Goal: Task Accomplishment & Management: Use online tool/utility

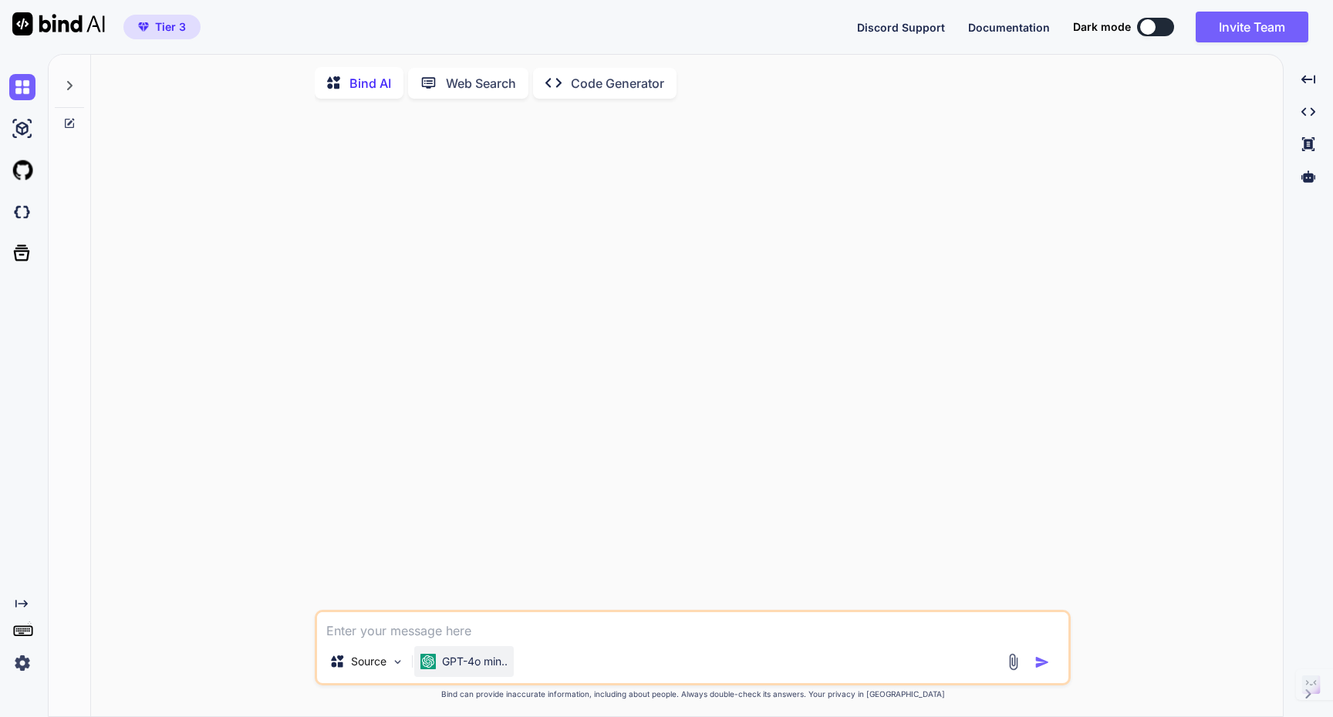
click at [490, 669] on p "GPT-4o min.." at bounding box center [475, 661] width 66 height 15
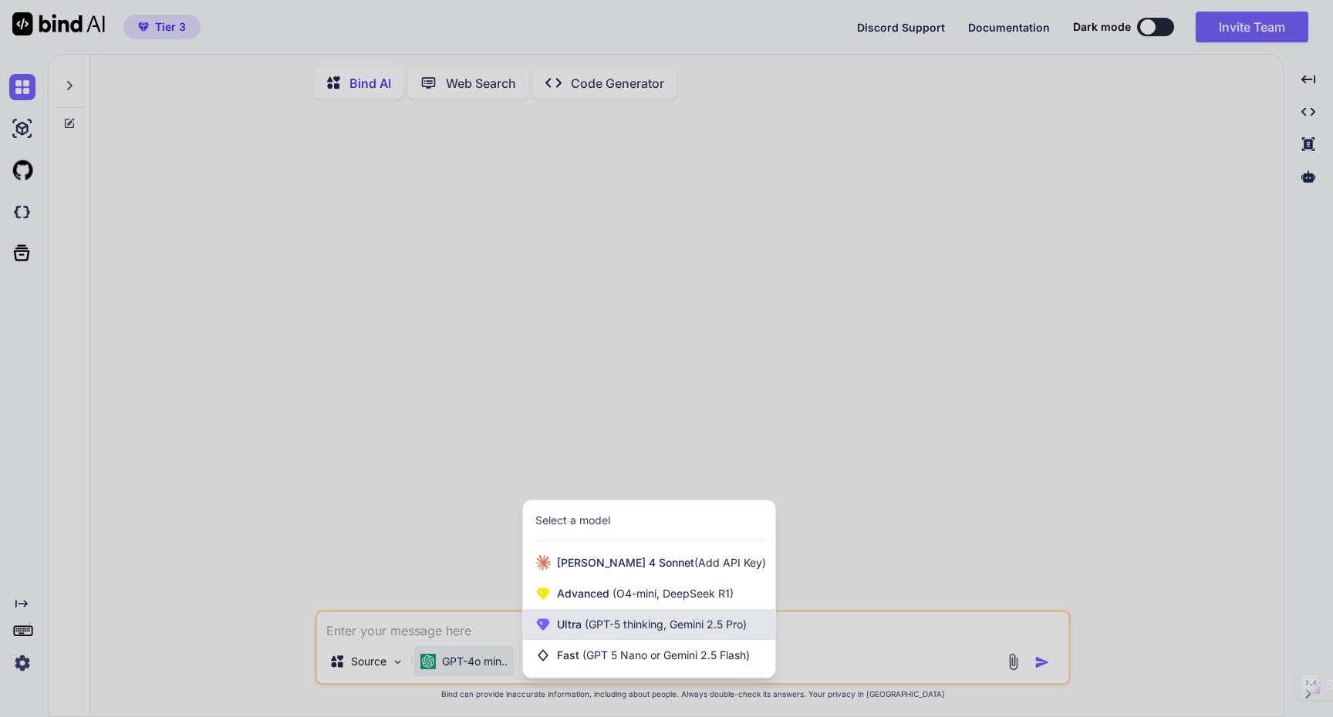
click at [614, 631] on span "(GPT-5 thinking, Gemini 2.5 Pro)" at bounding box center [664, 624] width 165 height 13
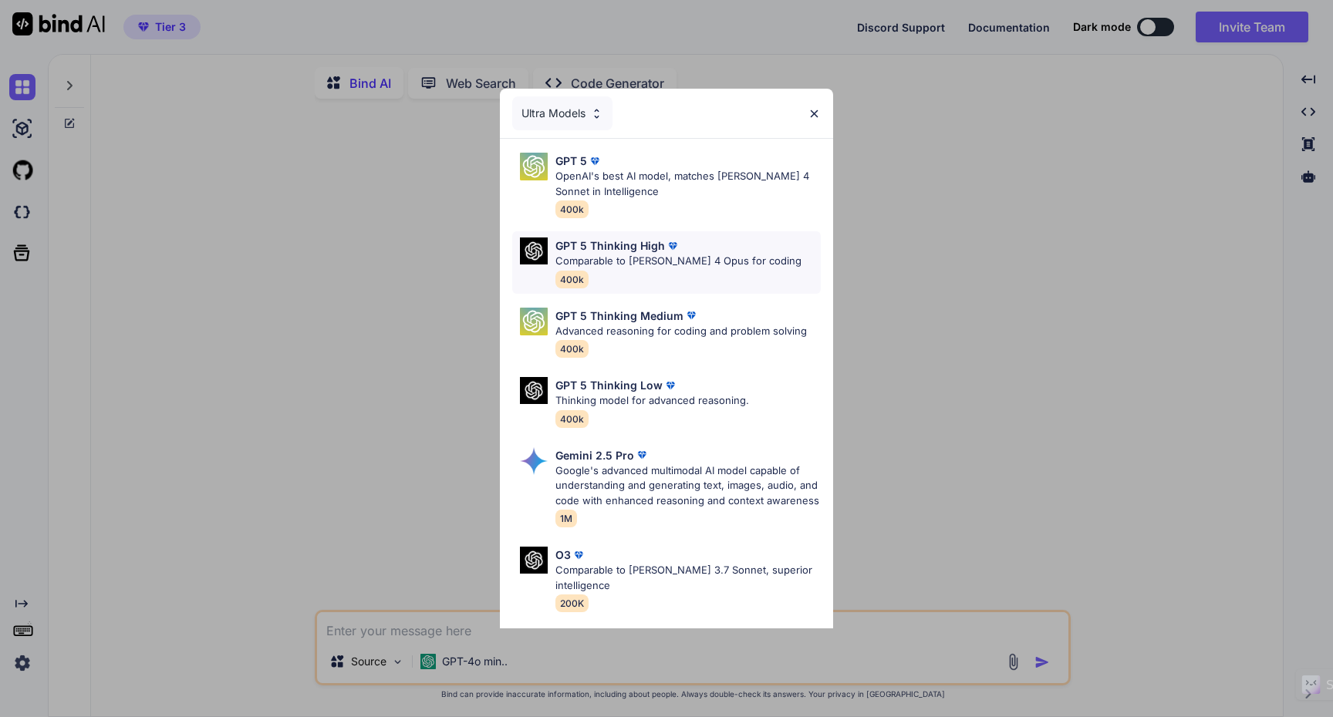
click at [693, 267] on p "Comparable to [PERSON_NAME] 4 Opus for coding" at bounding box center [678, 261] width 246 height 15
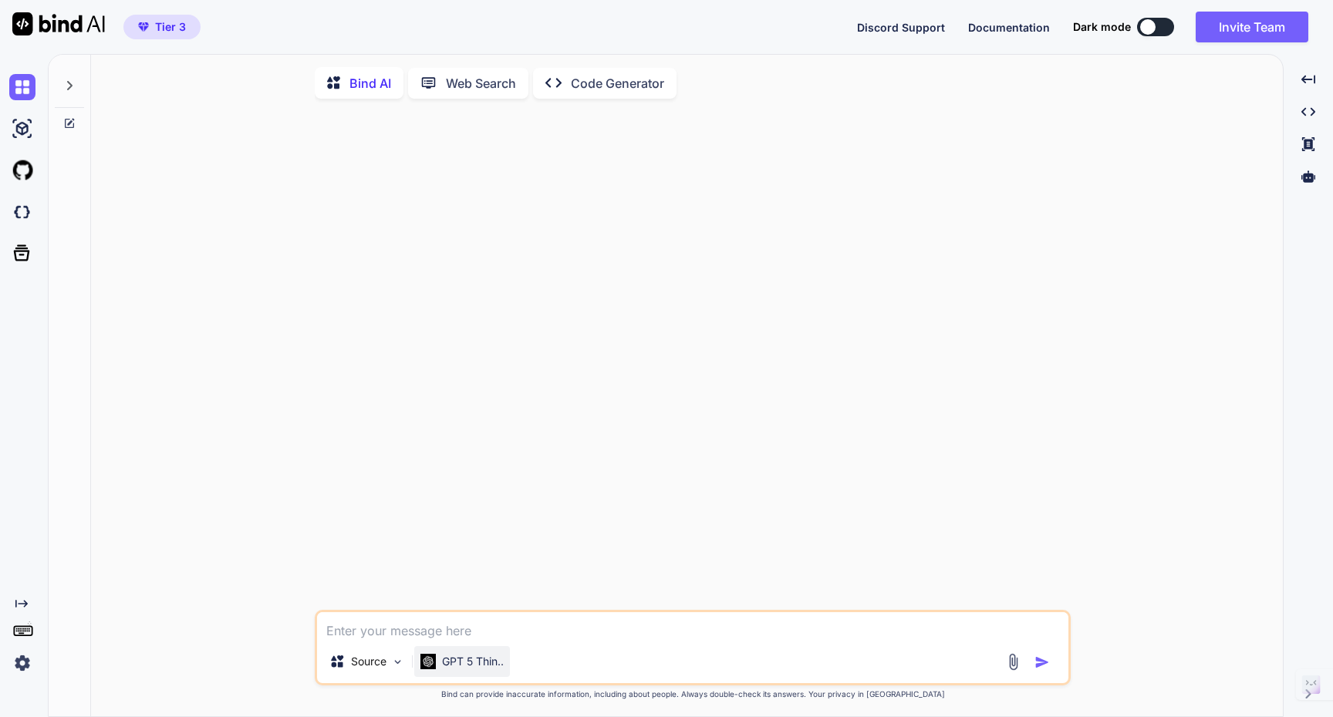
click at [481, 669] on p "GPT 5 Thin.." at bounding box center [473, 661] width 62 height 15
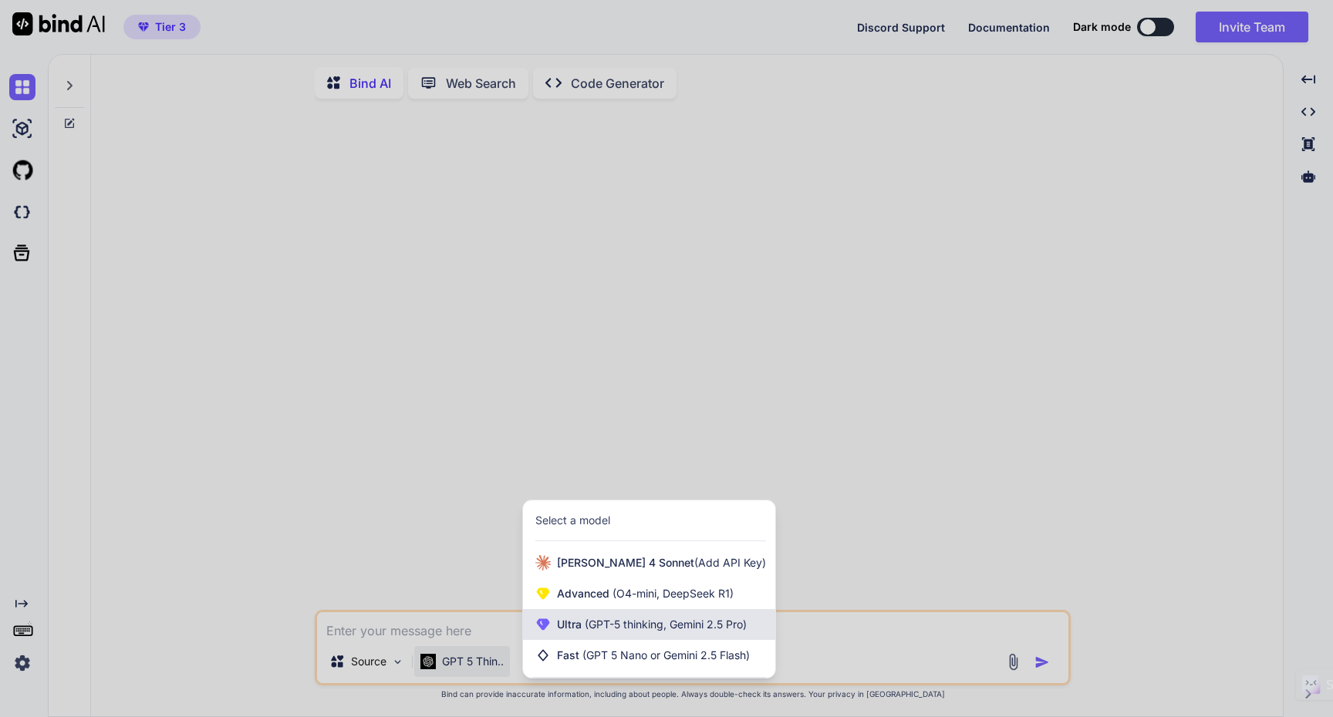
click at [680, 631] on span "(GPT-5 thinking, Gemini 2.5 Pro)" at bounding box center [664, 624] width 165 height 13
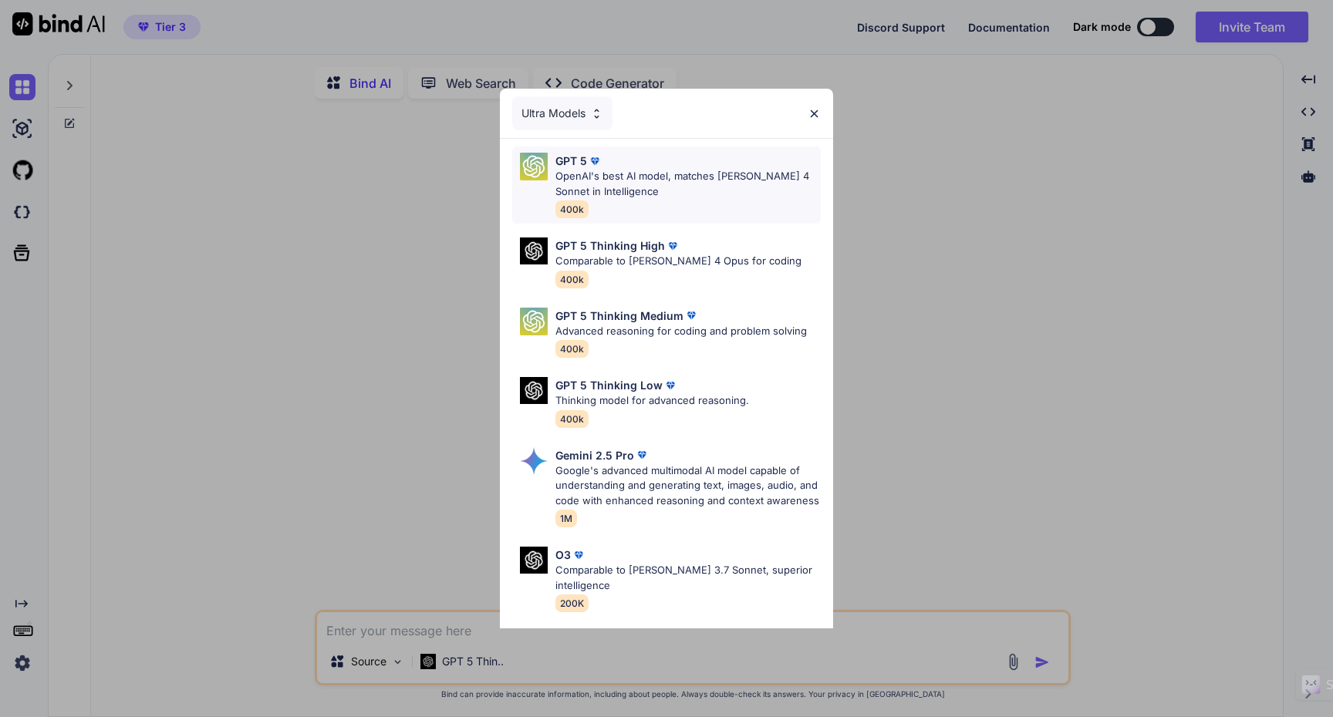
click at [661, 193] on p "OpenAI's best AI model, matches [PERSON_NAME] 4 Sonnet in Intelligence" at bounding box center [687, 184] width 265 height 30
type textarea "x"
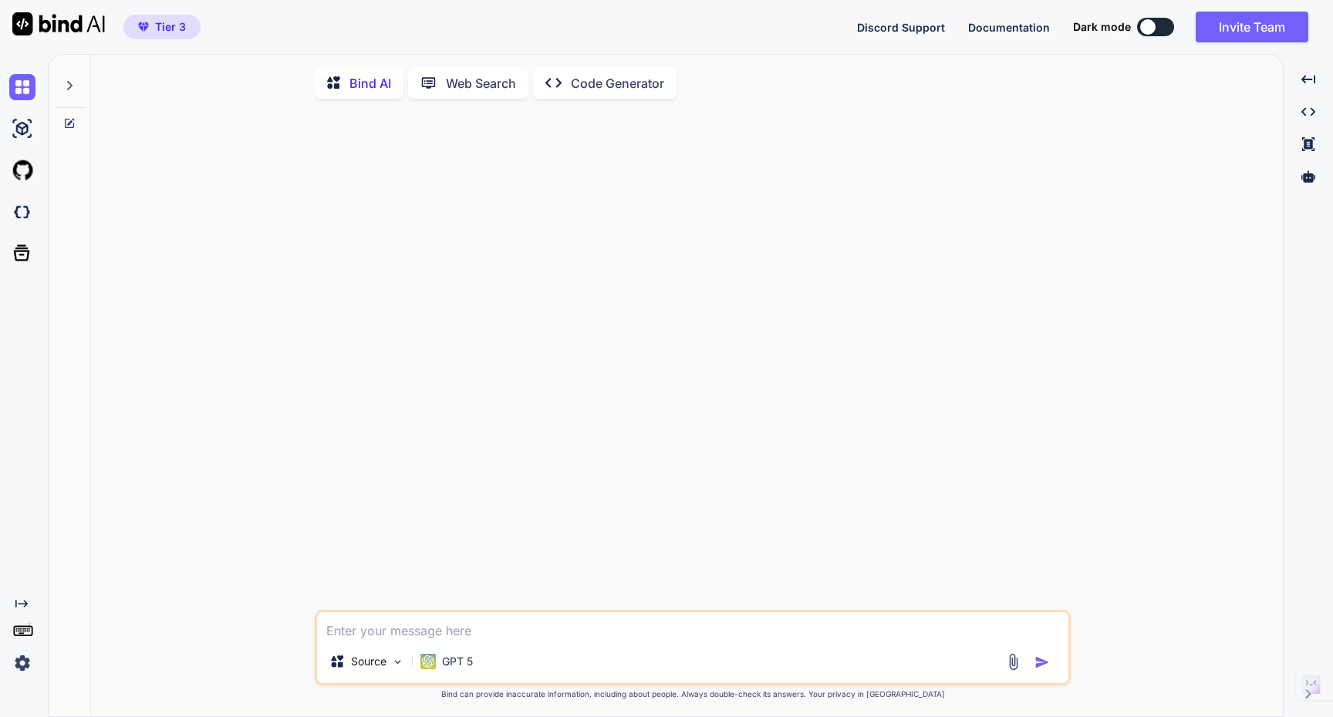
click at [407, 634] on textarea at bounding box center [692, 626] width 751 height 28
paste textarea "Crypto Trading App Recommendations for Beginners As someone new to crypto tradi…"
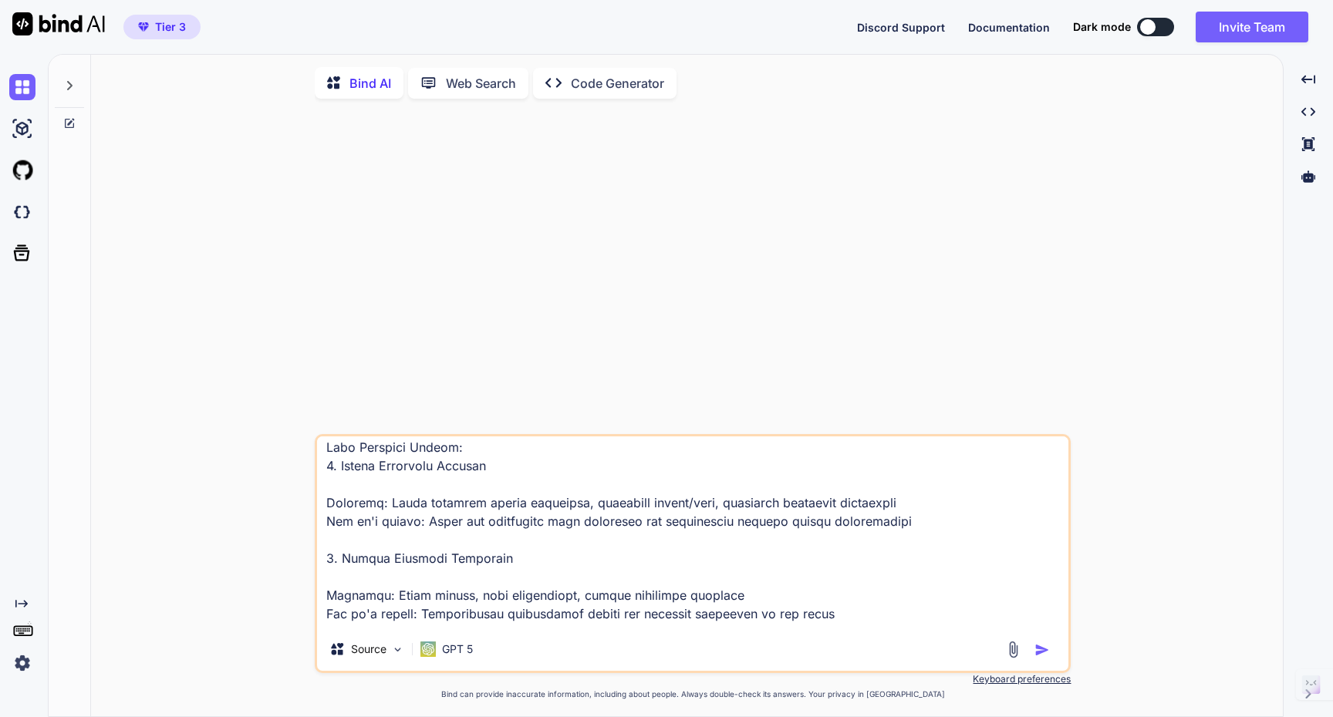
scroll to position [107, 0]
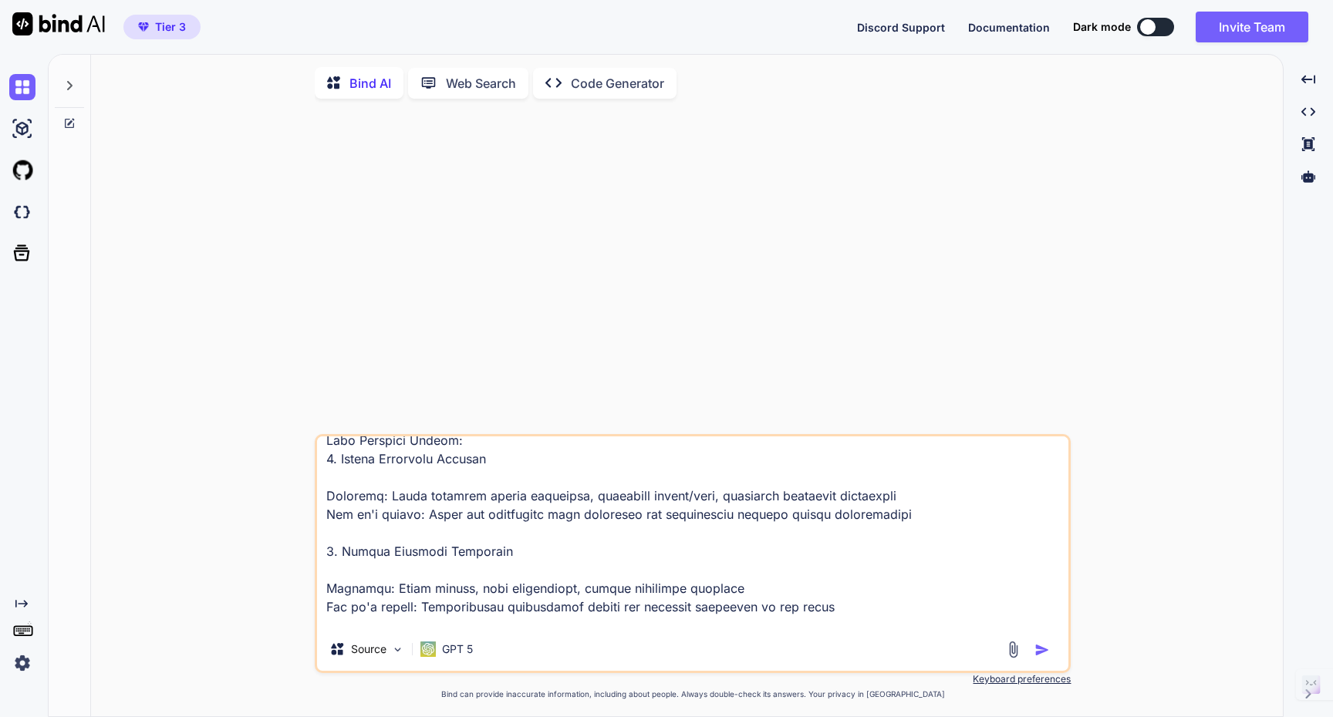
type textarea "Crypto Trading App Recommendations for Beginners As someone new to crypto tradi…"
click at [1044, 654] on img "button" at bounding box center [1041, 649] width 15 height 15
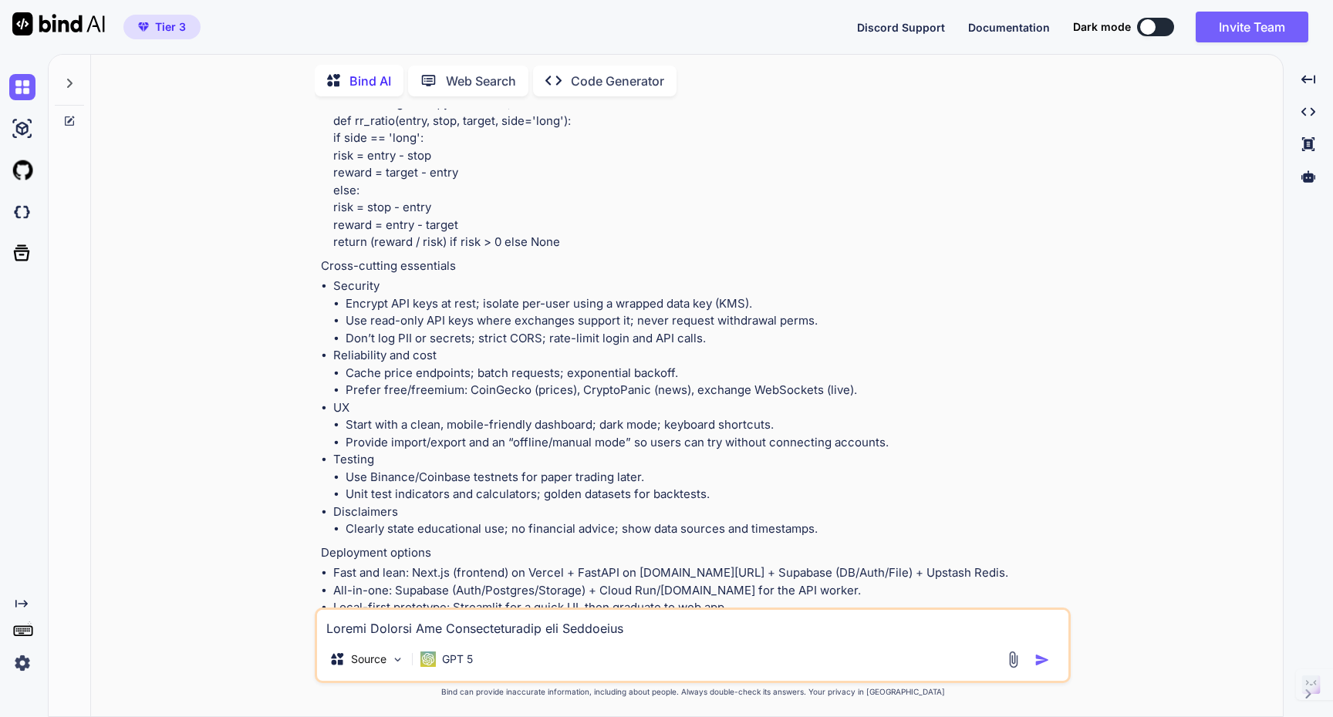
scroll to position [2486, 0]
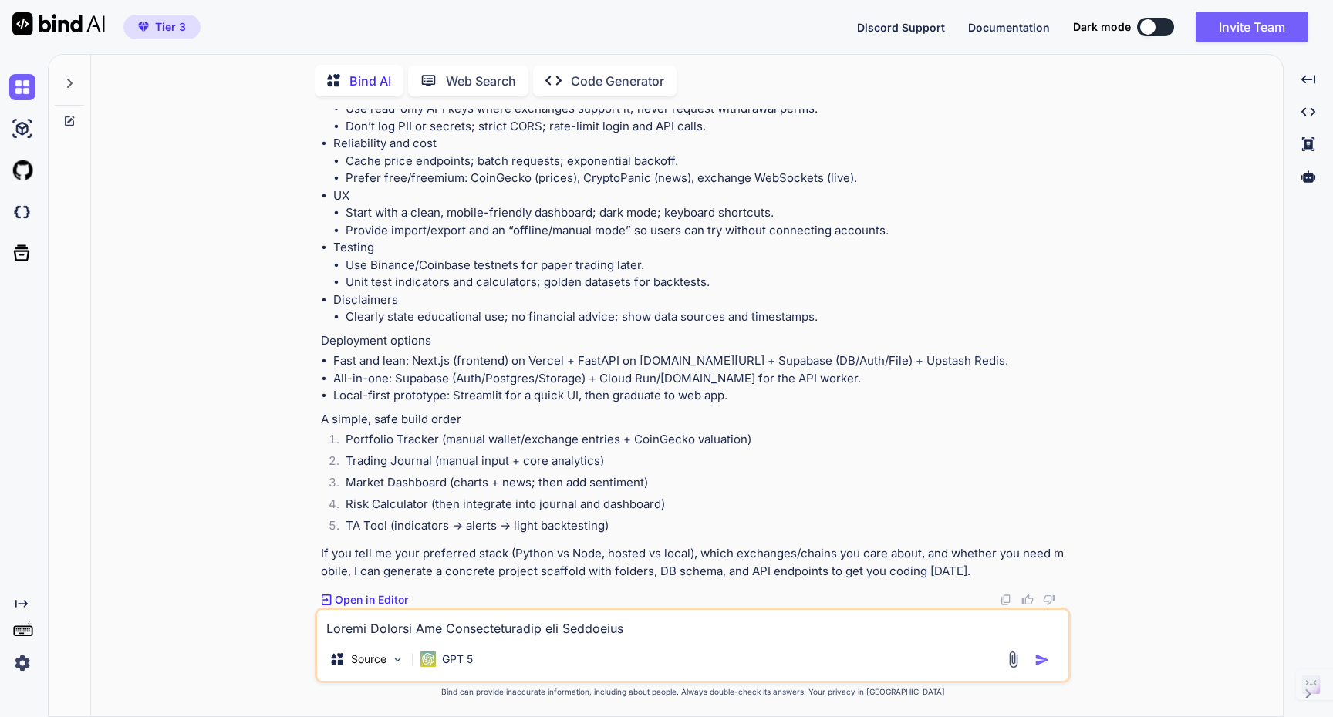
click at [388, 603] on p "Open in Editor" at bounding box center [371, 599] width 73 height 15
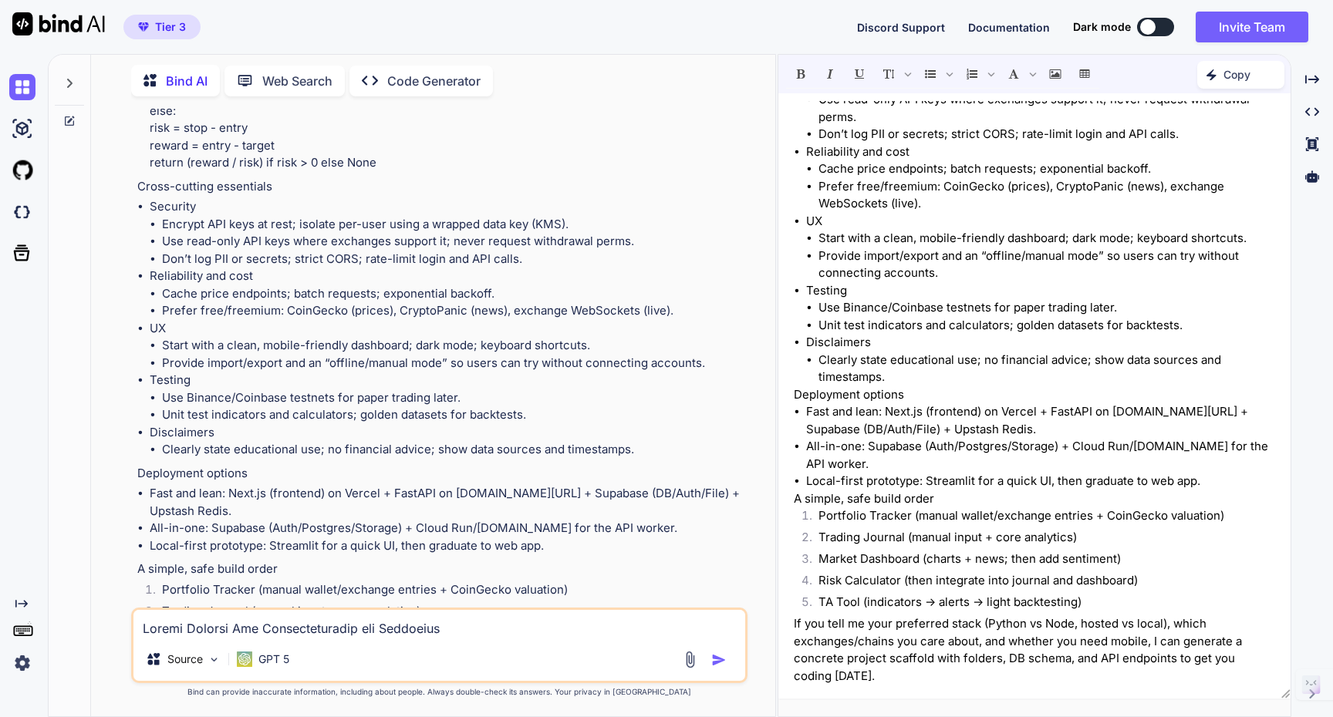
scroll to position [2590, 0]
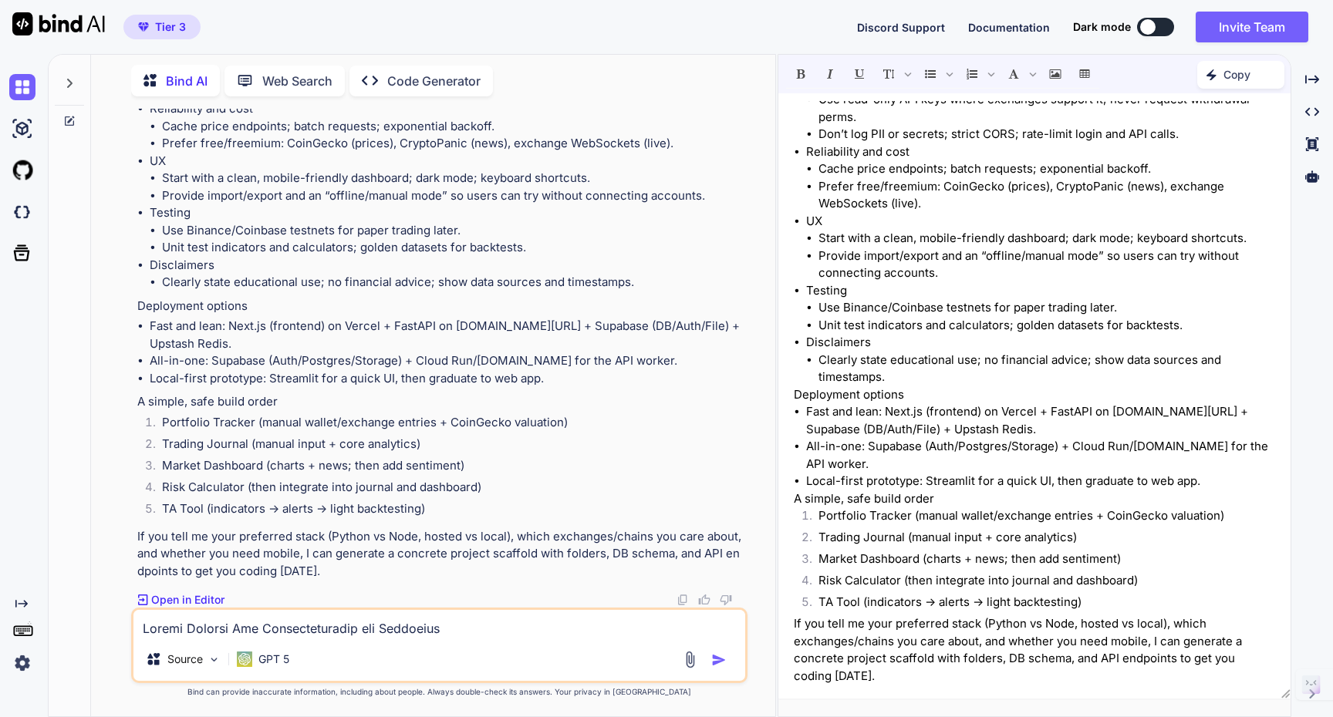
click at [273, 629] on textarea at bounding box center [439, 624] width 612 height 28
type textarea "okay great! start building it."
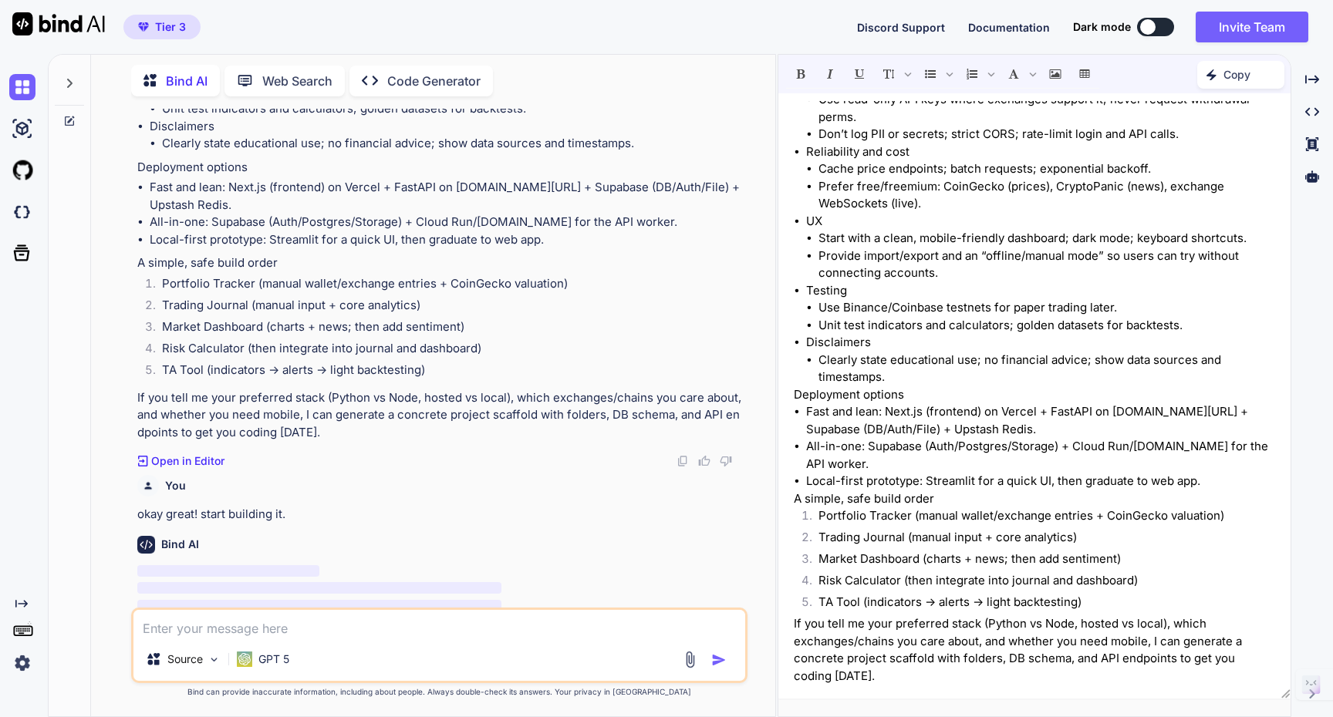
scroll to position [2753, 0]
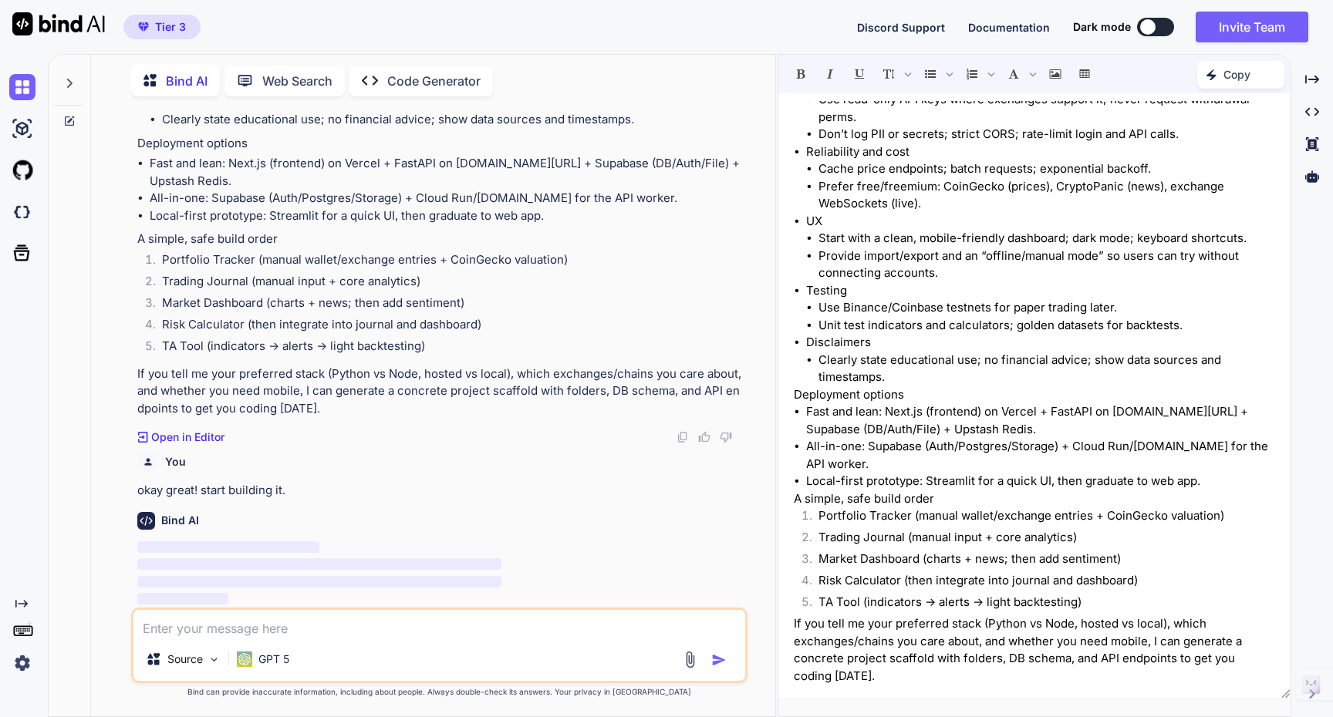
click at [433, 80] on p "Code Generator" at bounding box center [433, 81] width 93 height 19
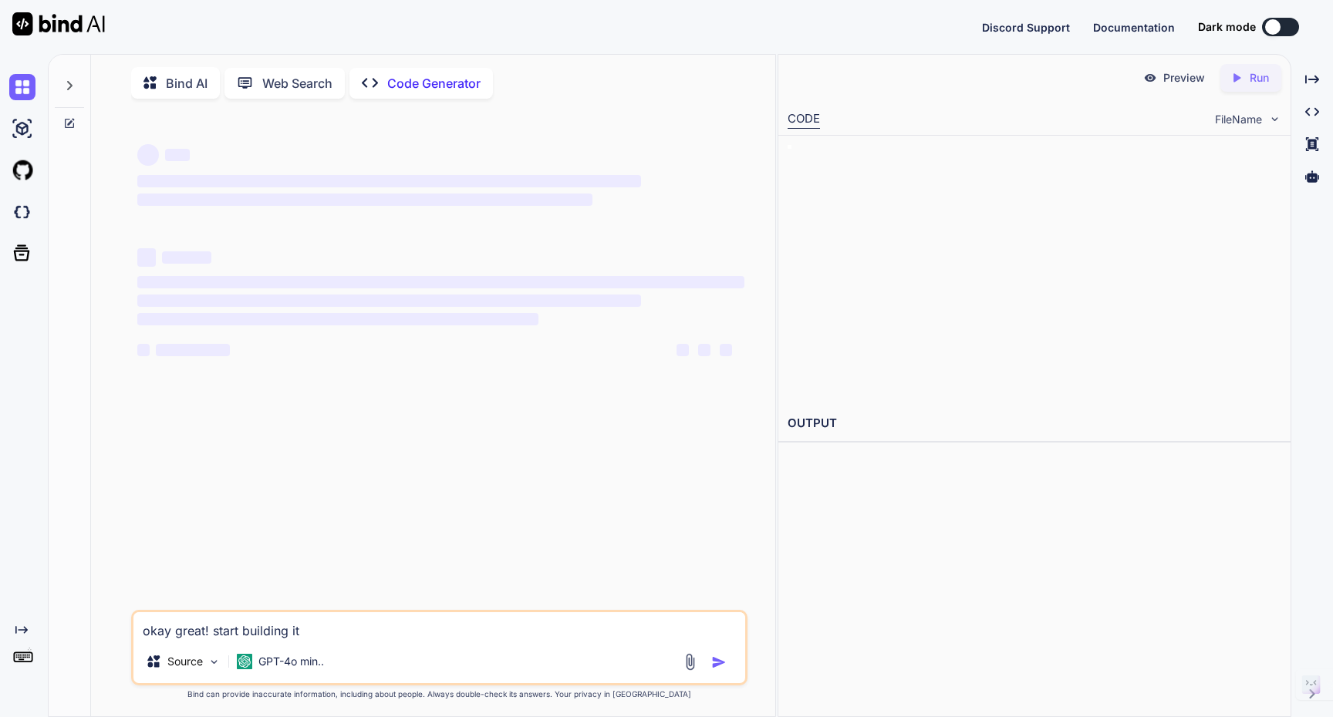
type textarea "x"
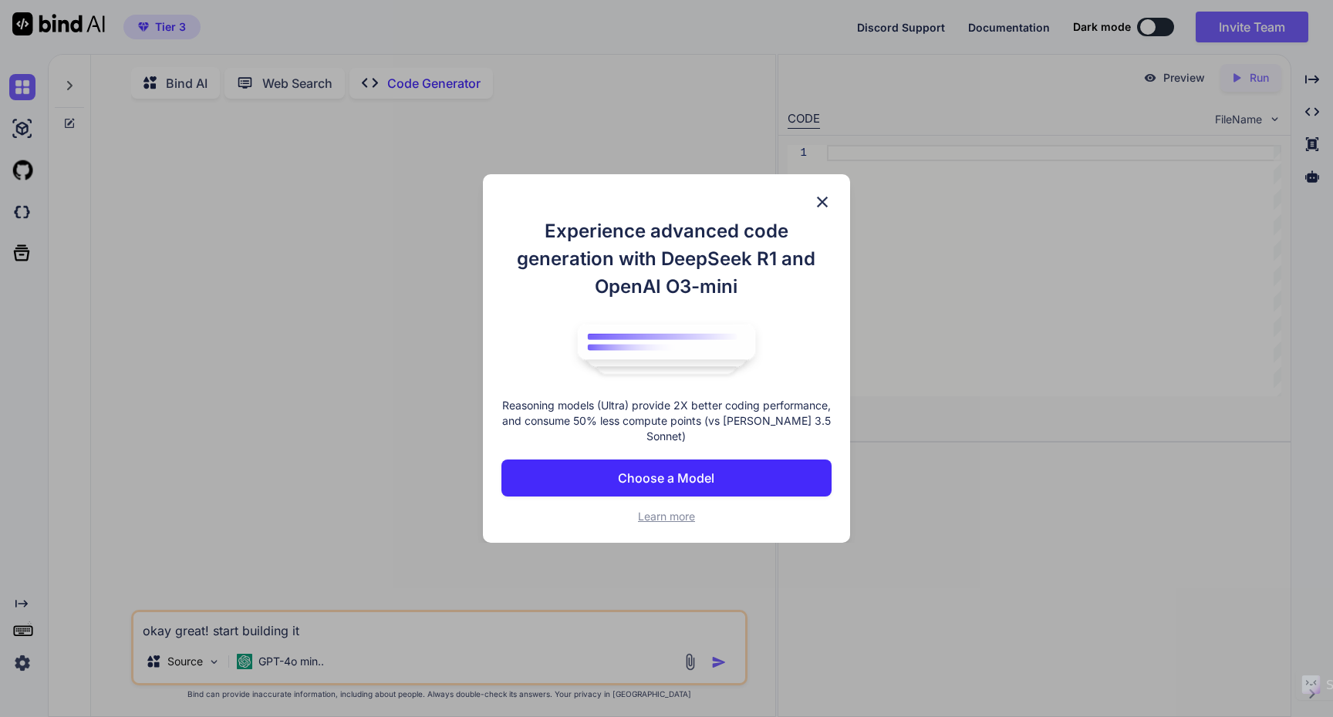
click at [677, 484] on p "Choose a Model" at bounding box center [666, 478] width 96 height 19
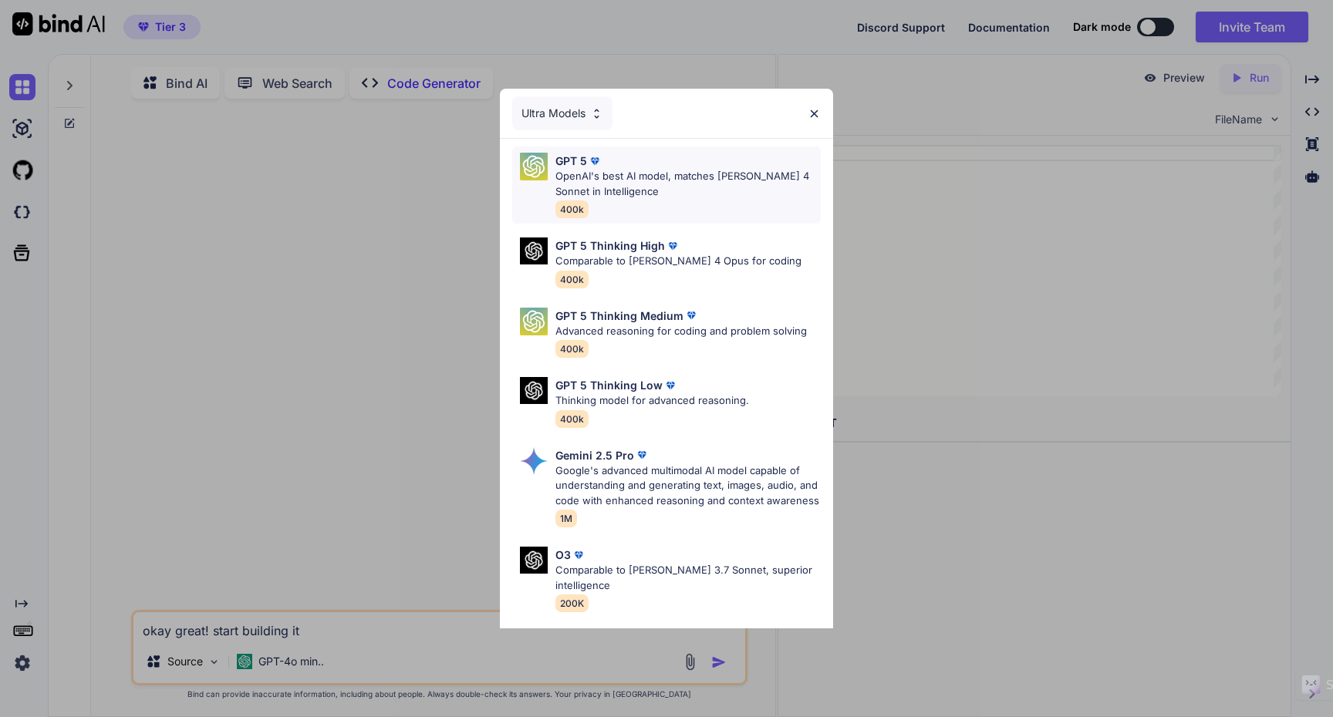
click at [714, 192] on p "OpenAI's best AI model, matches [PERSON_NAME] 4 Sonnet in Intelligence" at bounding box center [687, 184] width 265 height 30
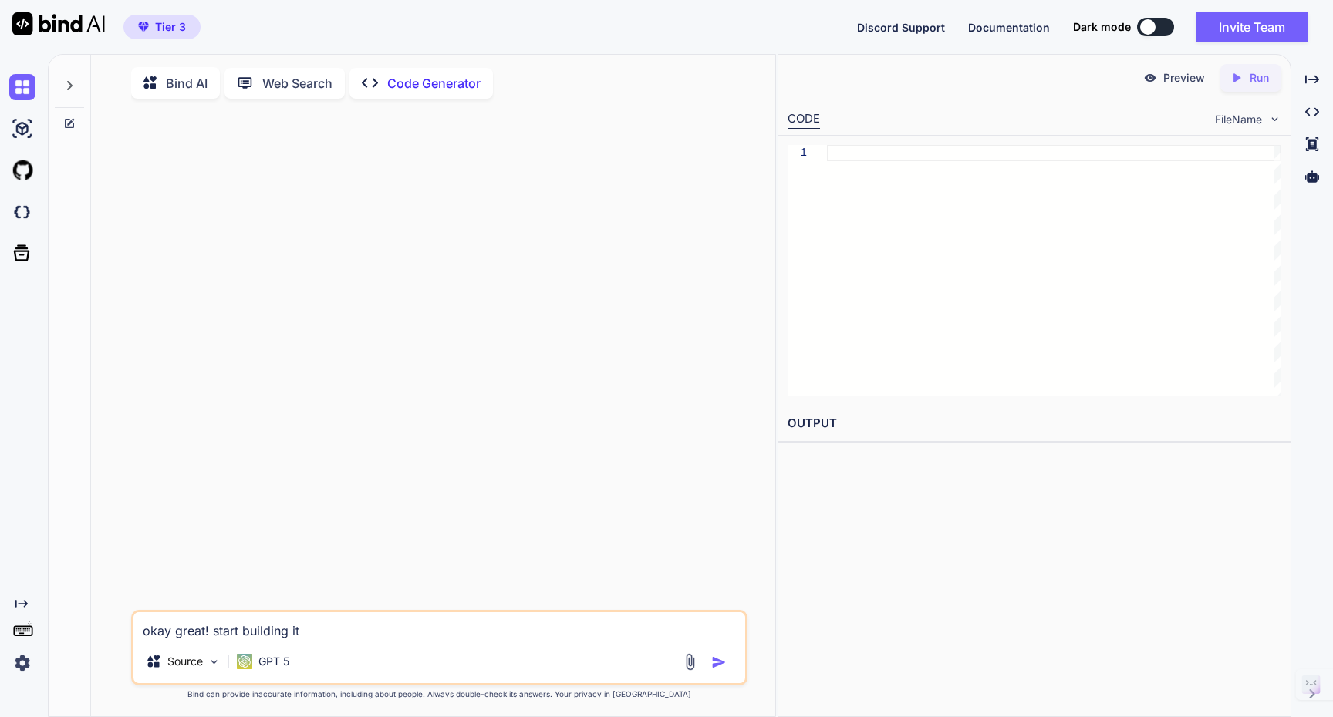
click at [423, 85] on p "Code Generator" at bounding box center [433, 83] width 93 height 19
click at [202, 76] on p "Bind AI" at bounding box center [187, 83] width 42 height 19
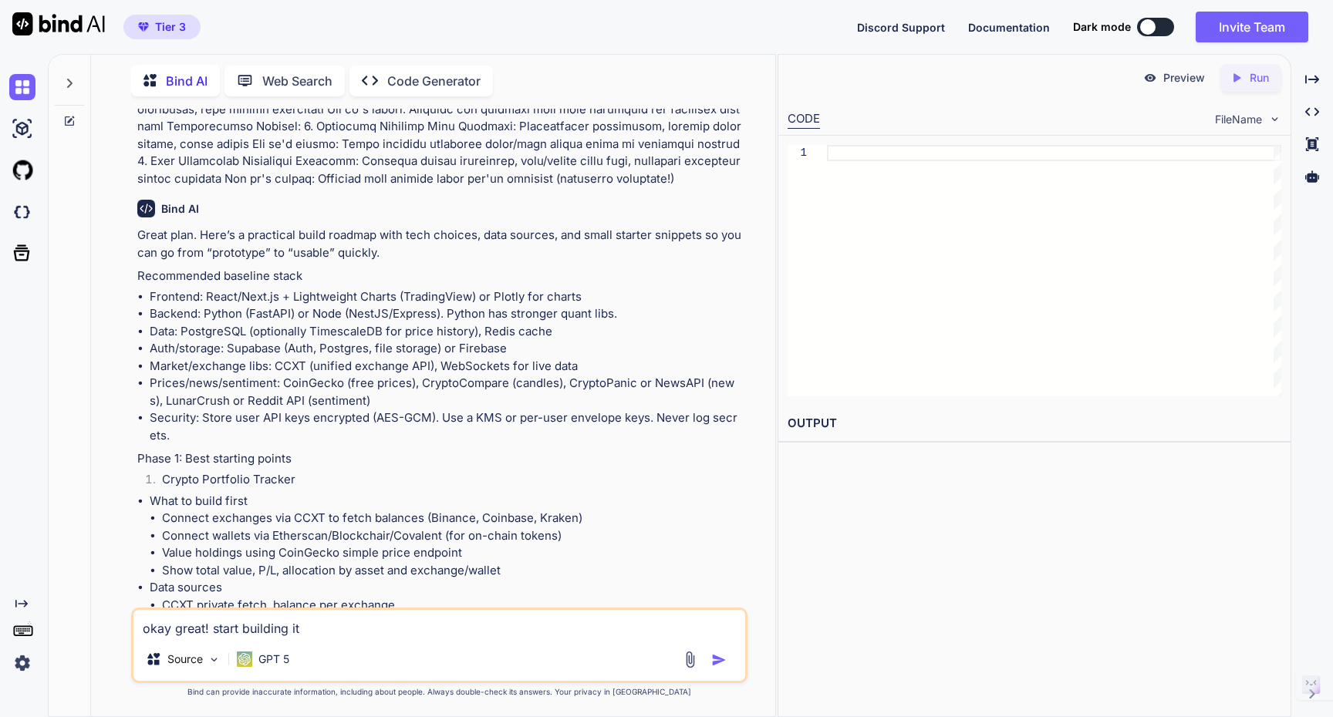
scroll to position [213, 0]
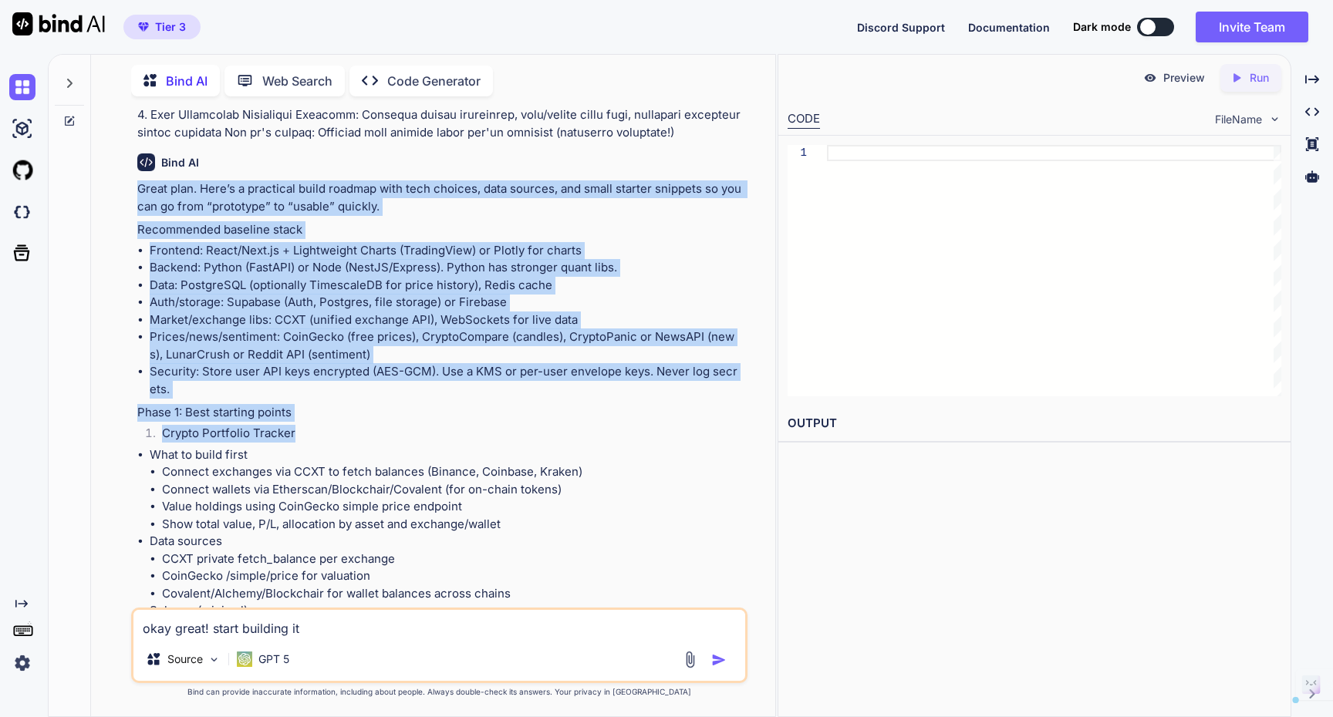
drag, startPoint x: 139, startPoint y: 190, endPoint x: 397, endPoint y: 435, distance: 356.3
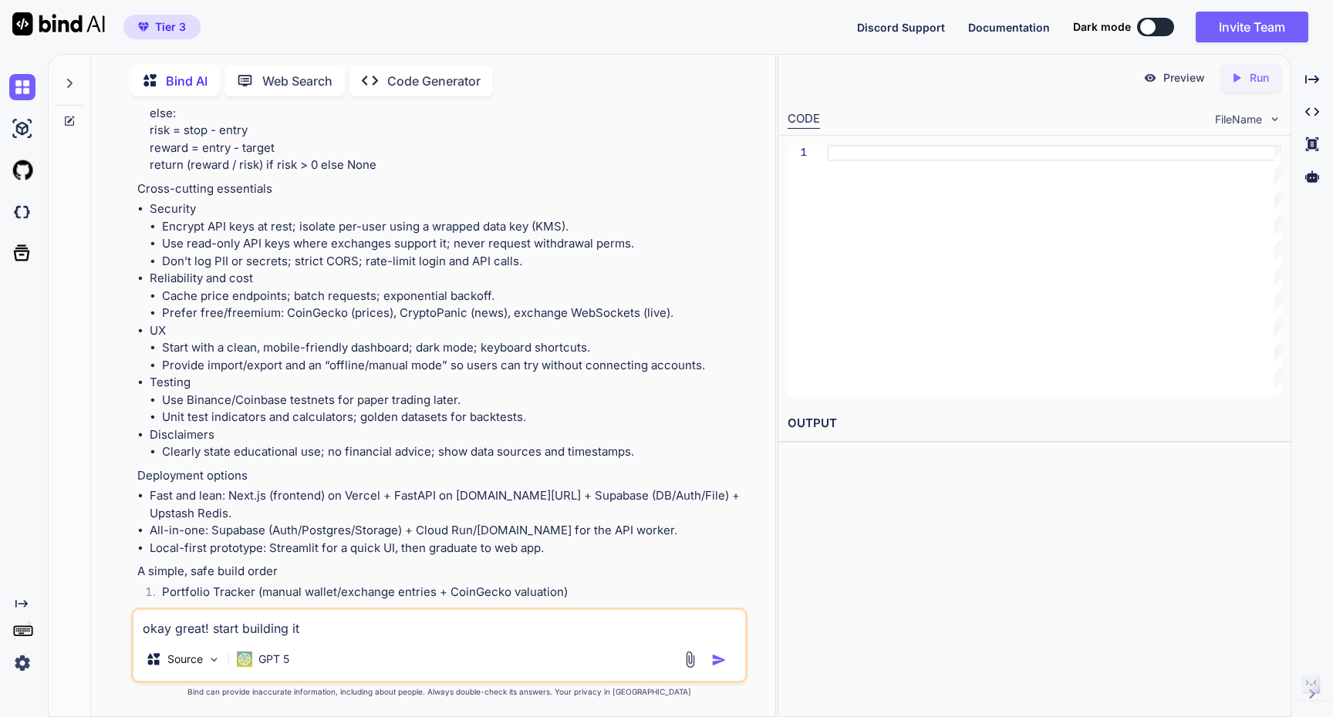
scroll to position [2590, 0]
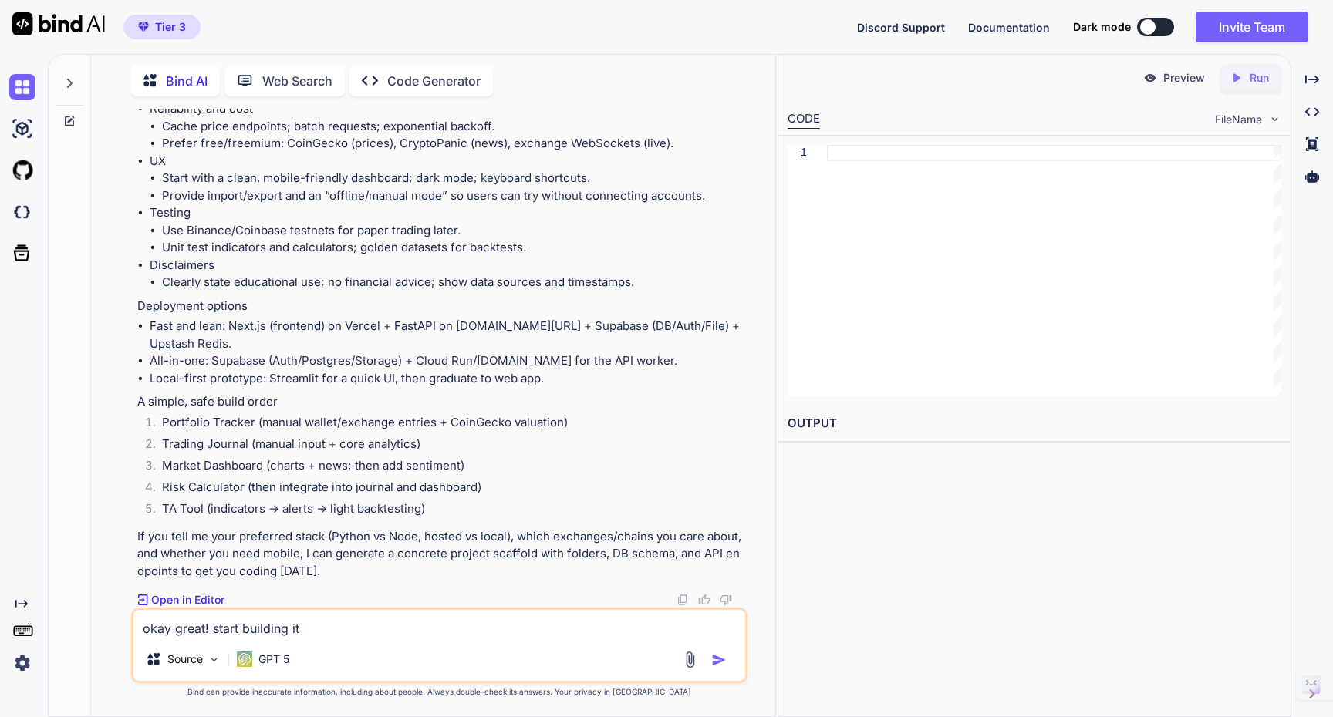
click at [197, 598] on p "Open in Editor" at bounding box center [187, 599] width 73 height 15
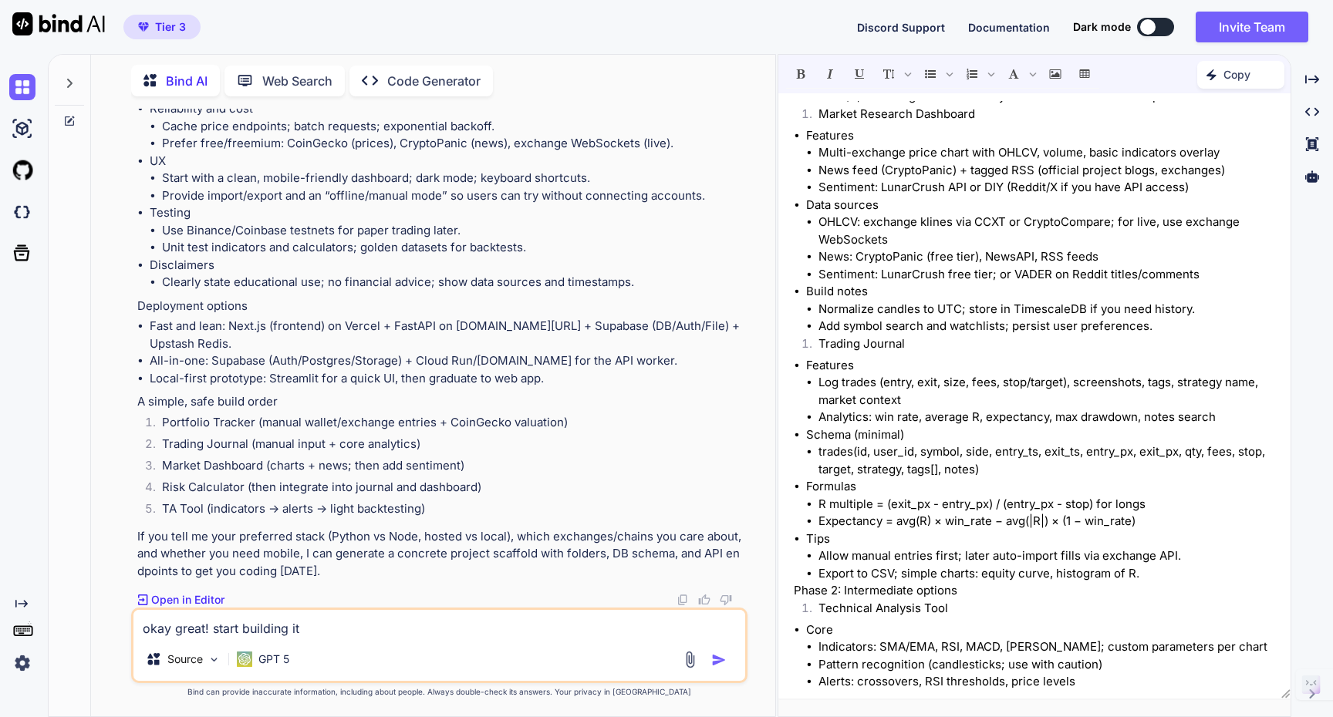
scroll to position [1276, 0]
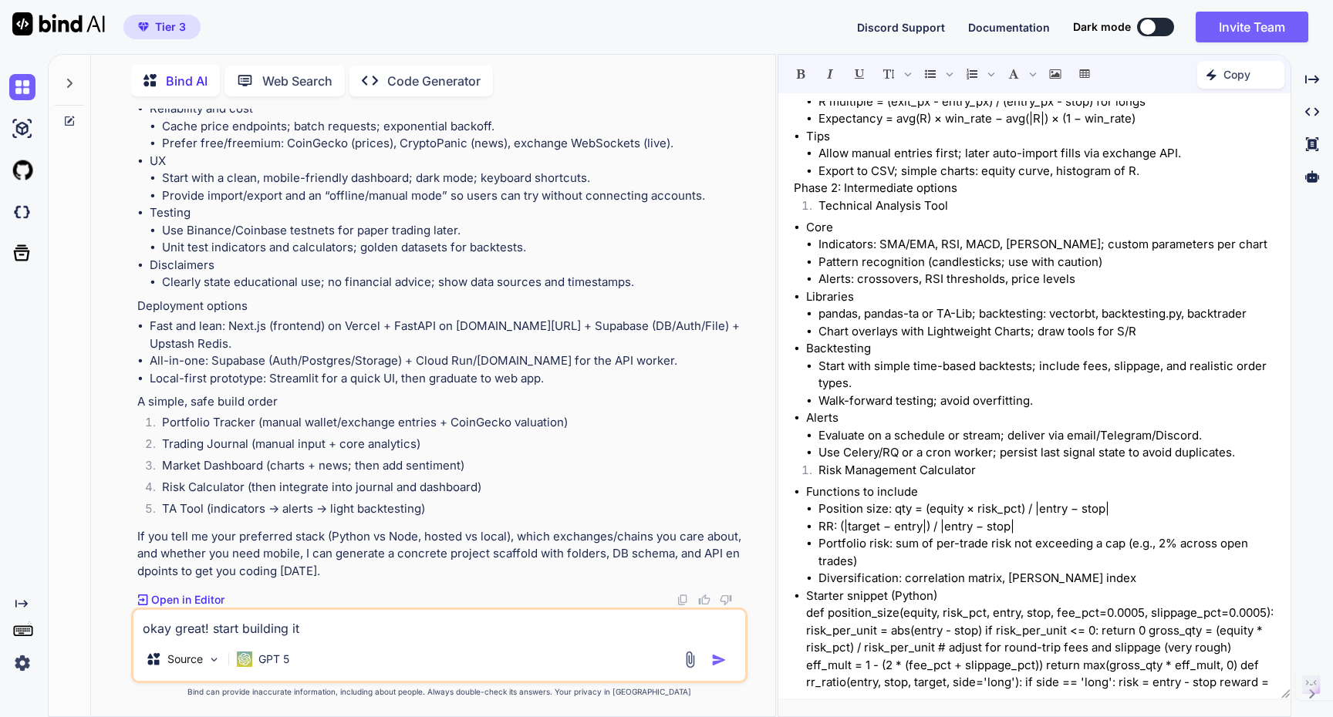
click at [1232, 78] on p "Copy" at bounding box center [1236, 74] width 27 height 15
click at [1209, 143] on span "Copy Content" at bounding box center [1202, 140] width 70 height 15
click at [404, 73] on p "Code Generator" at bounding box center [433, 81] width 93 height 19
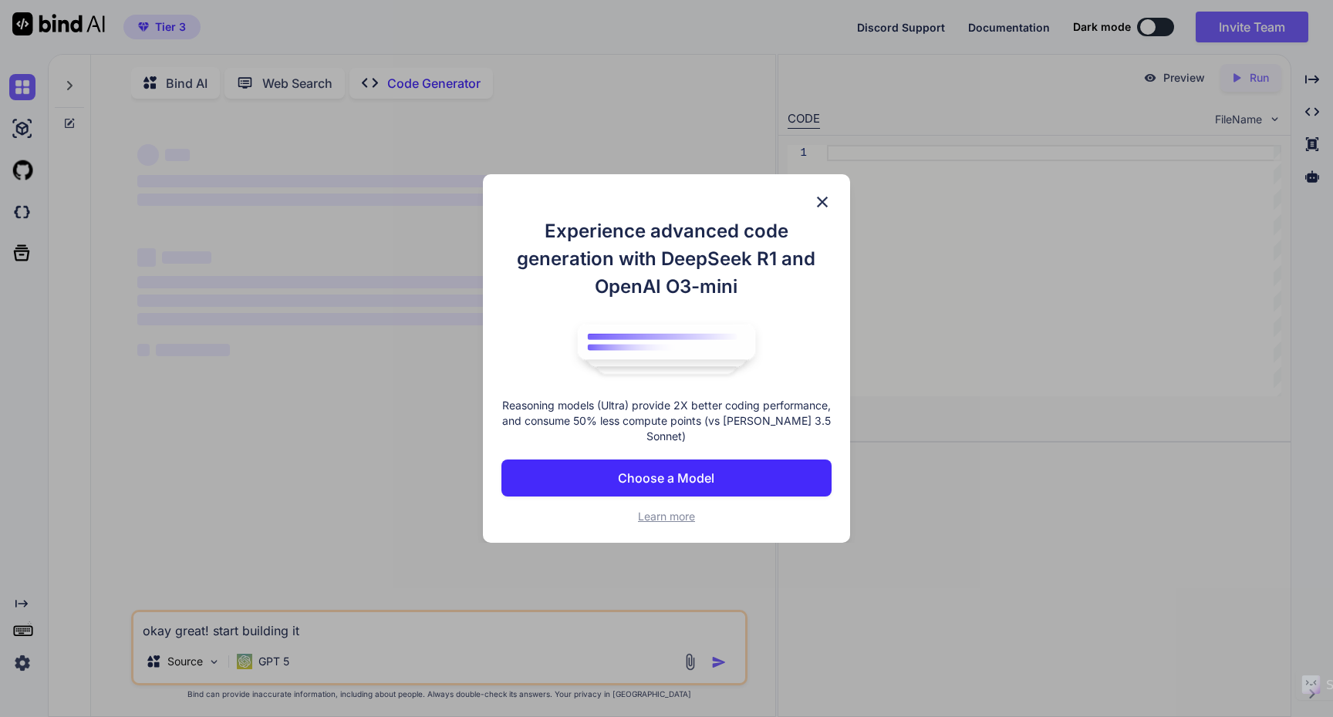
click at [666, 488] on button "Choose a Model" at bounding box center [665, 478] width 329 height 37
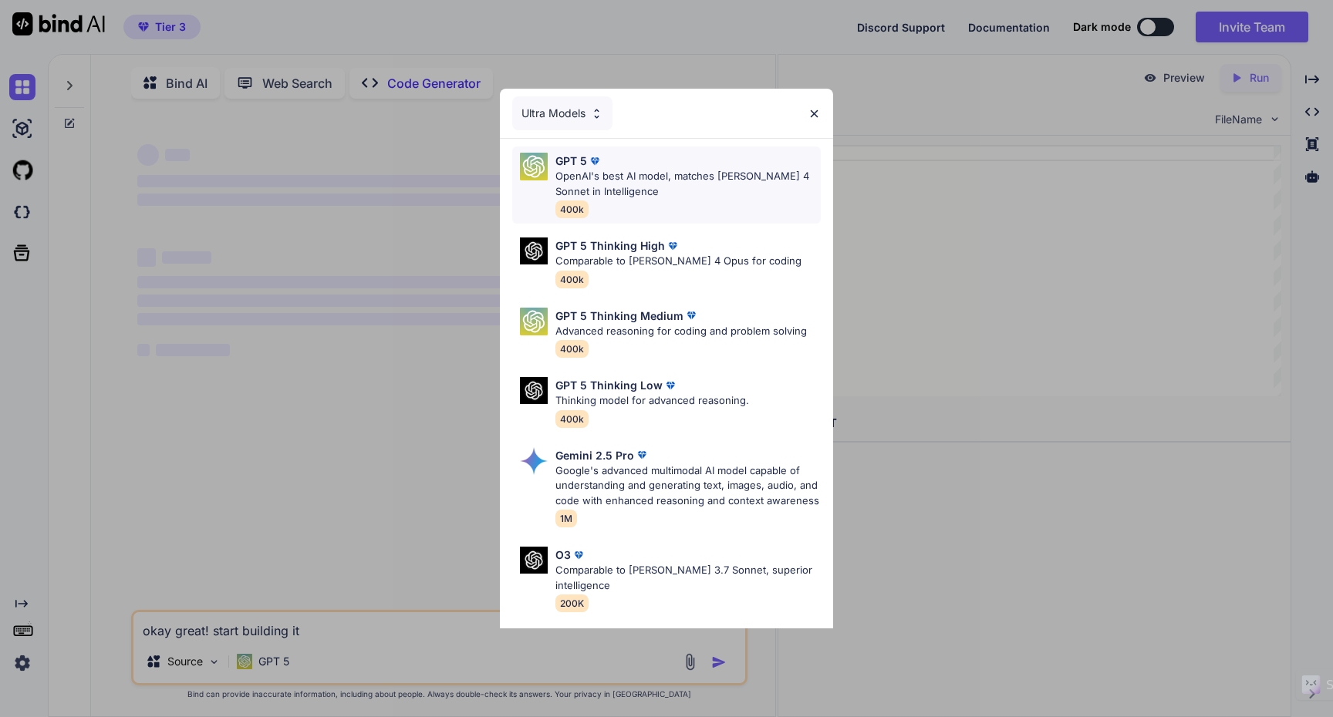
click at [692, 183] on p "OpenAI's best AI model, matches [PERSON_NAME] 4 Sonnet in Intelligence" at bounding box center [687, 184] width 265 height 30
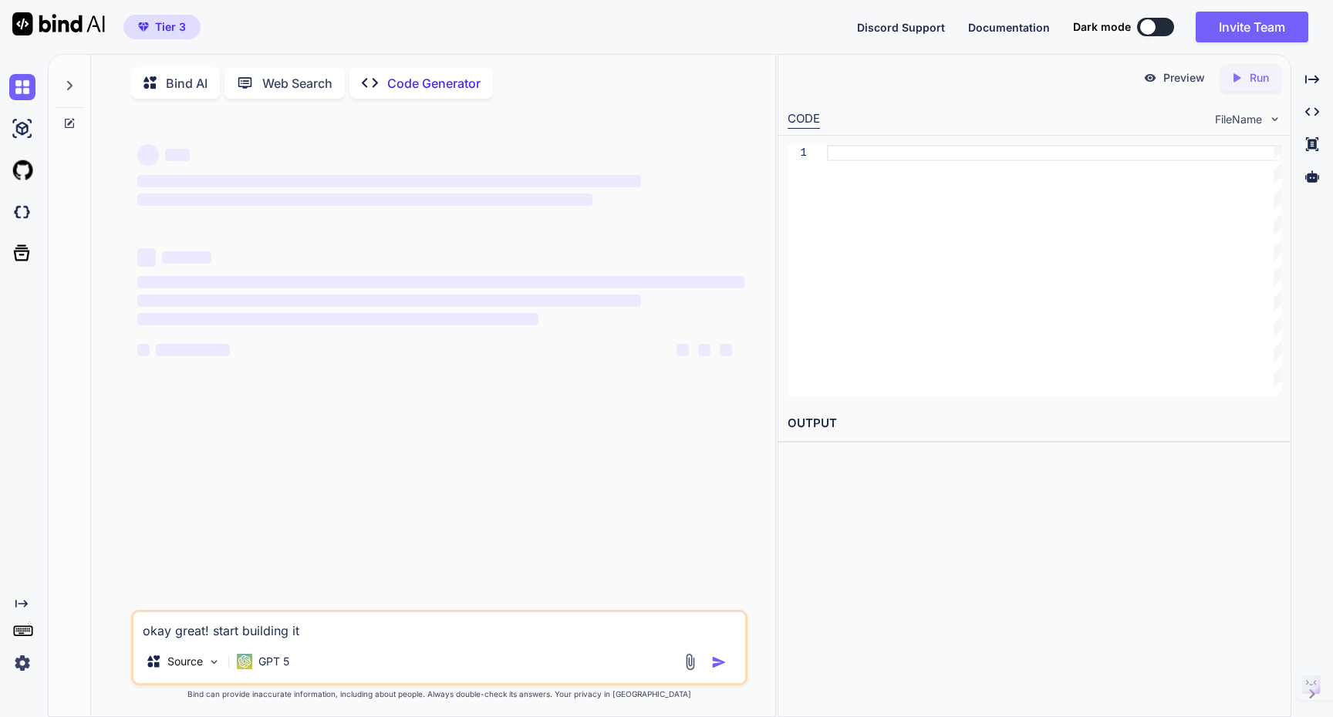
click at [289, 88] on p "Web Search" at bounding box center [297, 83] width 70 height 19
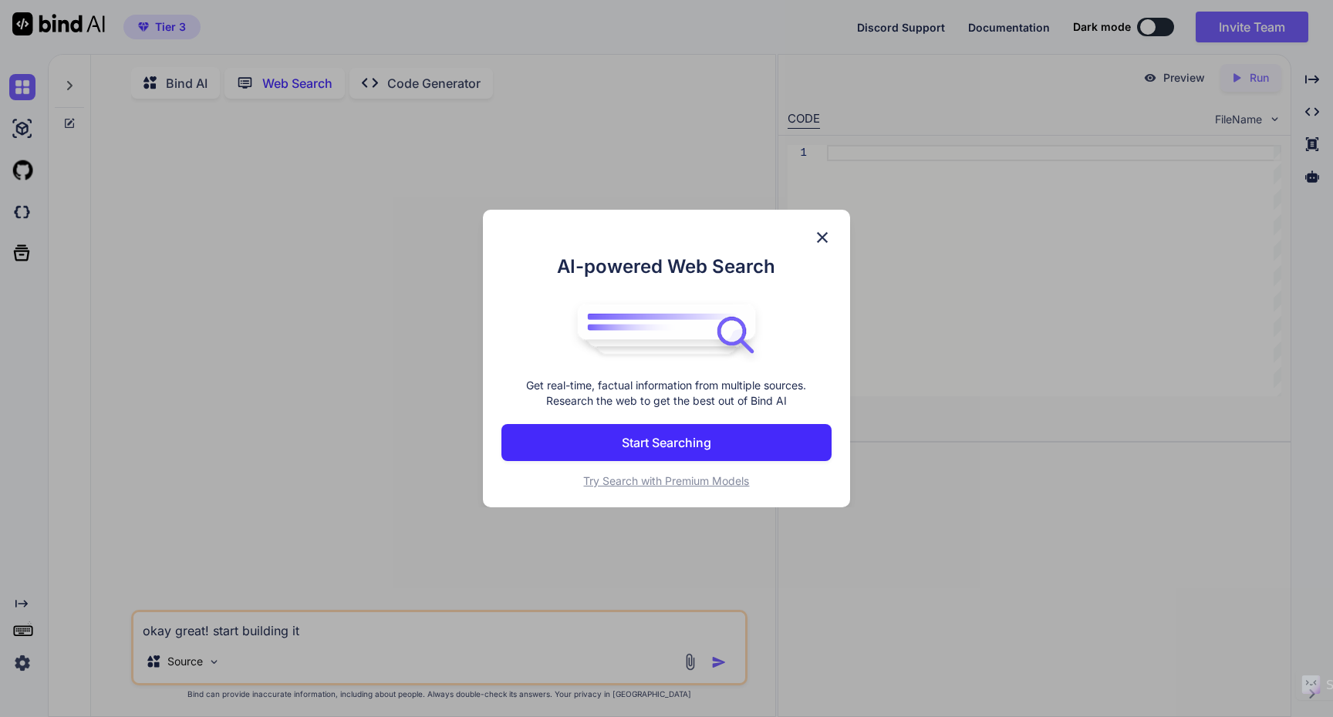
scroll to position [6, 0]
click at [818, 241] on img at bounding box center [822, 237] width 19 height 19
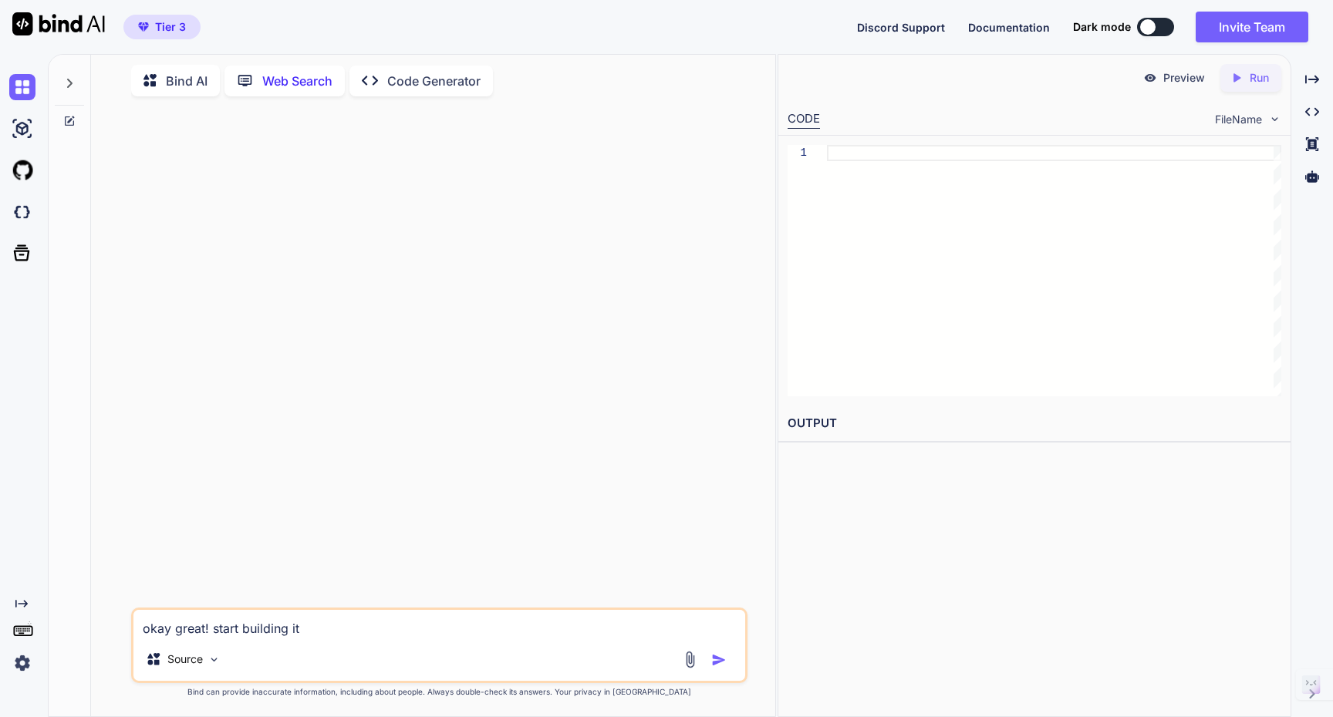
click at [416, 66] on div "Created with Pixso. Code Generator" at bounding box center [420, 81] width 143 height 31
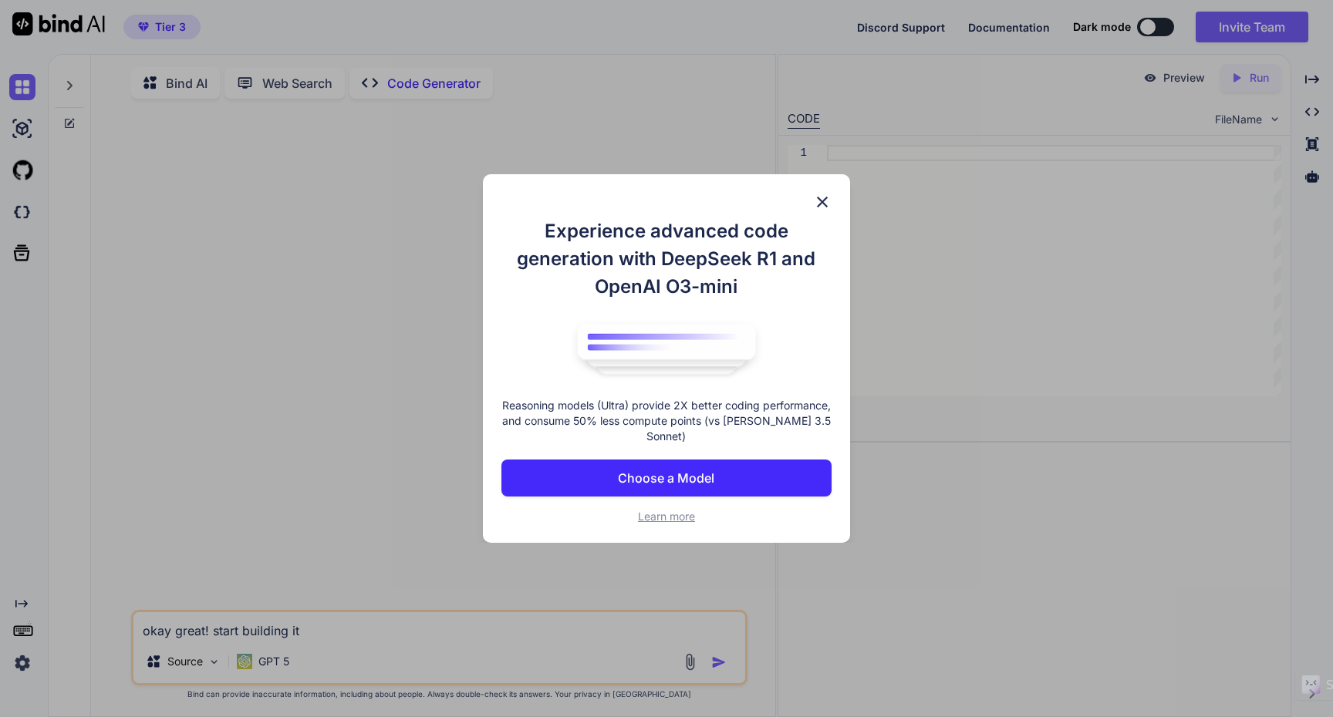
click at [672, 485] on p "Choose a Model" at bounding box center [666, 478] width 96 height 19
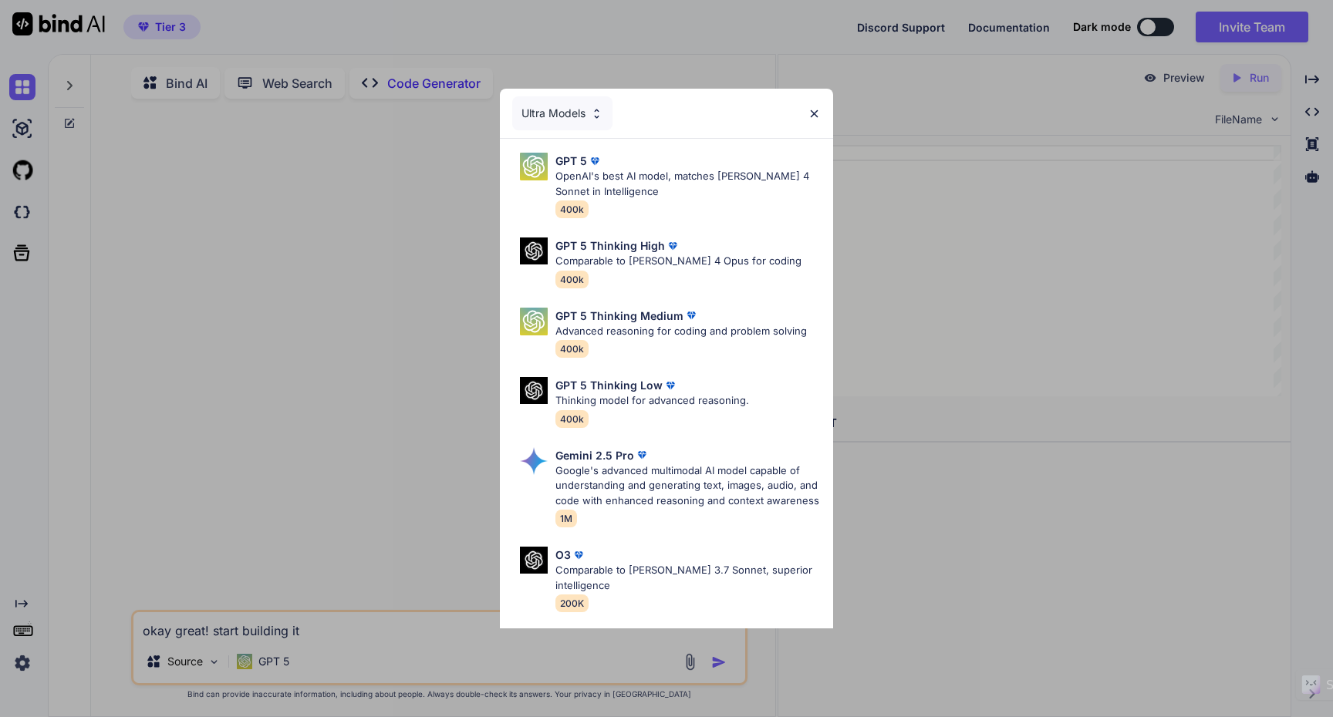
click at [588, 123] on div "Ultra Models" at bounding box center [562, 113] width 100 height 34
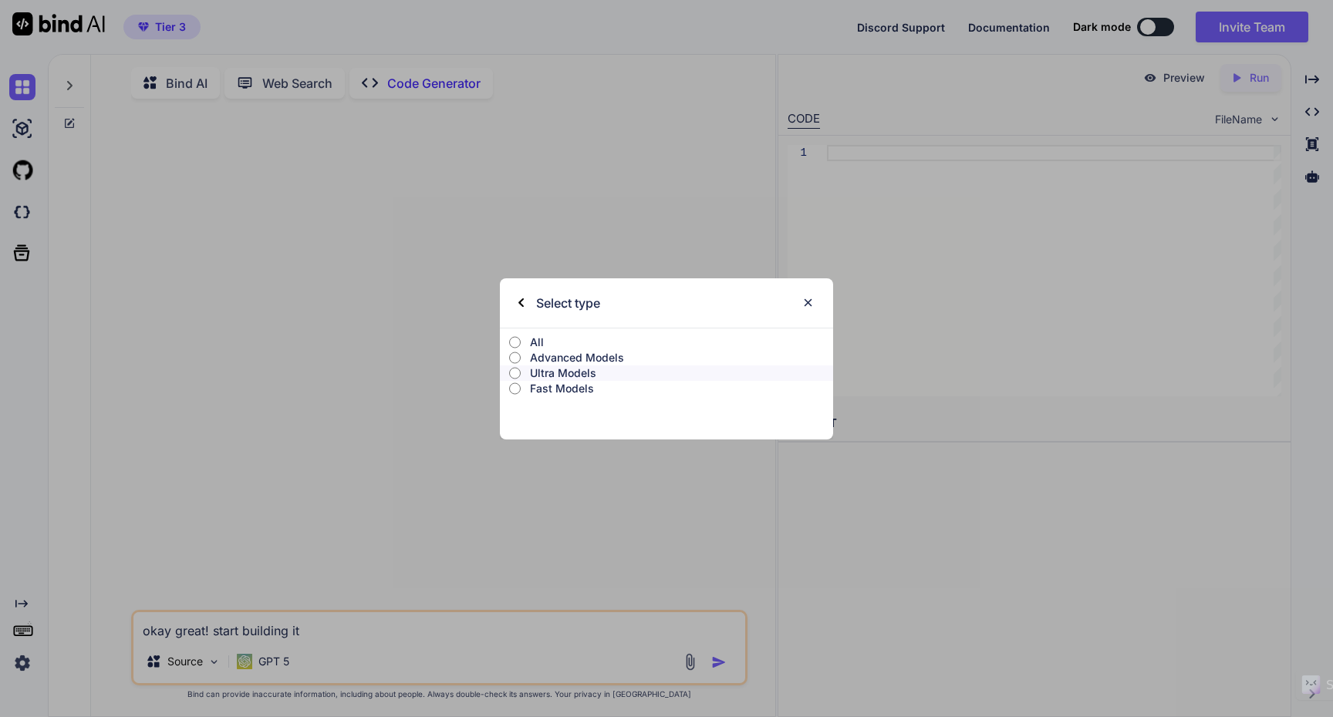
click at [576, 356] on p "Advanced Models" at bounding box center [681, 357] width 303 height 15
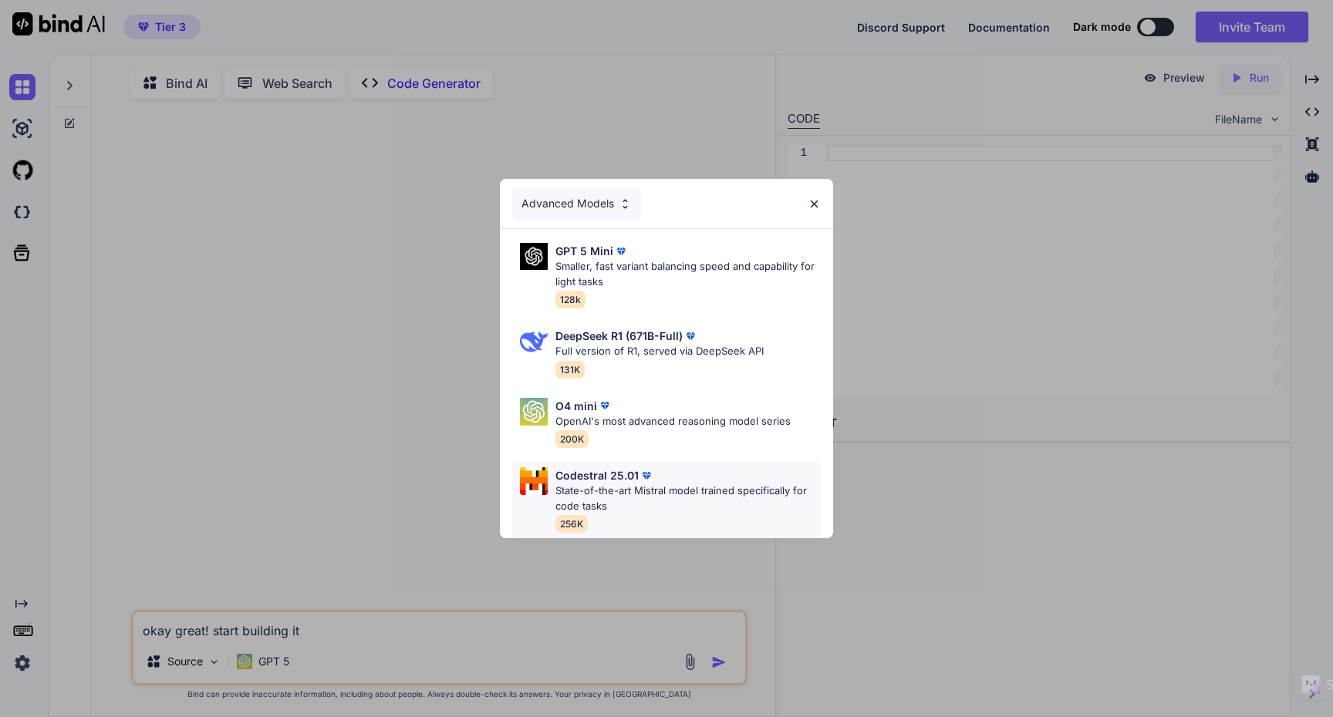
click at [703, 489] on p "State-of-the-art Mistral model trained specifically for code tasks" at bounding box center [687, 499] width 265 height 30
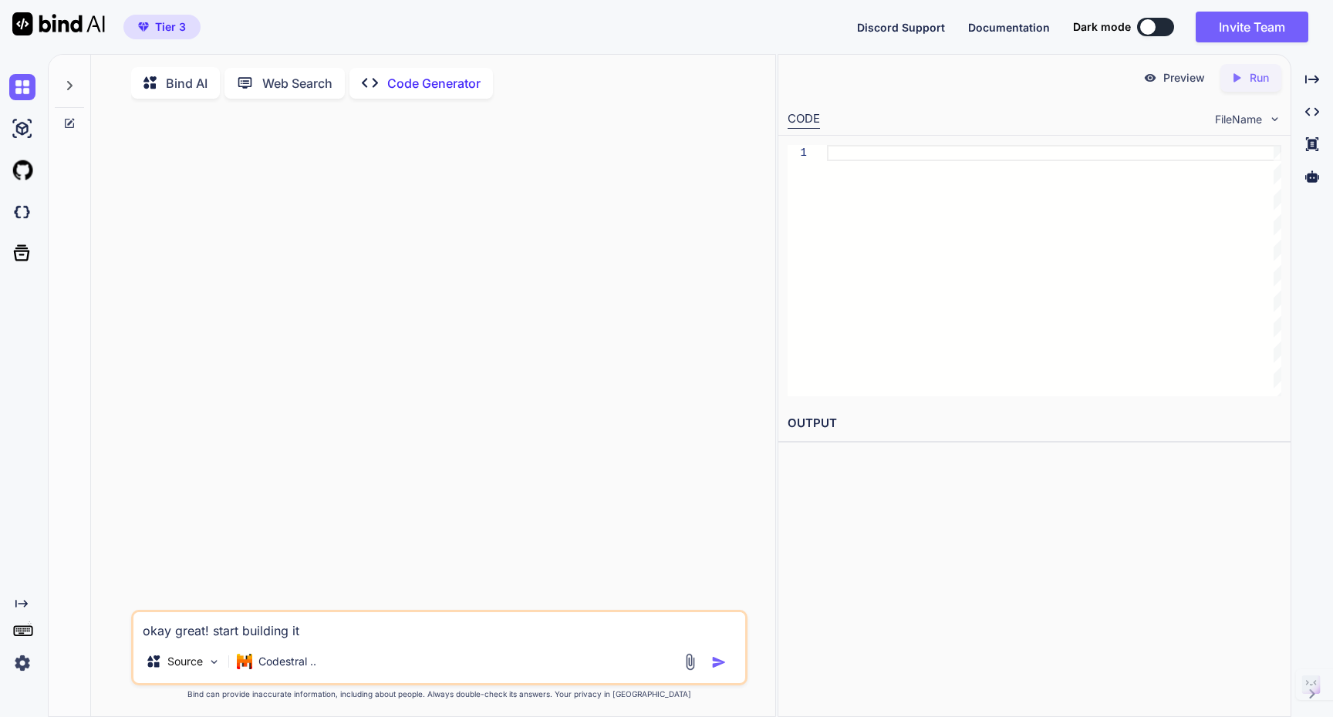
click at [323, 632] on textarea "okay great! start building it" at bounding box center [439, 626] width 612 height 28
drag, startPoint x: 326, startPoint y: 633, endPoint x: 123, endPoint y: 638, distance: 203.7
click at [123, 638] on div "okay great! start building it Source Codestral .. Created with Bind Always chec…" at bounding box center [439, 415] width 672 height 608
click at [210, 674] on div "Source" at bounding box center [183, 661] width 87 height 31
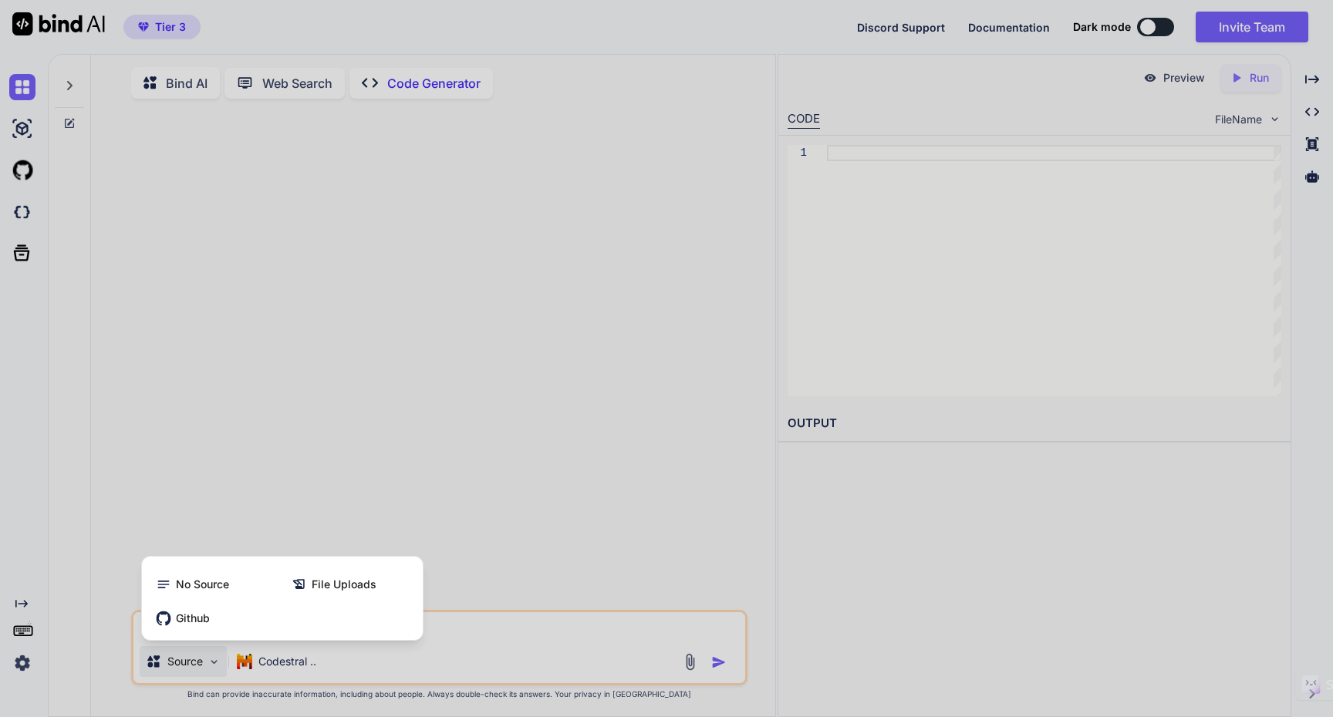
click at [463, 635] on div at bounding box center [666, 358] width 1333 height 717
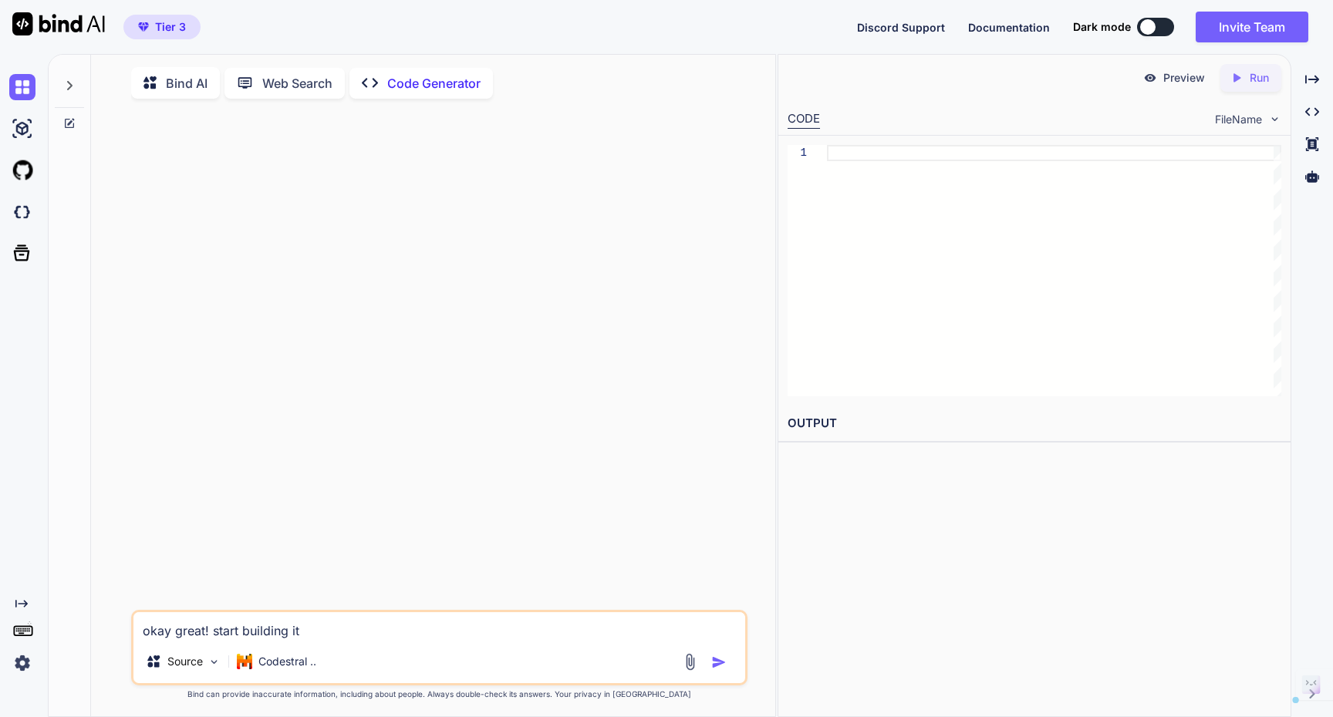
drag, startPoint x: 328, startPoint y: 638, endPoint x: 97, endPoint y: 636, distance: 230.6
click at [97, 636] on div "Bind AI Web Search Created with Pixso. Code Generator okay great! start buildin…" at bounding box center [433, 390] width 684 height 658
paste textarea "Great plan. Here’s a practical build roadmap with tech choices, data sources, a…"
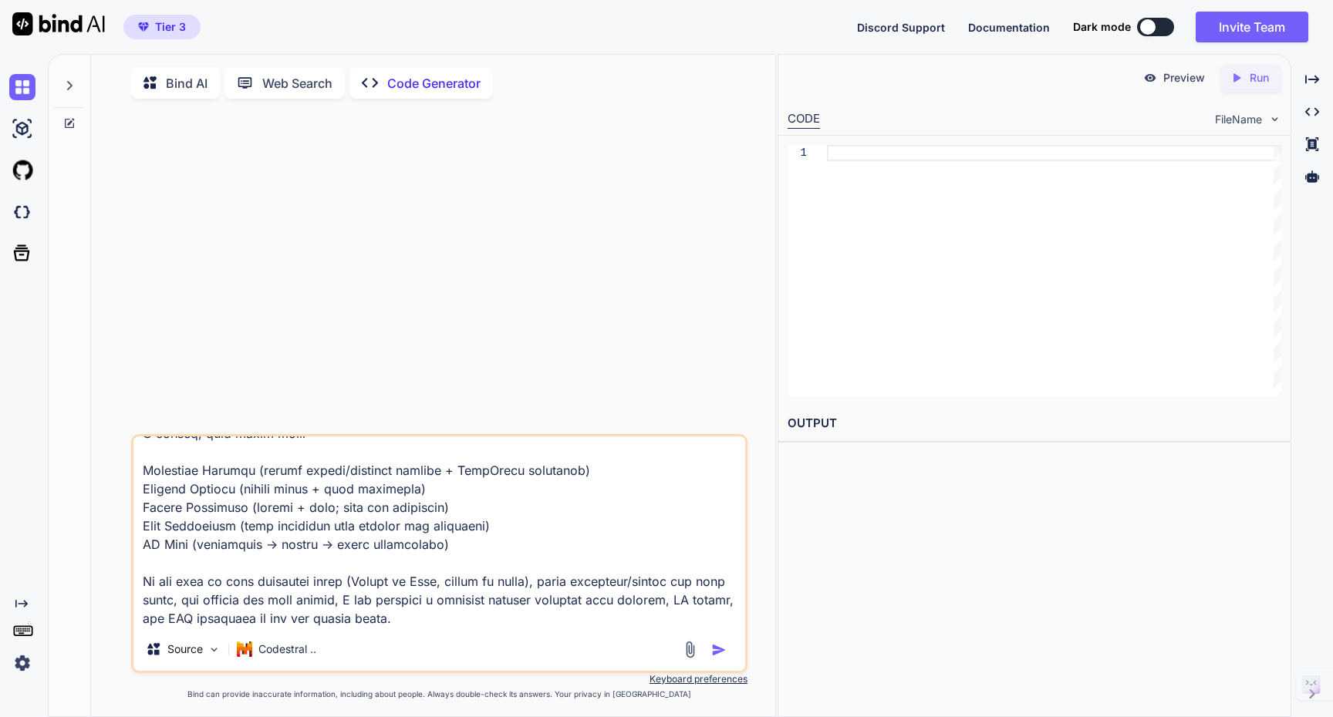
scroll to position [4112, 0]
type textarea "Great plan. Here’s a practical build roadmap with tech choices, data sources, a…"
click at [716, 652] on img "button" at bounding box center [718, 649] width 15 height 15
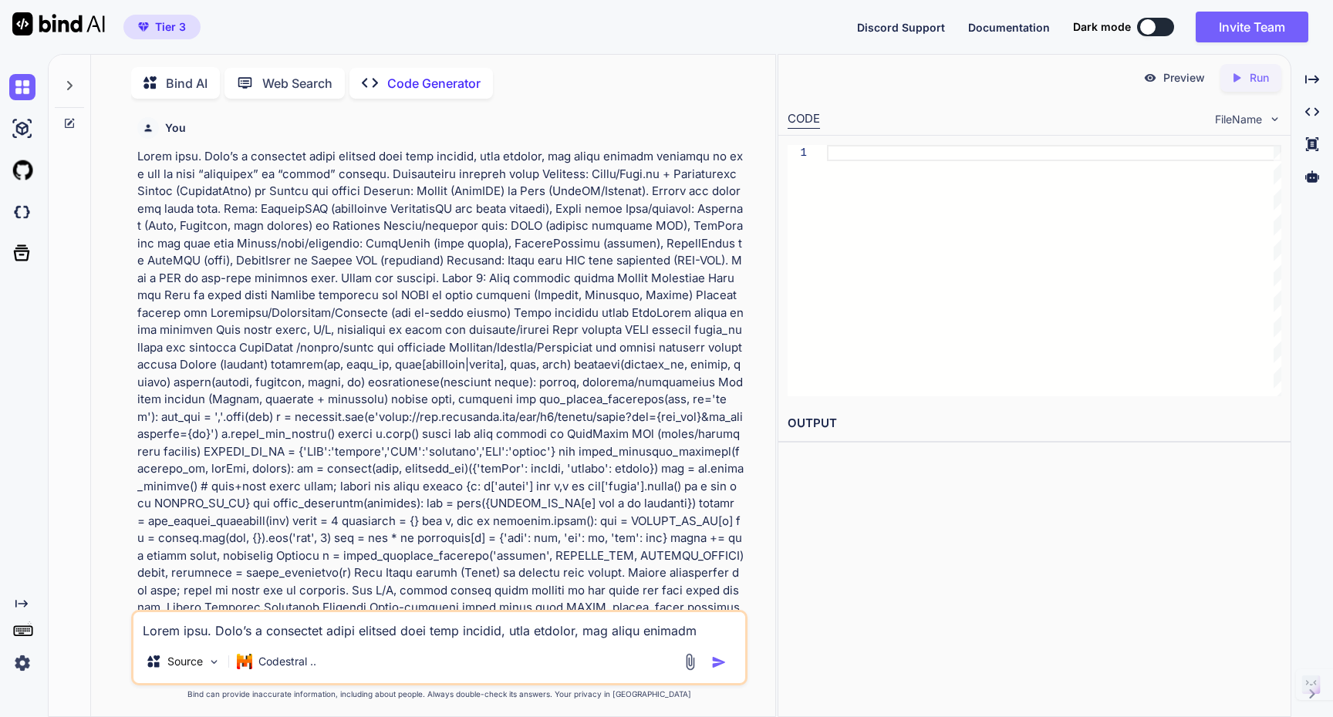
scroll to position [6, 0]
click at [721, 664] on img "button" at bounding box center [718, 659] width 15 height 15
click at [396, 164] on p at bounding box center [440, 727] width 607 height 1163
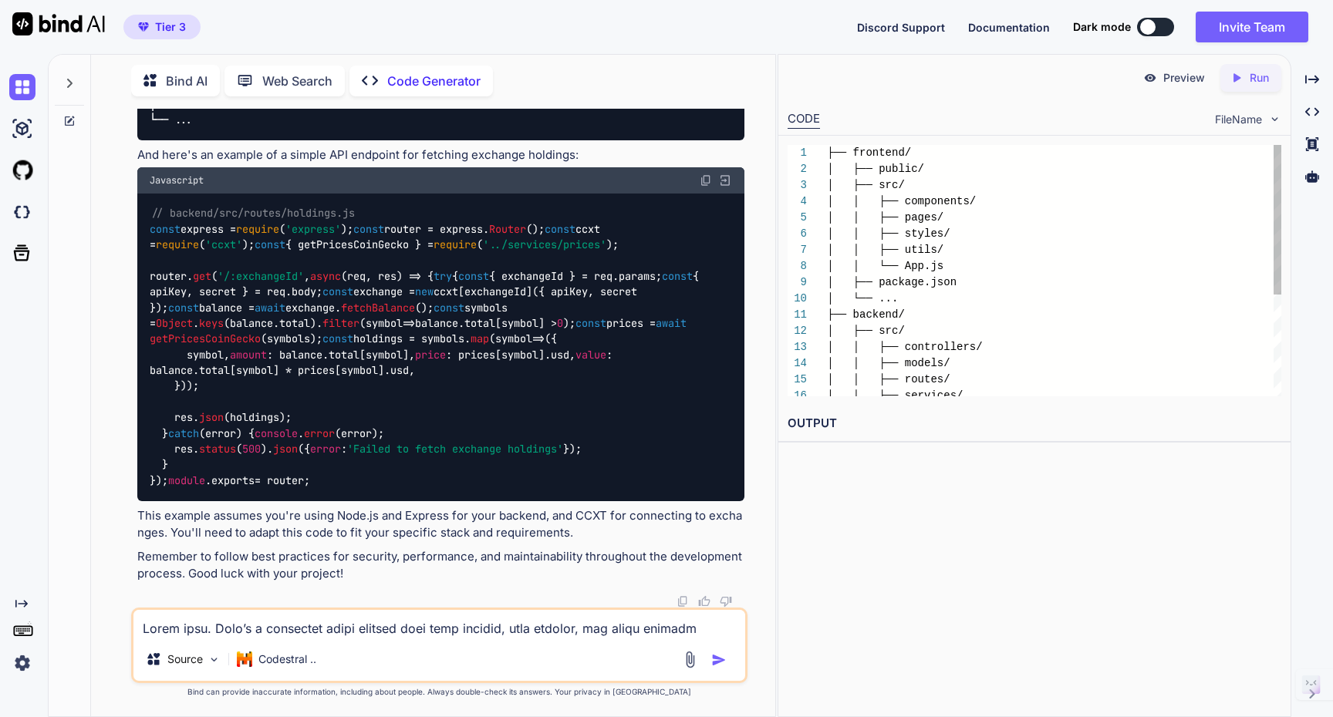
scroll to position [81, 0]
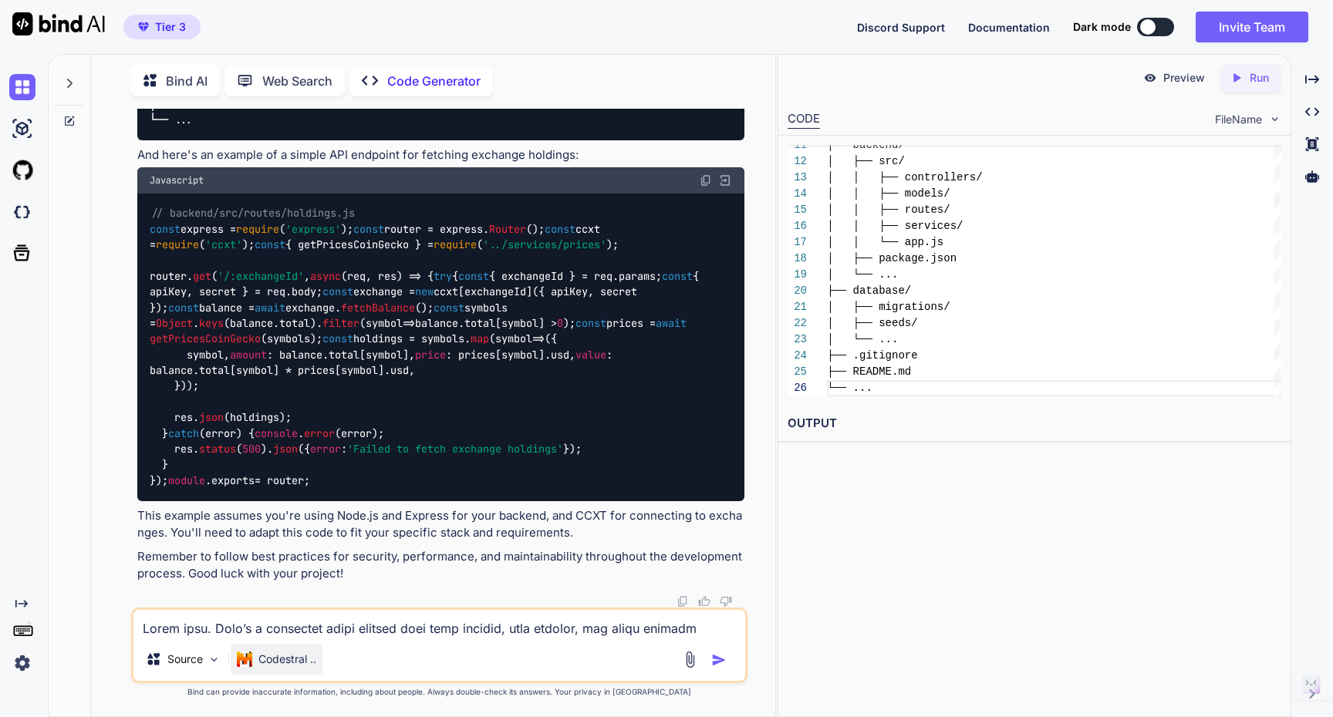
click at [309, 659] on p "Codestral .." at bounding box center [287, 659] width 58 height 15
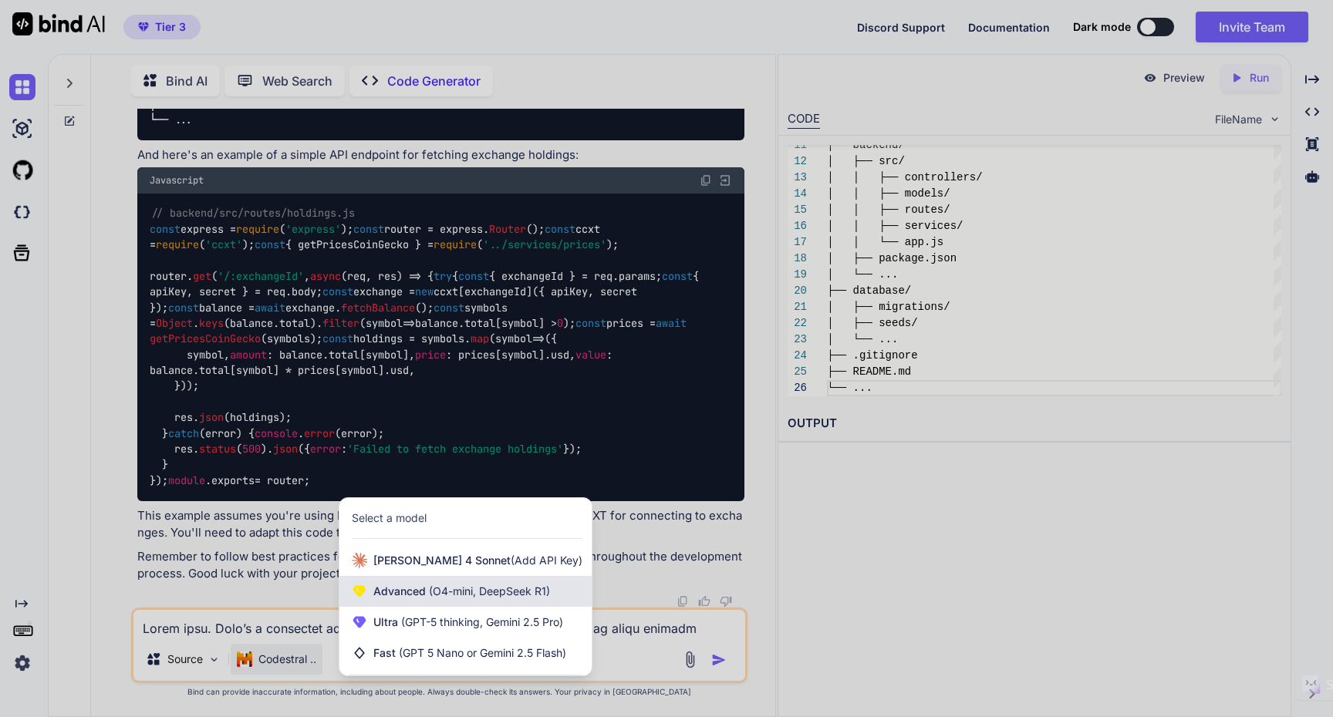
click at [521, 599] on span "Advanced (O4-mini, DeepSeek R1)" at bounding box center [461, 591] width 177 height 15
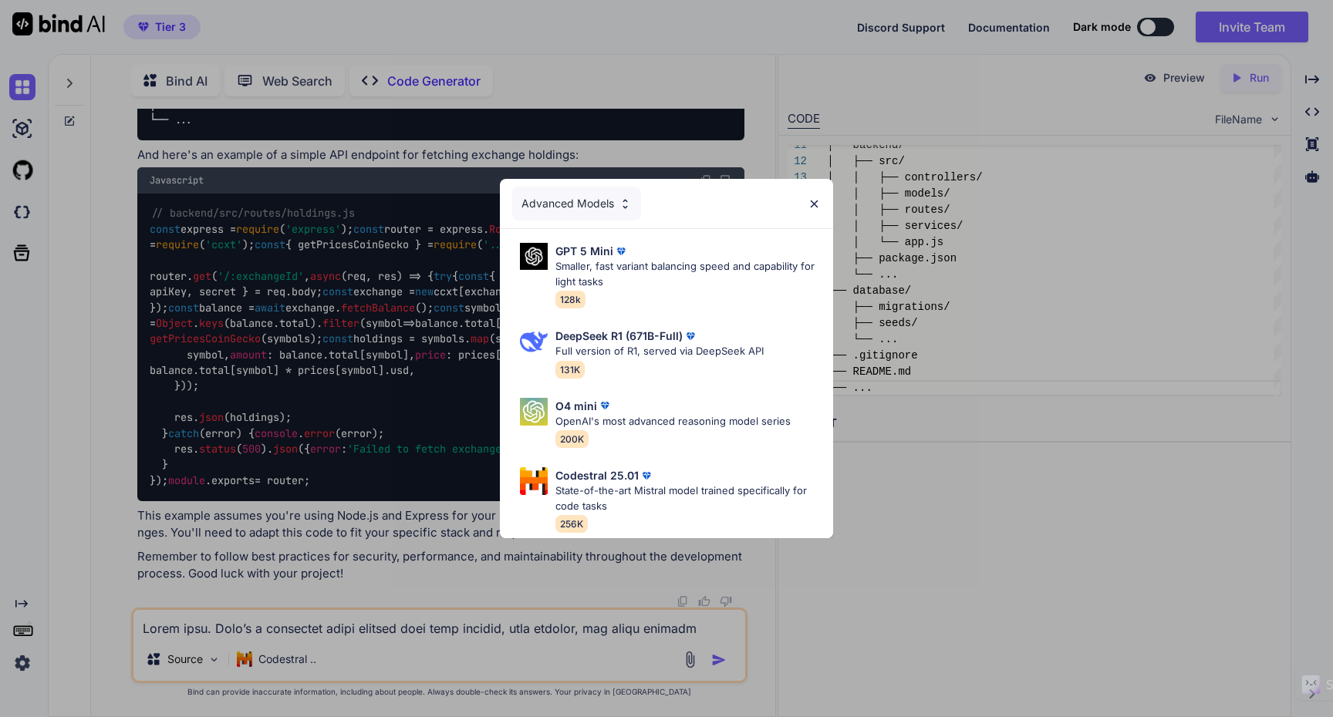
click at [525, 79] on div "Advanced Models GPT 5 Mini Smaller, fast variant balancing speed and capability…" at bounding box center [666, 358] width 1333 height 717
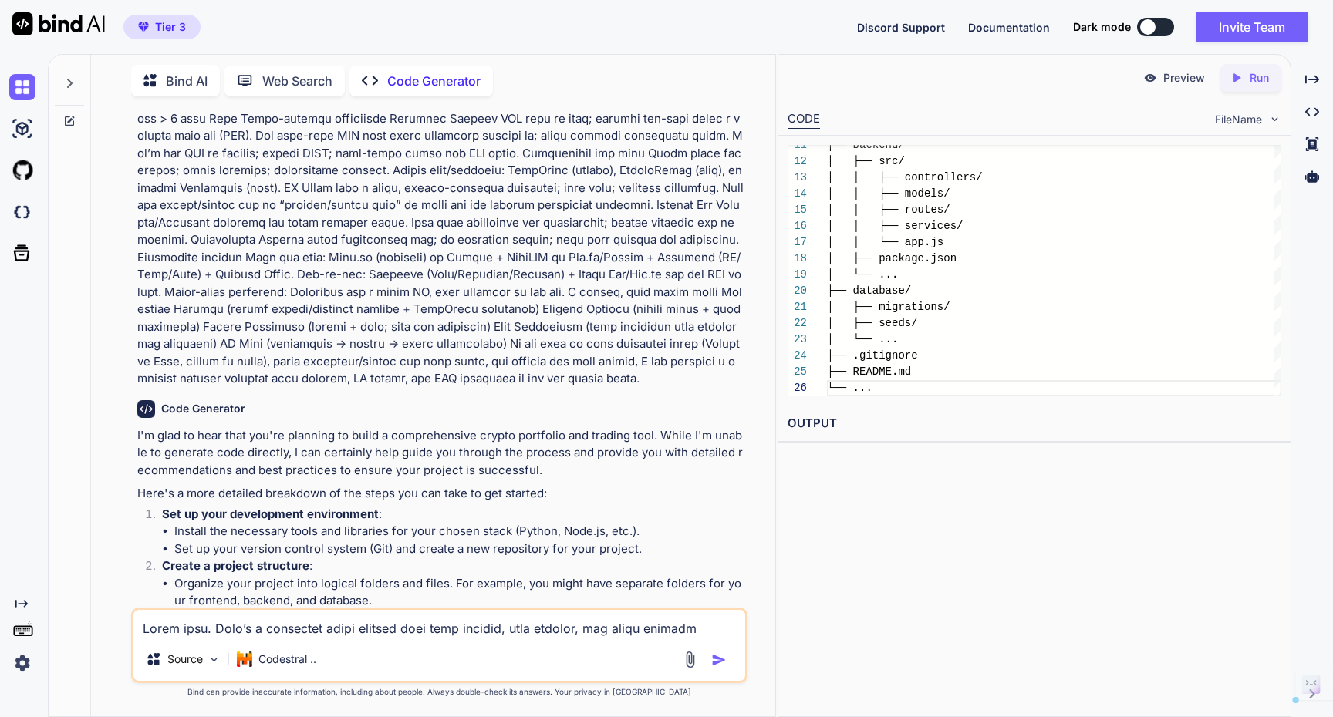
scroll to position [805, 0]
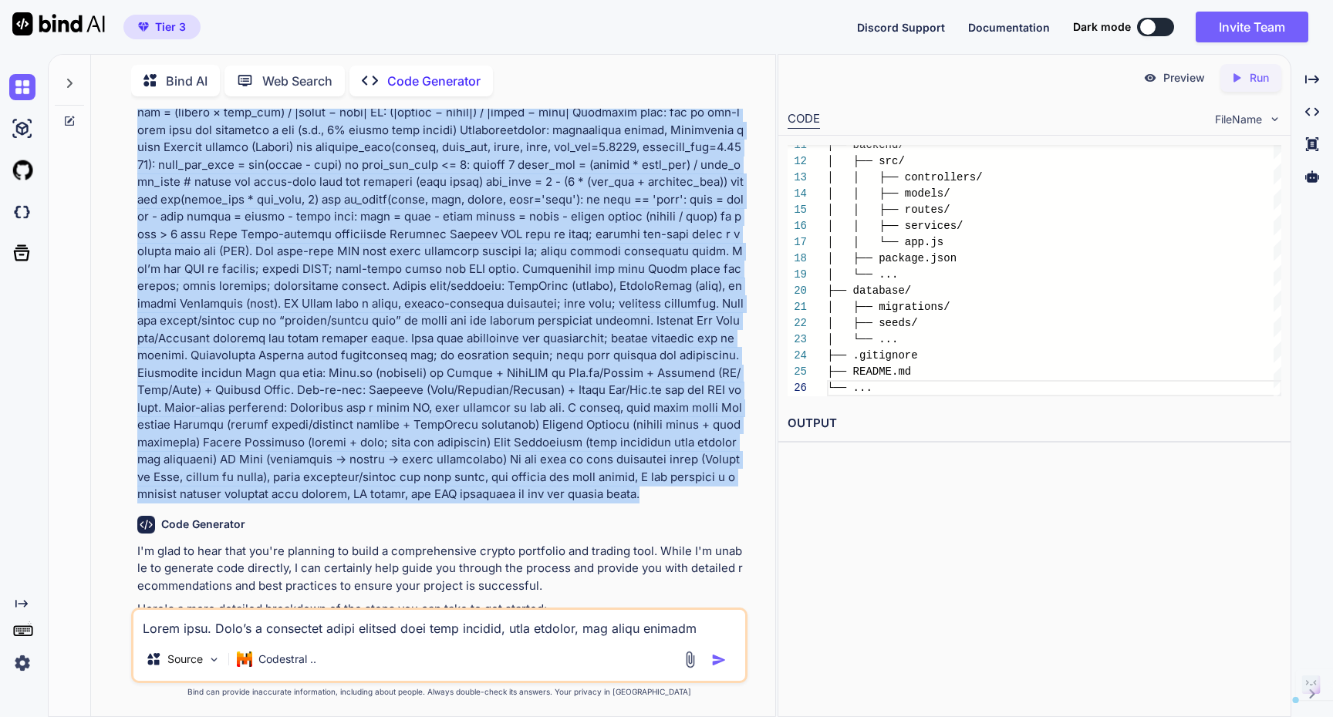
drag, startPoint x: 140, startPoint y: 154, endPoint x: 474, endPoint y: 472, distance: 461.0
copy p "Great plan. Here’s a practical build roadmap with tech choices, data sources, a…"
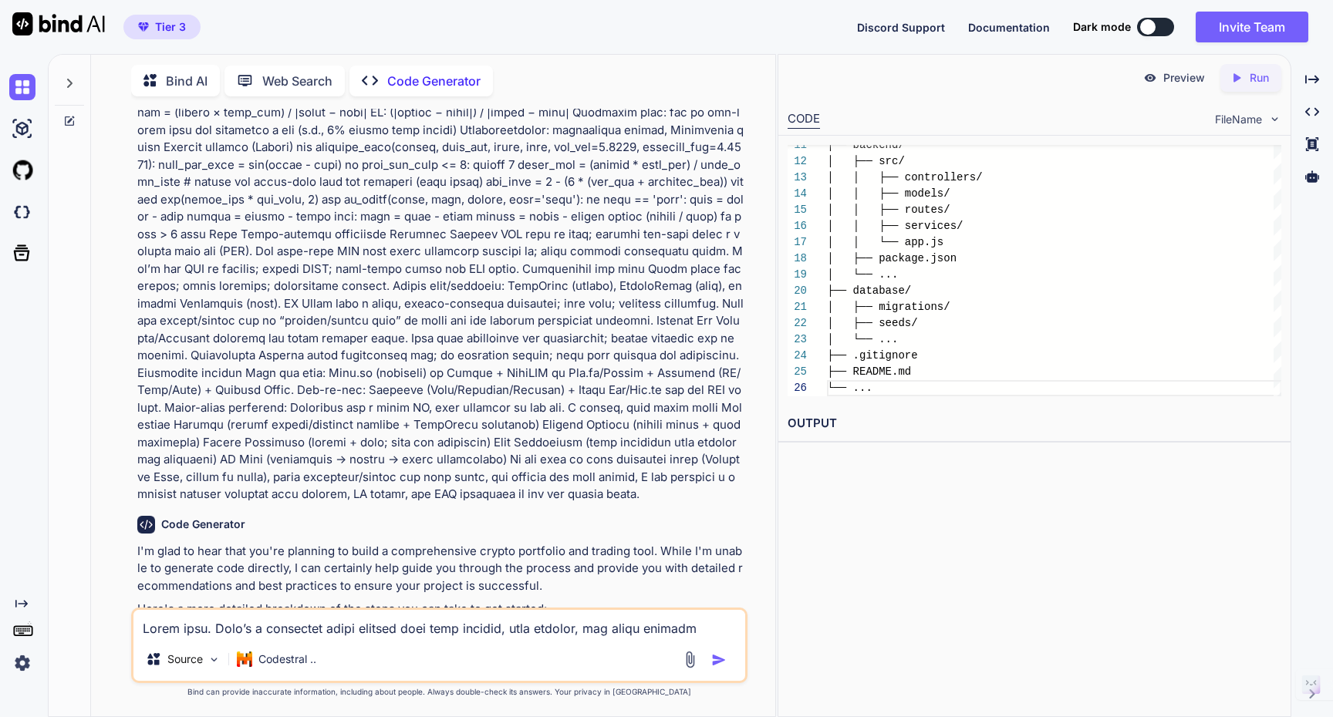
click at [185, 79] on p "Bind AI" at bounding box center [187, 81] width 42 height 19
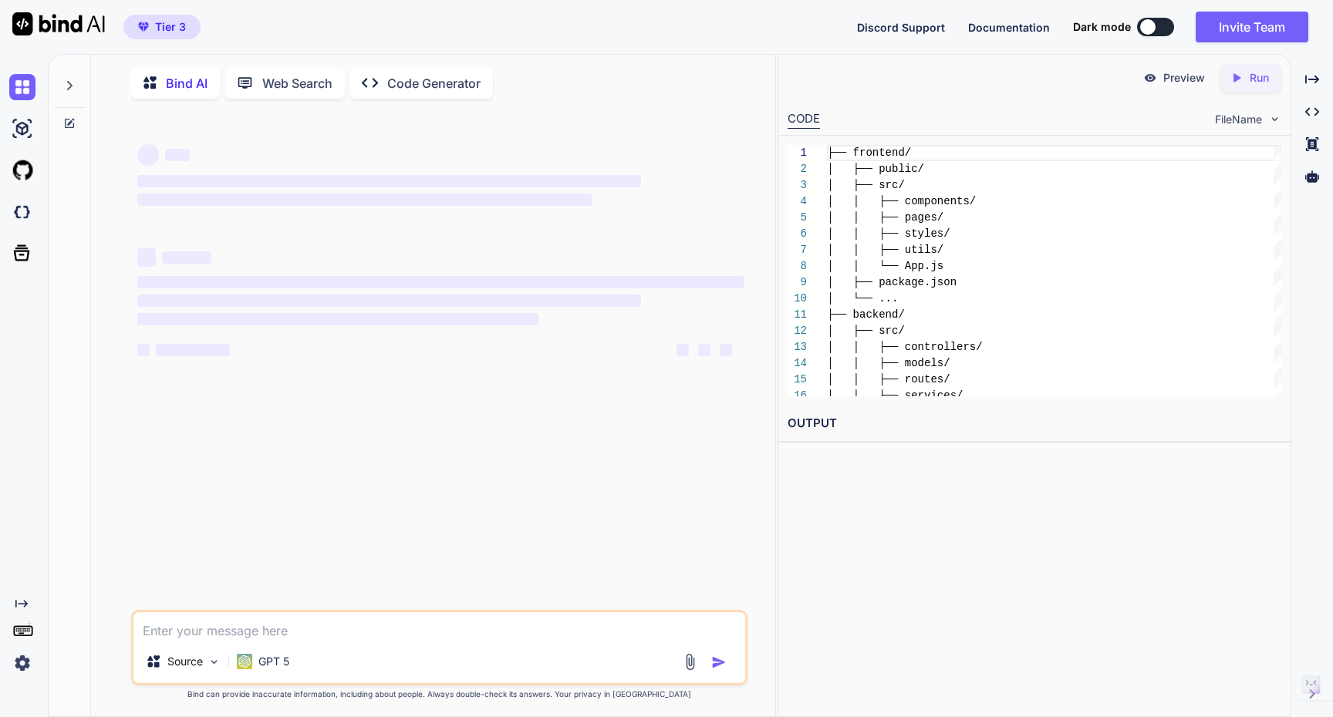
click at [444, 88] on p "Code Generator" at bounding box center [433, 83] width 93 height 19
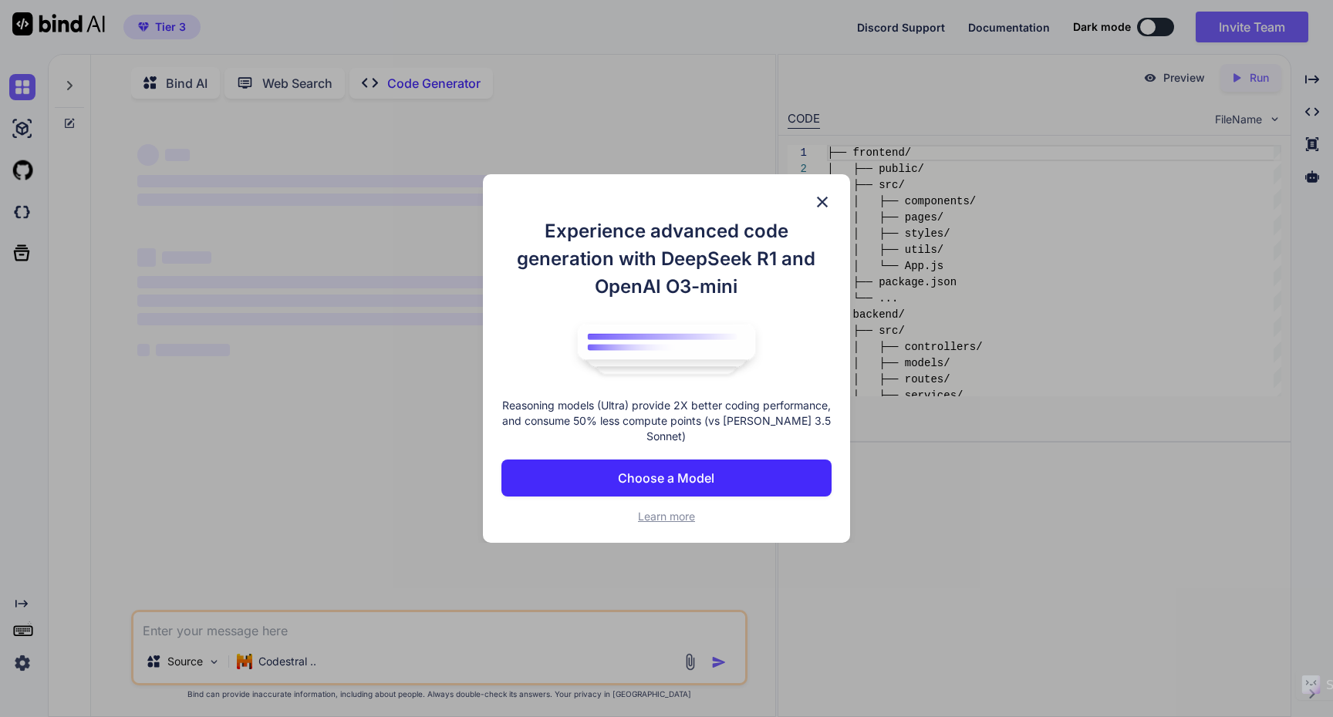
click at [704, 484] on p "Choose a Model" at bounding box center [666, 478] width 96 height 19
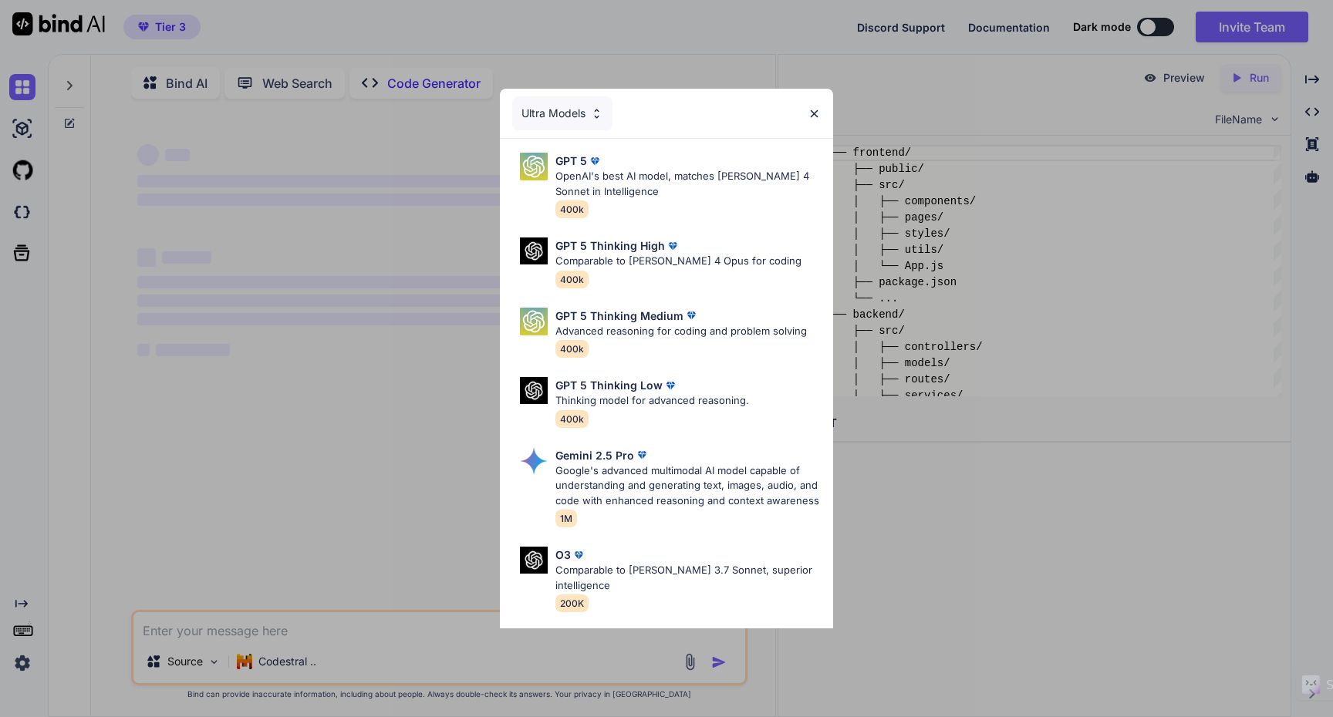
click at [581, 113] on div "Ultra Models" at bounding box center [562, 113] width 100 height 34
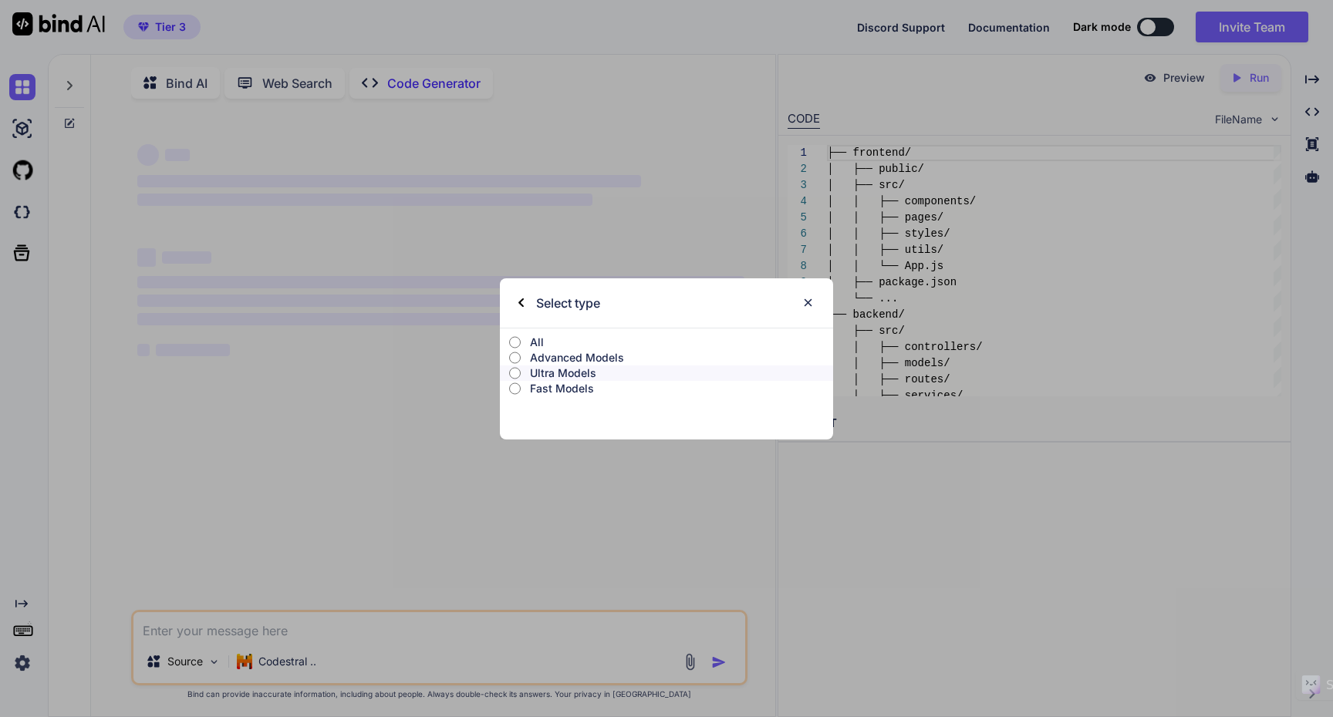
click at [575, 359] on p "Advanced Models" at bounding box center [681, 357] width 303 height 15
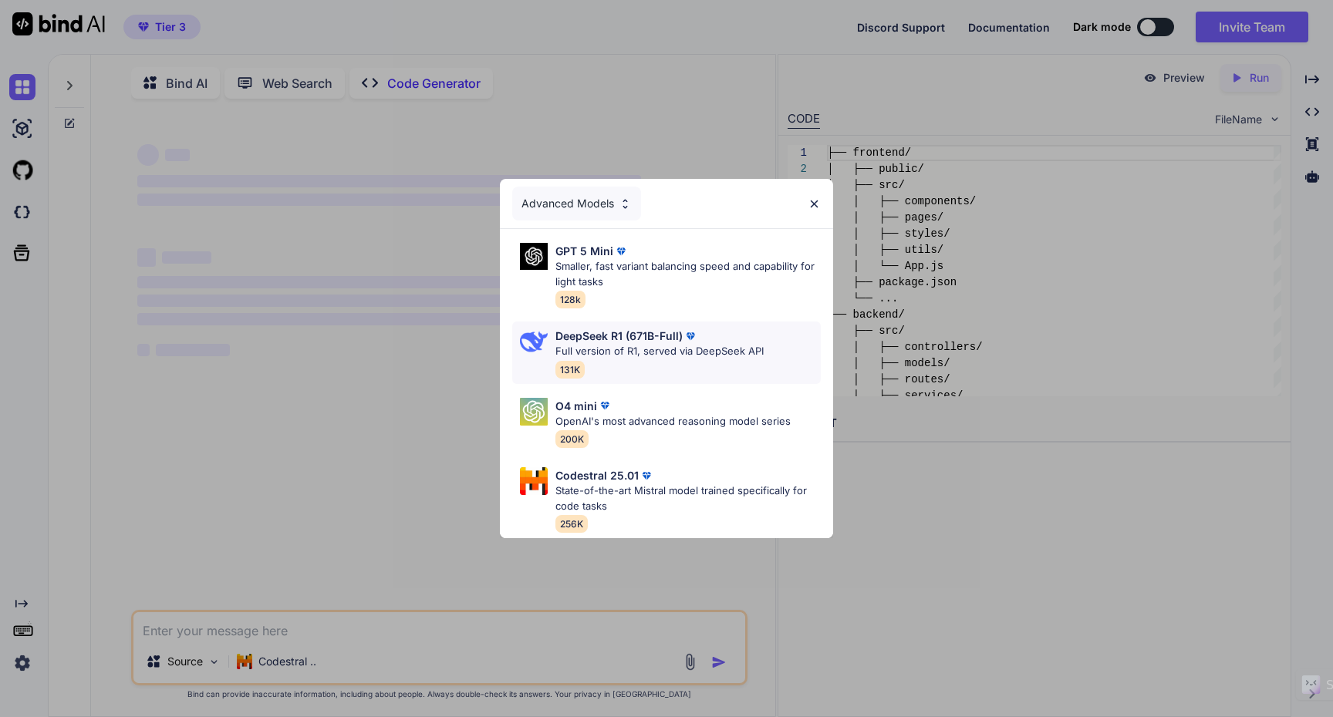
click at [653, 347] on p "Full version of R1, served via DeepSeek API" at bounding box center [659, 351] width 208 height 15
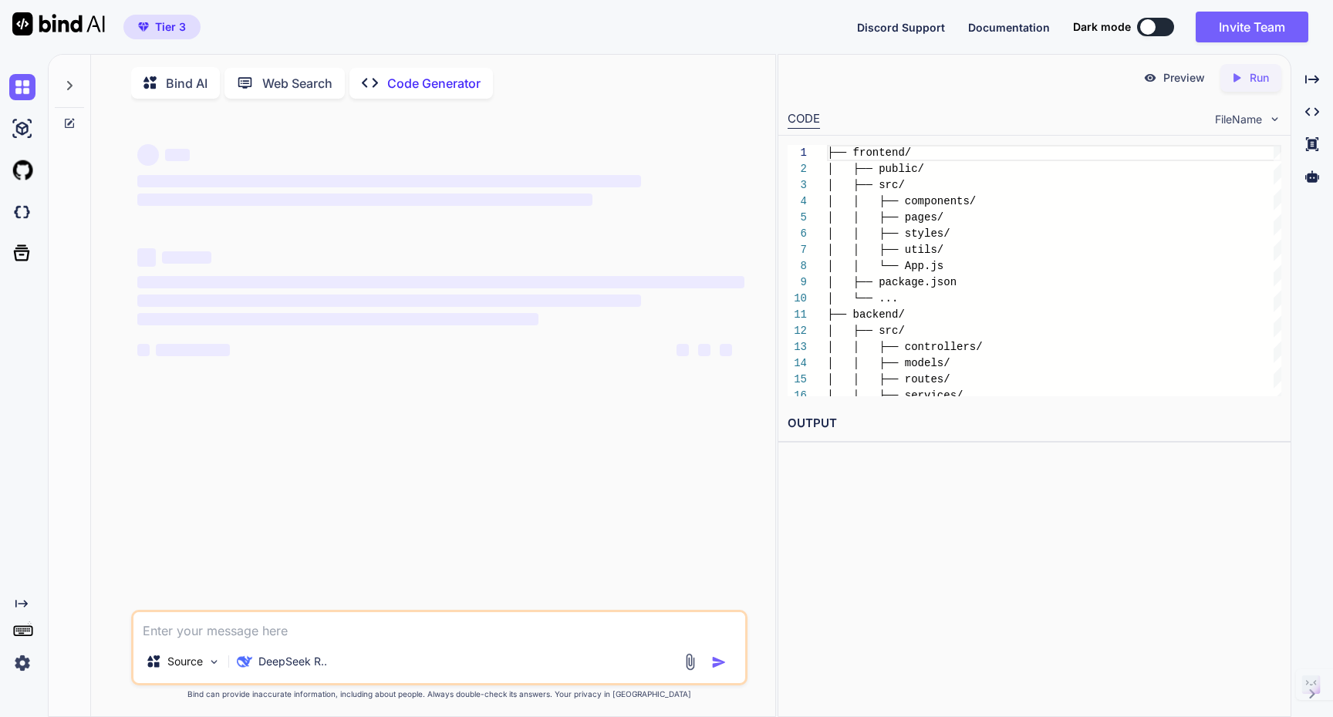
click at [313, 629] on textarea at bounding box center [439, 626] width 612 height 28
paste textarea "Great plan. Here’s a practical build roadmap with tech choices, data sources, a…"
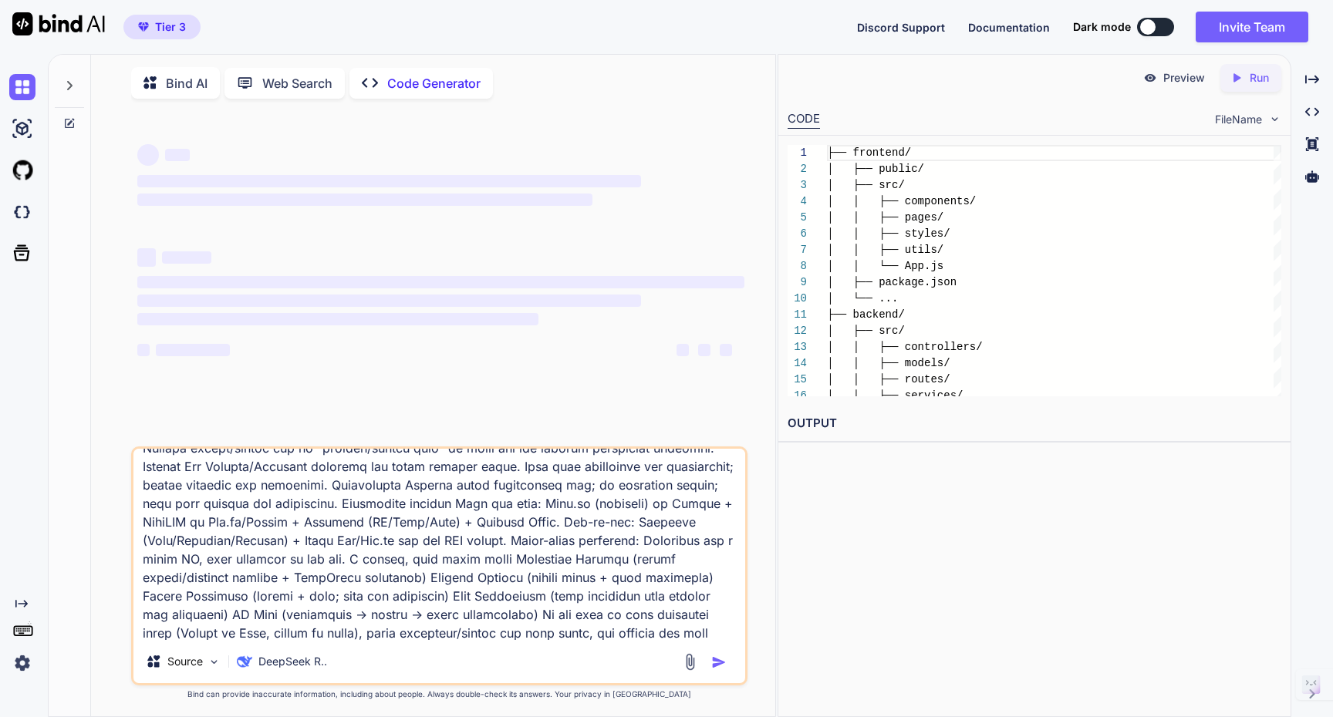
type textarea "Great plan. Here’s a practical build roadmap with tech choices, data sources, a…"
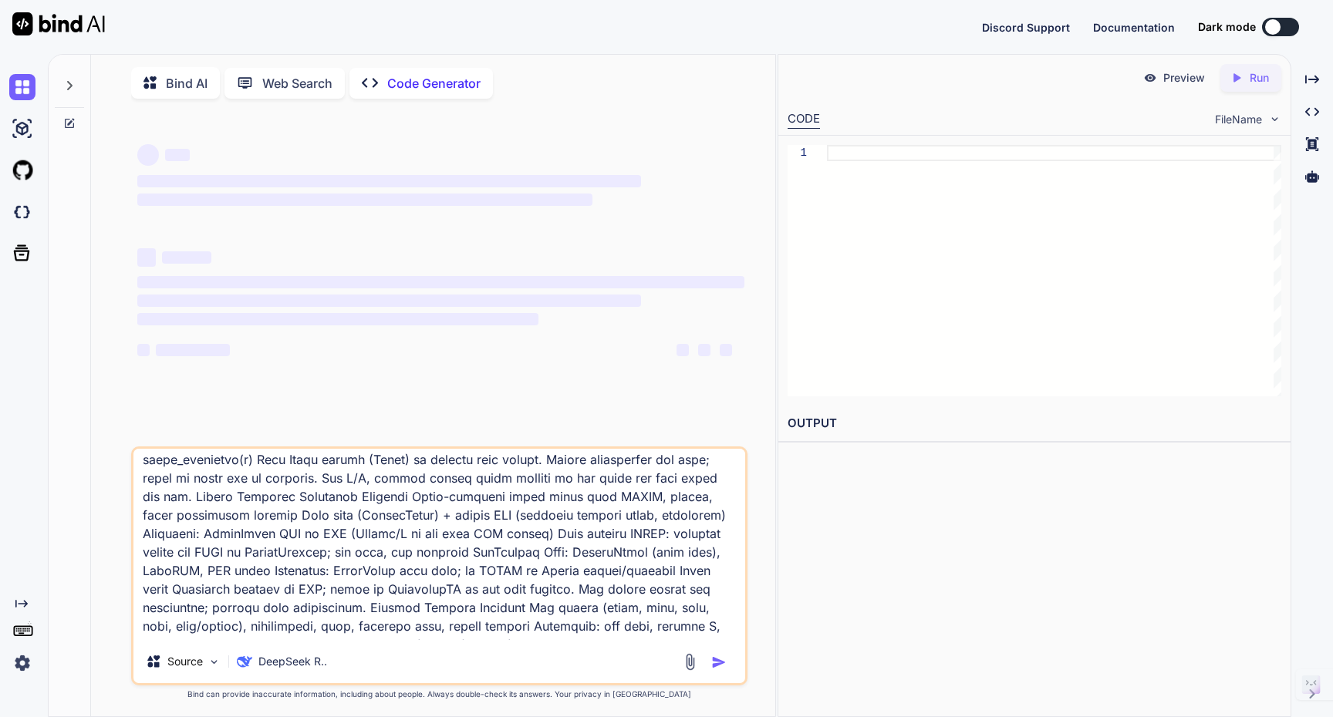
scroll to position [1225, 0]
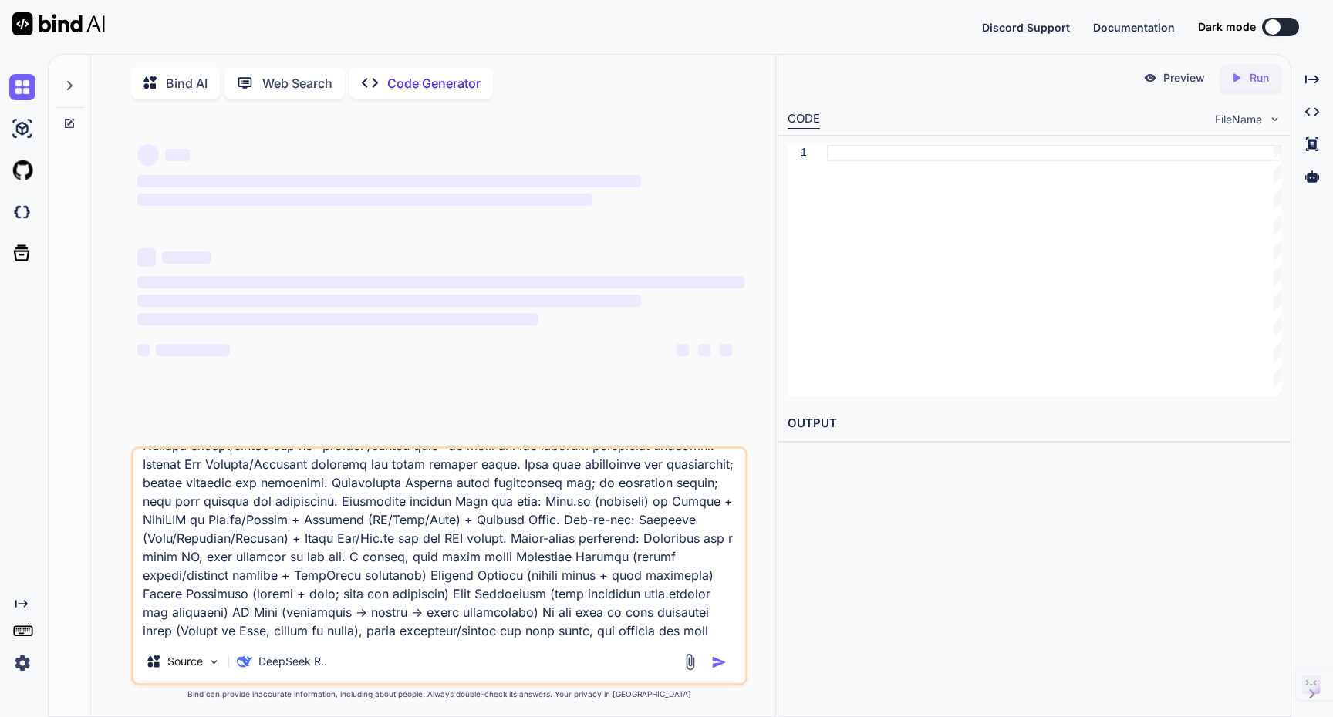
click at [470, 639] on textarea at bounding box center [439, 544] width 612 height 191
type textarea "x"
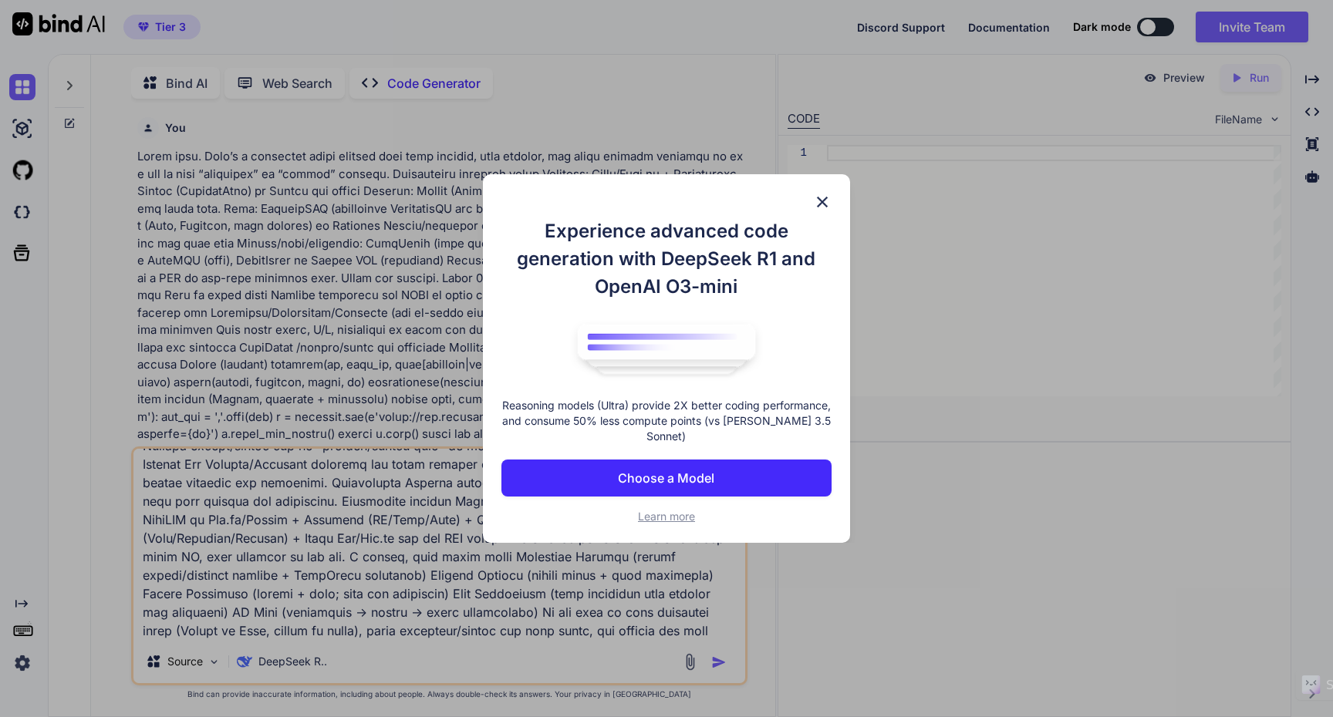
scroll to position [6, 0]
click at [821, 197] on img at bounding box center [822, 202] width 19 height 19
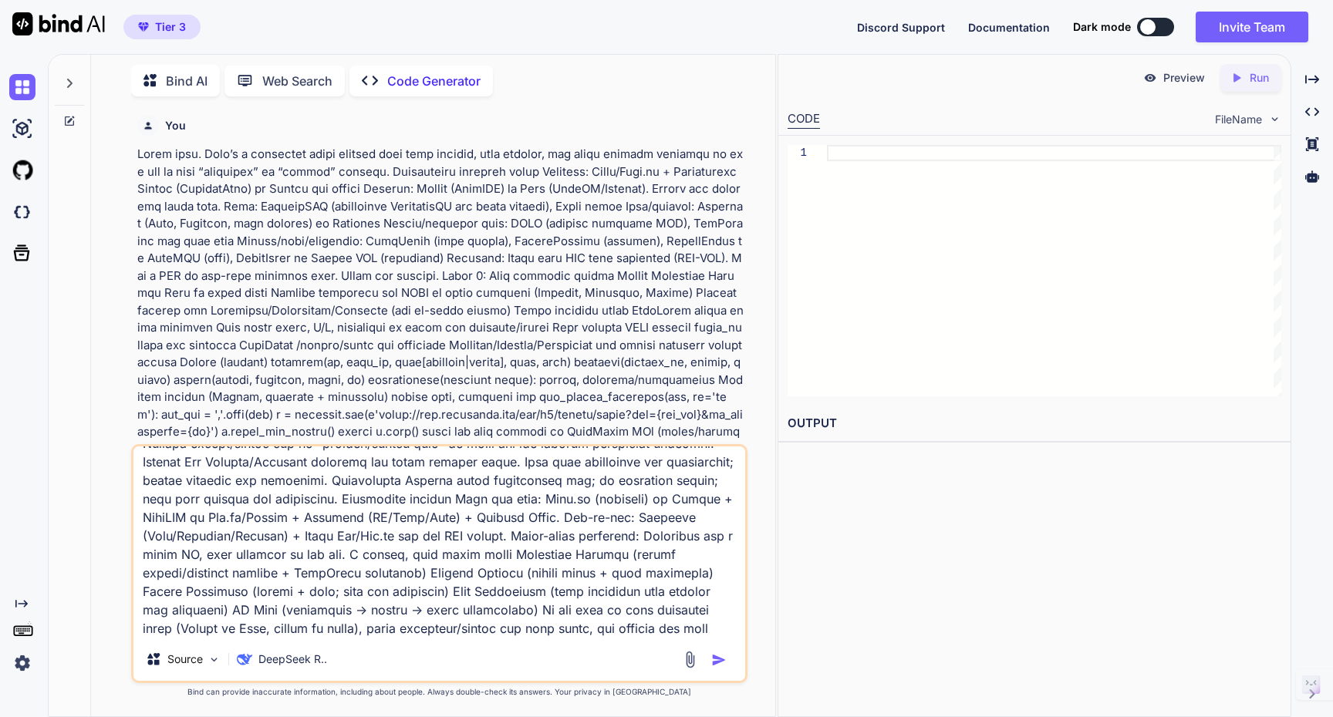
click at [430, 636] on textarea at bounding box center [439, 542] width 612 height 191
click at [718, 663] on img "button" at bounding box center [718, 659] width 15 height 15
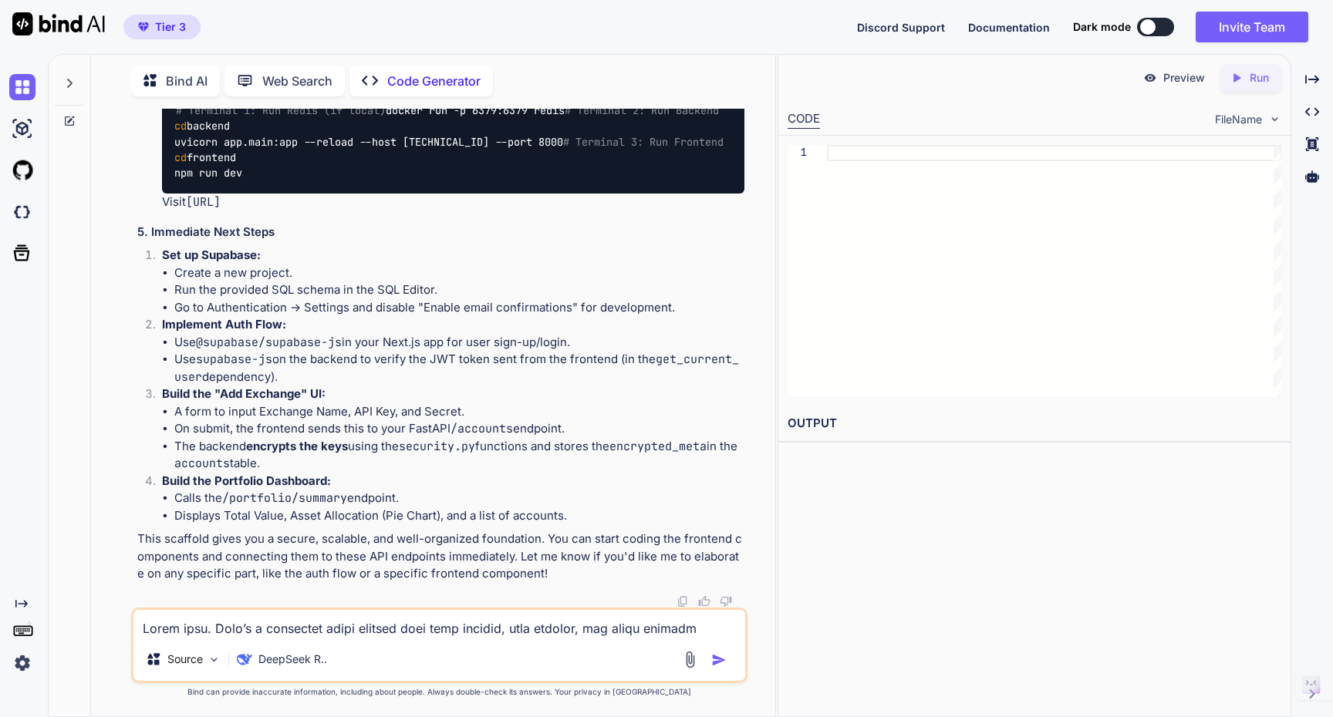
scroll to position [9053, 0]
drag, startPoint x: 359, startPoint y: 204, endPoint x: 188, endPoint y: 202, distance: 170.5
click at [188, 202] on p "Visit http://localhost:3000" at bounding box center [453, 203] width 582 height 18
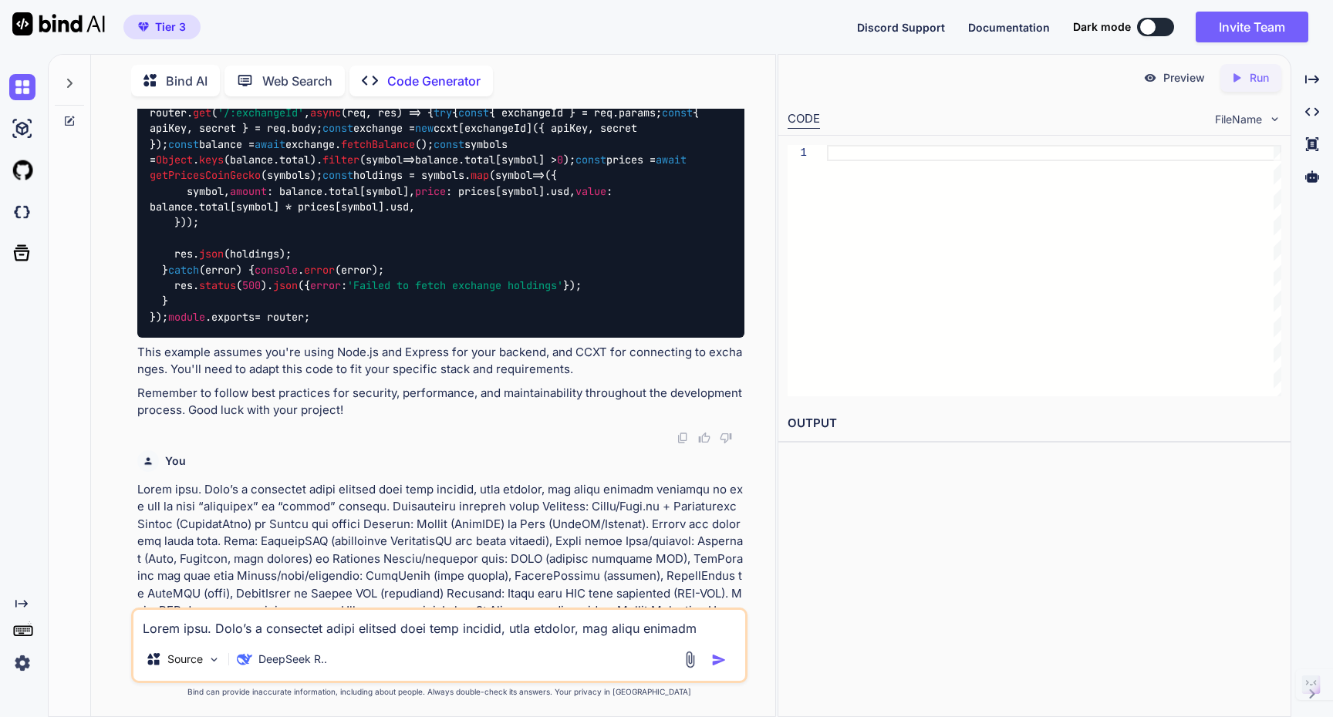
scroll to position [2704, 0]
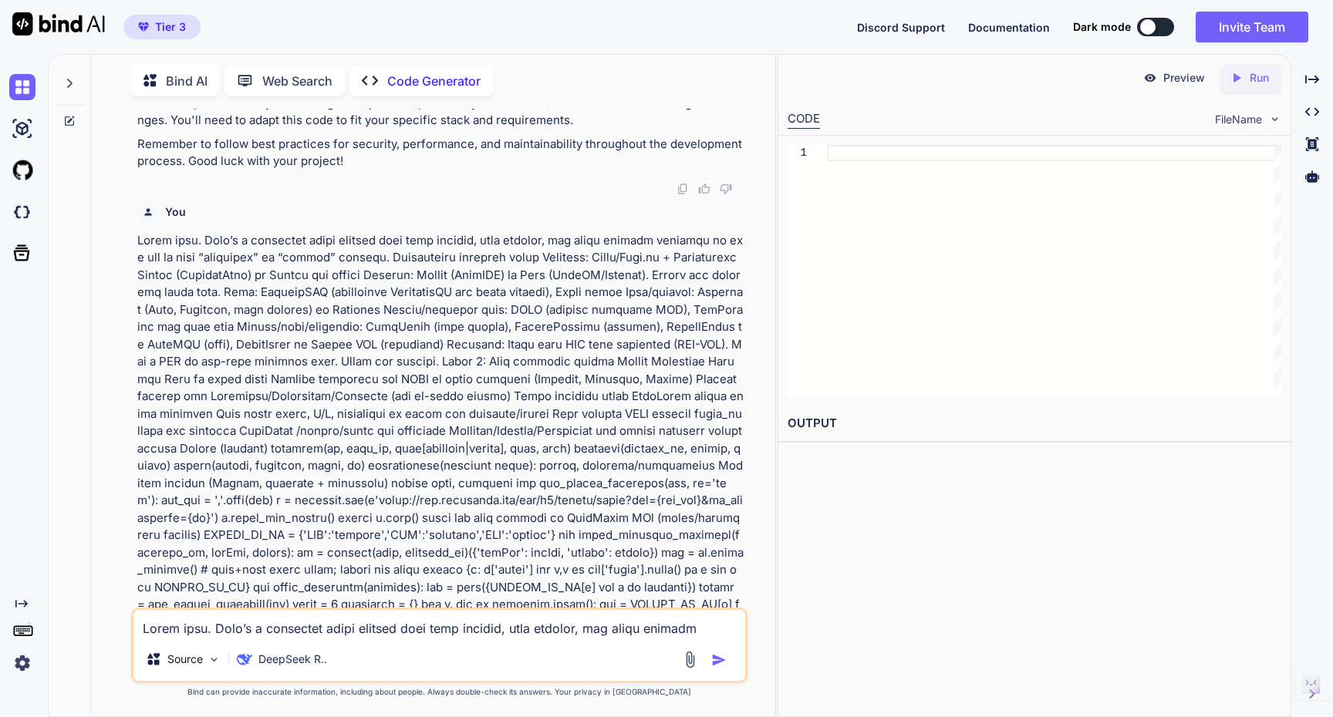
click at [1168, 82] on p "Preview" at bounding box center [1184, 77] width 42 height 15
click at [454, 72] on p "Code Generator" at bounding box center [433, 81] width 93 height 19
click at [180, 72] on p "Bind AI" at bounding box center [187, 81] width 42 height 19
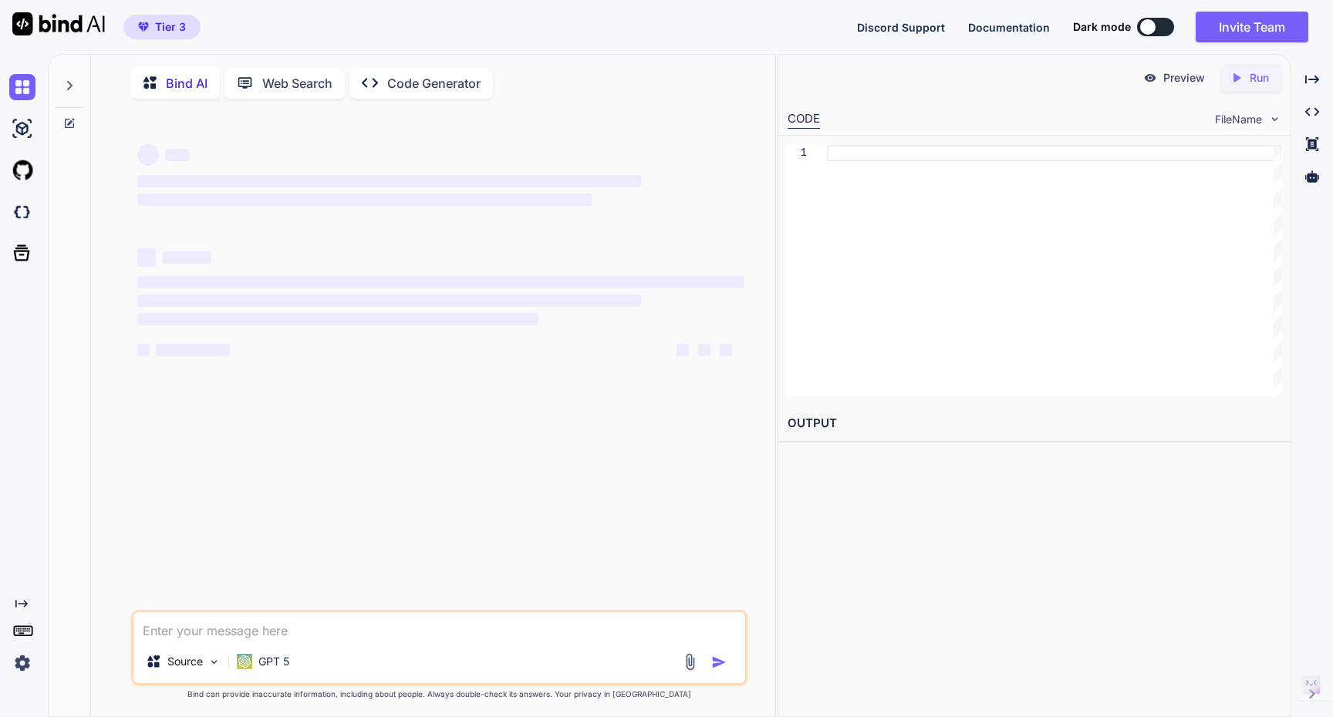
click at [68, 81] on icon at bounding box center [69, 85] width 12 height 12
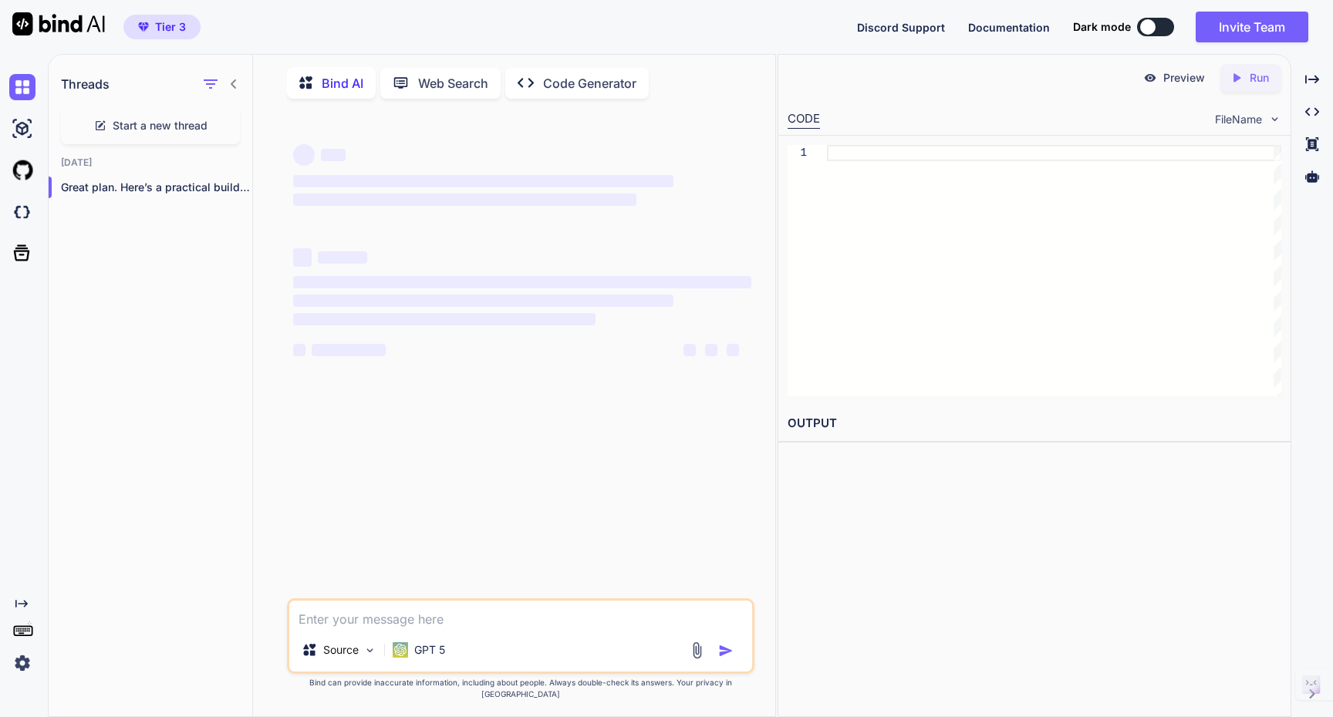
click at [68, 81] on h1 "Threads" at bounding box center [85, 84] width 49 height 19
click at [25, 129] on img at bounding box center [22, 129] width 26 height 26
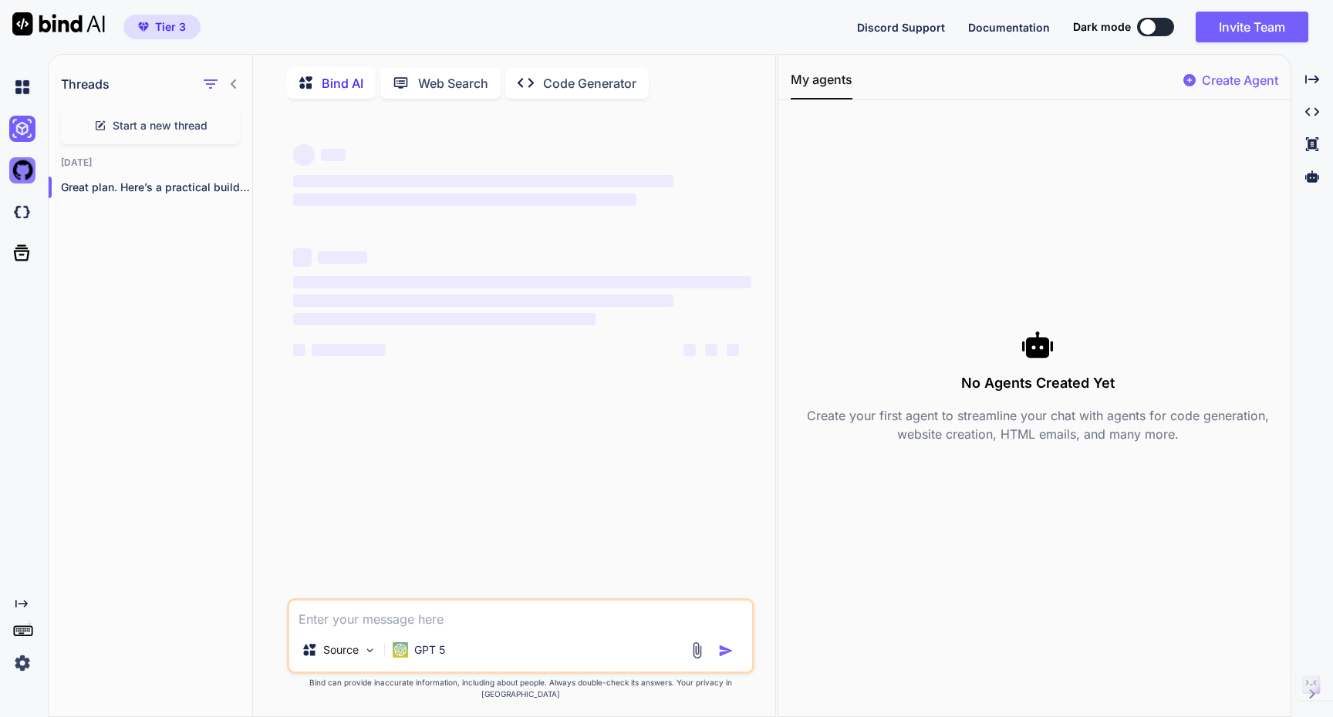
click at [16, 173] on img at bounding box center [22, 170] width 26 height 26
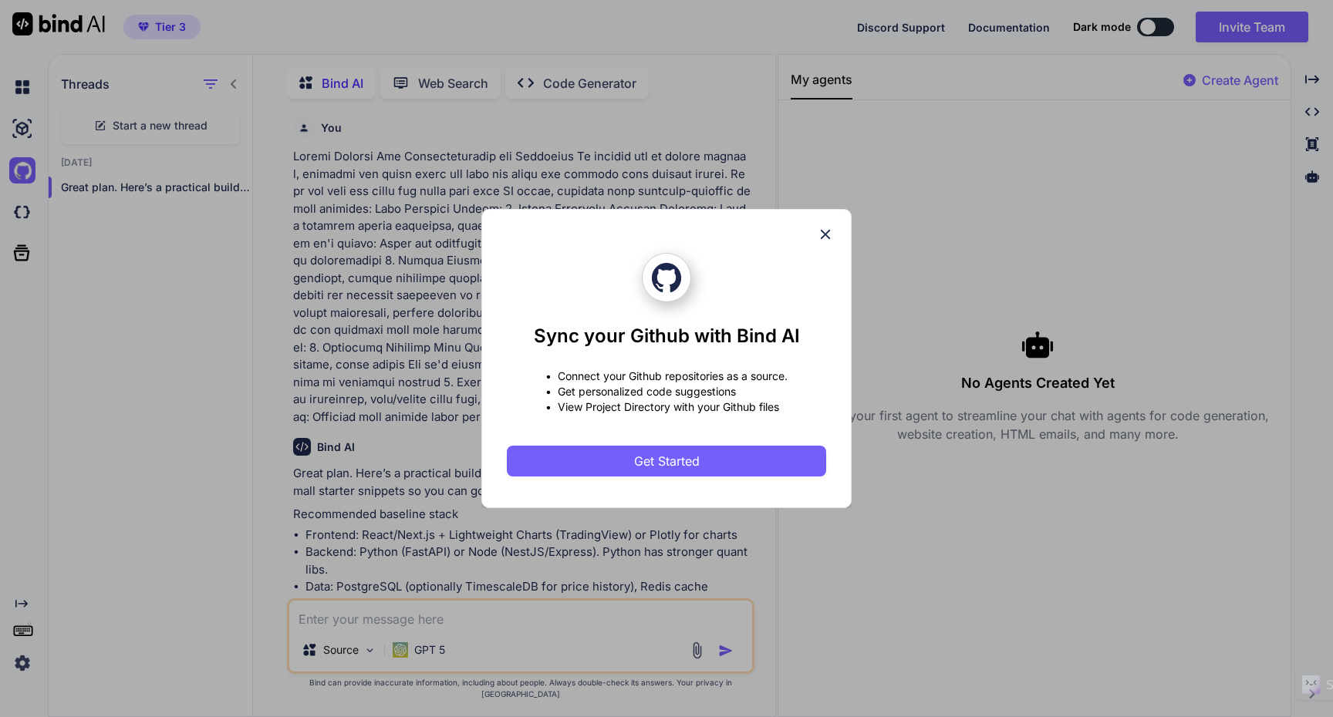
scroll to position [6, 0]
click at [104, 405] on div "Sync your Github with Bind AI • Connect your Github repositories as a source. •…" at bounding box center [666, 358] width 1333 height 717
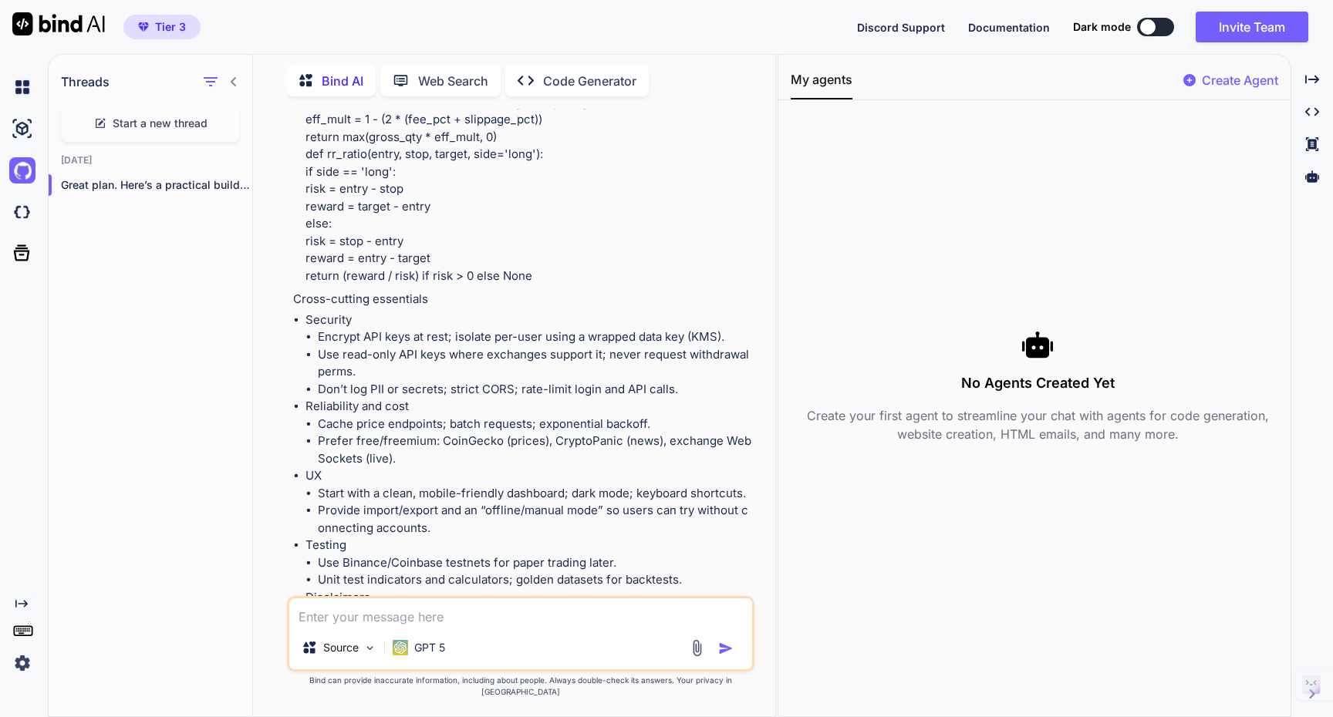
scroll to position [2885, 0]
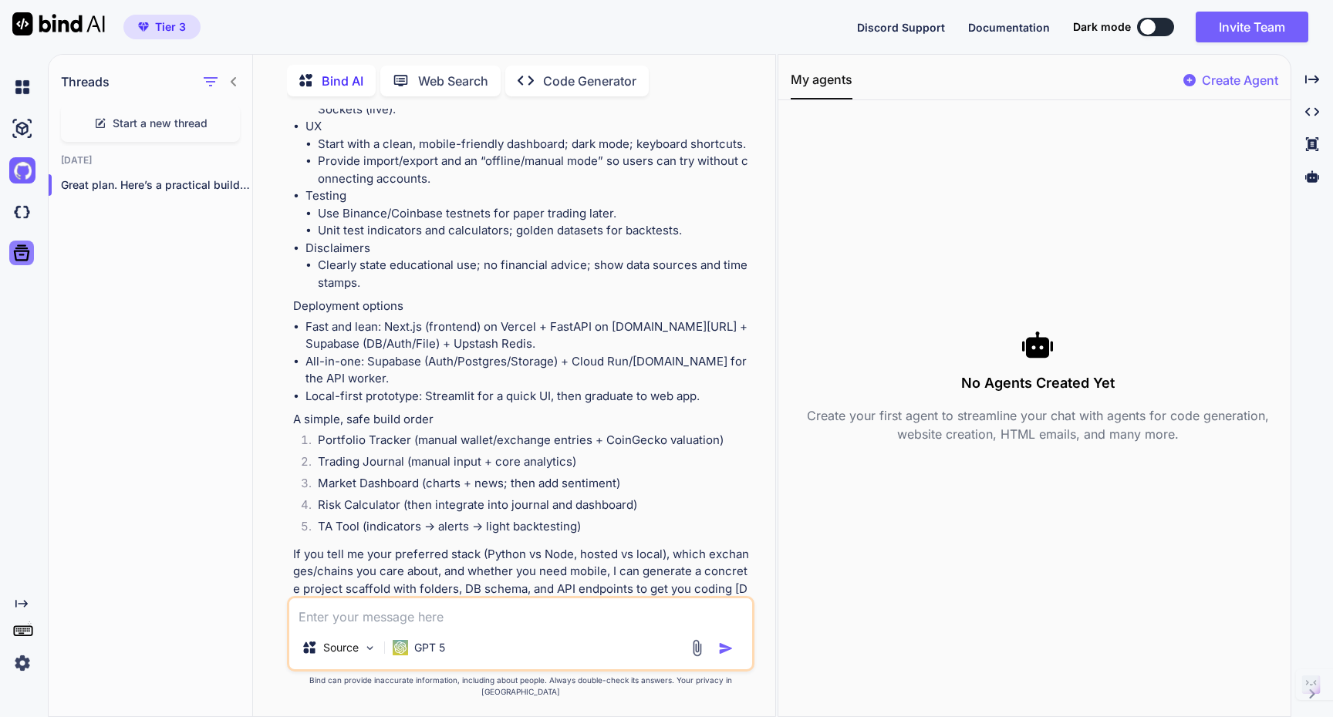
click at [21, 257] on icon at bounding box center [22, 253] width 22 height 22
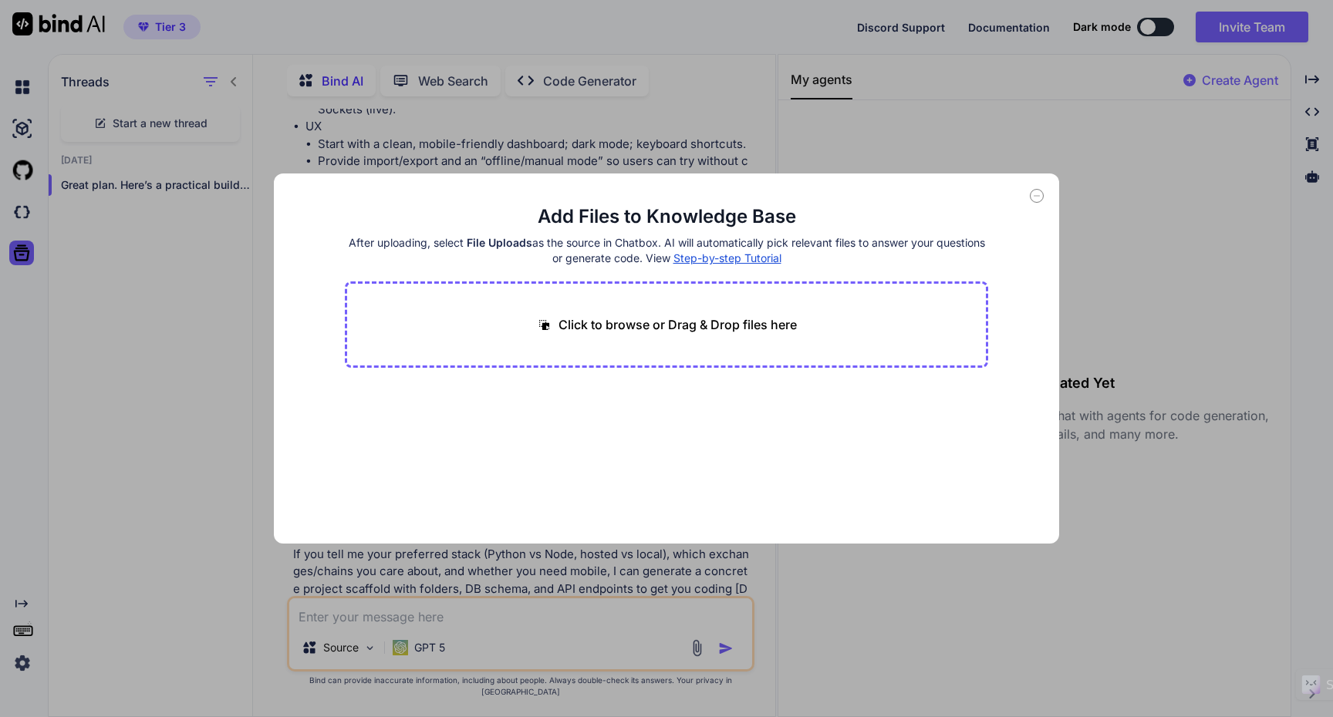
click at [27, 373] on div "Add Files to Knowledge Base After uploading, select File Uploads as the source …" at bounding box center [666, 358] width 1333 height 717
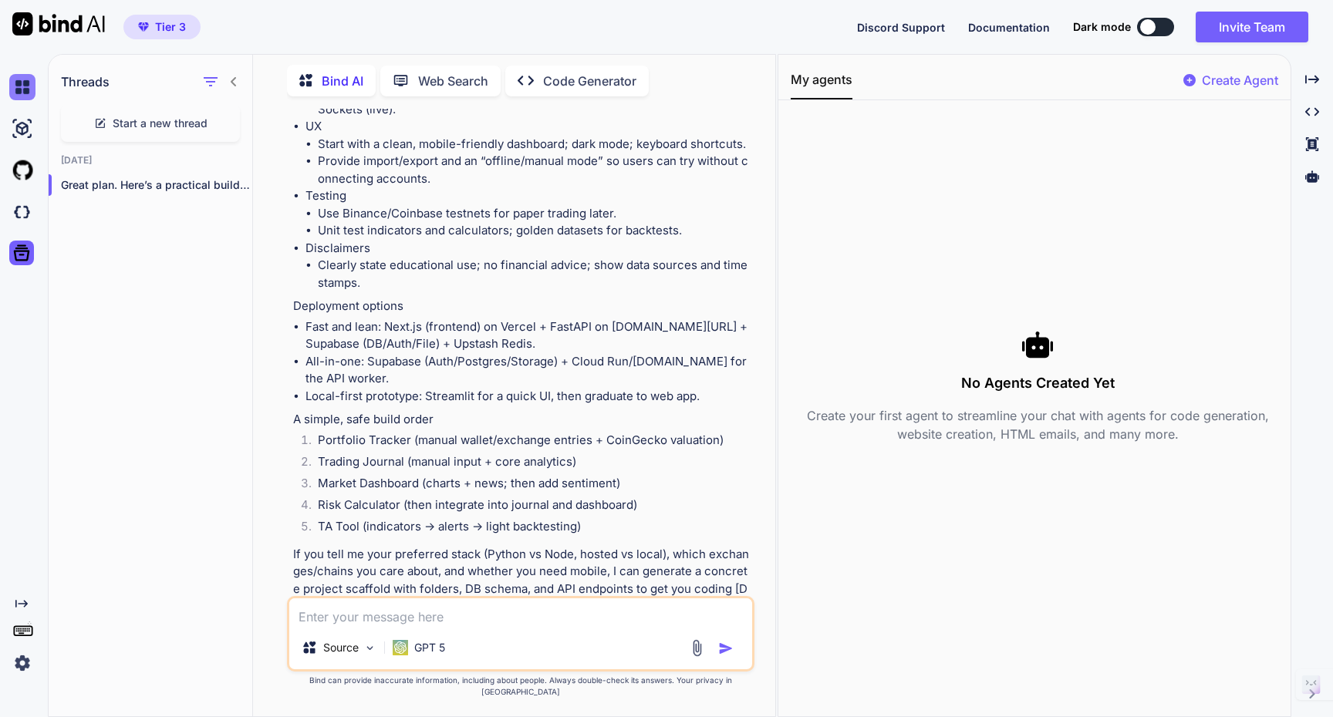
click at [18, 89] on img at bounding box center [22, 87] width 26 height 26
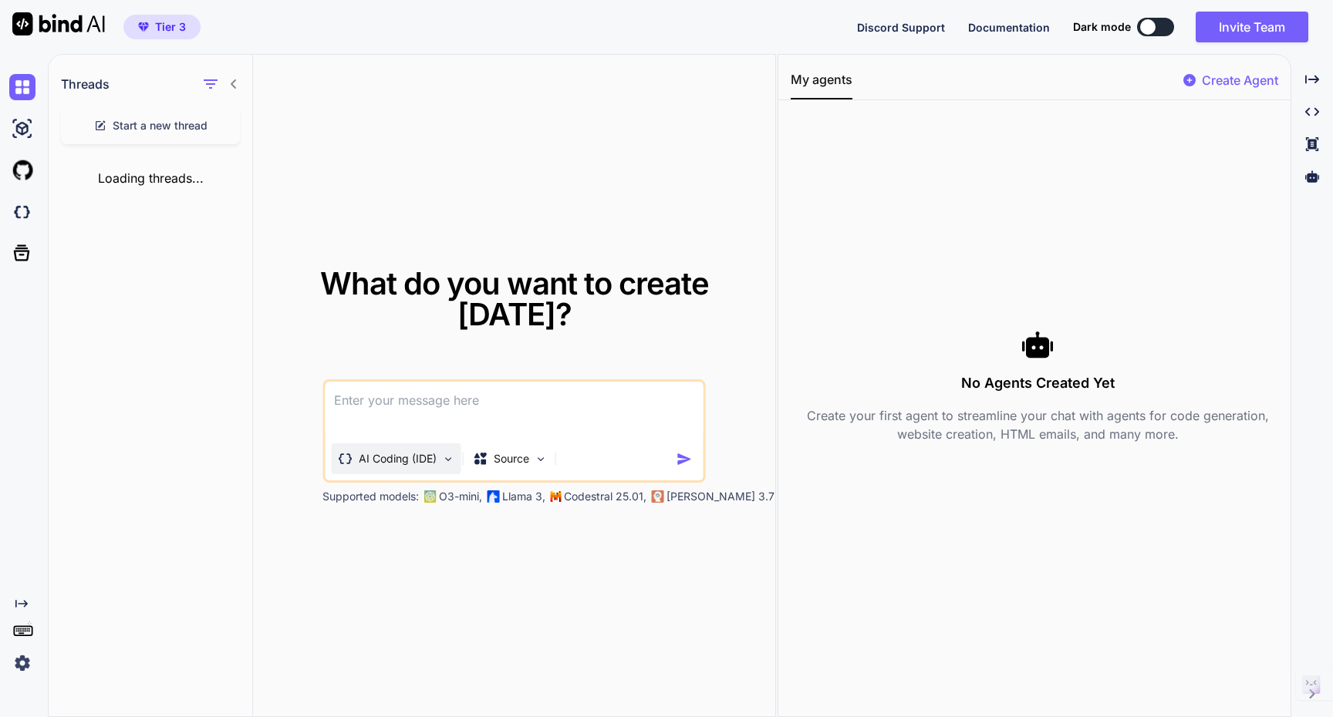
click at [394, 464] on p "AI Coding (IDE)" at bounding box center [398, 458] width 78 height 15
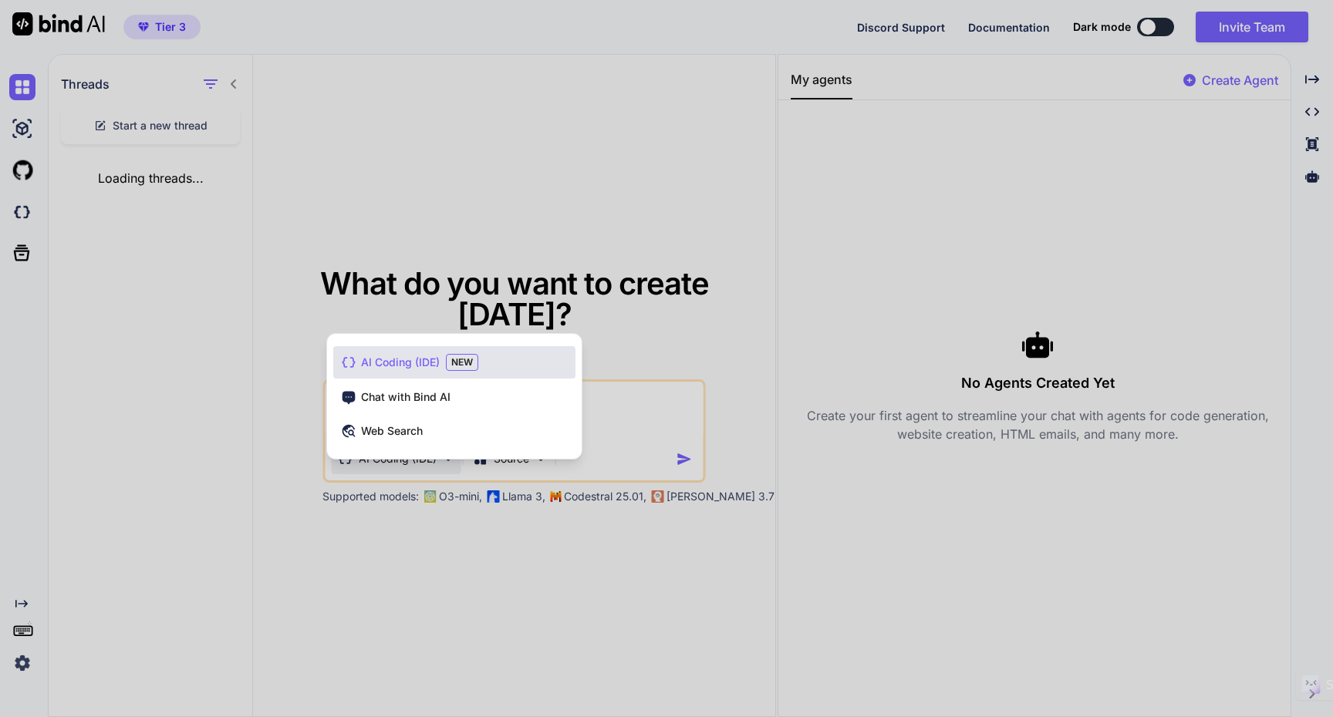
click at [423, 366] on span "AI Coding (IDE)" at bounding box center [400, 362] width 79 height 15
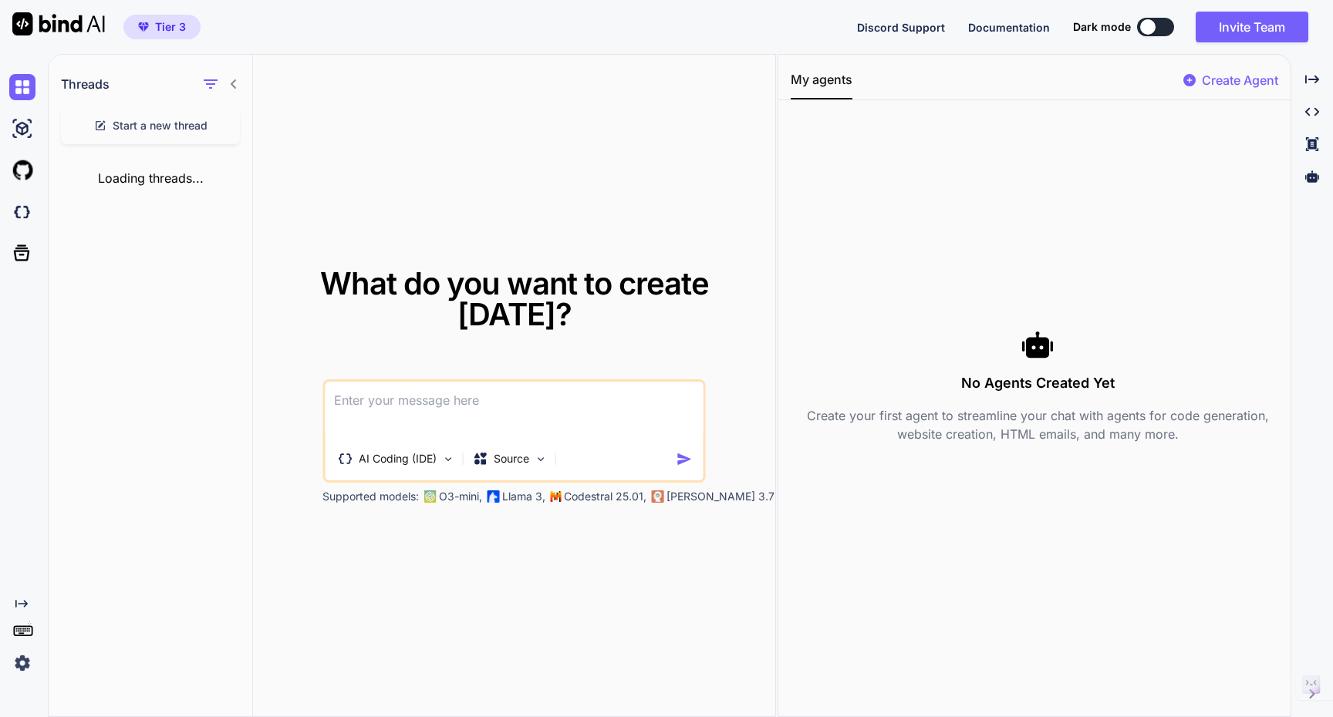
click at [478, 421] on textarea at bounding box center [514, 410] width 379 height 57
click at [470, 410] on textarea at bounding box center [514, 410] width 379 height 57
paste textarea "Crypto Trading App Recommendations for Beginners As someone new to crypto tradi…"
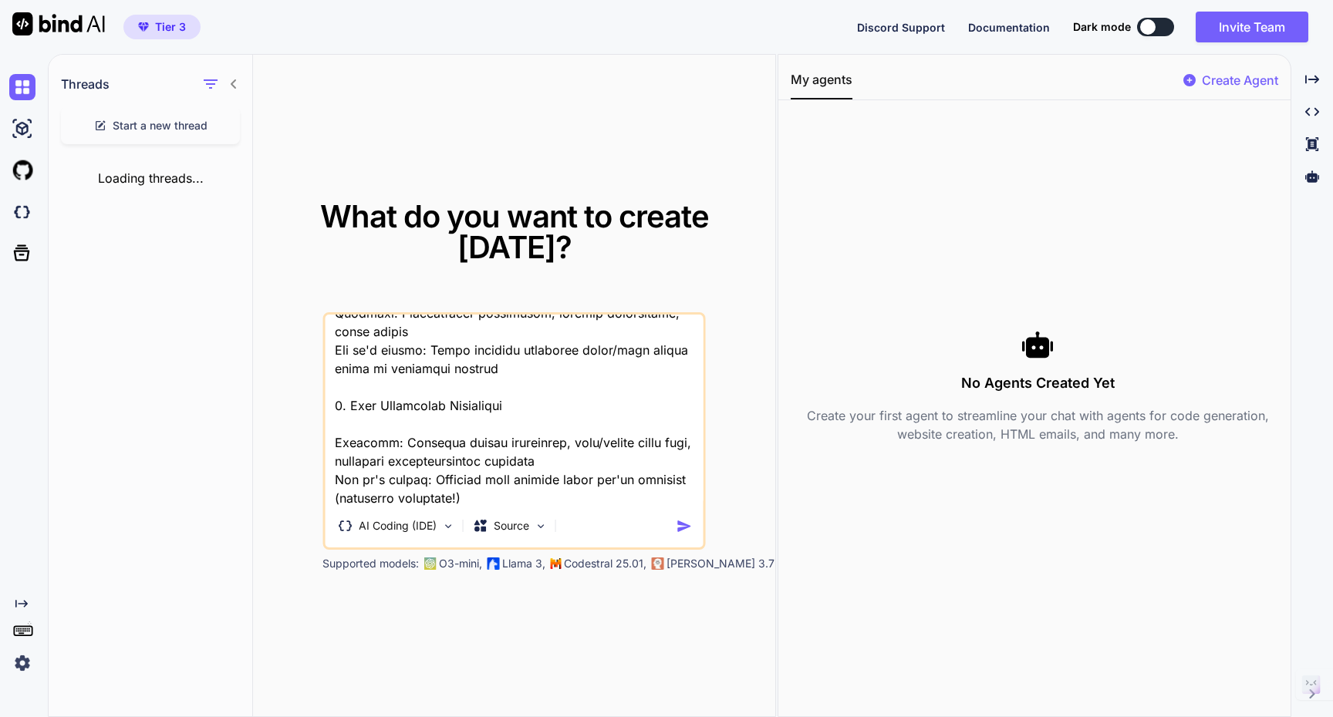
type textarea "Crypto Trading App Recommendations for Beginners As someone new to crypto tradi…"
click at [684, 527] on img "button" at bounding box center [684, 526] width 16 height 16
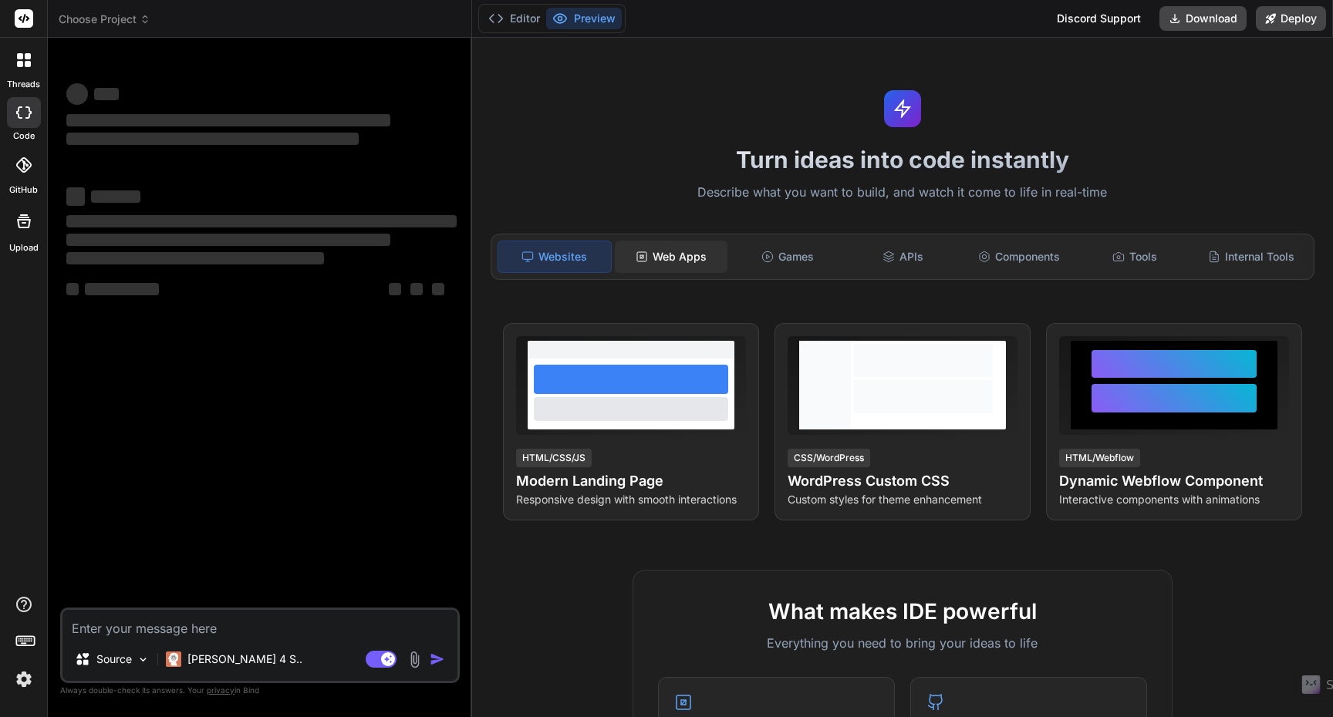
click at [666, 264] on div "Web Apps" at bounding box center [671, 257] width 113 height 32
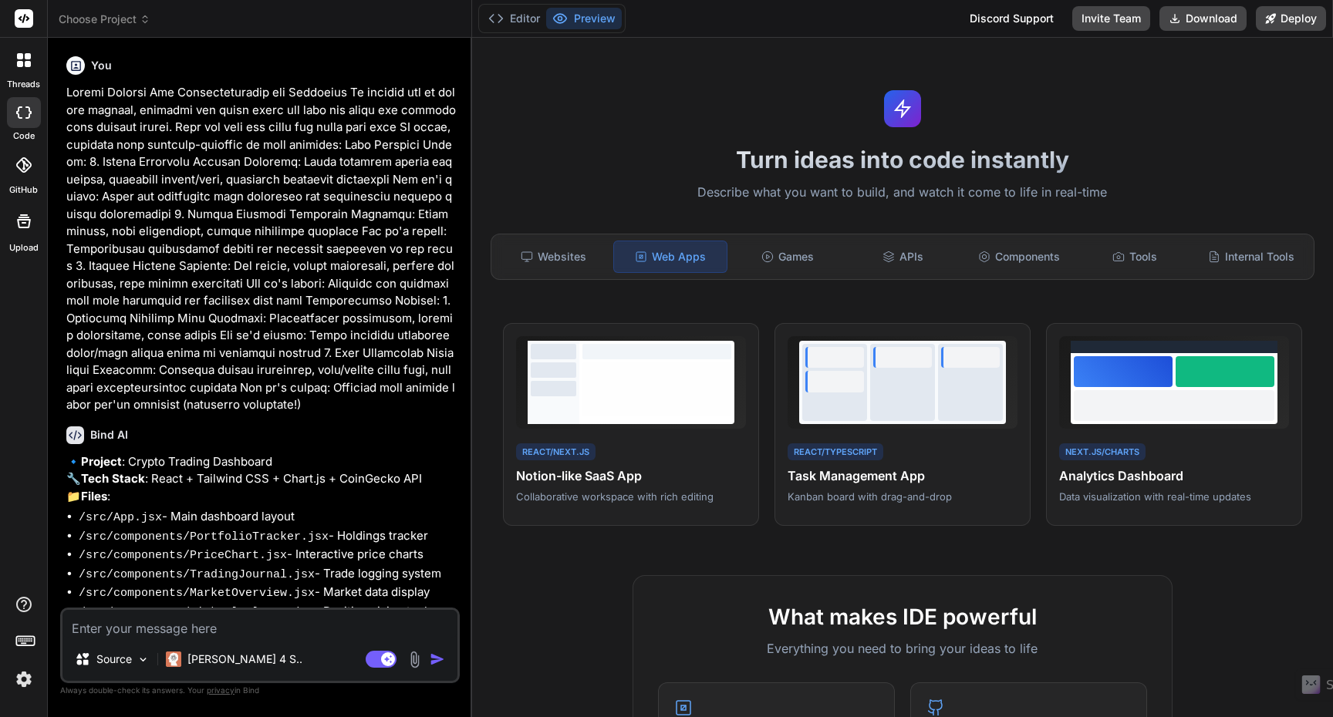
scroll to position [266, 0]
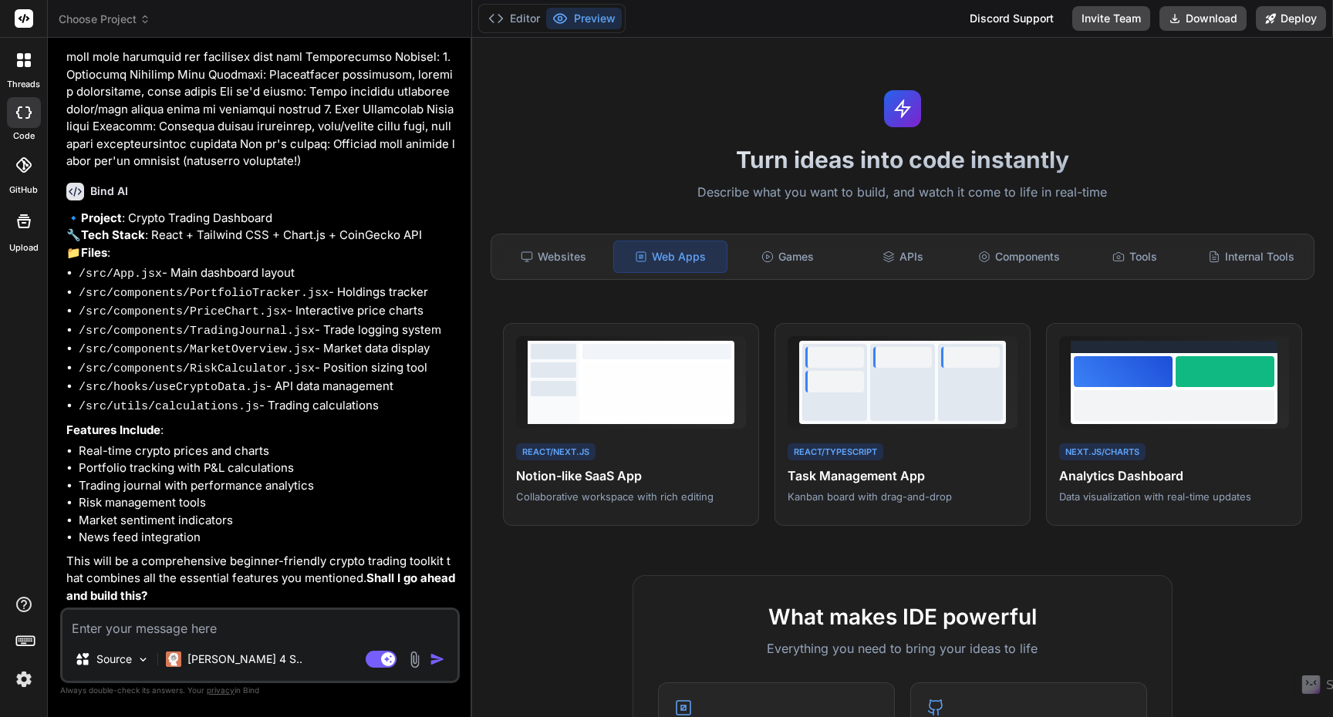
click at [214, 627] on textarea at bounding box center [259, 624] width 395 height 28
type textarea "x"
type textarea "Y"
type textarea "x"
type textarea "Ye"
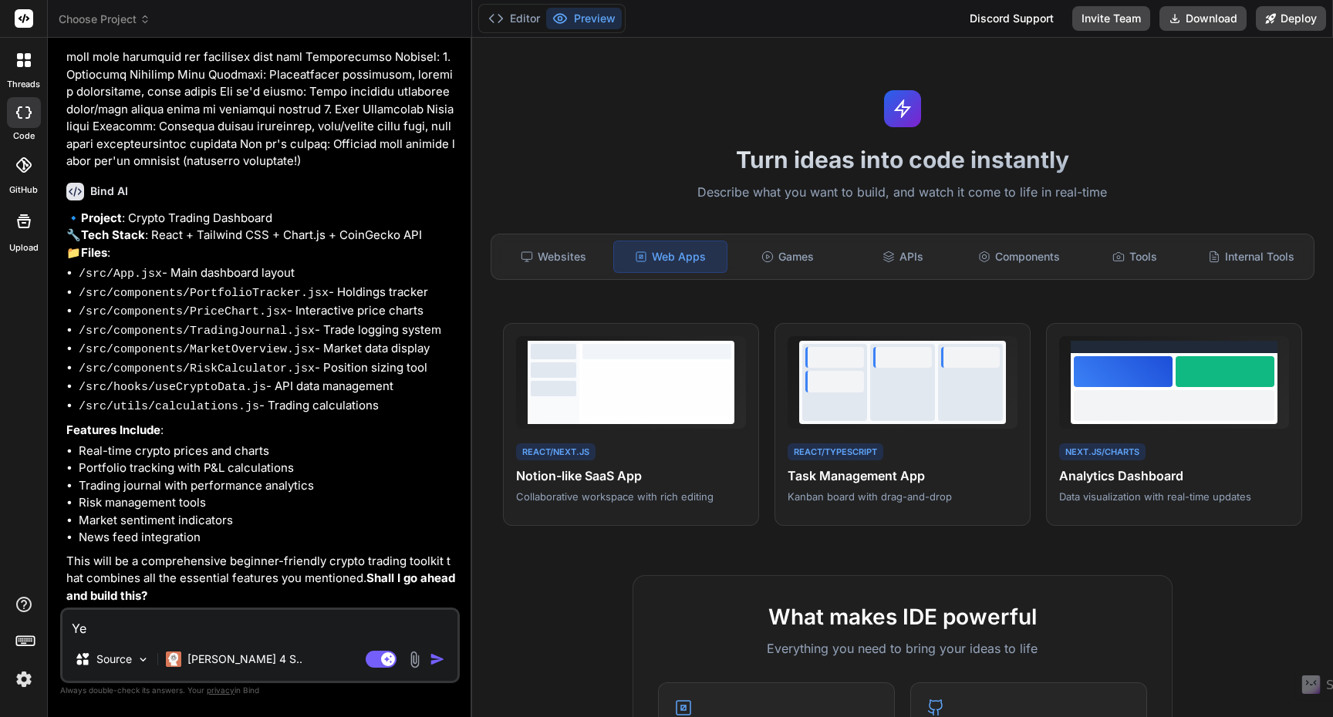
type textarea "x"
type textarea "Yes"
type textarea "x"
type textarea "Yes,"
type textarea "x"
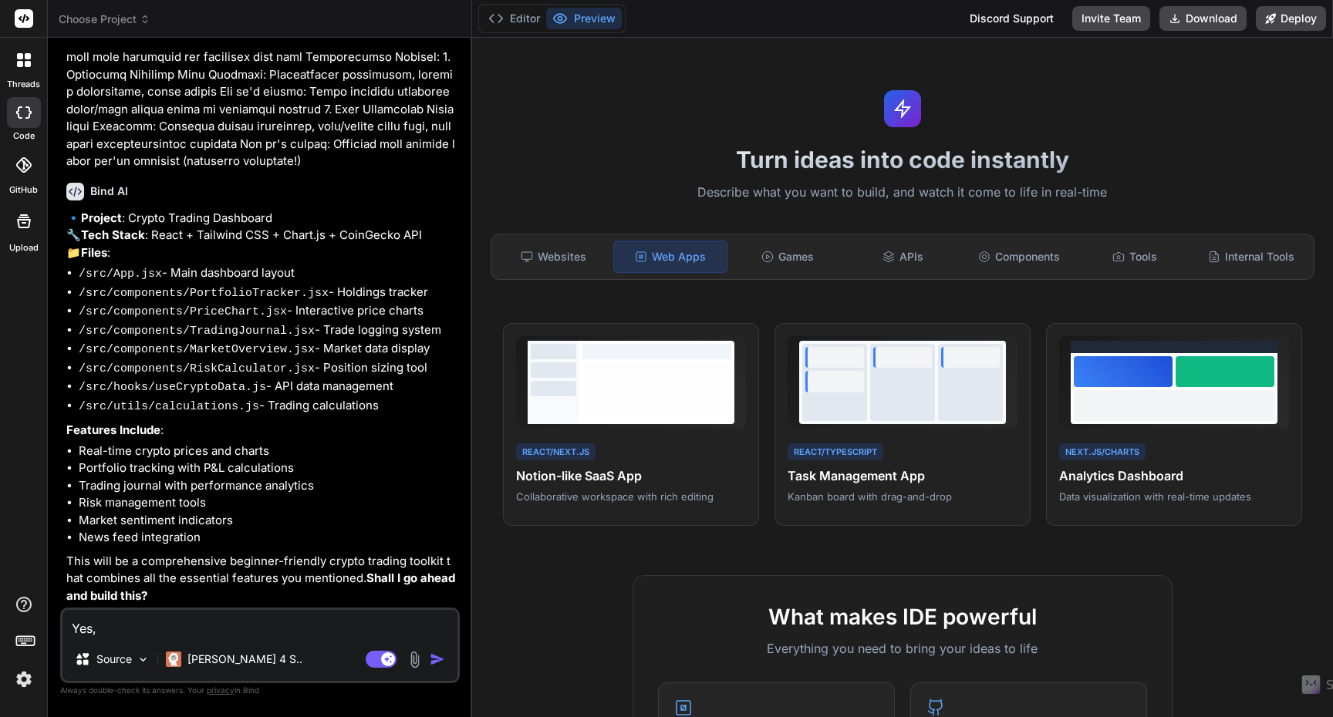
type textarea "Yes,"
type textarea "x"
type textarea "Yes, g"
type textarea "x"
type textarea "Yes, go"
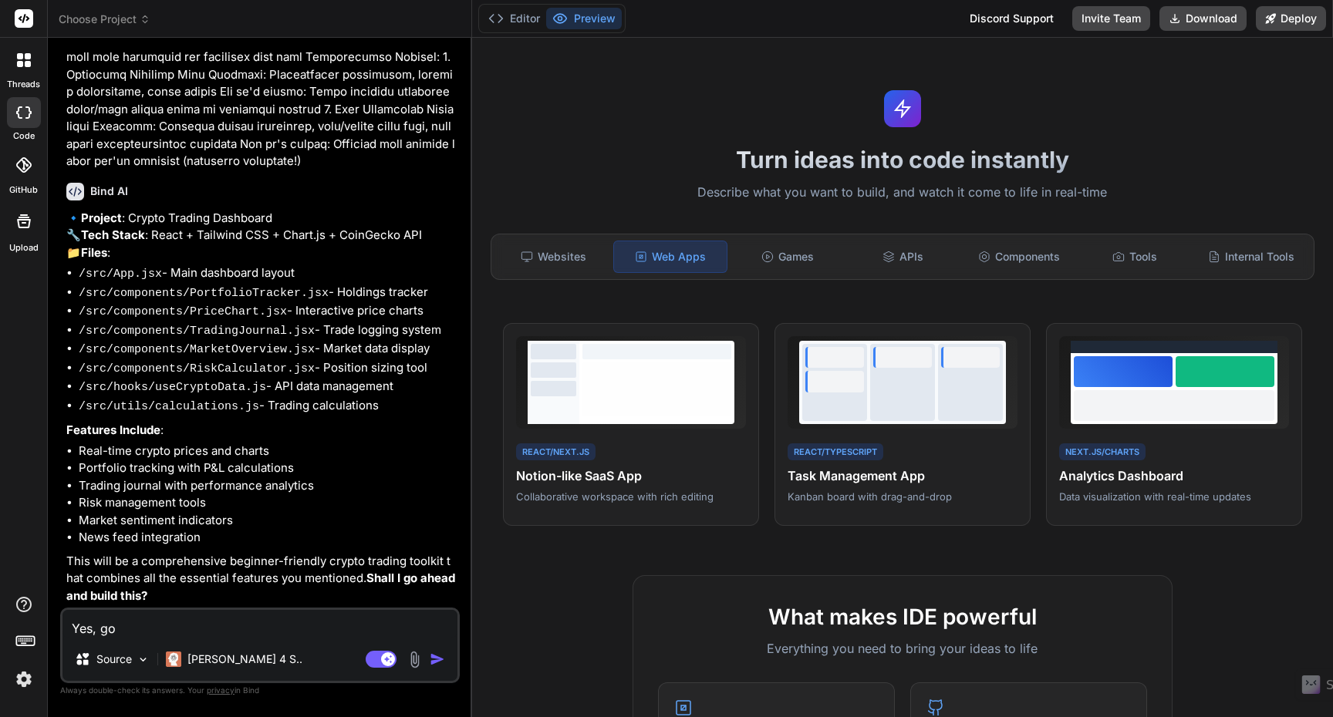
type textarea "x"
type textarea "Yes, go"
type textarea "x"
type textarea "Yes, go a"
type textarea "x"
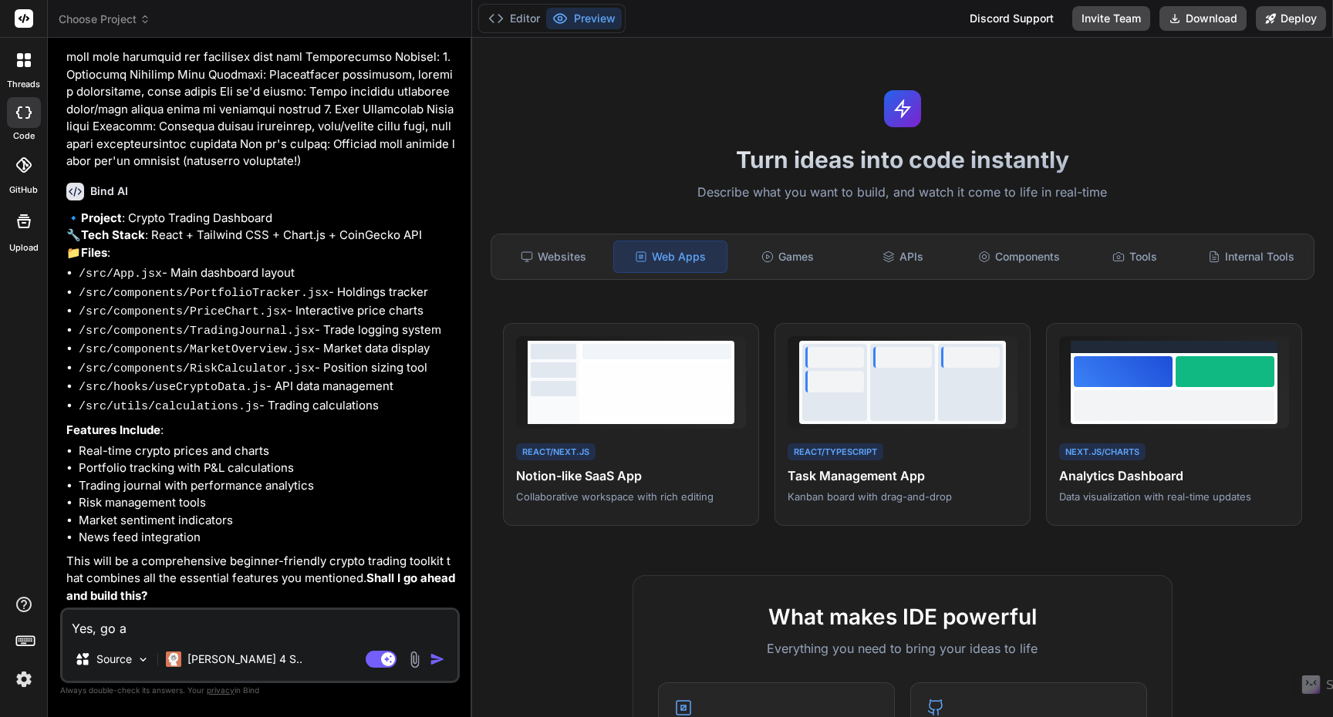
type textarea "Yes, go a"
type textarea "x"
type textarea "Yes, go a h"
type textarea "x"
type textarea "Yes, go a he"
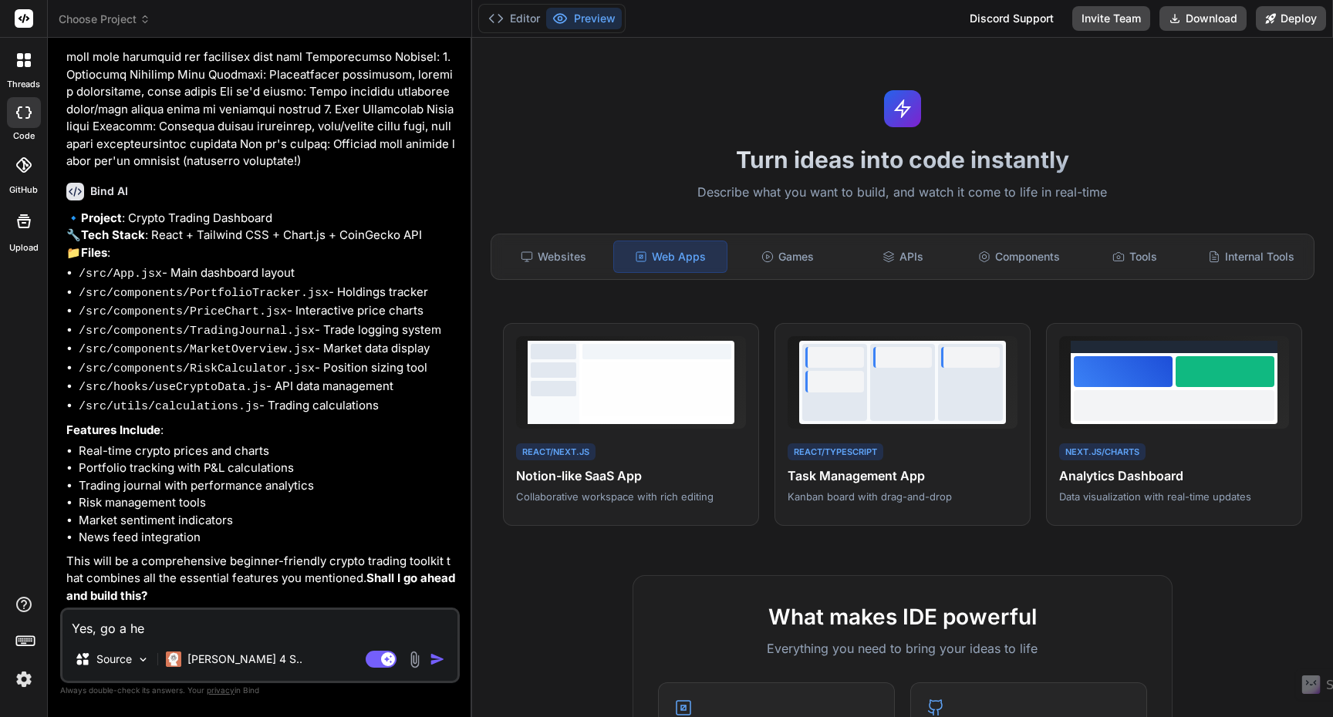
type textarea "x"
type textarea "Yes, go a hea"
type textarea "x"
type textarea "Yes, go a head"
type textarea "x"
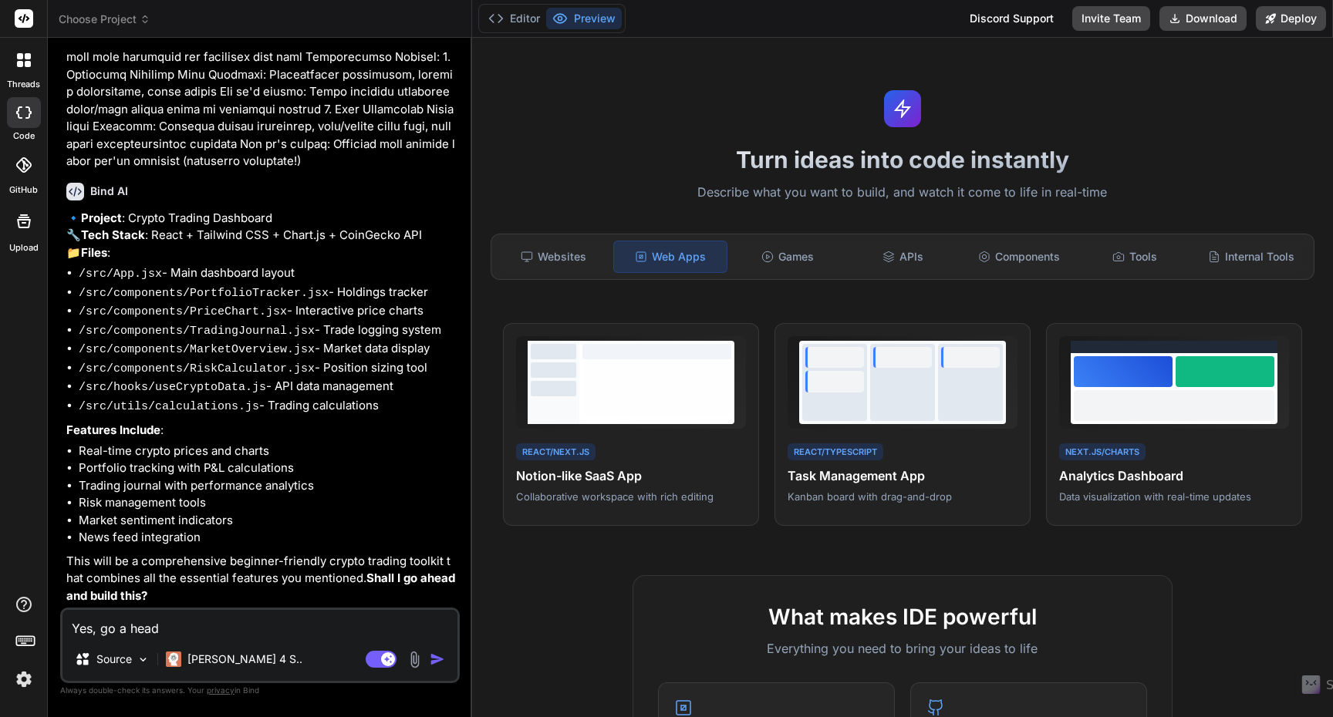
type textarea "Yes, go a head."
type textarea "x"
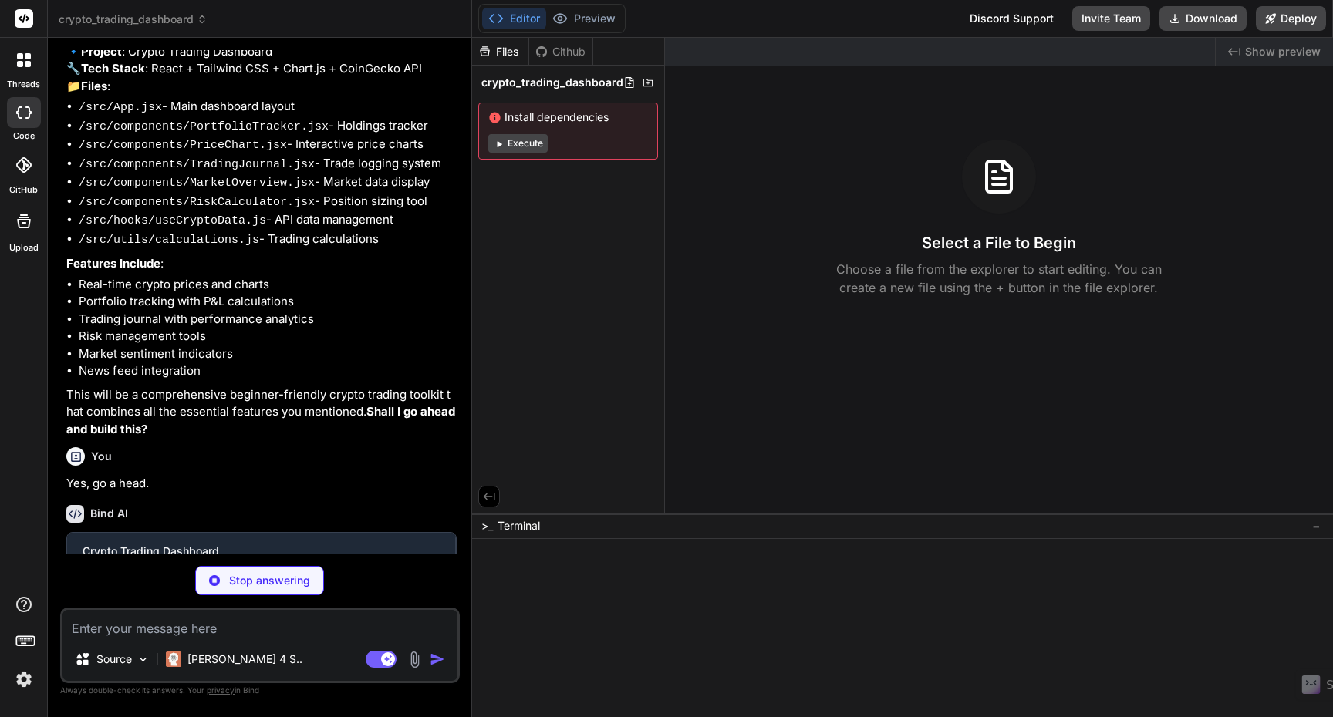
scroll to position [426, 0]
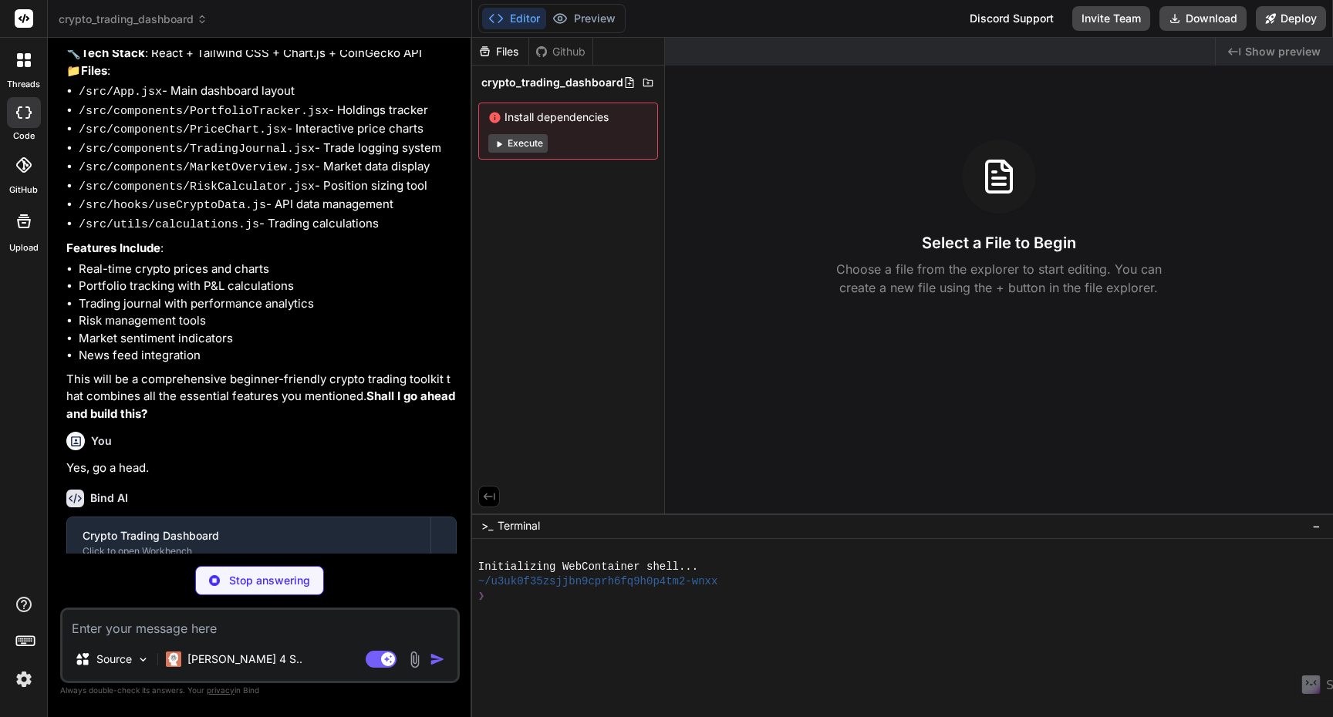
click at [507, 147] on button "Execute" at bounding box center [517, 143] width 59 height 19
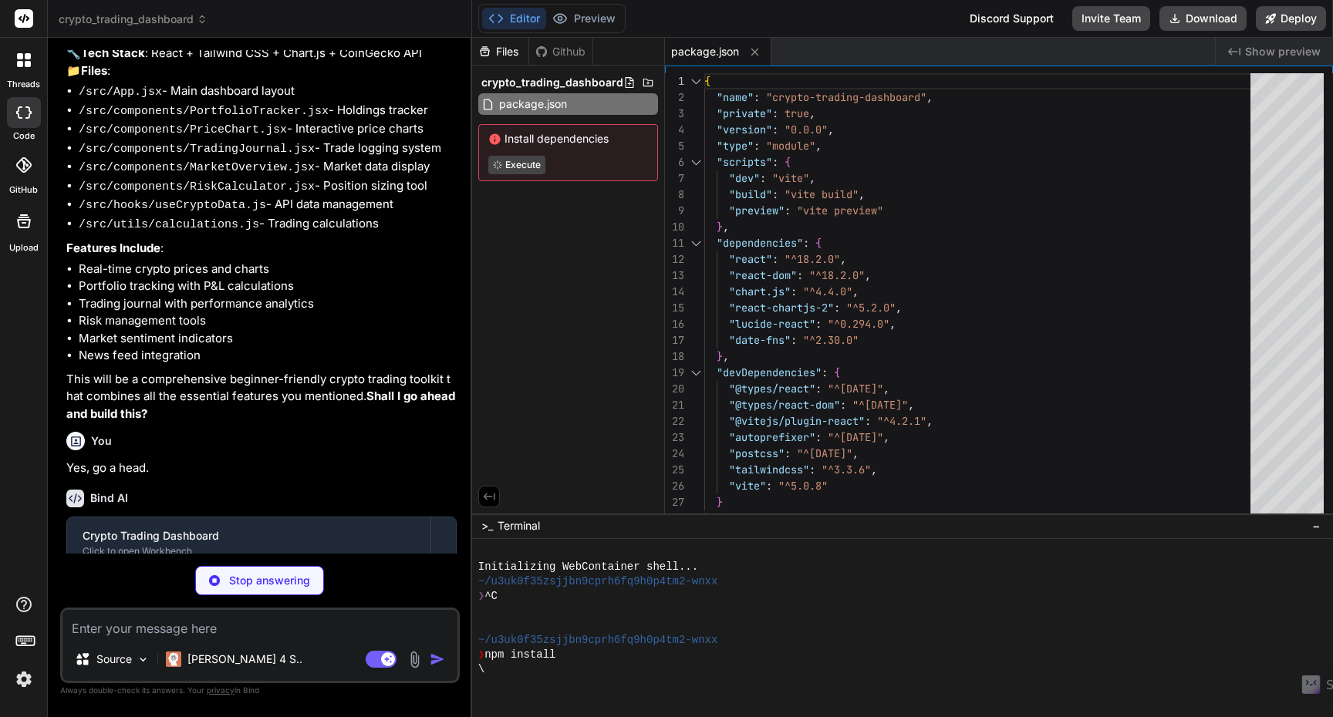
type textarea "x"
type textarea "<script type="module" src="/src/main.jsx"></script> </body> </html>"
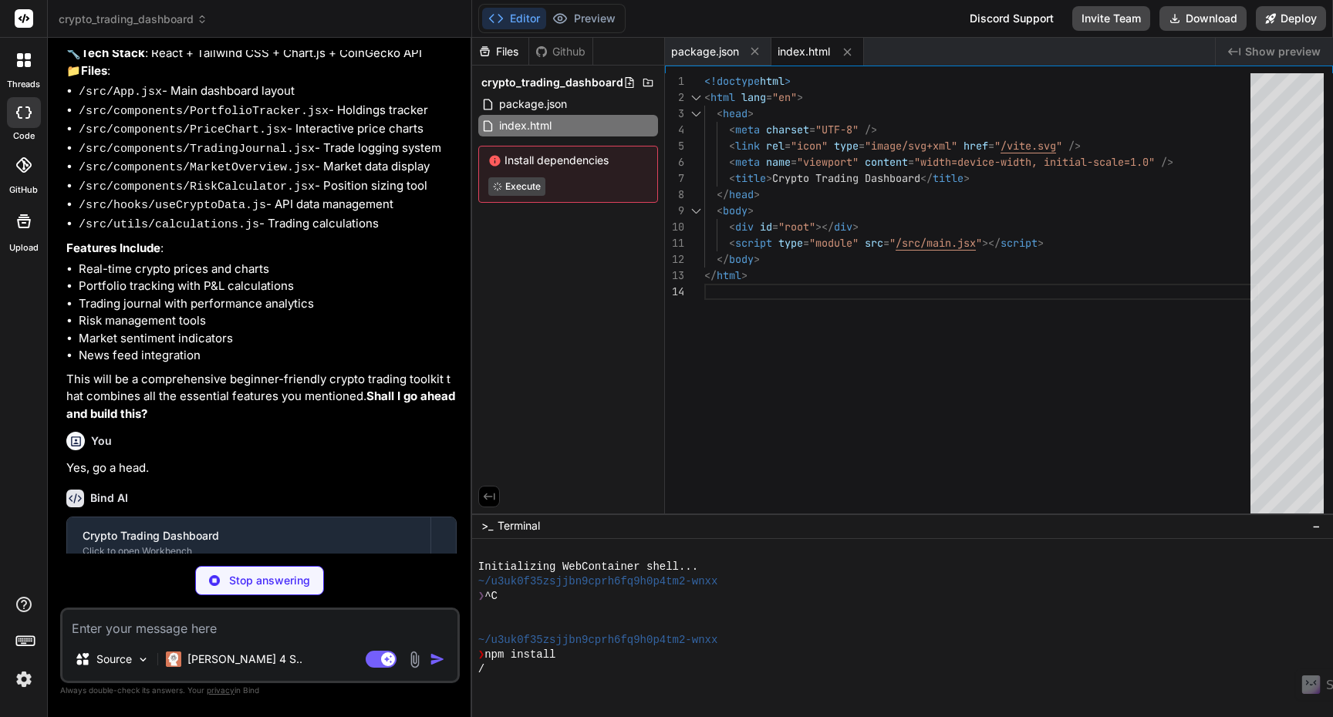
type textarea "x"
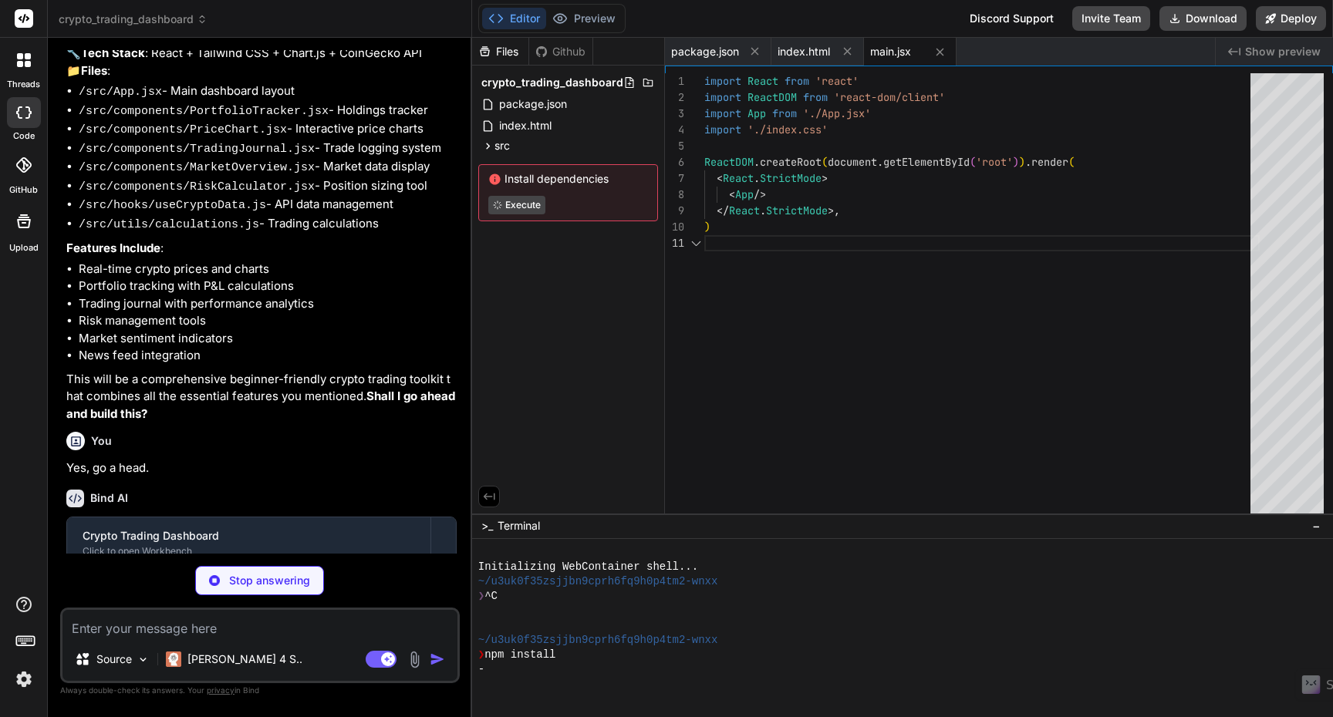
scroll to position [0, 0]
type textarea "x"
type textarea "-moz-osx-font-smoothing: grayscale; background: #0f0f23; color: #ffffff; }"
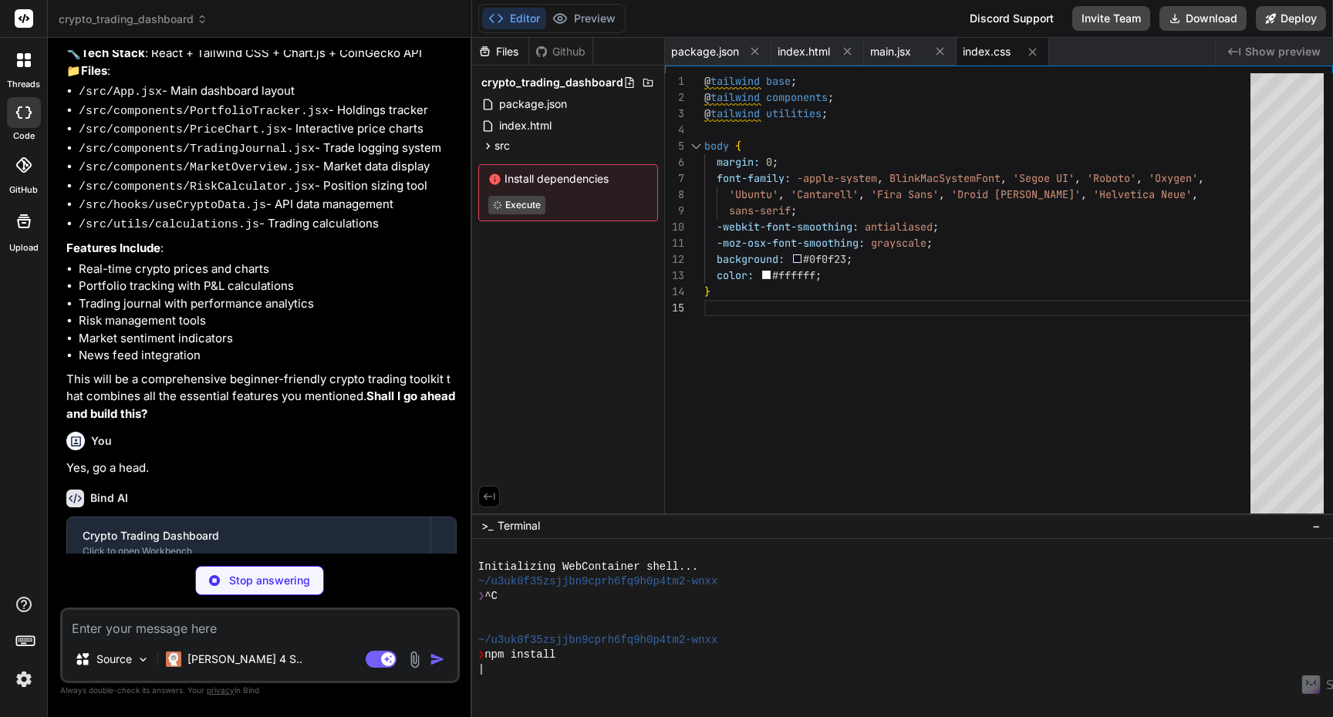
scroll to position [72, 0]
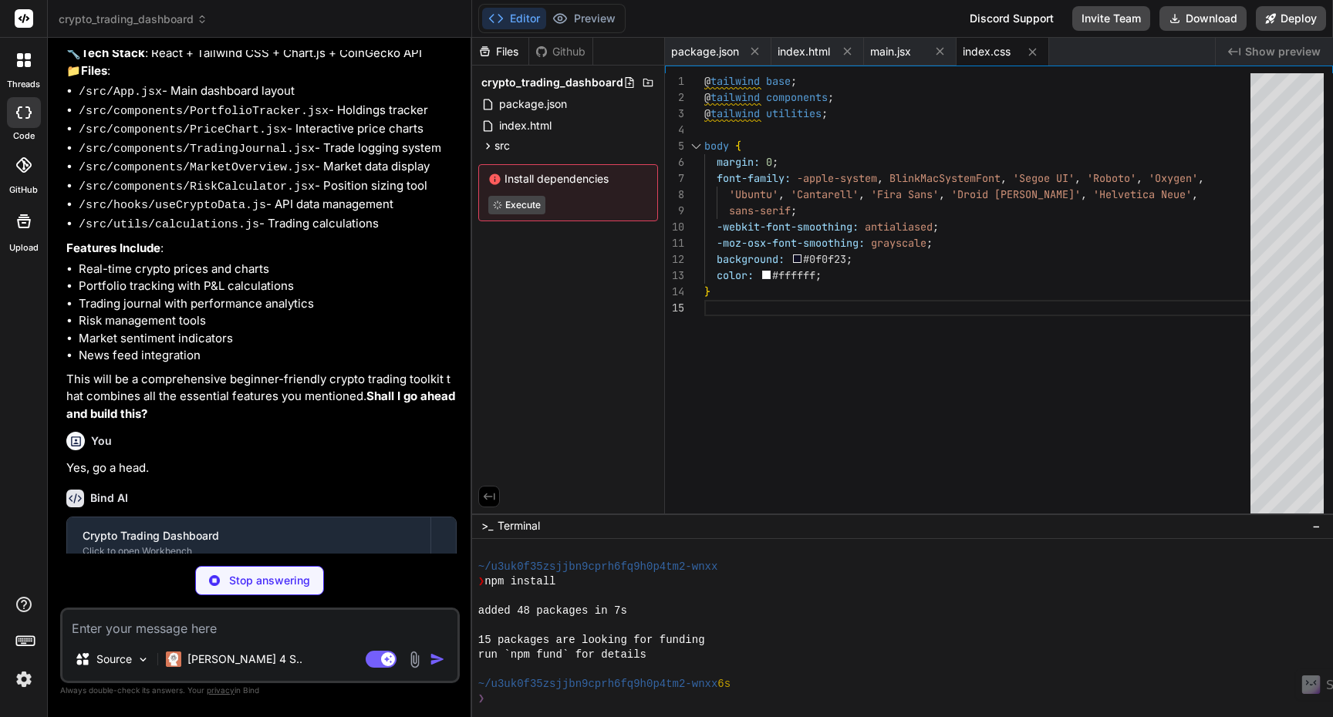
type textarea "x"
type textarea "'crypto-card': '#1a1a2e', 'crypto-accent': '#16213e', 'crypto-green': '#00d4aa'…"
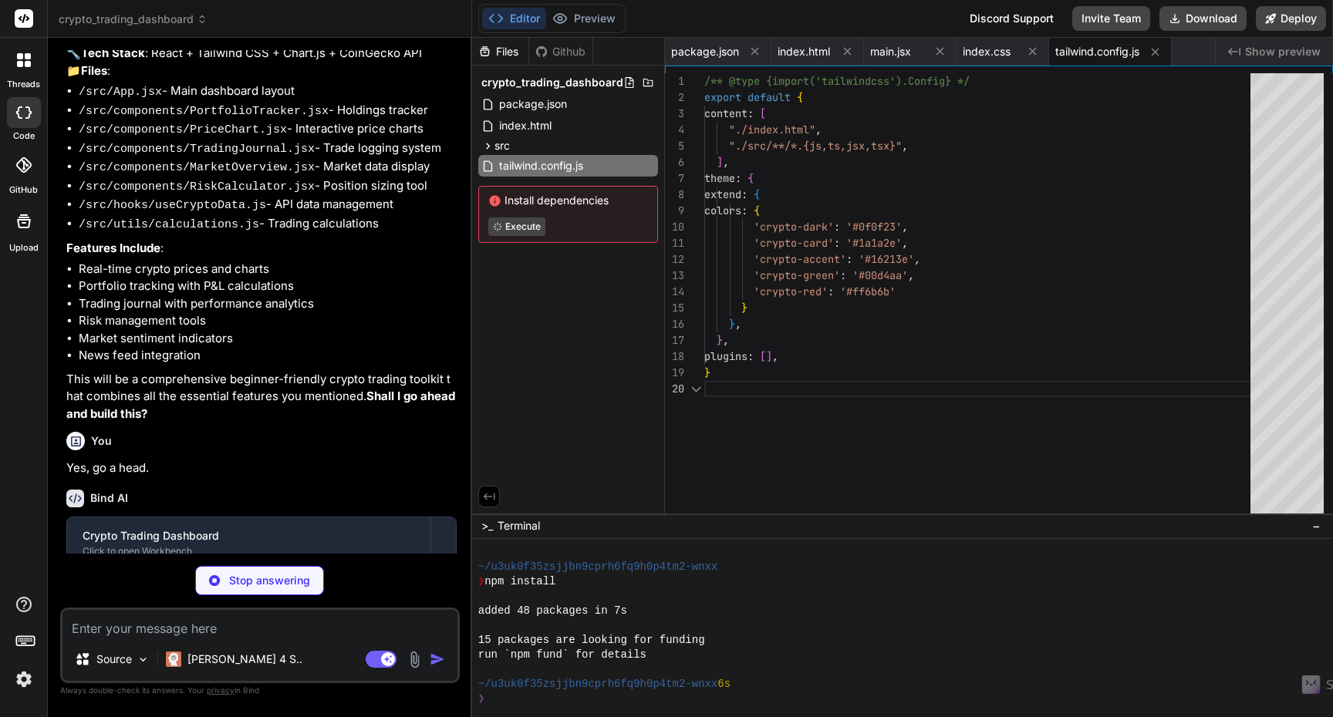
scroll to position [116, 0]
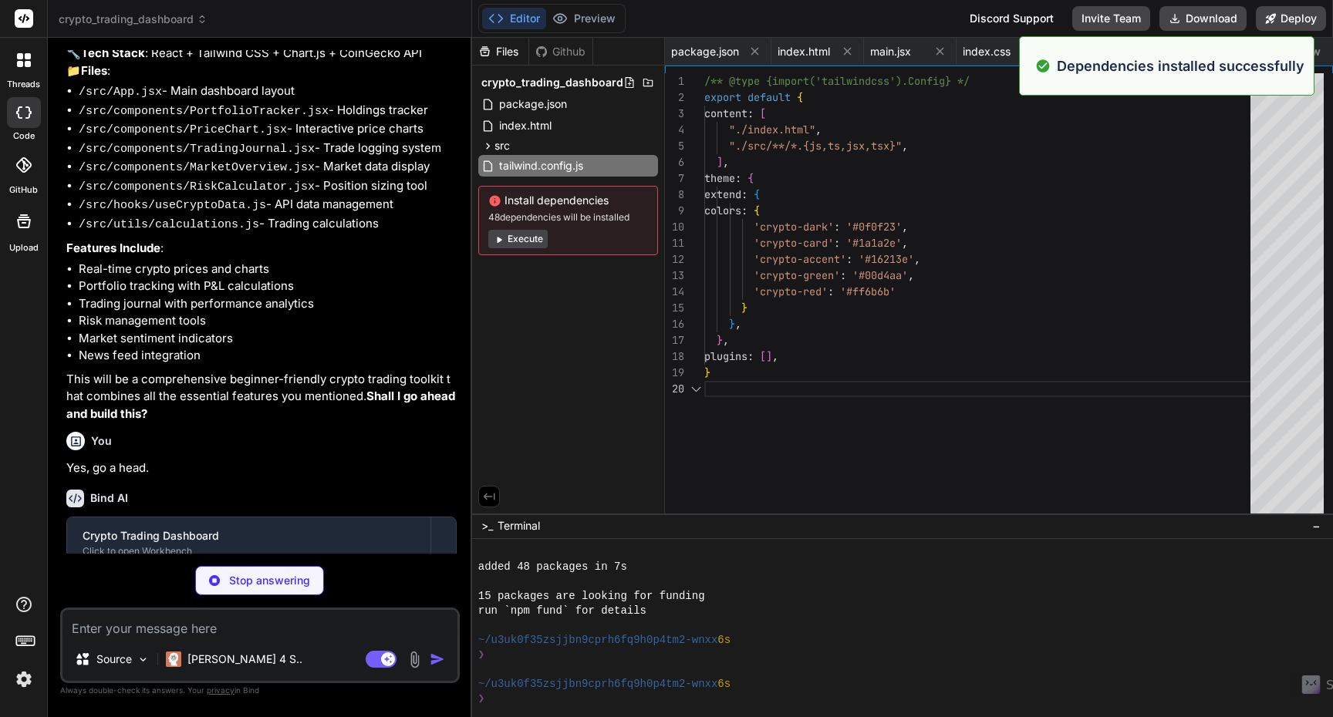
type textarea "x"
type textarea "export default { plugins: { tailwindcss: {}, autoprefixer: {}, }, }"
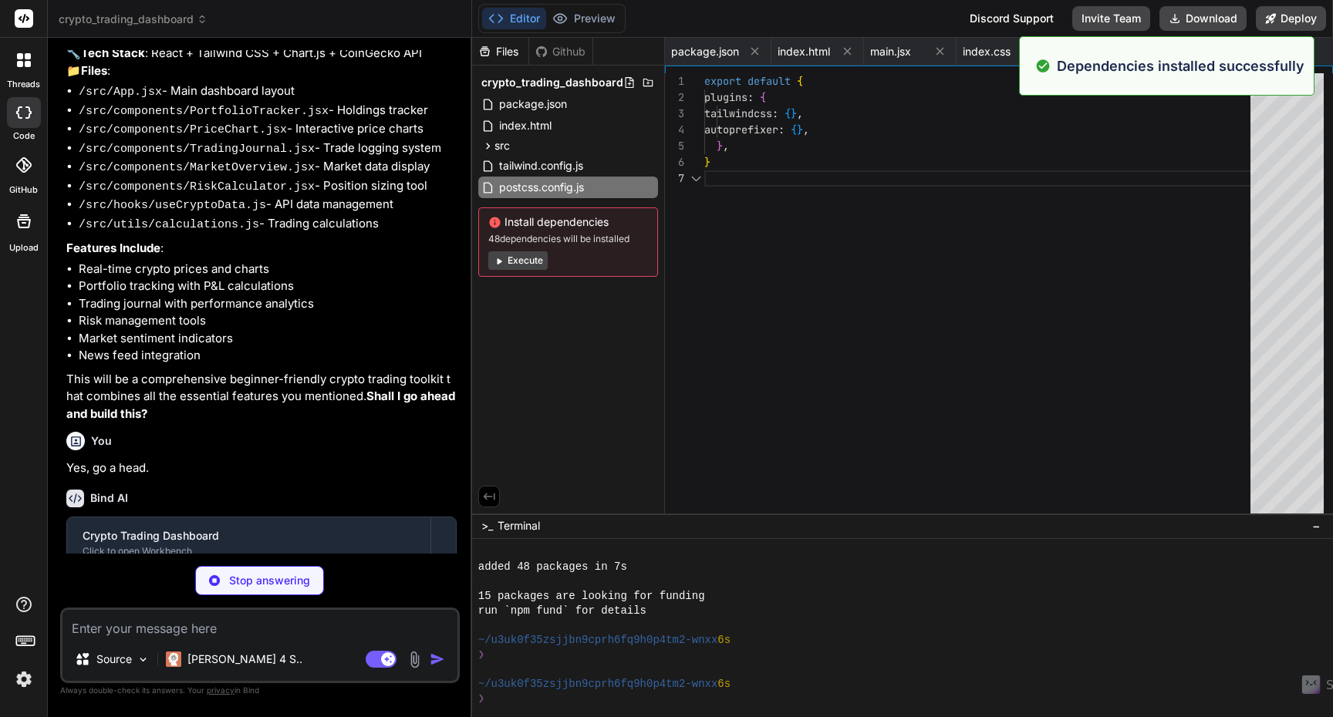
scroll to position [97, 0]
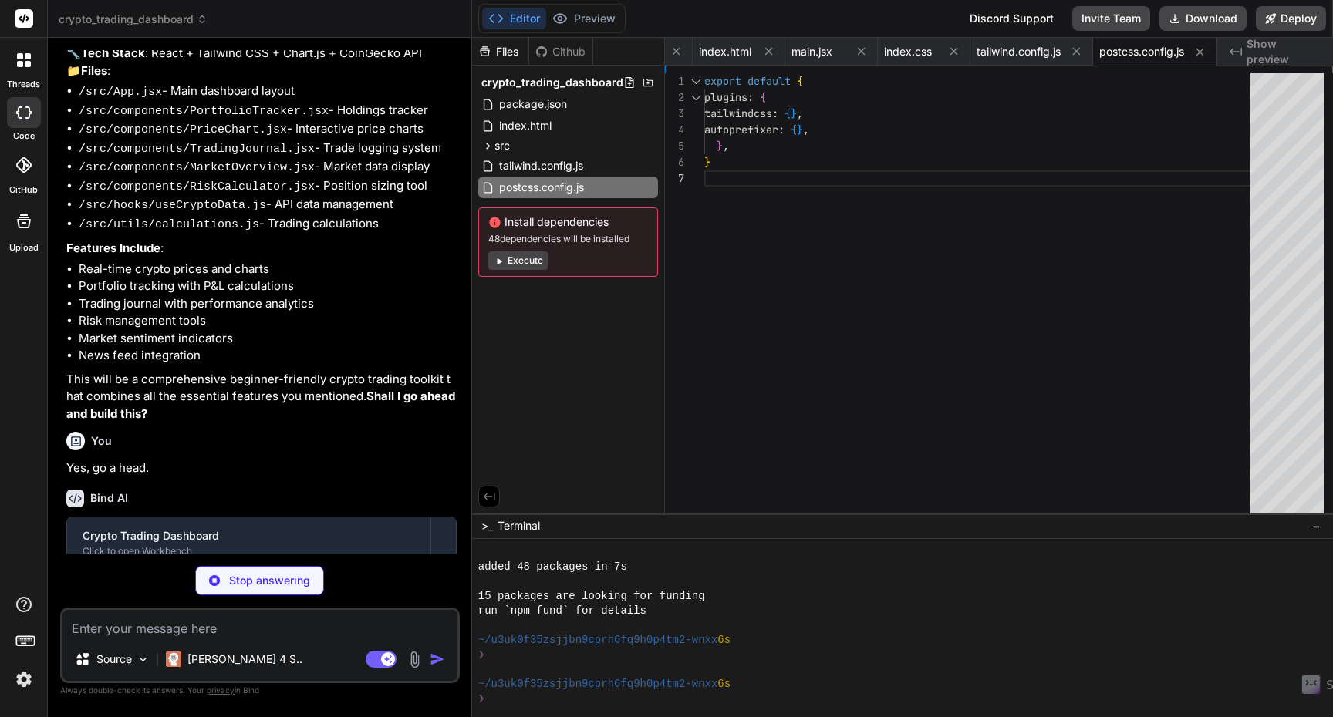
click at [534, 265] on button "Execute" at bounding box center [517, 260] width 59 height 19
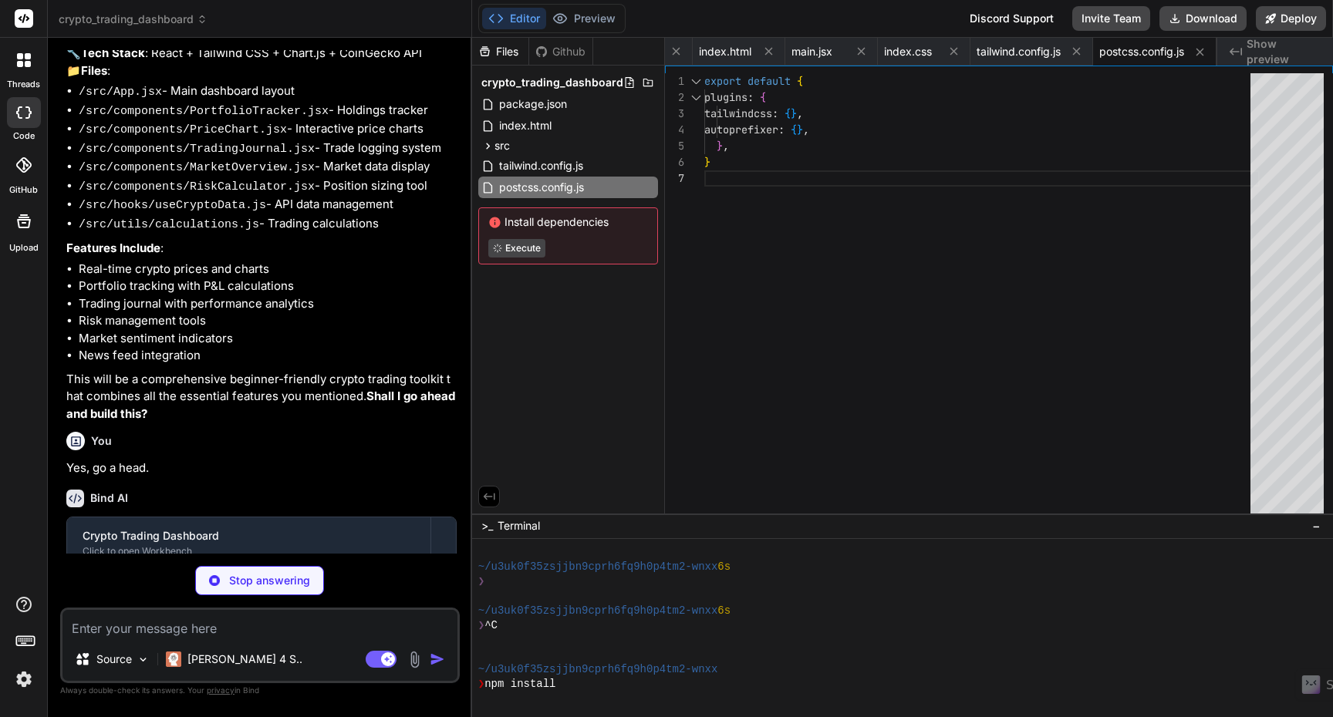
scroll to position [190, 0]
type textarea "x"
type textarea "</div> </div> ); }; export default App;"
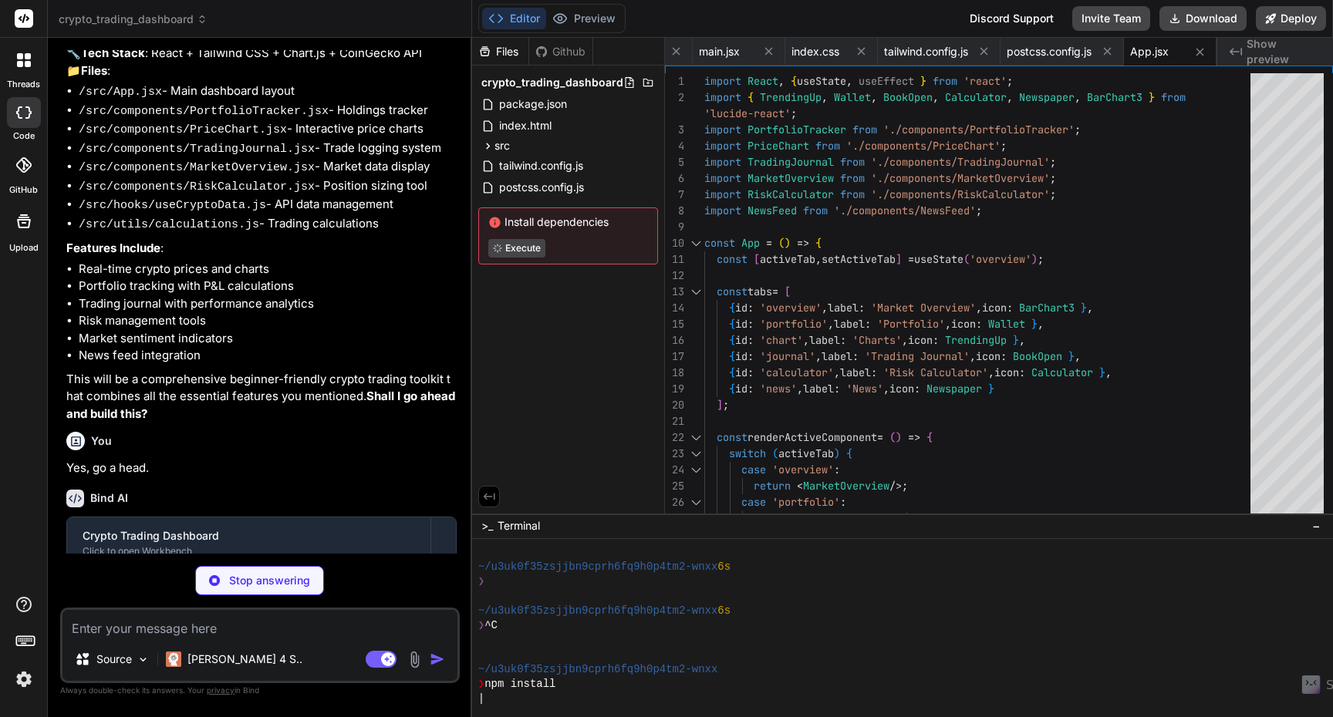
type textarea "x"
type textarea "fetchHistory(); }, [coinId, days]); return { historyData, loading, error }; };"
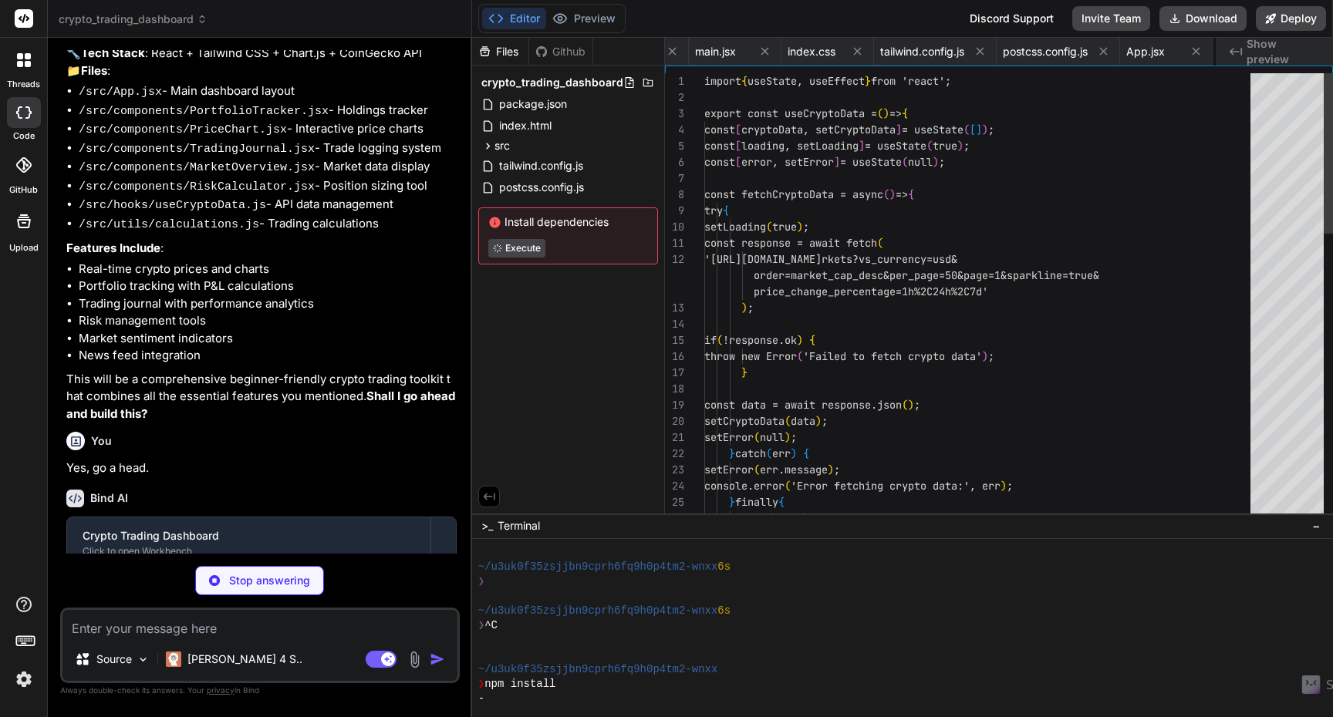
scroll to position [0, 302]
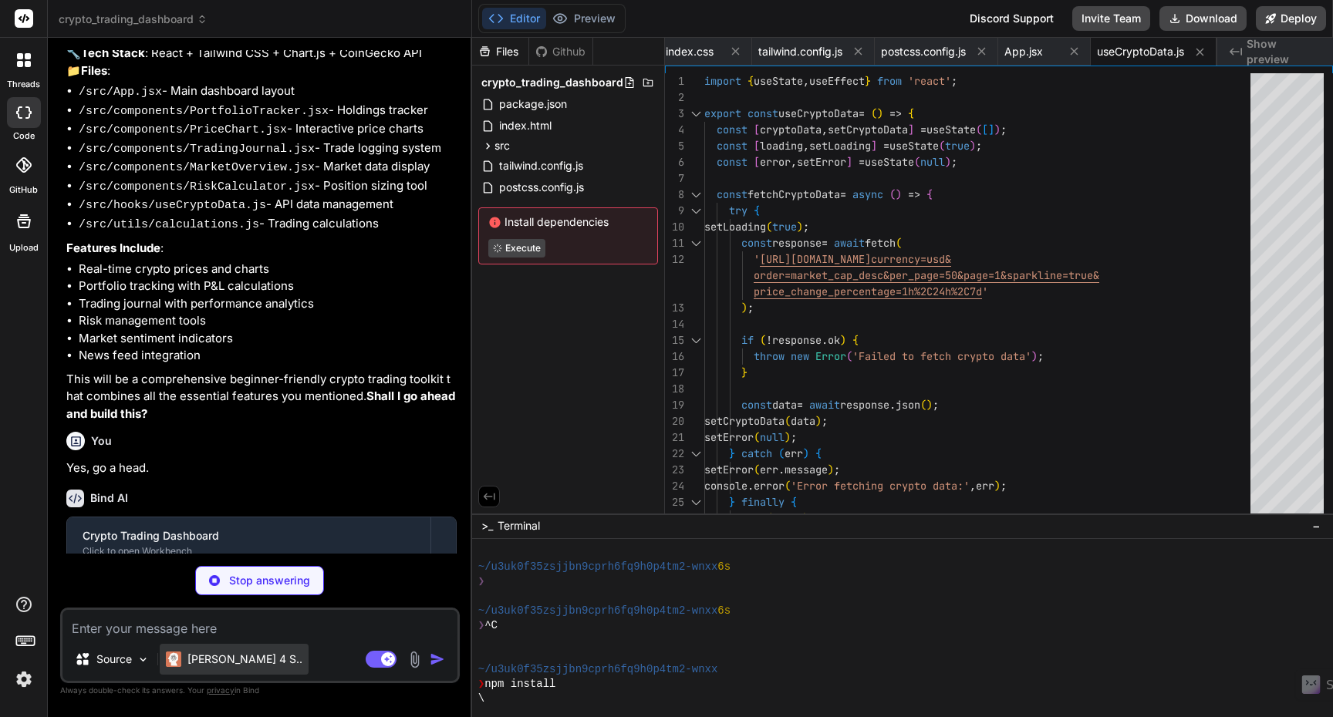
click at [242, 659] on p "Claude 4 S.." at bounding box center [244, 659] width 115 height 15
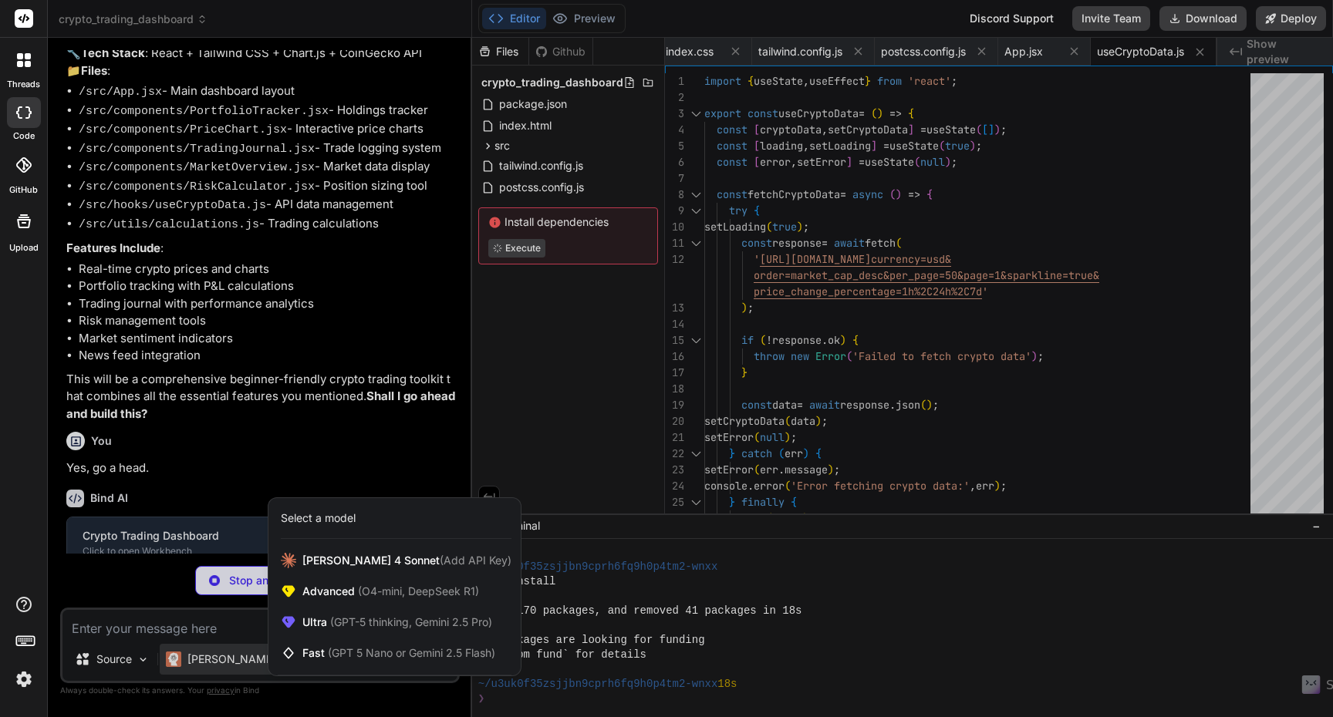
scroll to position [336, 0]
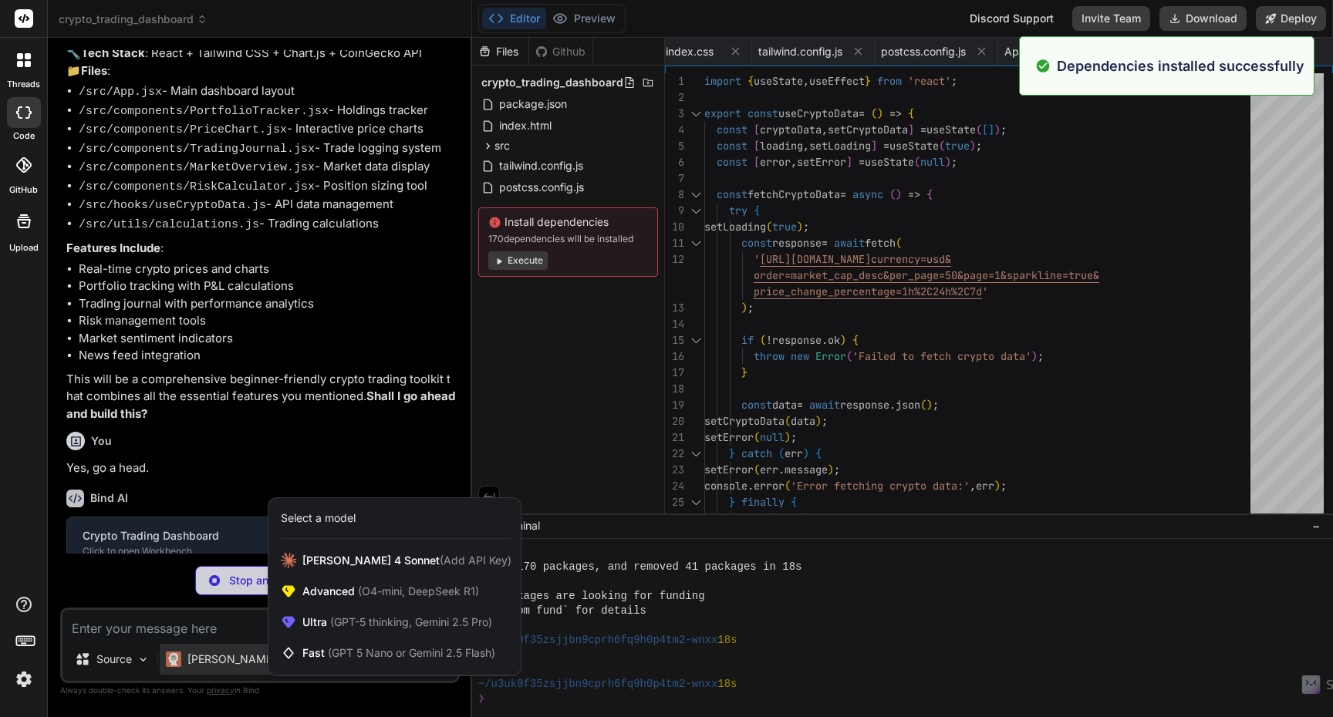
type textarea "x"
type textarea "return holdings.map(holding => ({ ...holding, allocation: ((holding.currentPric…"
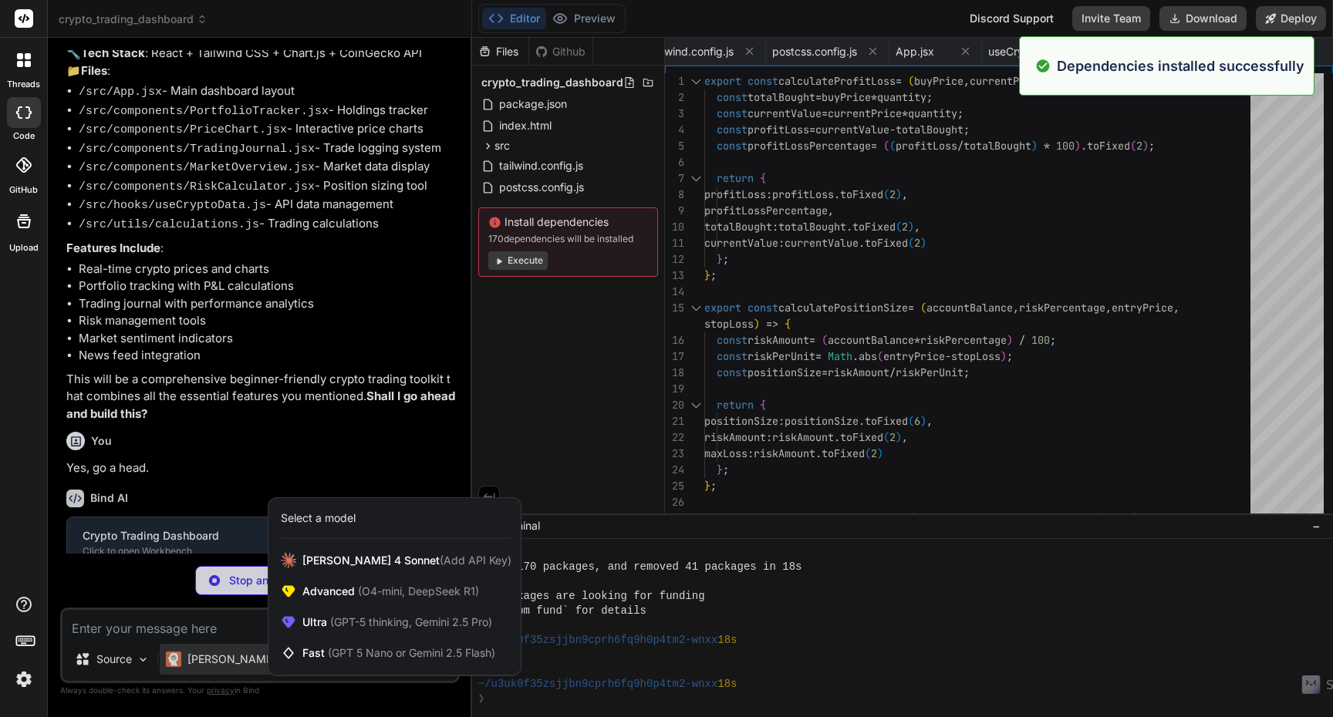
click at [529, 342] on div at bounding box center [666, 358] width 1333 height 717
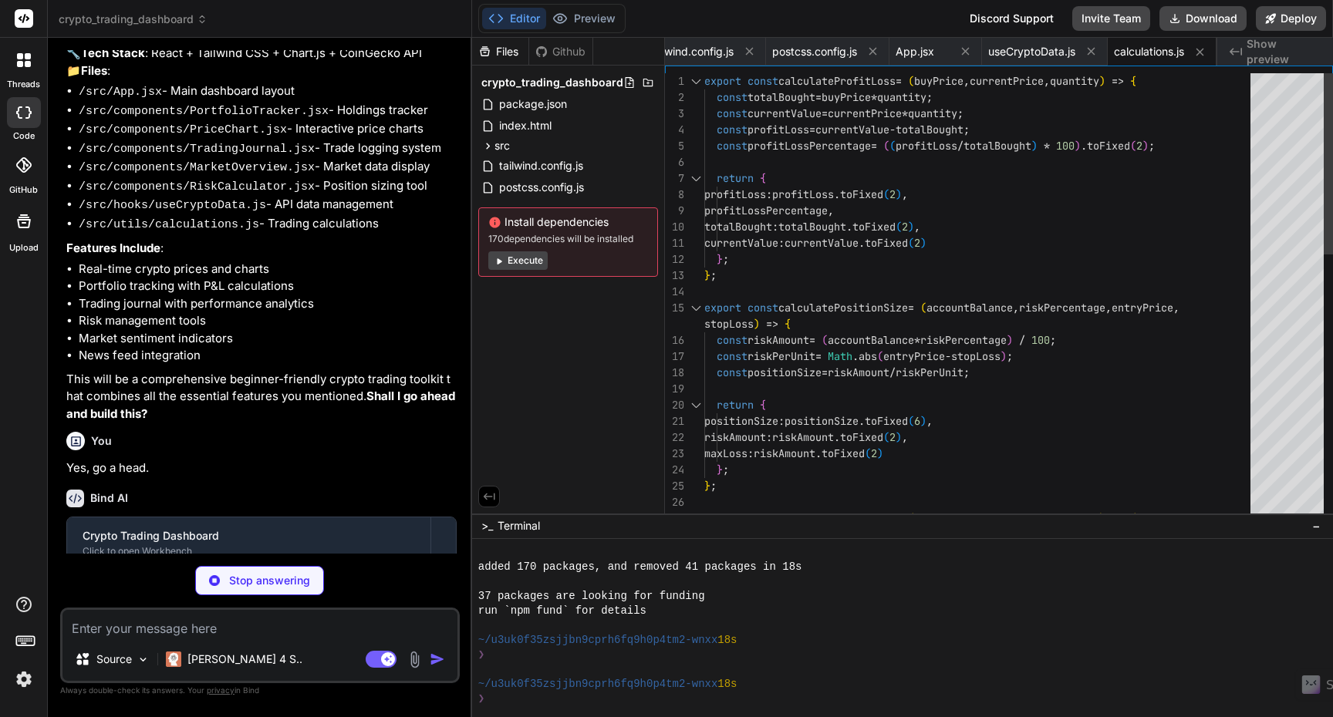
scroll to position [113, 0]
click at [535, 264] on button "Execute" at bounding box center [517, 260] width 59 height 19
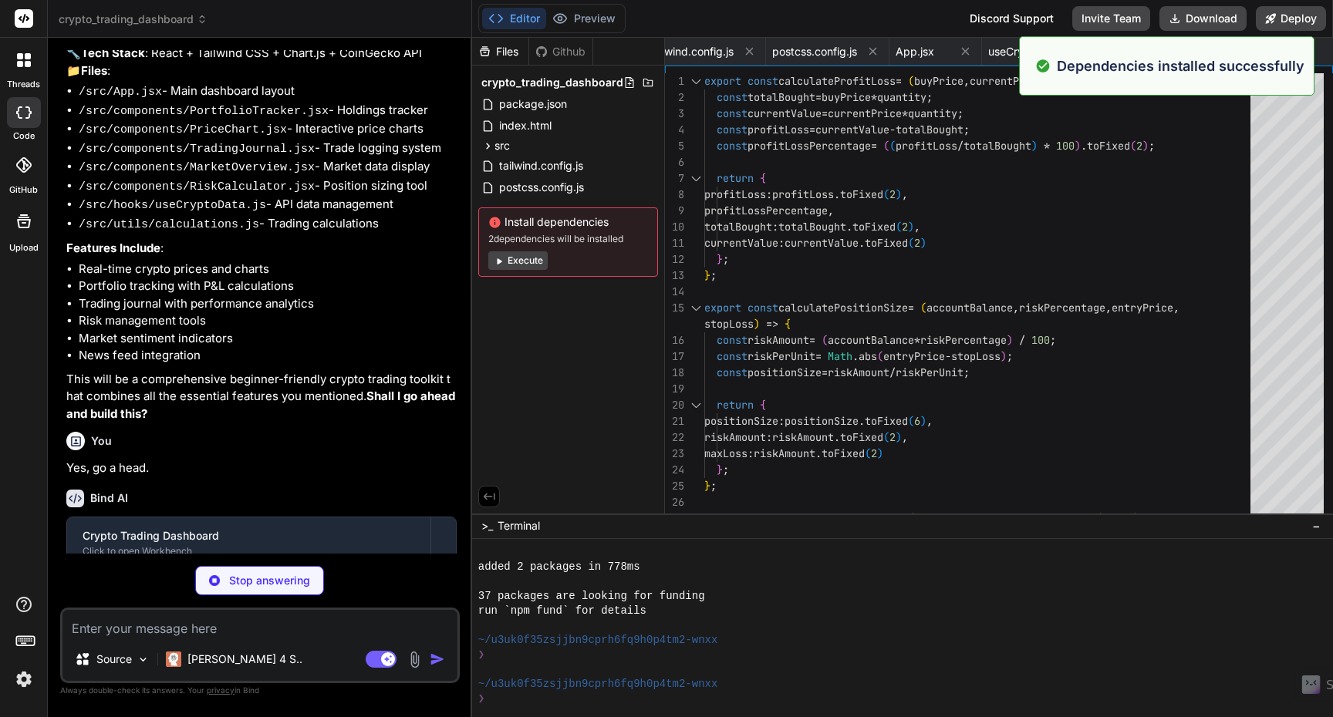
scroll to position [556, 0]
click at [524, 265] on button "Execute" at bounding box center [517, 260] width 59 height 19
click at [522, 261] on button "Execute" at bounding box center [517, 260] width 59 height 19
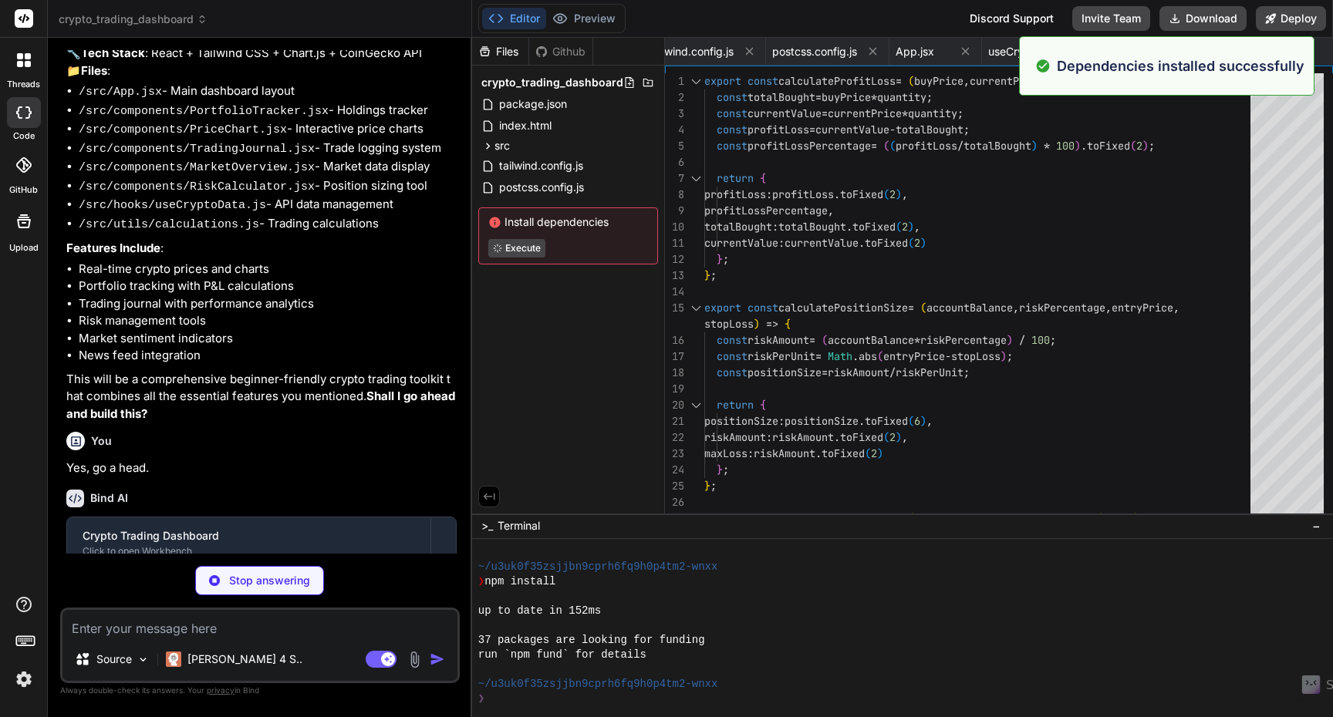
scroll to position [952, 0]
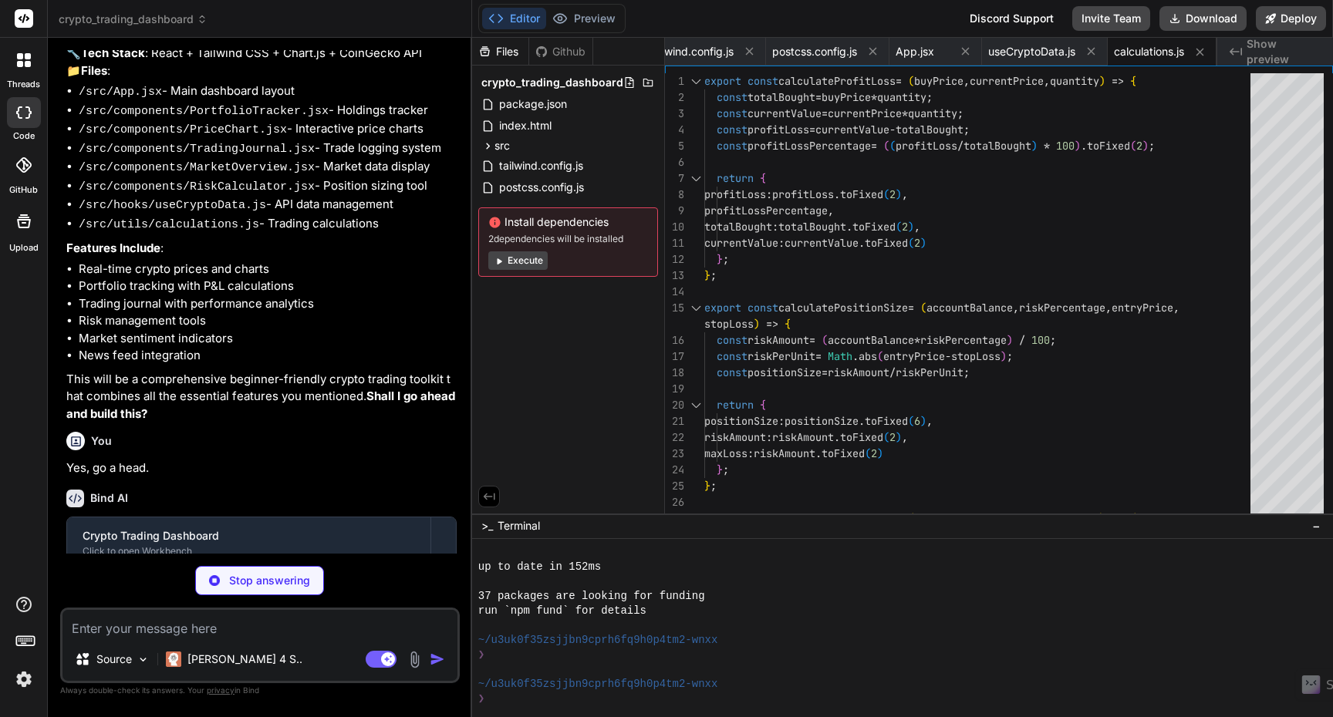
click at [522, 261] on button "Execute" at bounding box center [517, 260] width 59 height 19
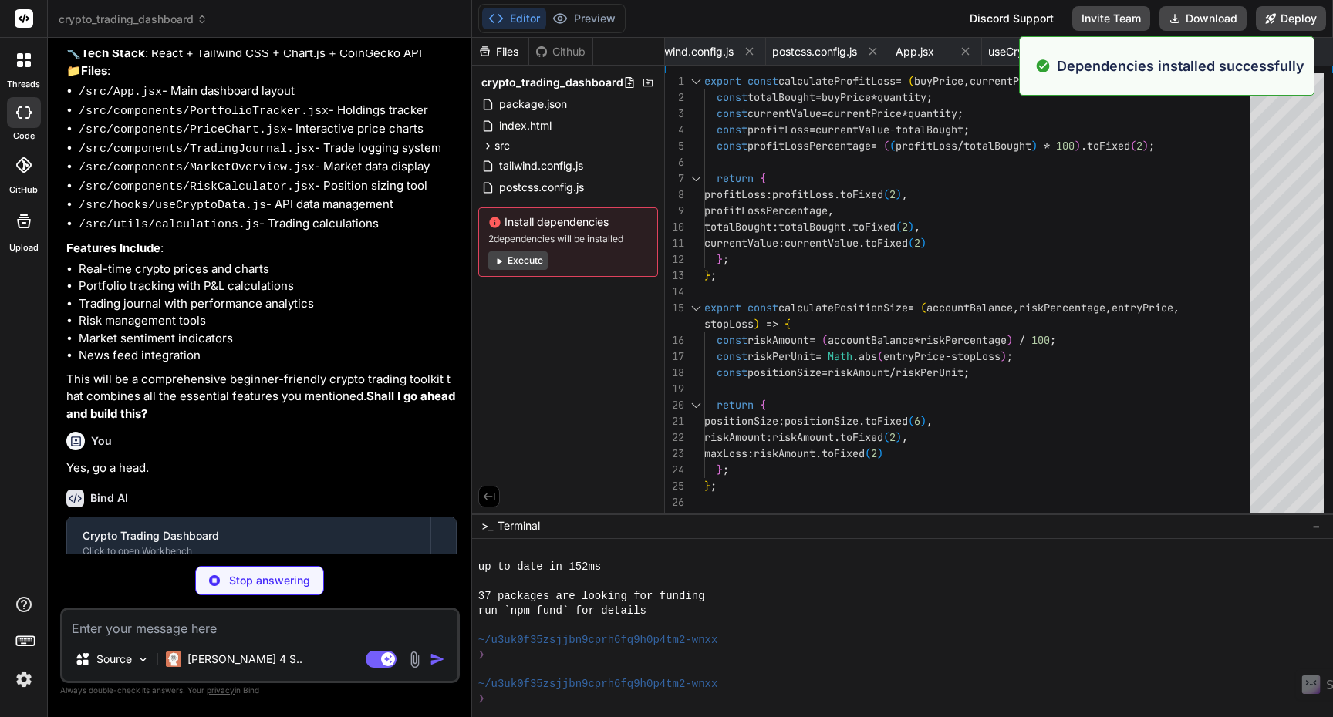
scroll to position [1216, 0]
click at [522, 262] on button "Execute" at bounding box center [517, 260] width 59 height 19
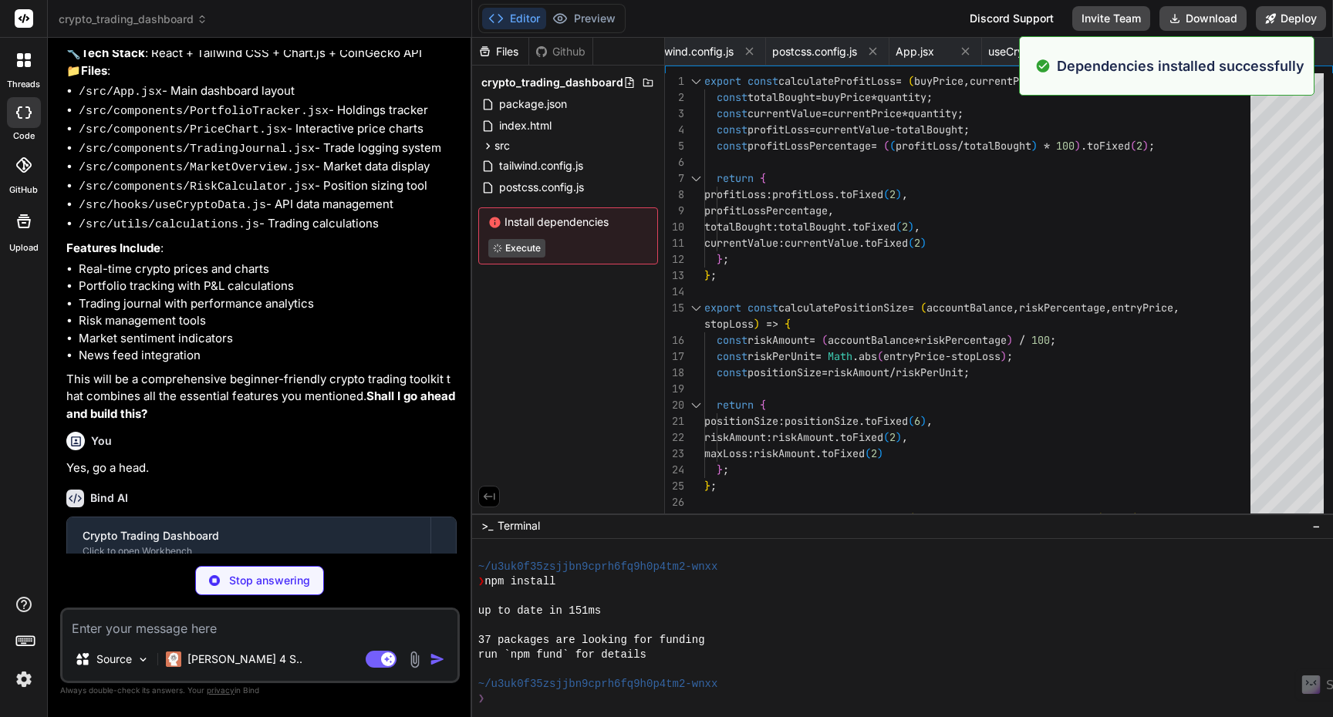
scroll to position [1435, 0]
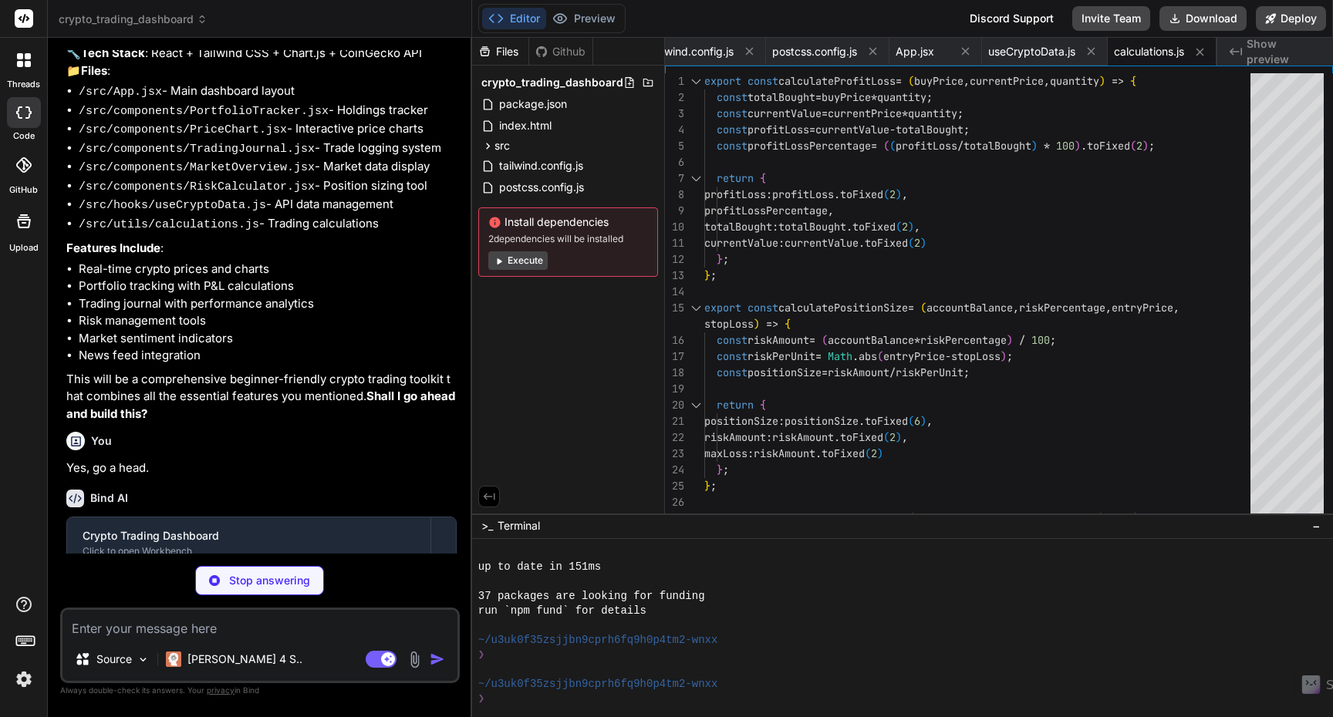
click at [522, 262] on button "Execute" at bounding box center [517, 260] width 59 height 19
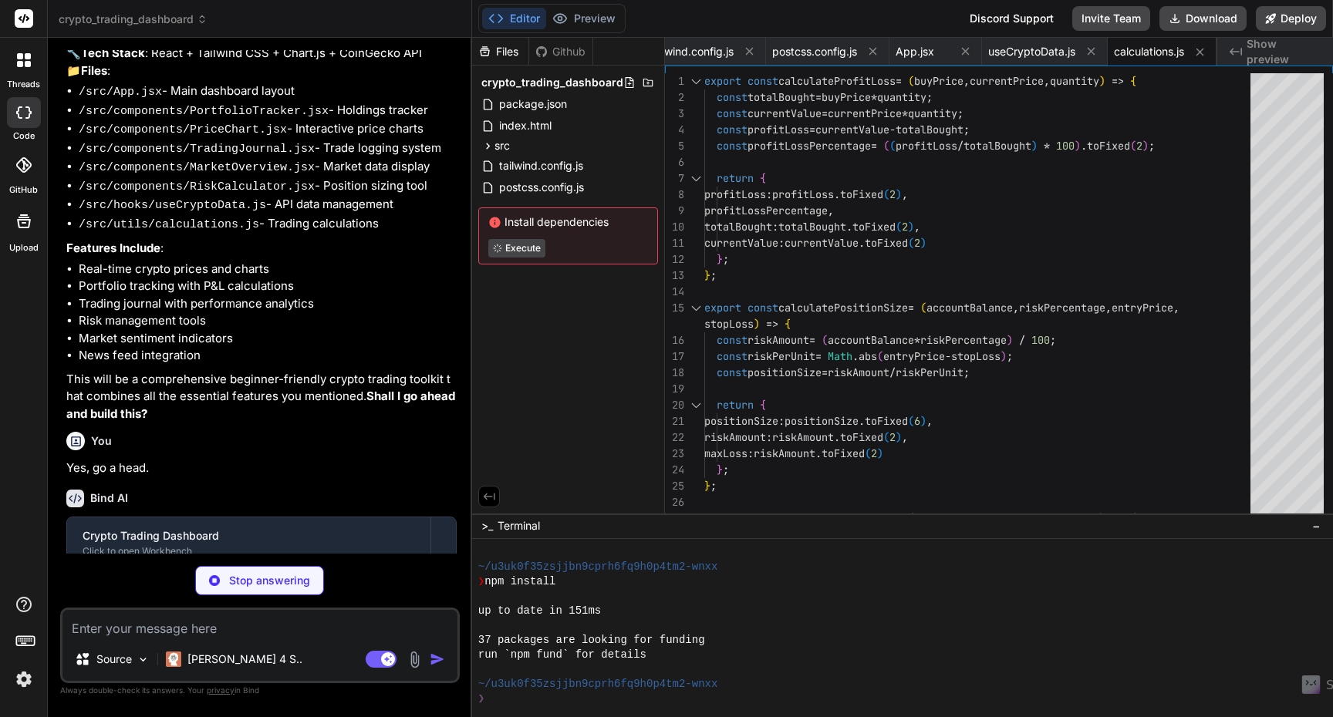
scroll to position [1611, 0]
type textarea "x"
type textarea "</div> </div> </div> ); }; export default MarketOverview;"
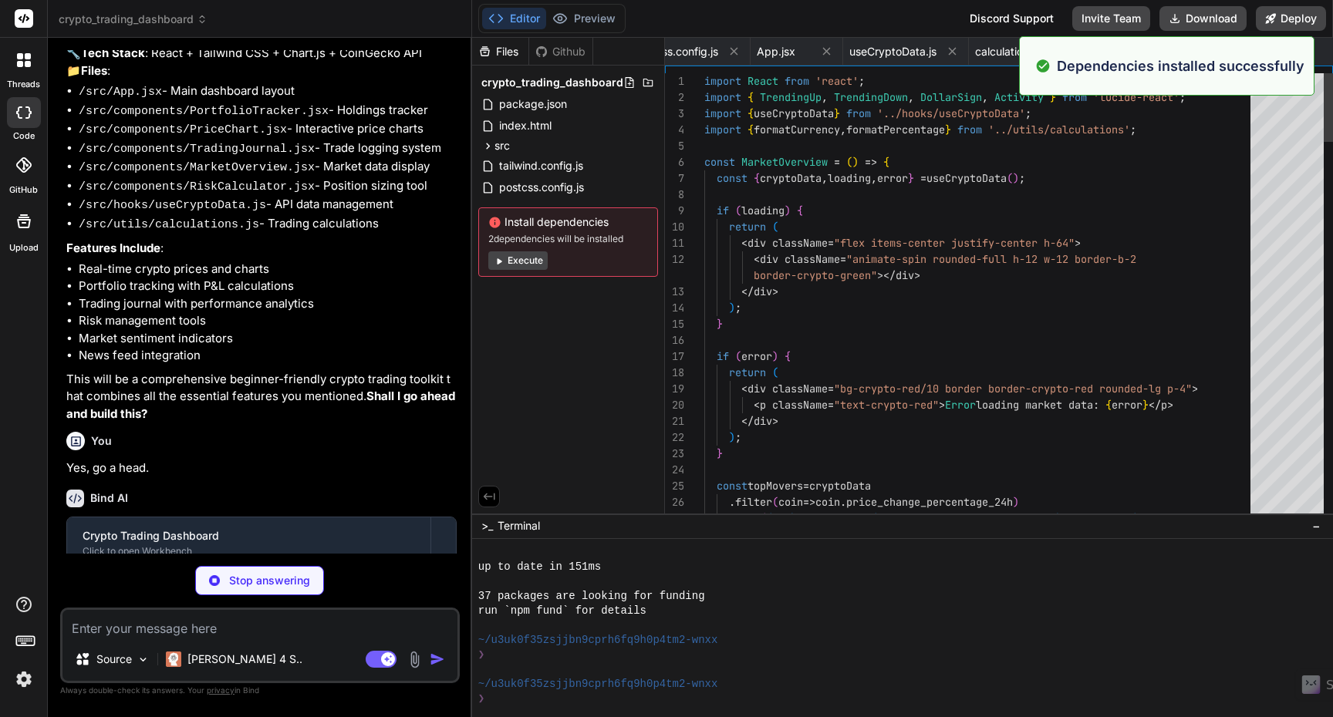
scroll to position [1655, 0]
click at [522, 262] on button "Execute" at bounding box center [517, 260] width 59 height 19
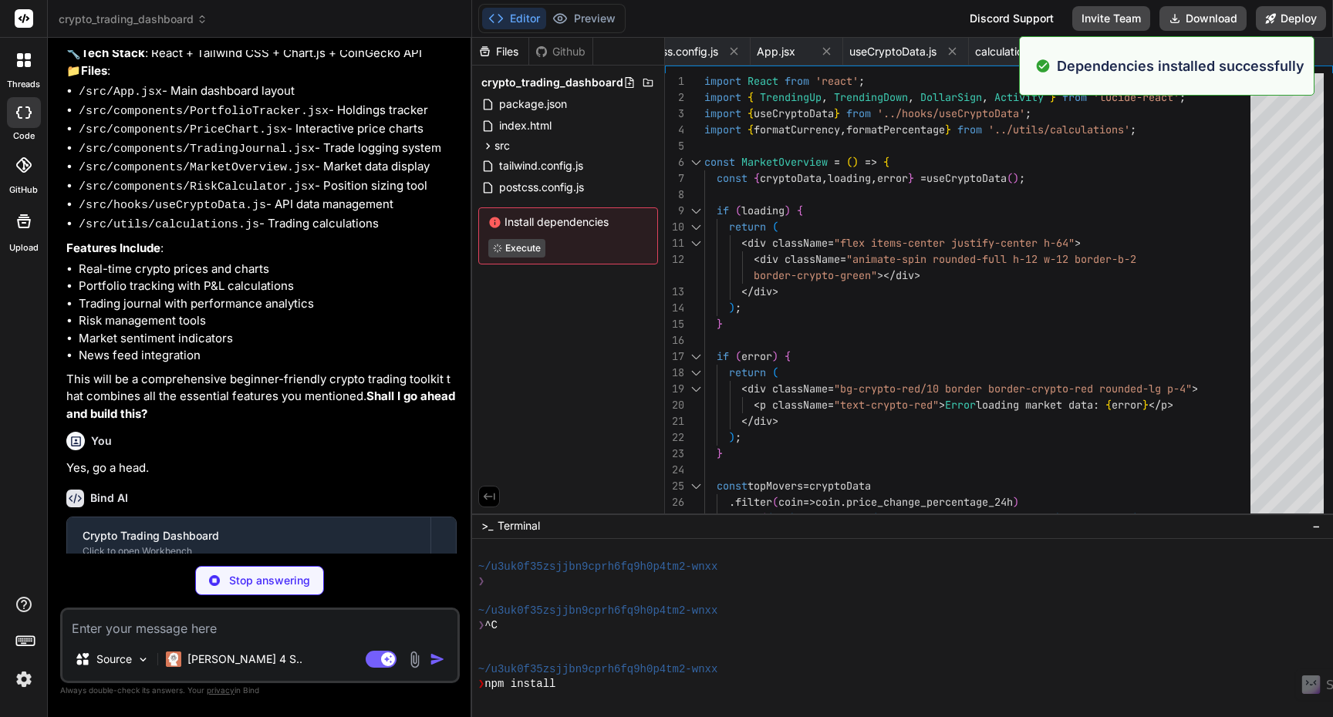
scroll to position [1831, 0]
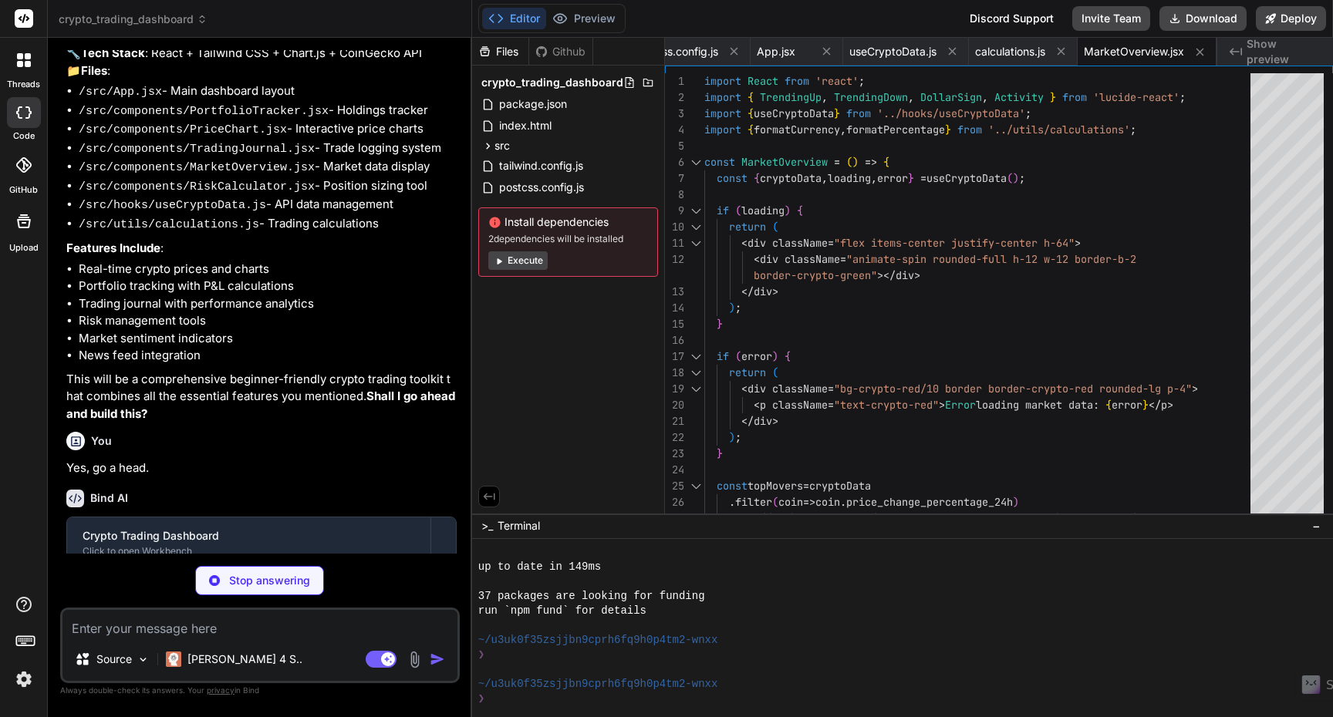
click at [522, 262] on button "Execute" at bounding box center [517, 260] width 59 height 19
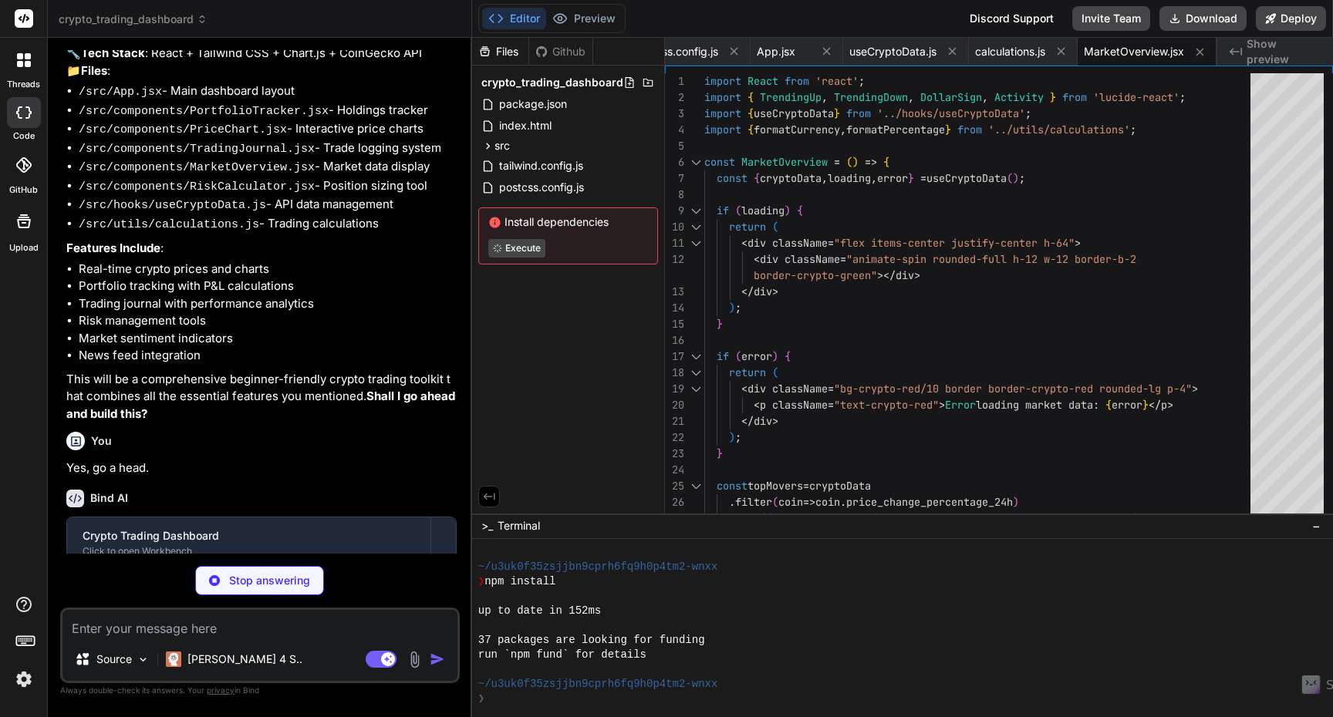
scroll to position [2095, 0]
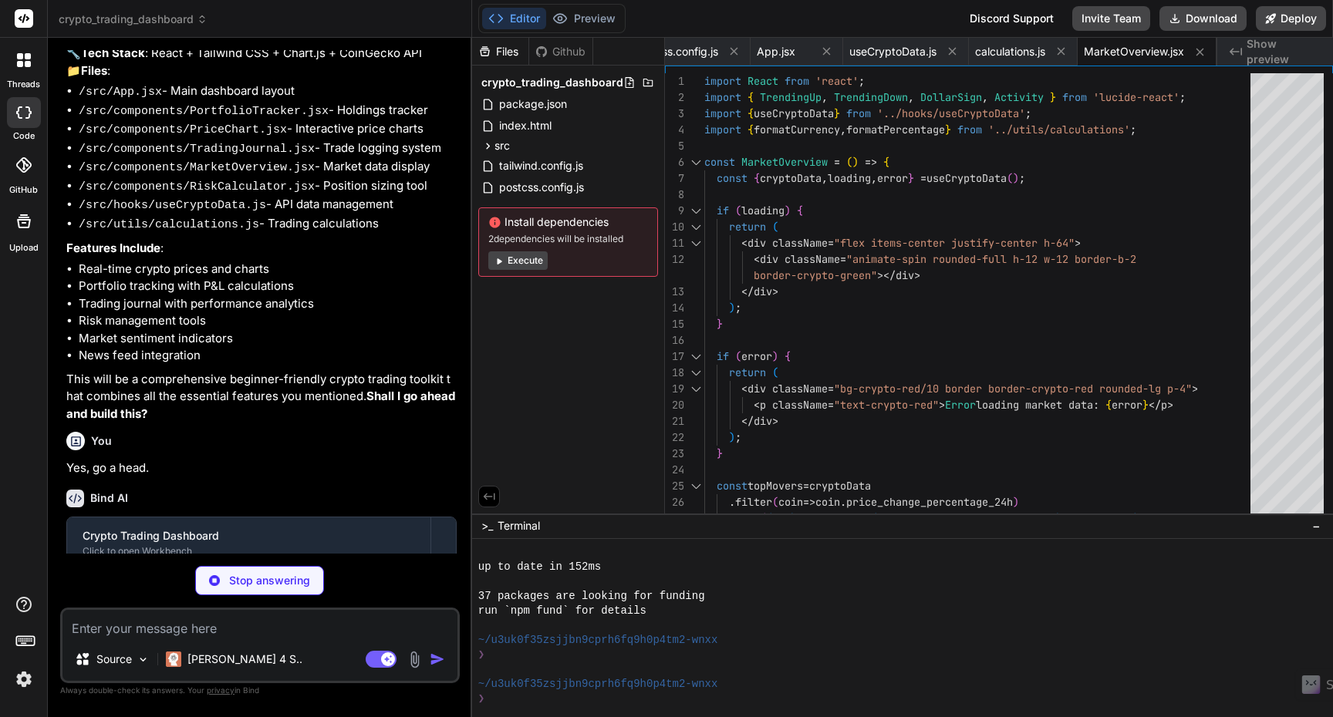
click at [525, 264] on button "Execute" at bounding box center [517, 260] width 59 height 19
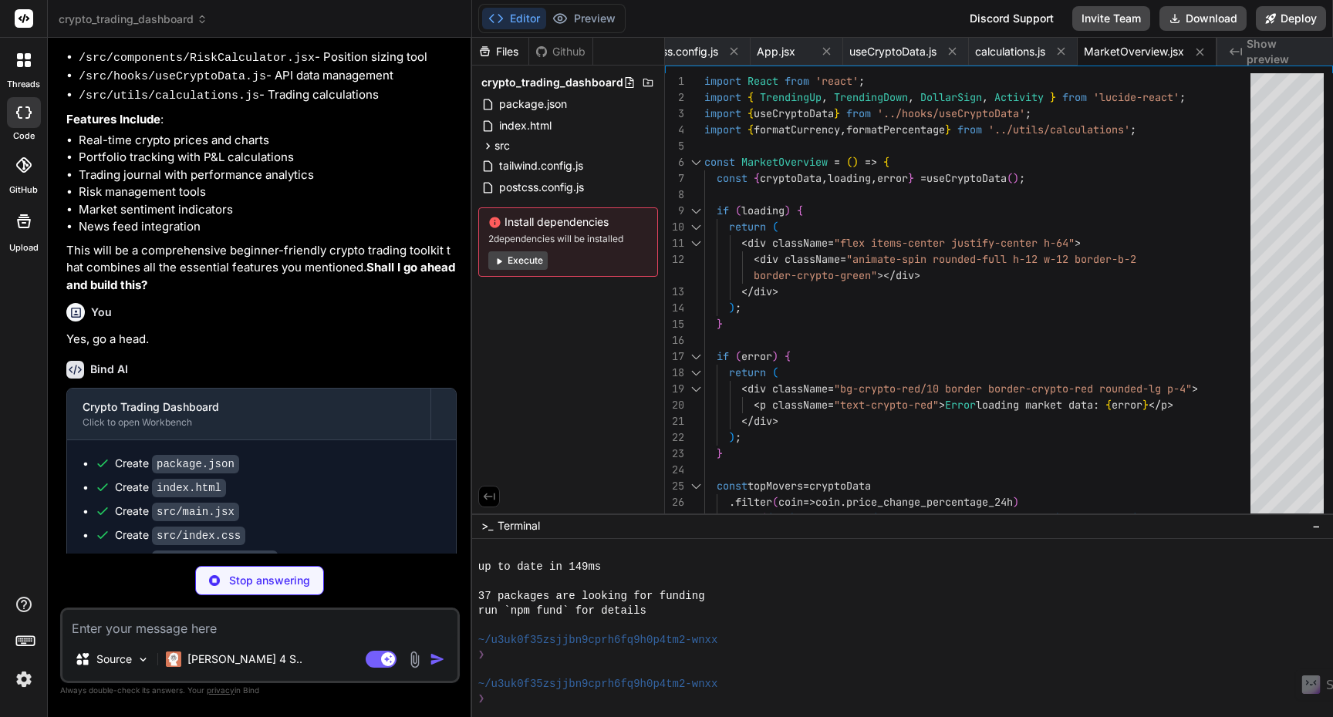
scroll to position [746, 0]
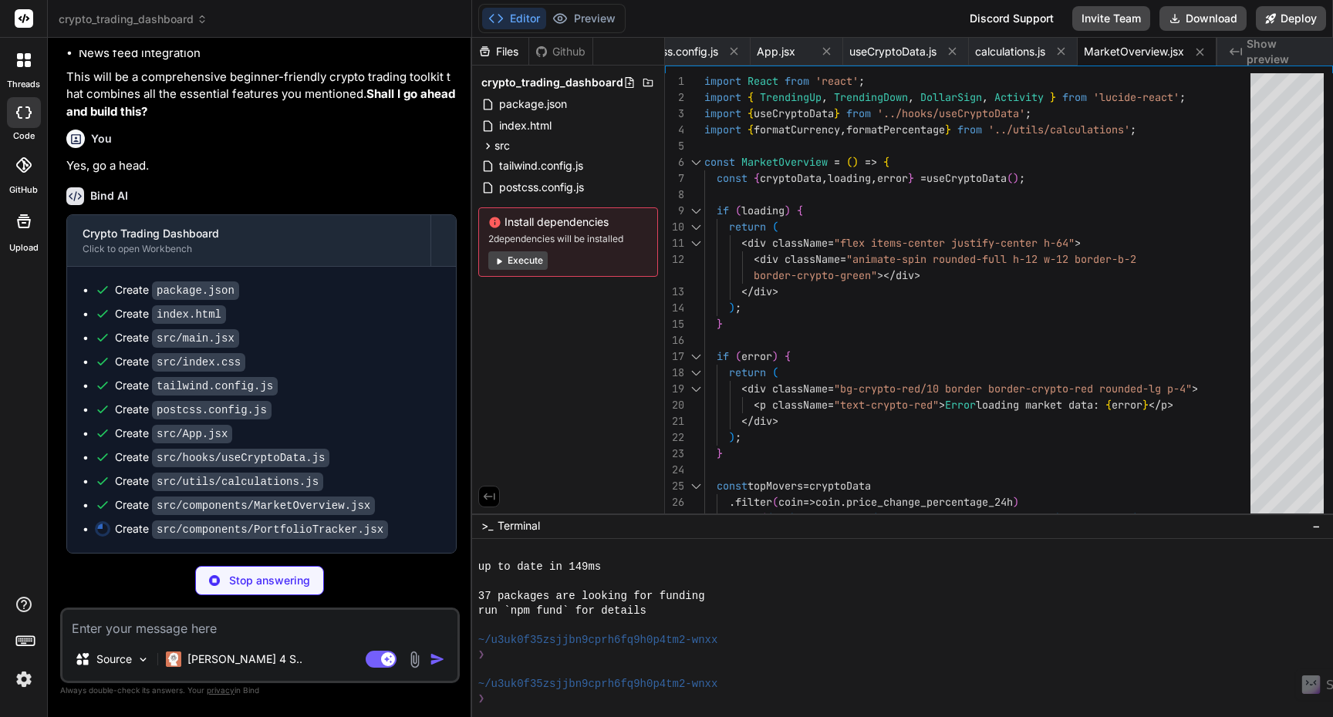
click at [525, 270] on div "Install dependencies 2 dependencies will be installed Execute" at bounding box center [568, 241] width 180 height 69
click at [524, 262] on button "Execute" at bounding box center [517, 260] width 59 height 19
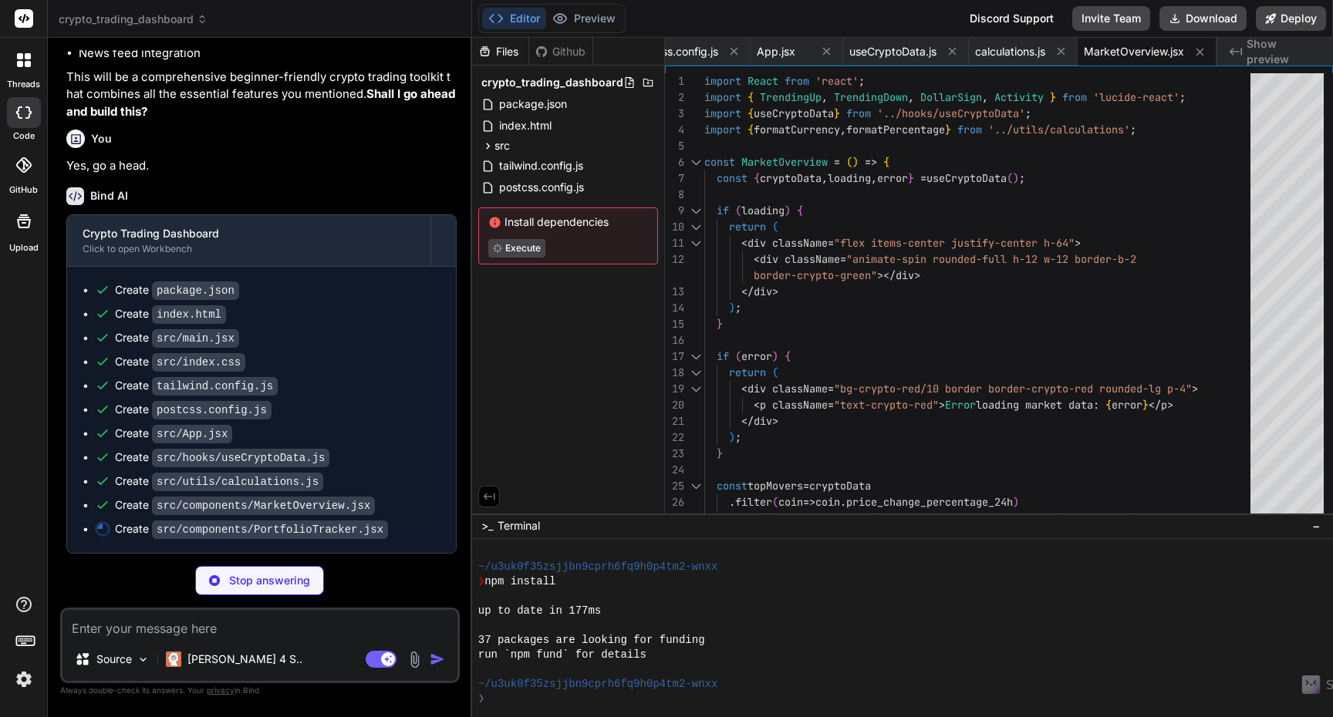
scroll to position [2534, 0]
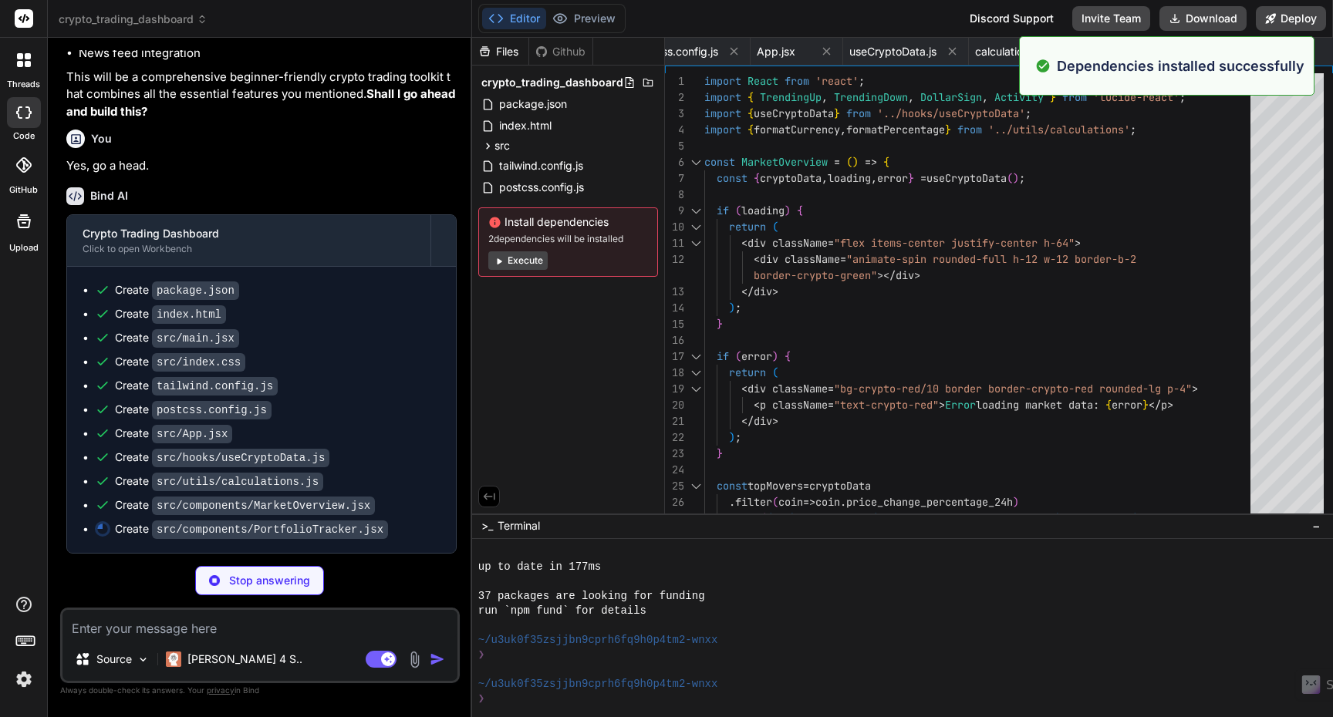
click at [522, 265] on button "Execute" at bounding box center [517, 260] width 59 height 19
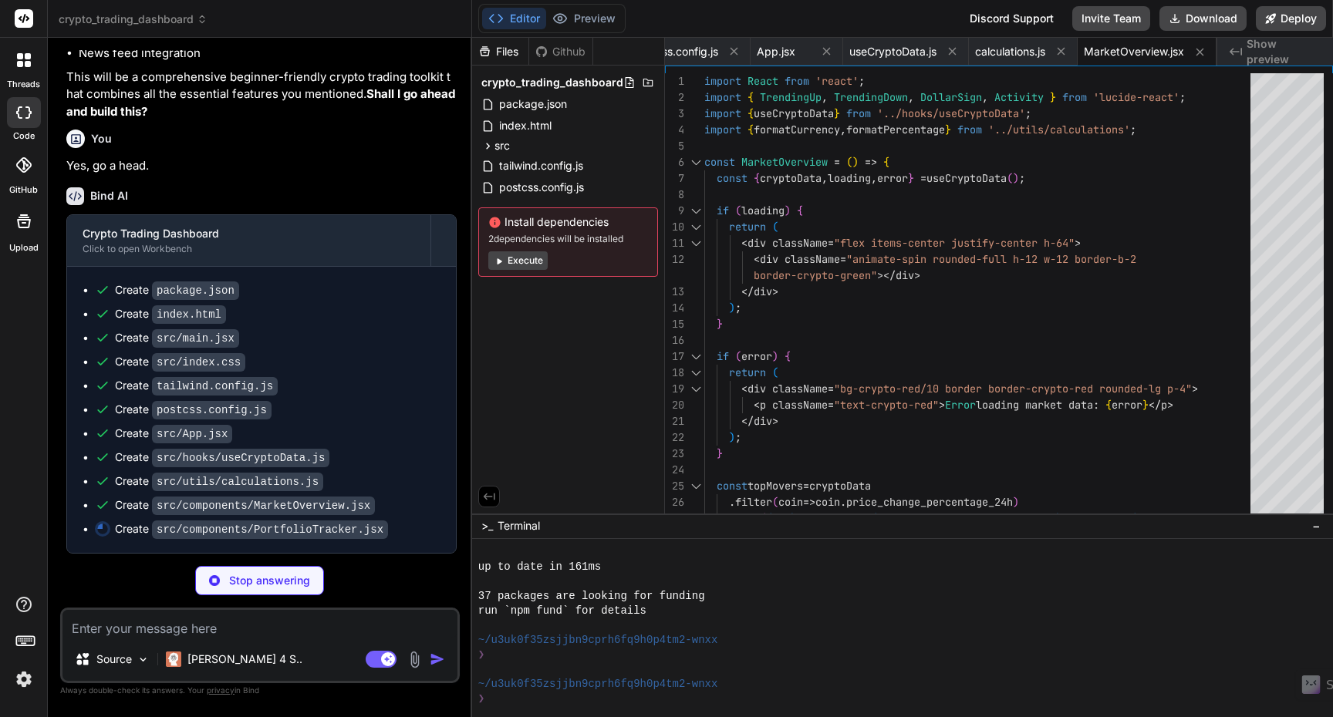
click at [522, 265] on button "Execute" at bounding box center [517, 260] width 59 height 19
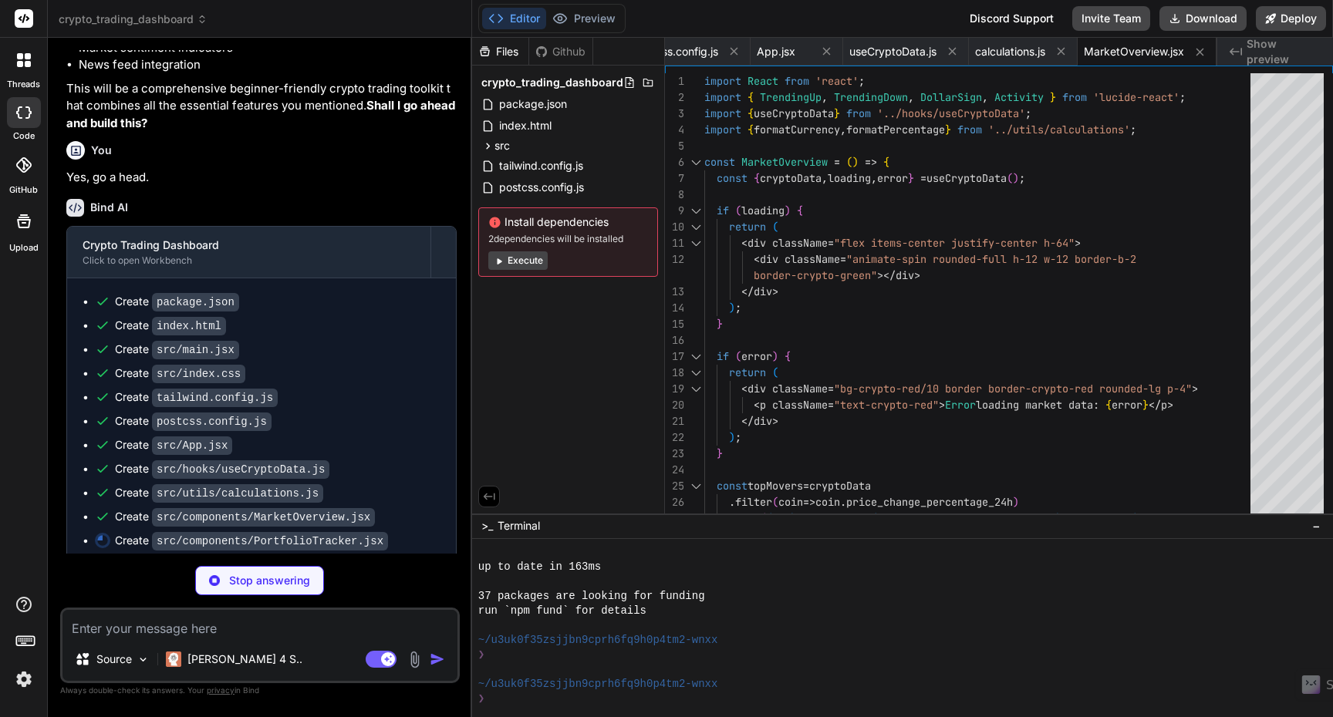
scroll to position [746, 0]
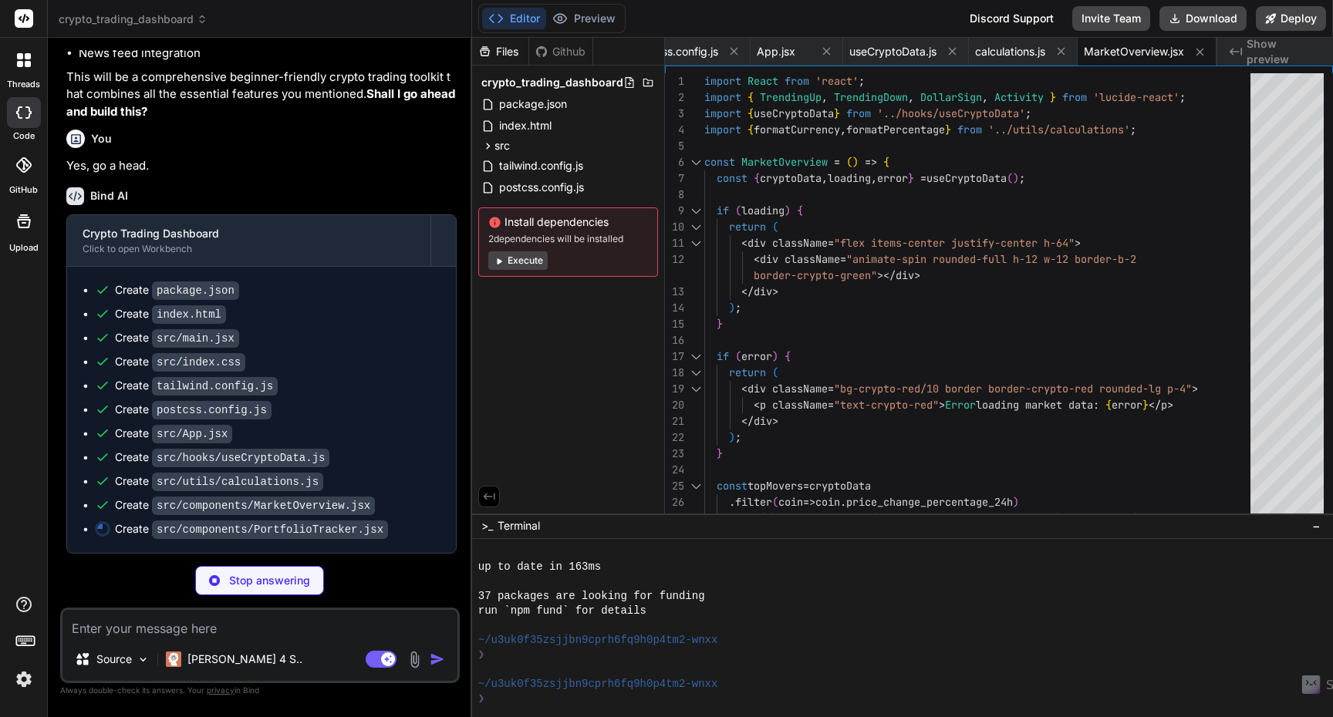
click at [526, 265] on button "Execute" at bounding box center [517, 260] width 59 height 19
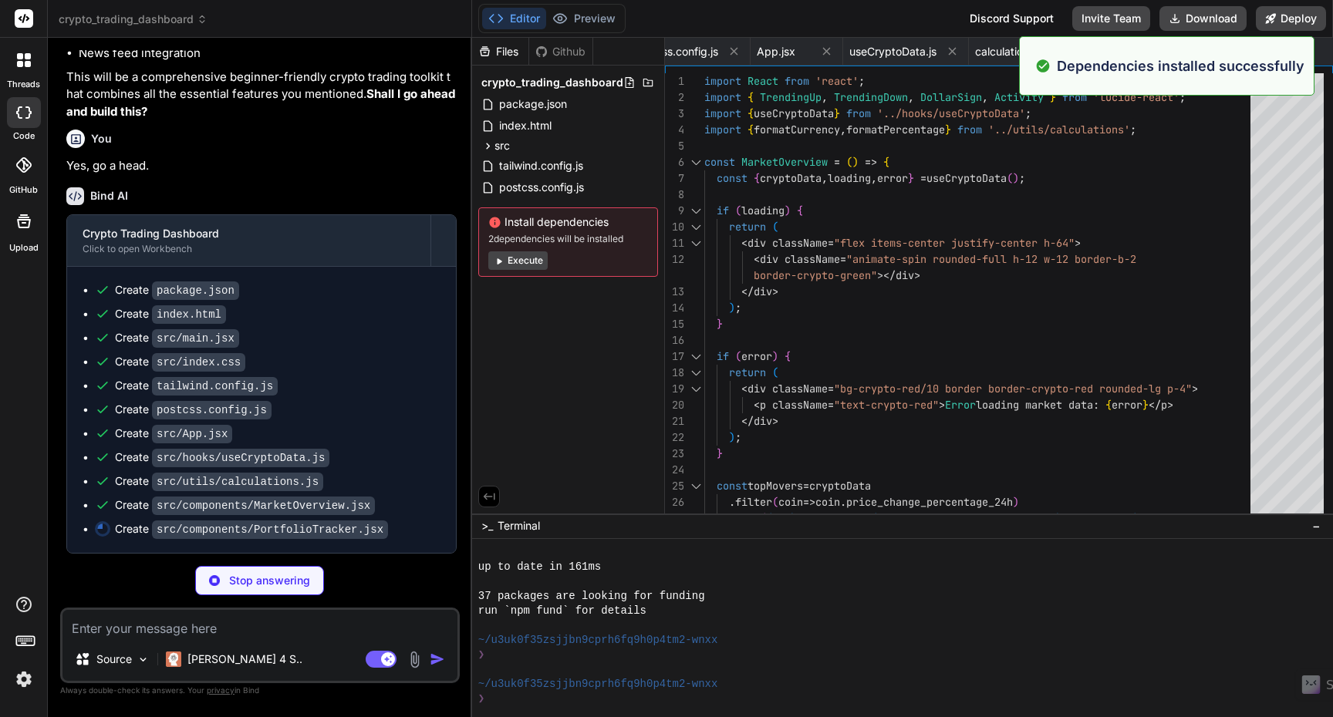
scroll to position [3194, 0]
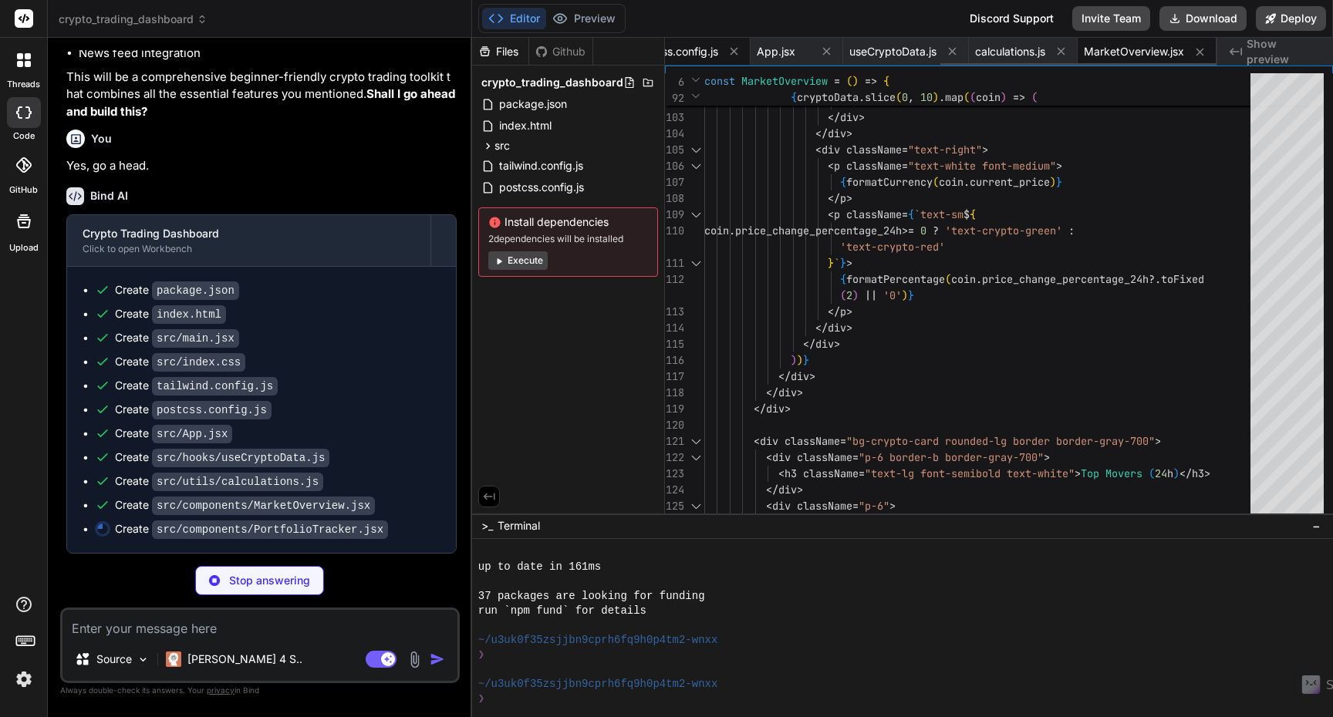
type textarea "x"
click at [693, 52] on span "postcss.config.js" at bounding box center [675, 51] width 85 height 15
type textarea "export default { plugins: { tailwindcss: {}, autoprefixer: {}, }, }"
type textarea "x"
type textarea "</div> ); }; export default PortfolioTracker;"
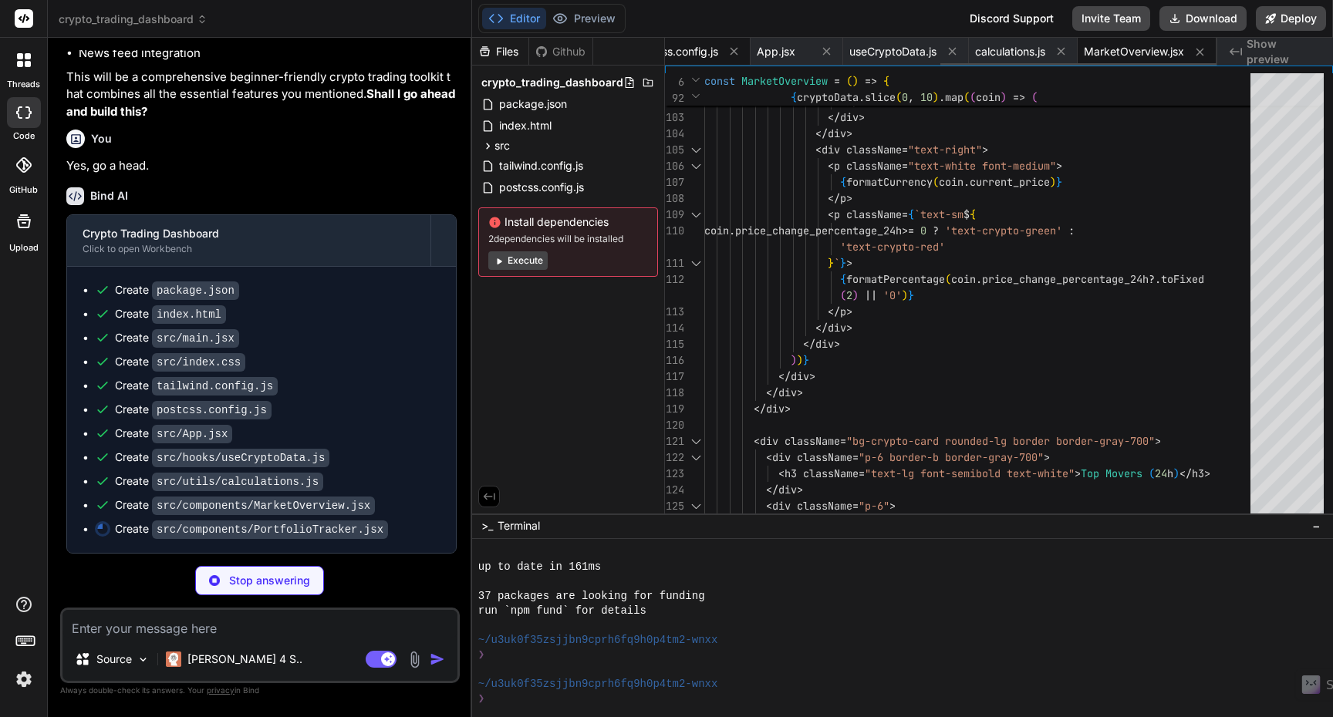
scroll to position [0, 0]
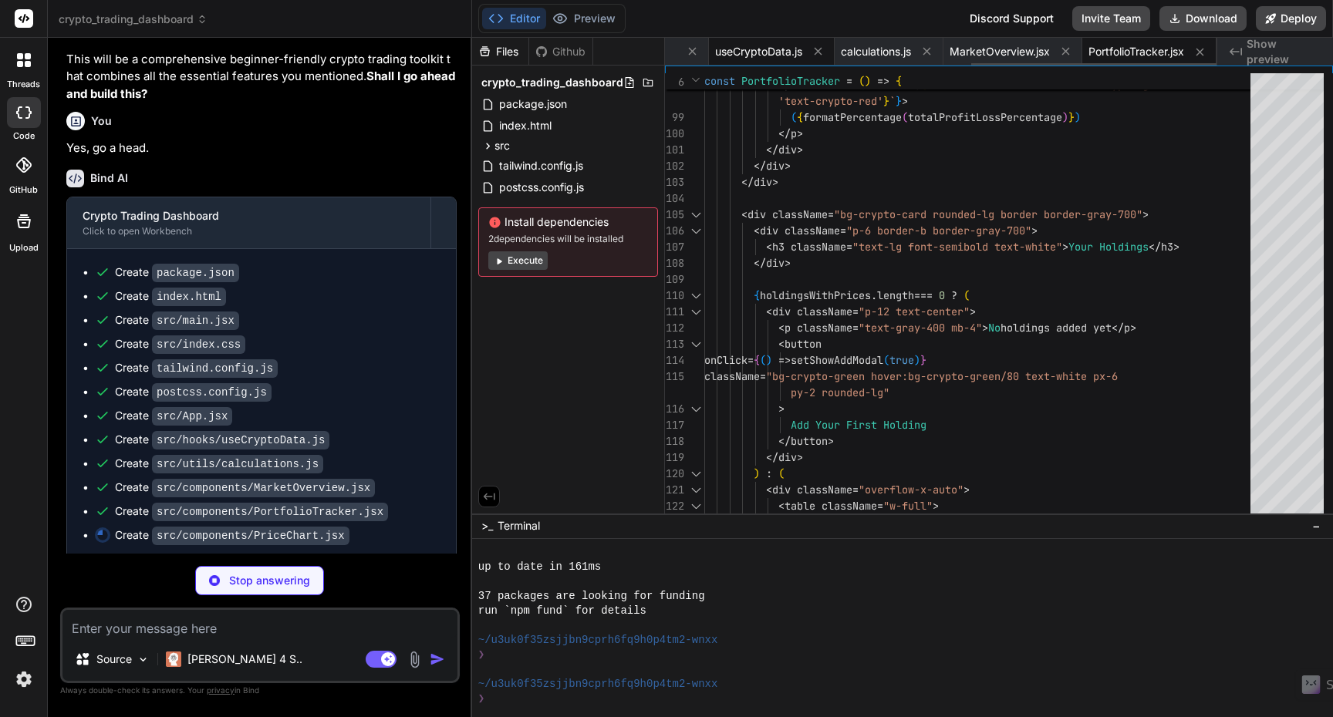
type textarea "x"
click at [768, 54] on span "useCryptoData.js" at bounding box center [758, 51] width 87 height 15
type textarea "fetchHistory(); }, [coinId, days]); return { historyData, loading, error }; };"
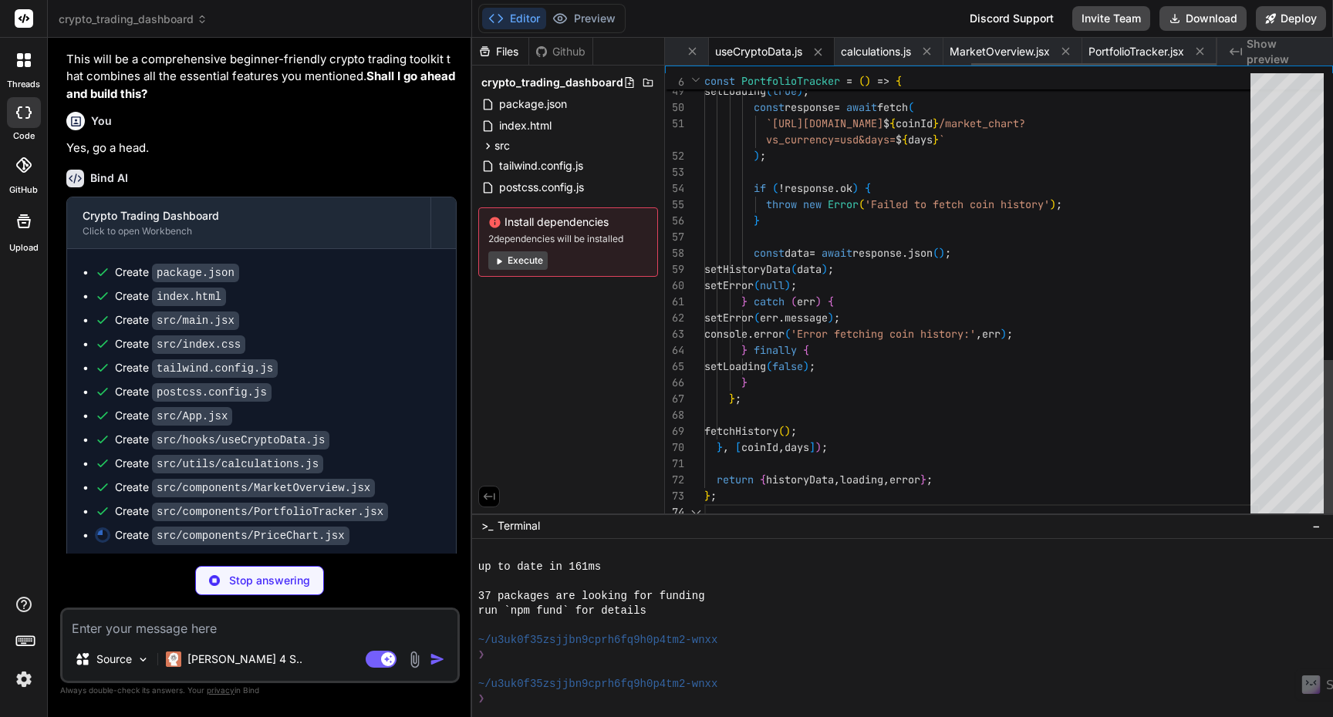
scroll to position [97, 0]
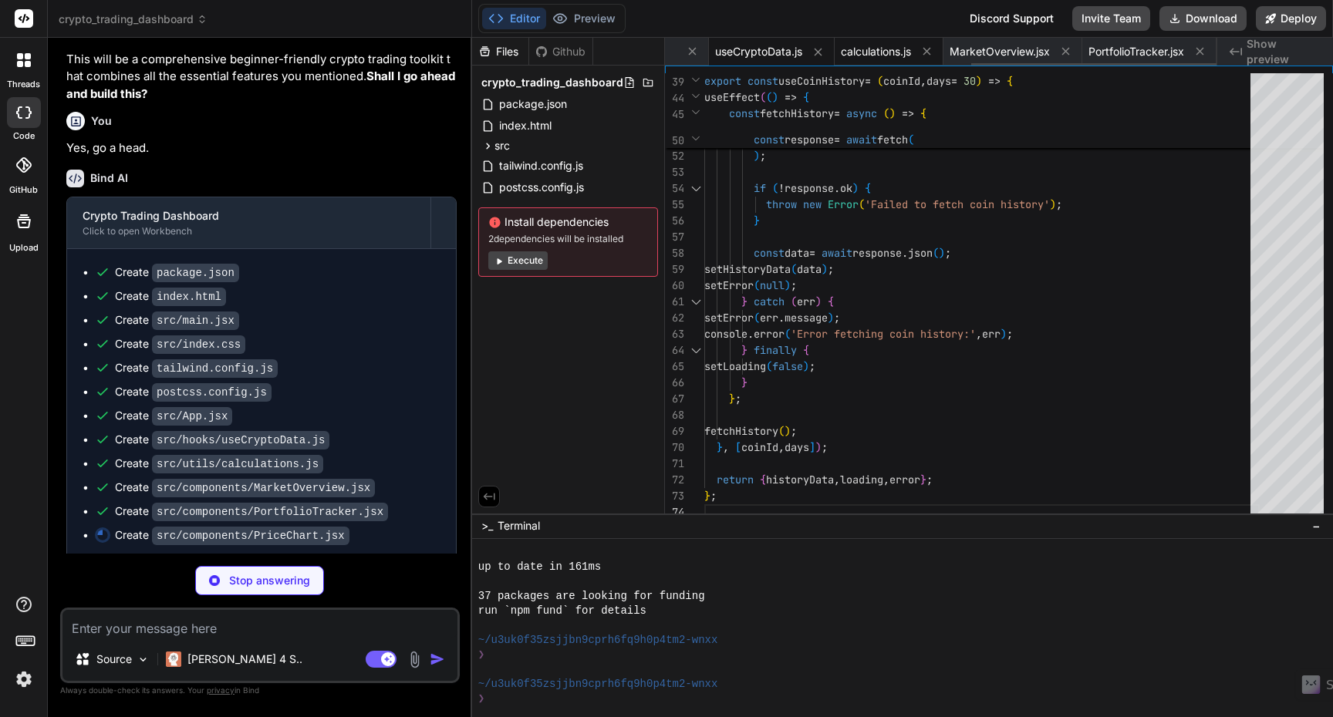
type textarea "x"
click at [884, 48] on span "calculations.js" at bounding box center [876, 51] width 70 height 15
type textarea "return holdings.map(holding => ({ ...holding, allocation: ((holding.currentPric…"
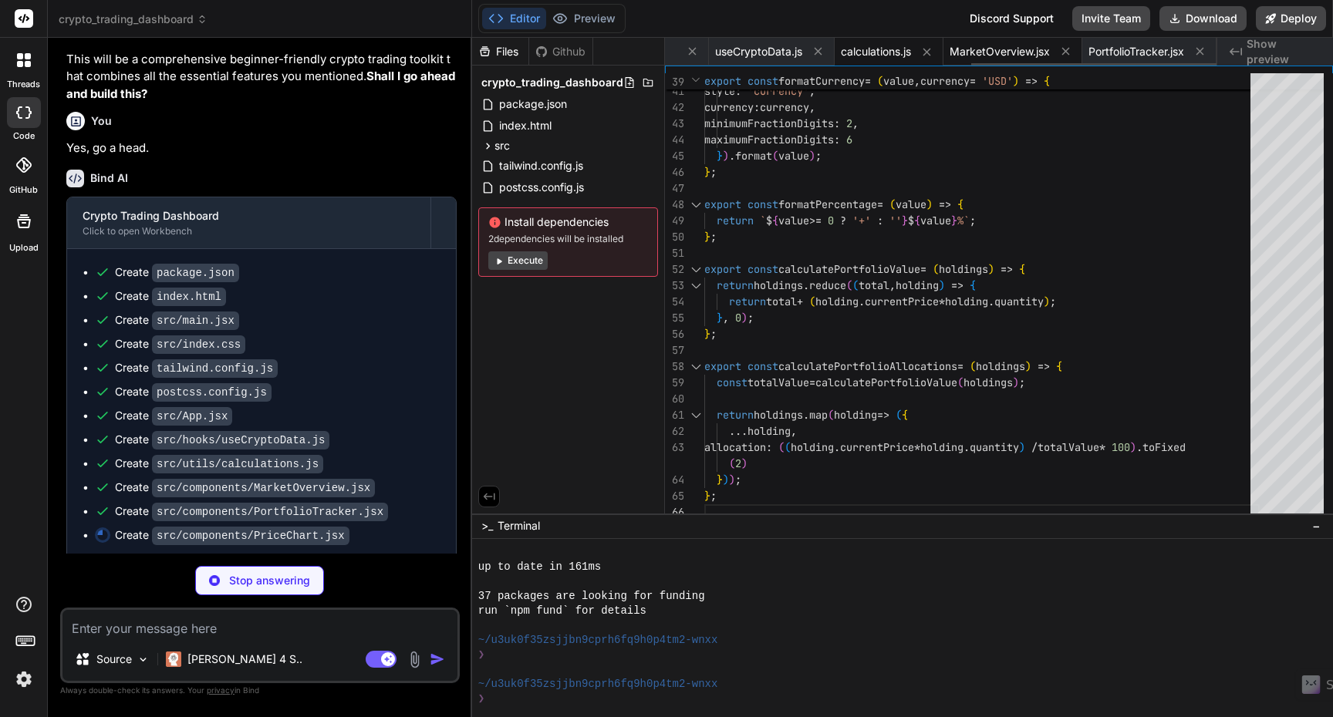
type textarea "x"
click at [1002, 55] on span "MarketOverview.jsx" at bounding box center [999, 51] width 100 height 15
type textarea "</div> </div> </div> ); }; export default MarketOverview;"
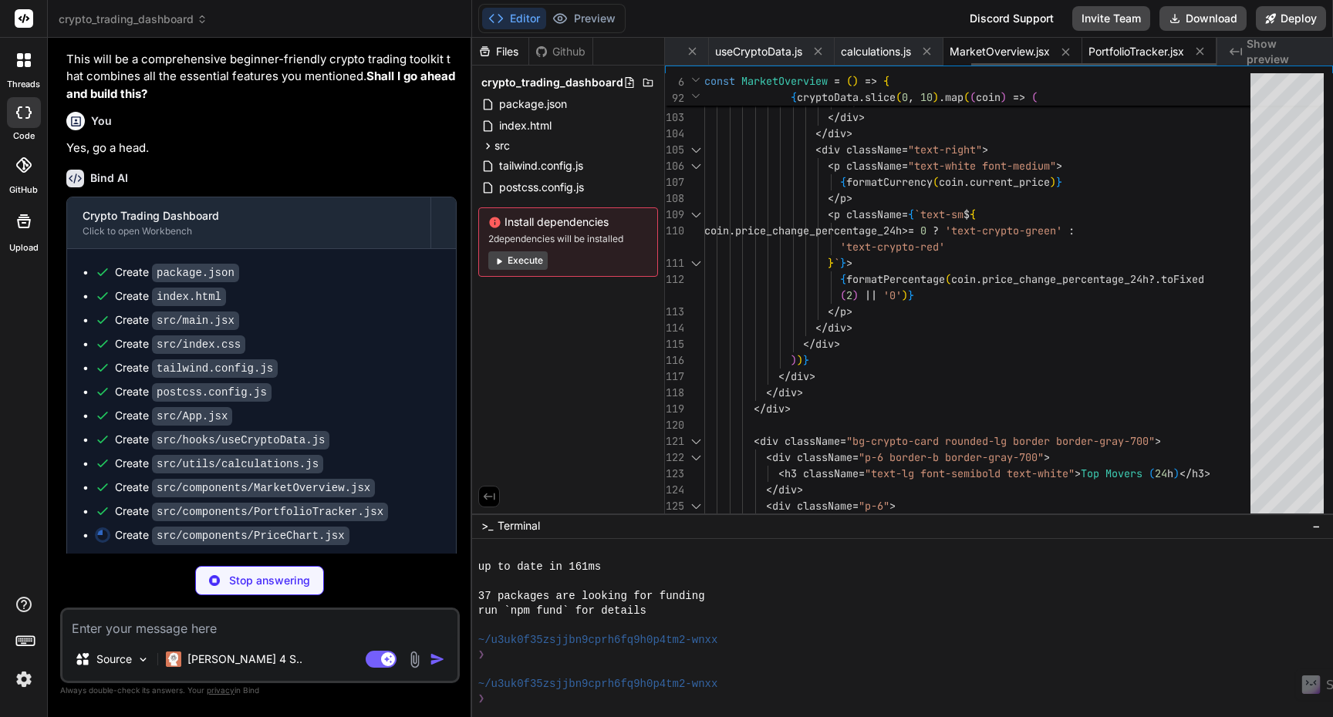
click at [1126, 54] on span "PortfolioTracker.jsx" at bounding box center [1136, 51] width 96 height 15
type textarea "x"
type textarea "</div> ); }; export default PortfolioTracker;"
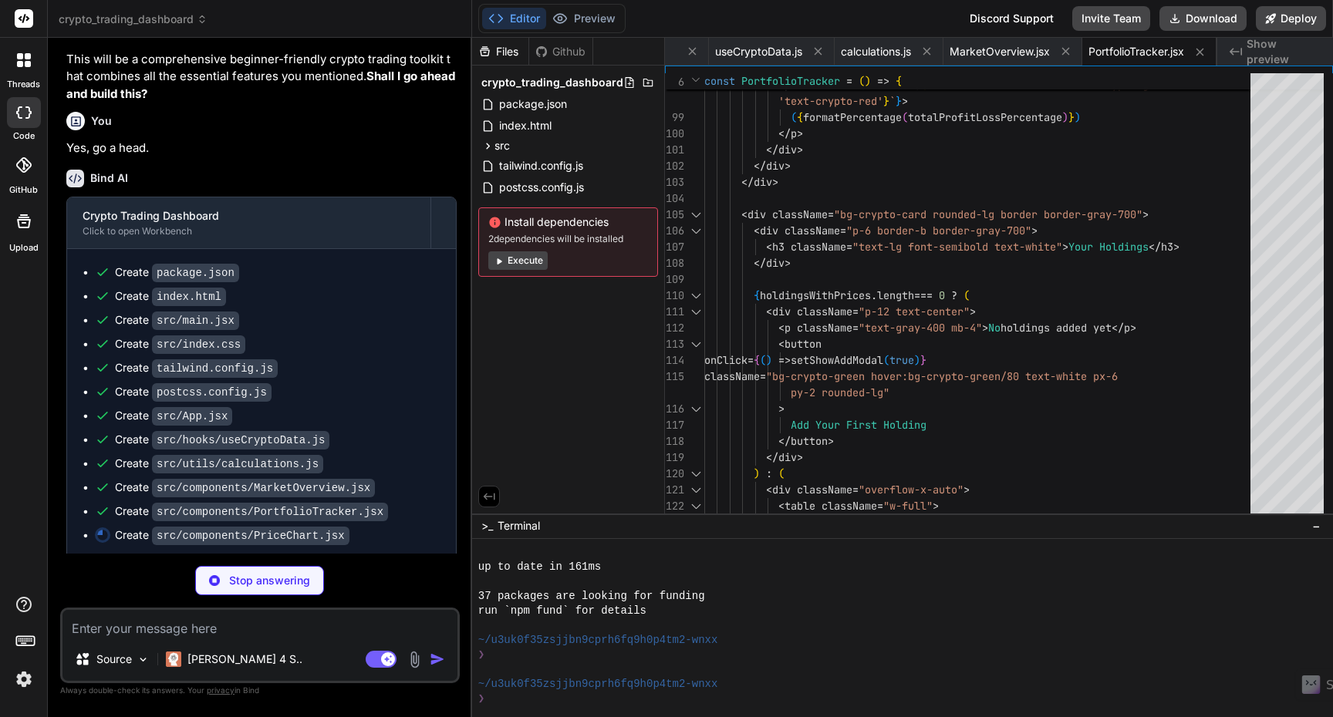
click at [1268, 52] on span "Show preview" at bounding box center [1283, 51] width 74 height 31
click at [1142, 50] on span "PortfolioTracker.jsx" at bounding box center [1136, 51] width 96 height 15
click at [1266, 51] on span "Show preview" at bounding box center [1283, 51] width 74 height 31
click at [524, 25] on button "Editor" at bounding box center [514, 19] width 64 height 22
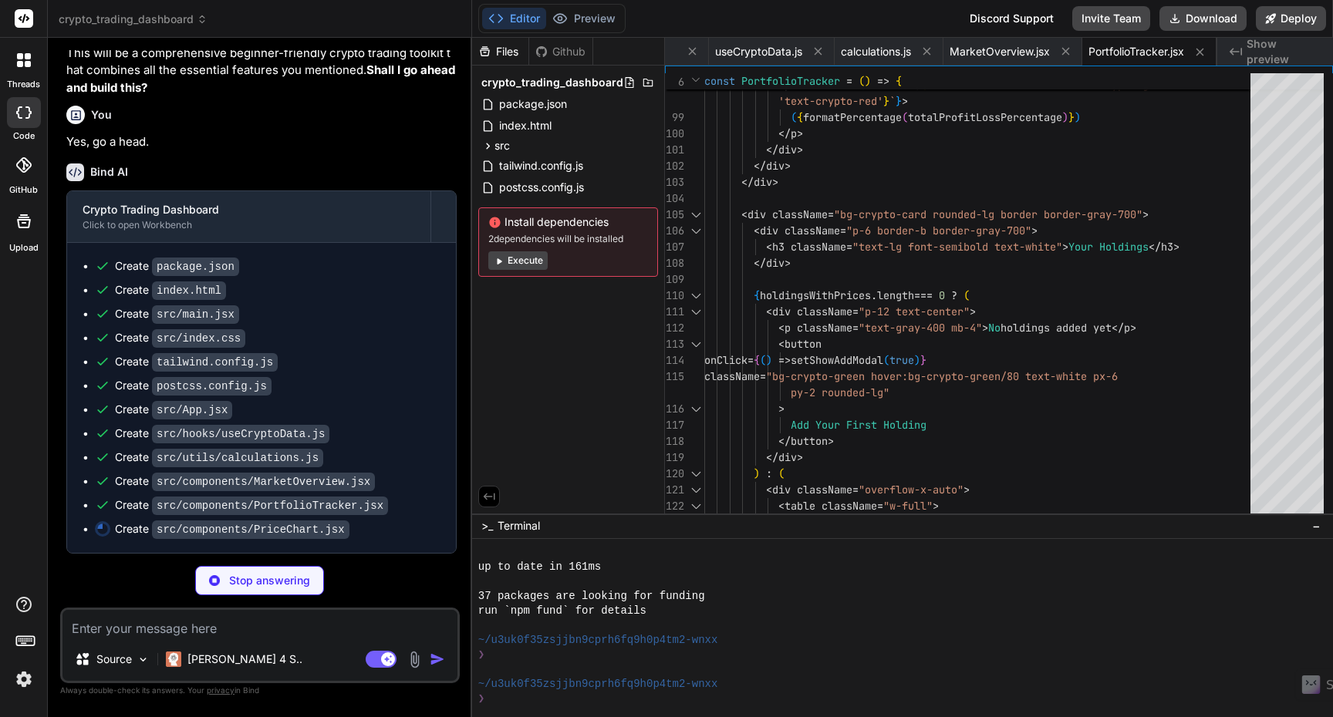
scroll to position [769, 0]
click at [532, 261] on button "Execute" at bounding box center [517, 260] width 59 height 19
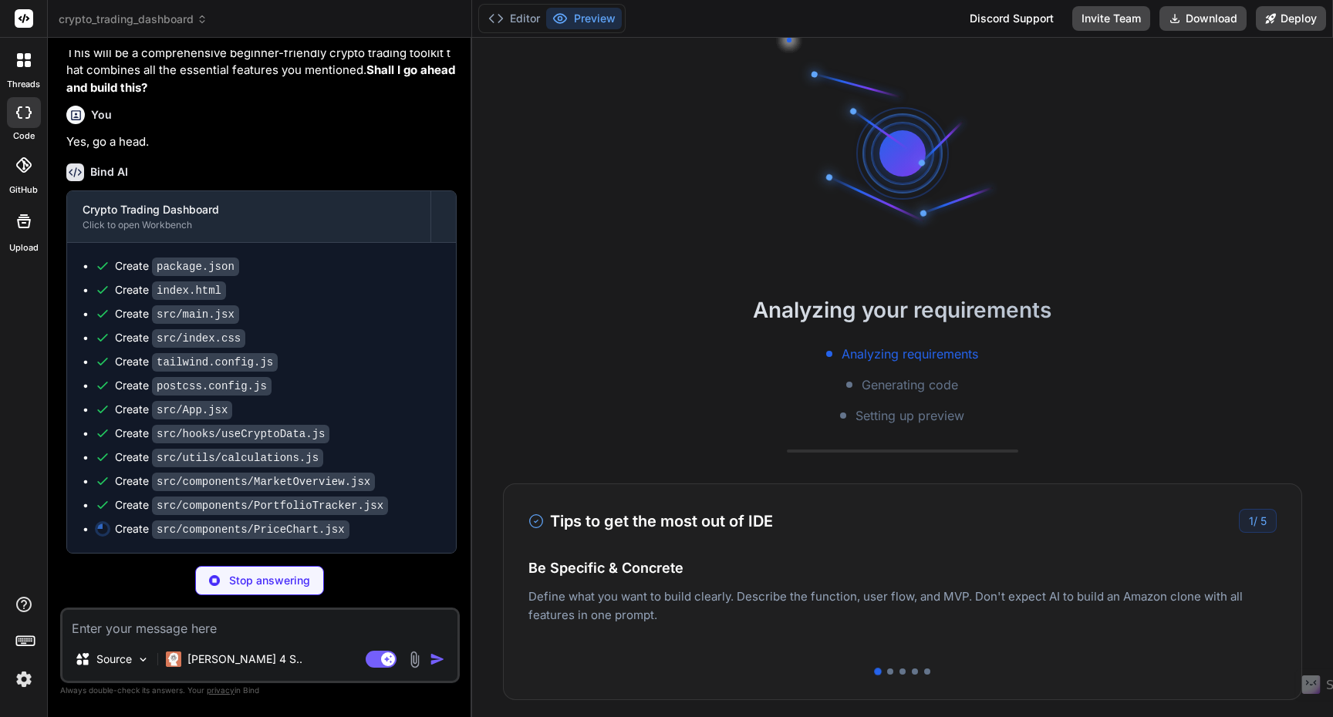
scroll to position [3414, 0]
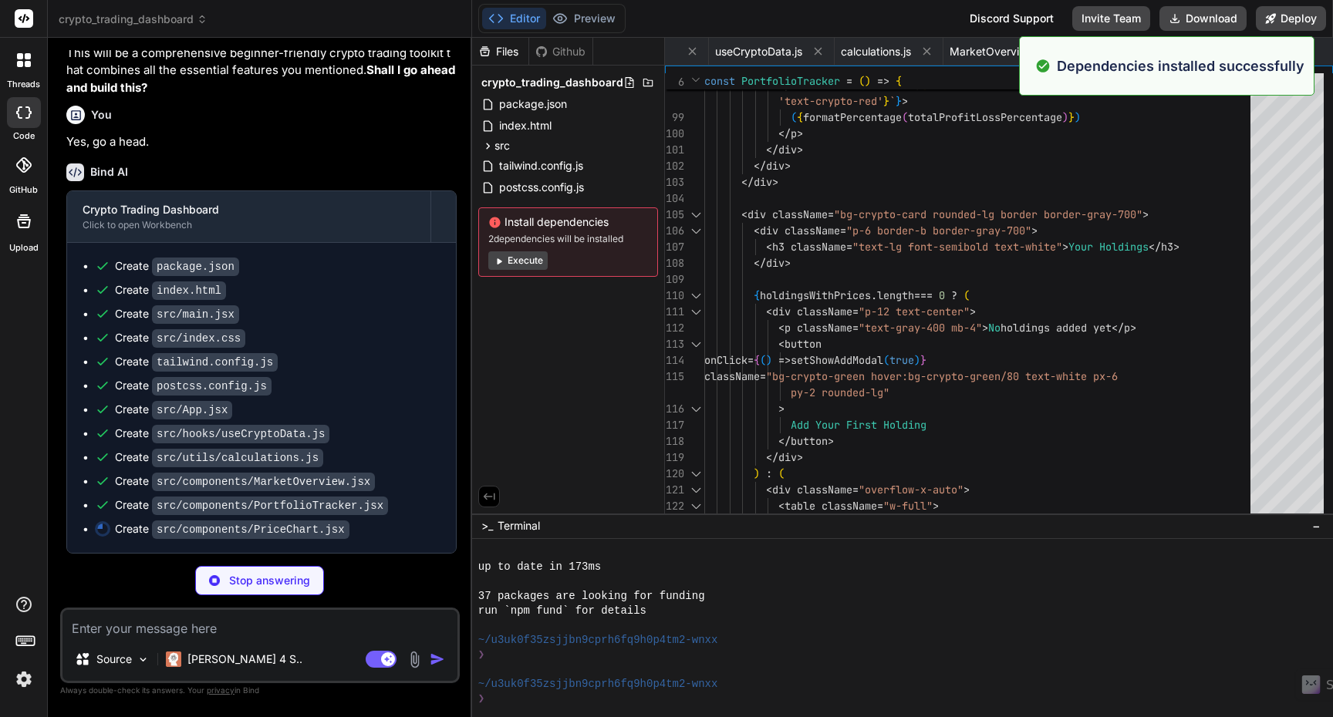
click at [519, 263] on button "Execute" at bounding box center [517, 260] width 59 height 19
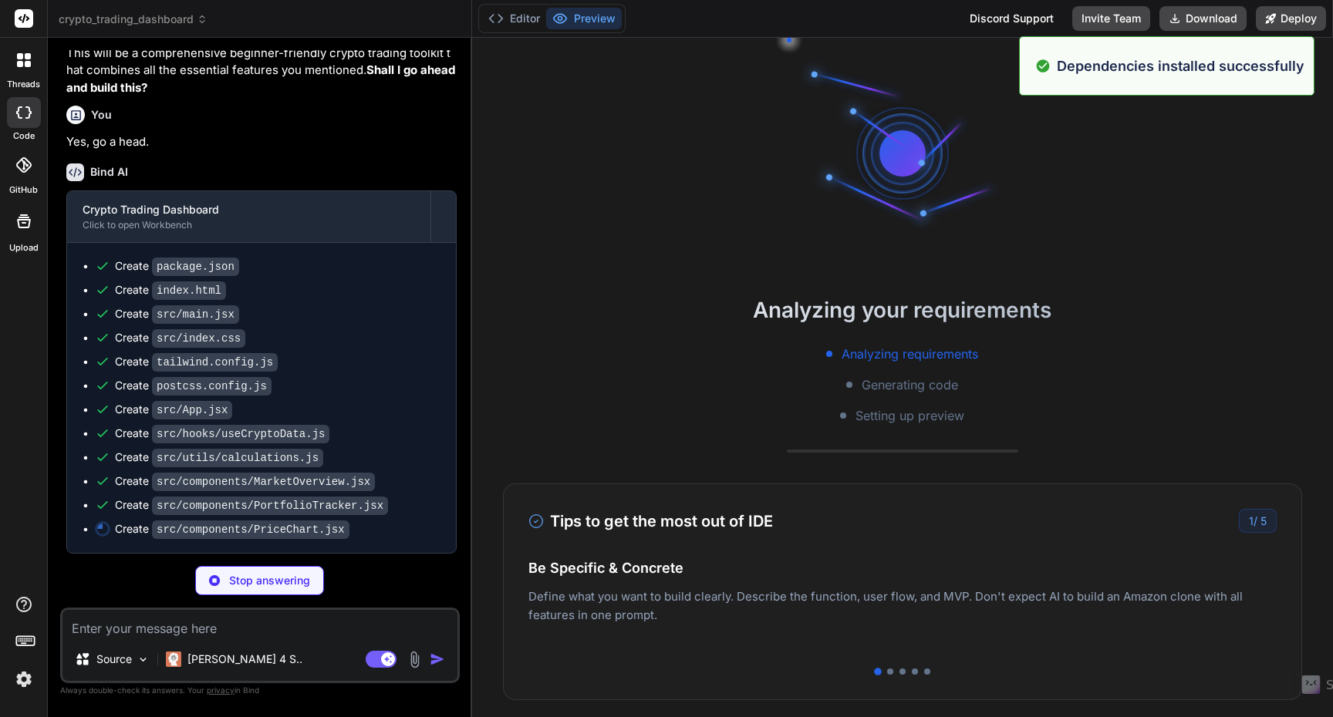
scroll to position [3853, 0]
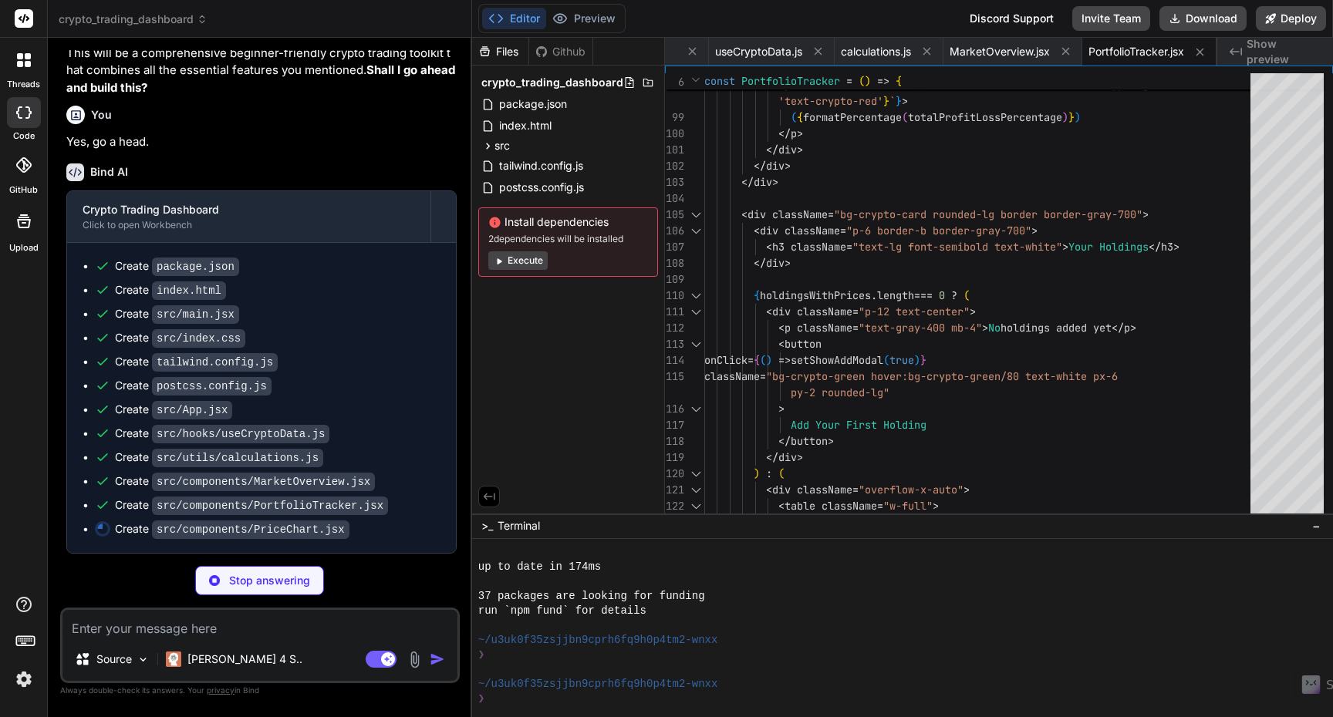
click at [529, 24] on button "Editor" at bounding box center [514, 19] width 64 height 22
click at [528, 250] on div "Install dependencies 2 dependencies will be installed Execute" at bounding box center [568, 241] width 180 height 69
click at [528, 261] on button "Execute" at bounding box center [517, 260] width 59 height 19
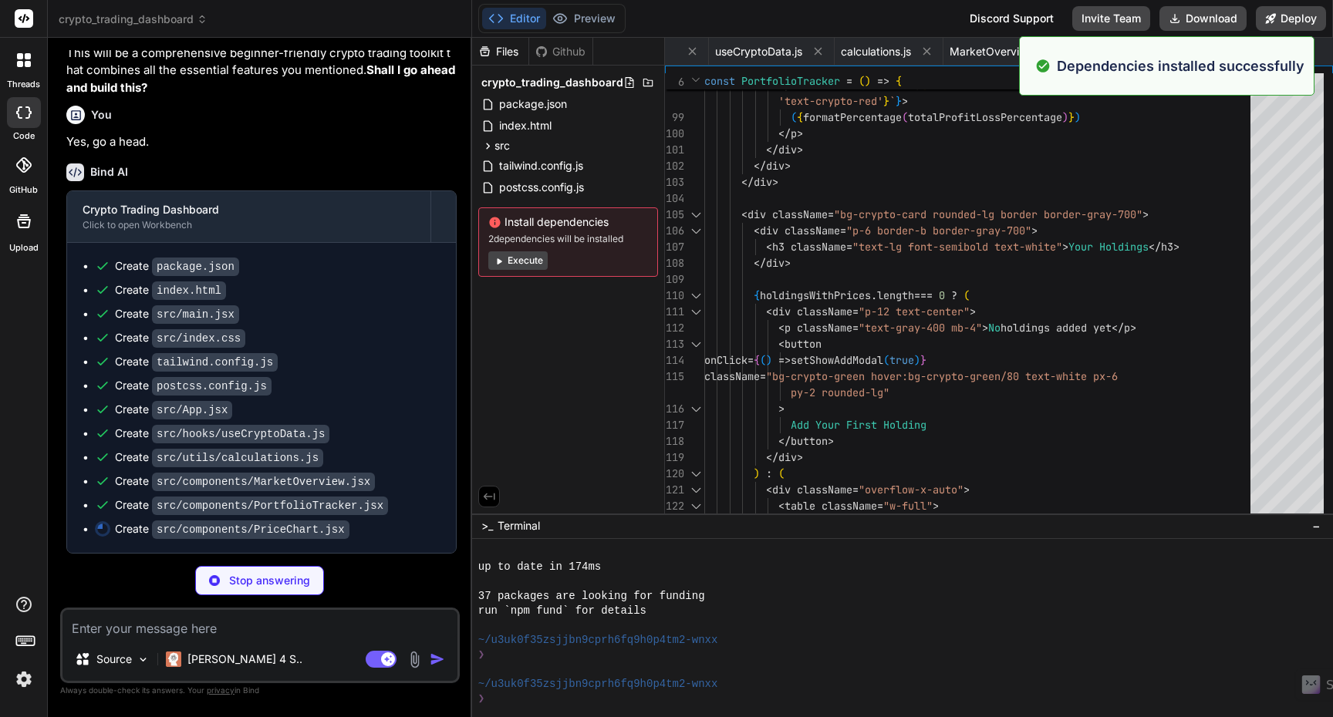
scroll to position [4073, 0]
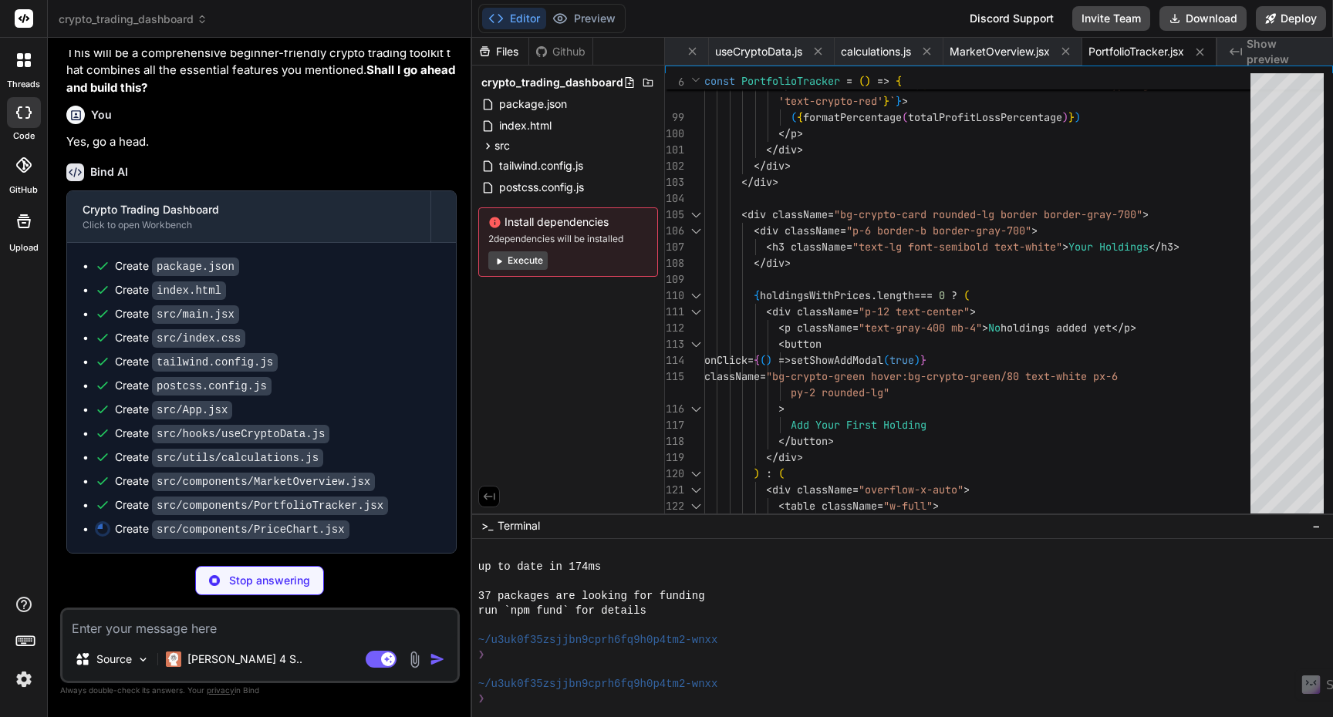
type textarea "x"
type textarea "); }; export default PriceChart;"
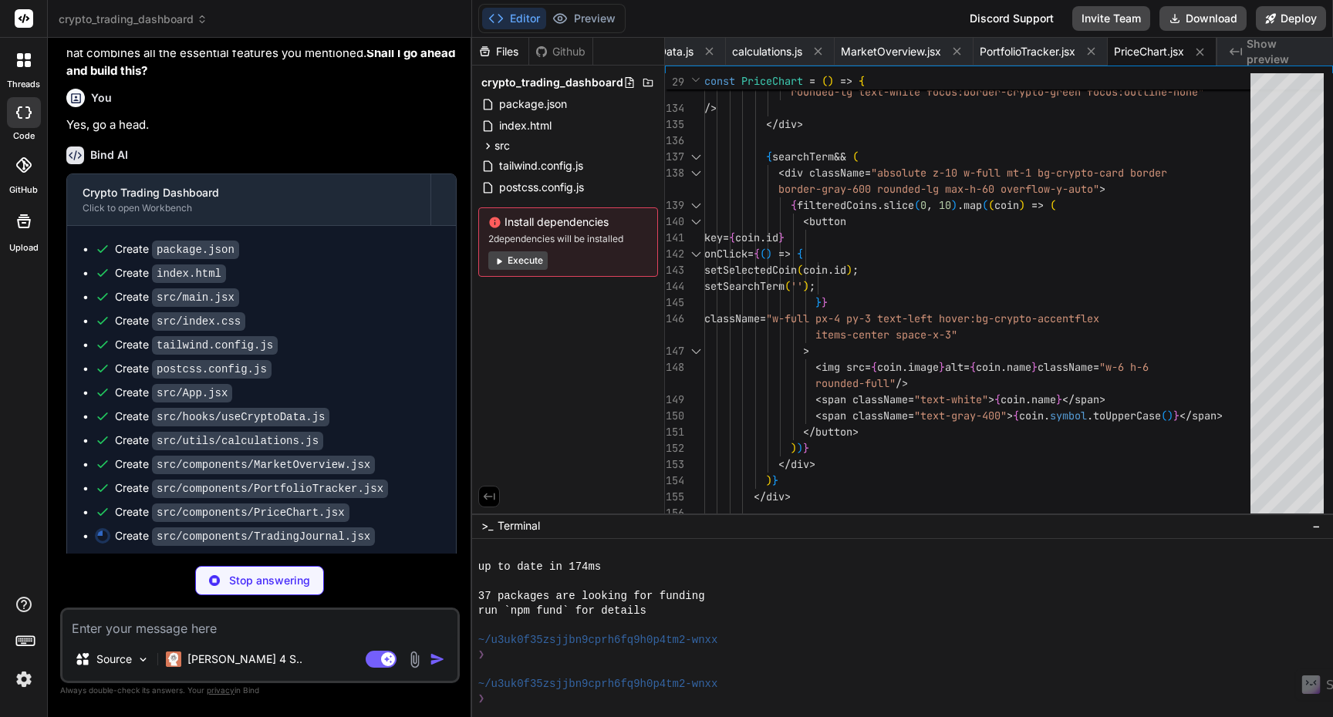
click at [531, 264] on button "Execute" at bounding box center [517, 260] width 59 height 19
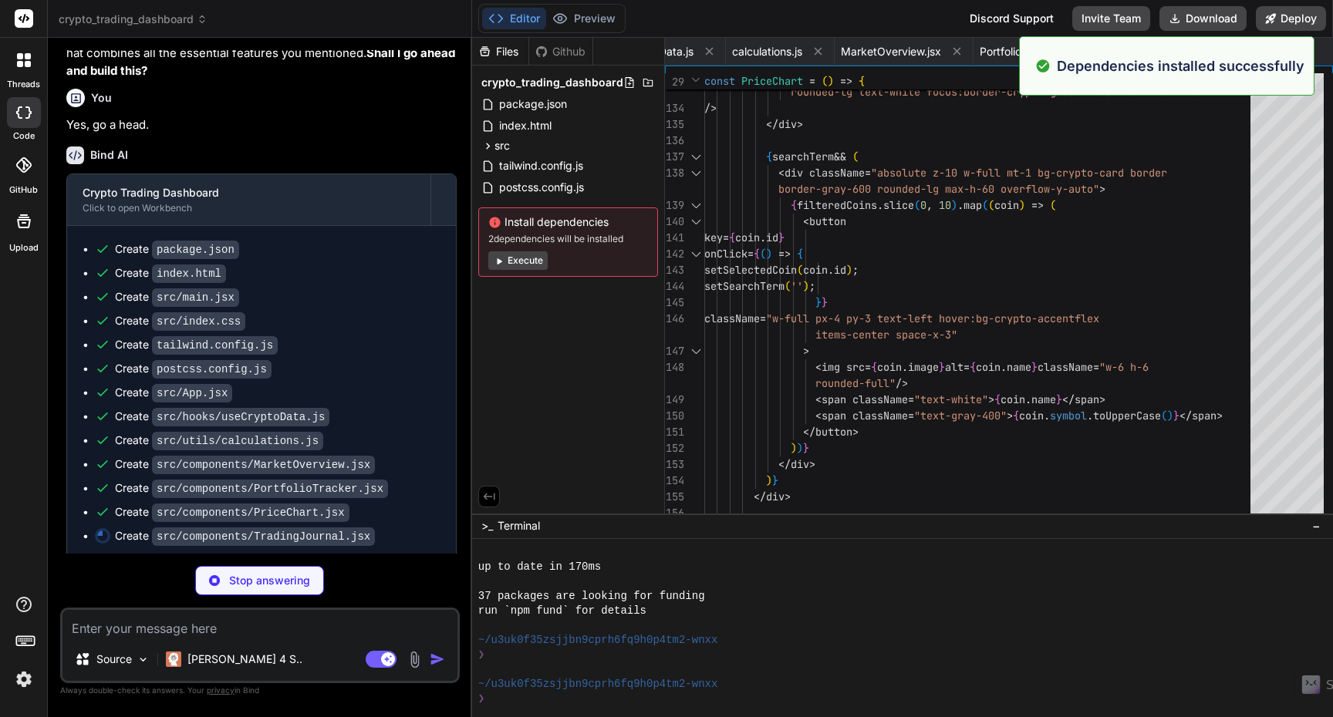
scroll to position [4293, 0]
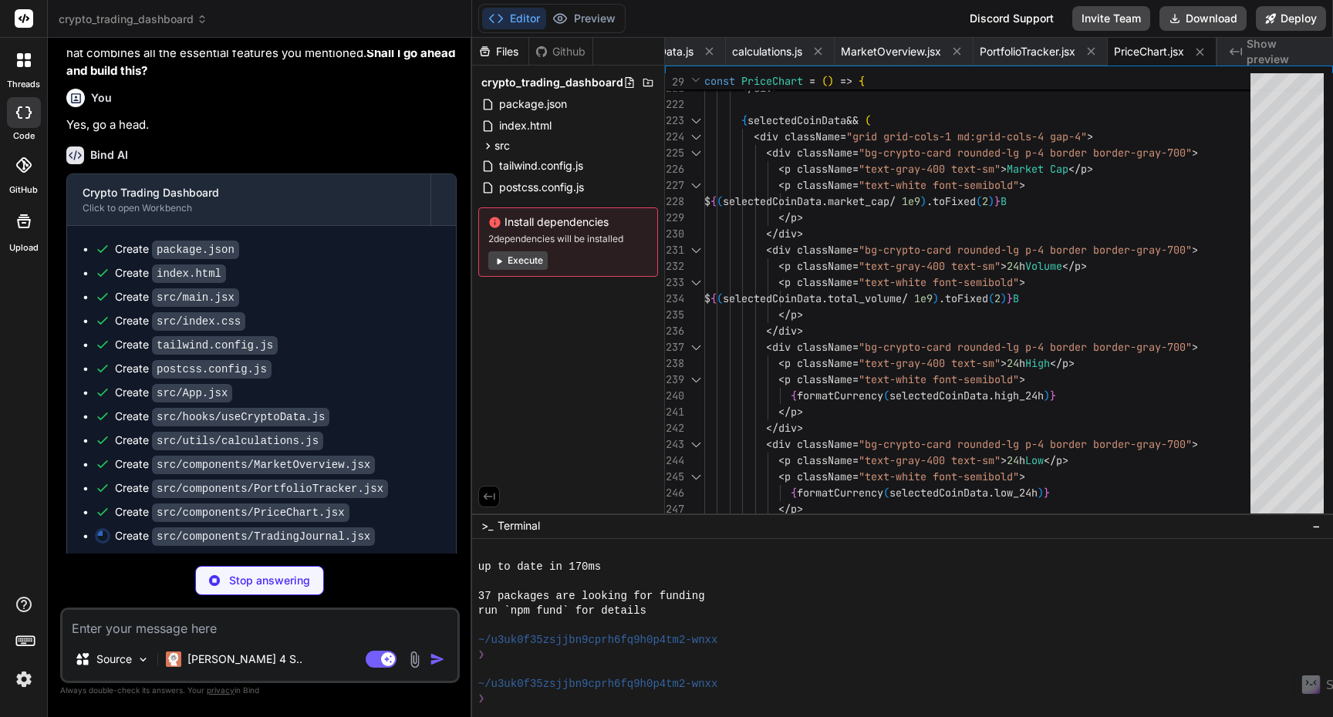
click at [501, 528] on span "Terminal" at bounding box center [518, 525] width 42 height 15
click at [485, 529] on span ">_" at bounding box center [487, 525] width 12 height 15
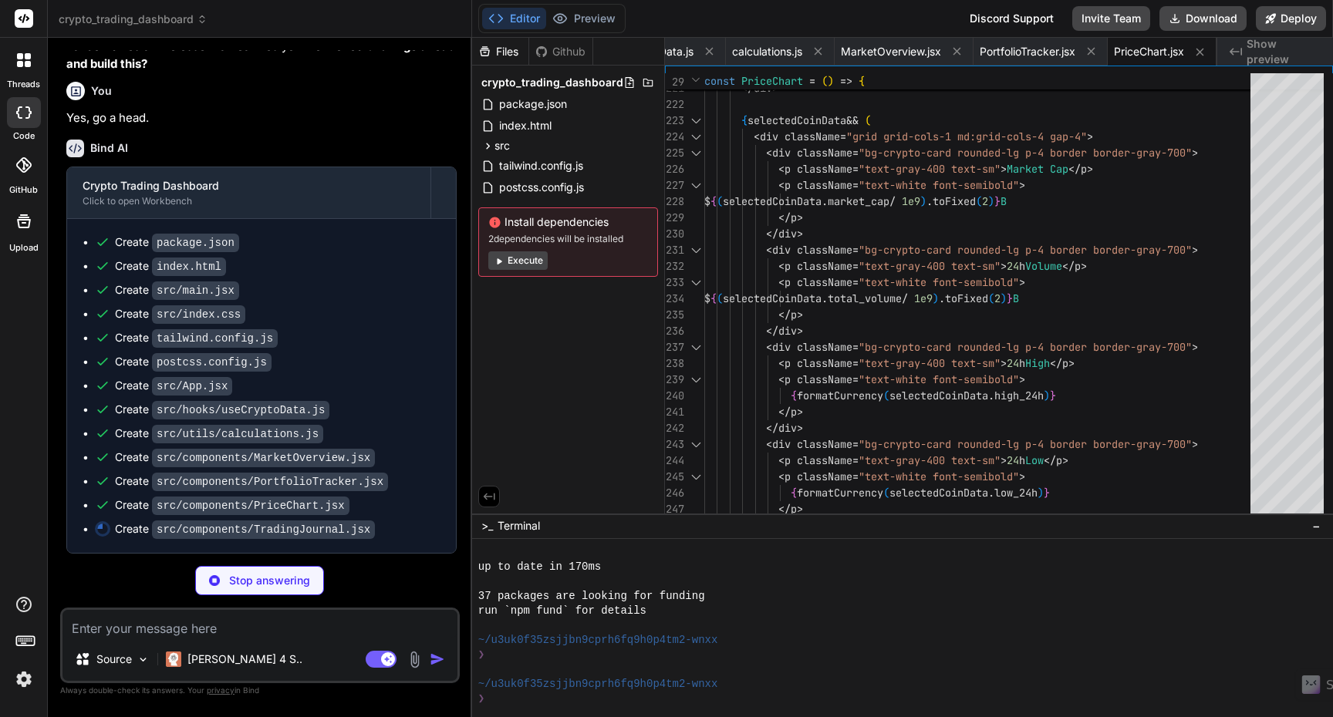
scroll to position [793, 0]
click at [538, 256] on button "Execute" at bounding box center [517, 260] width 59 height 19
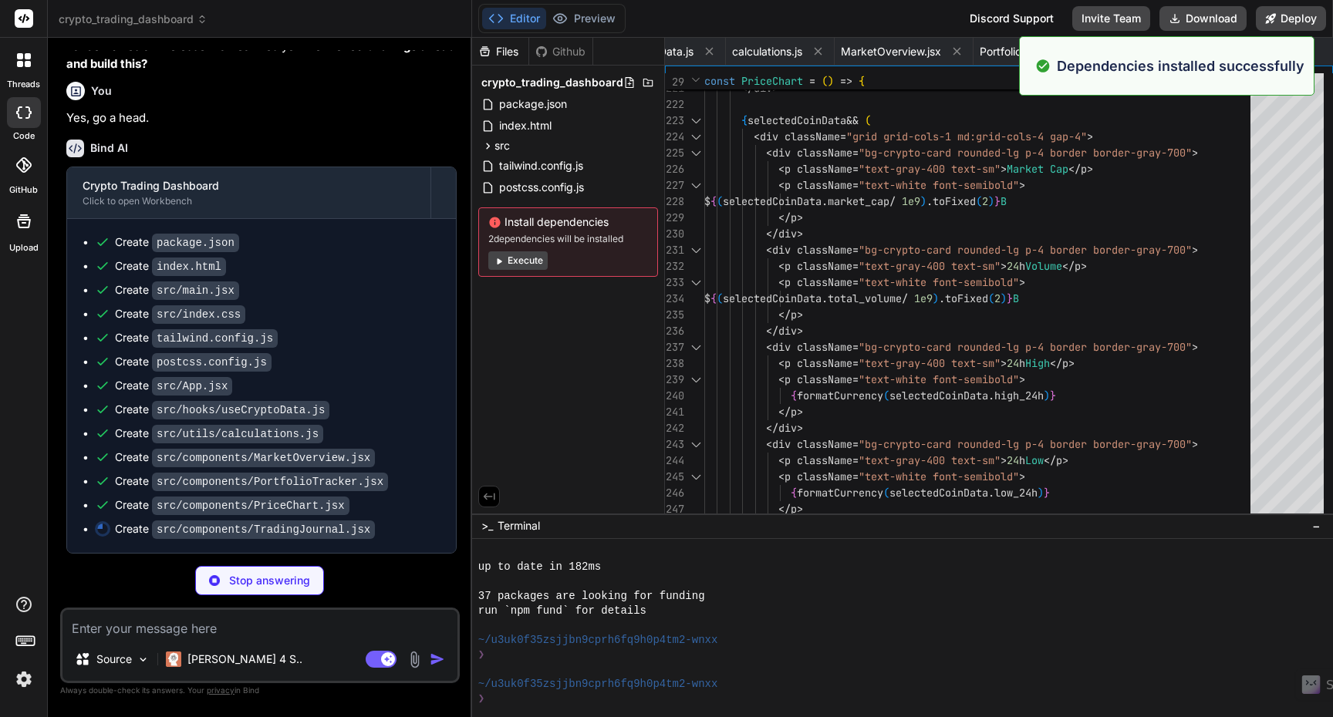
scroll to position [4513, 0]
click at [530, 266] on button "Execute" at bounding box center [517, 260] width 59 height 19
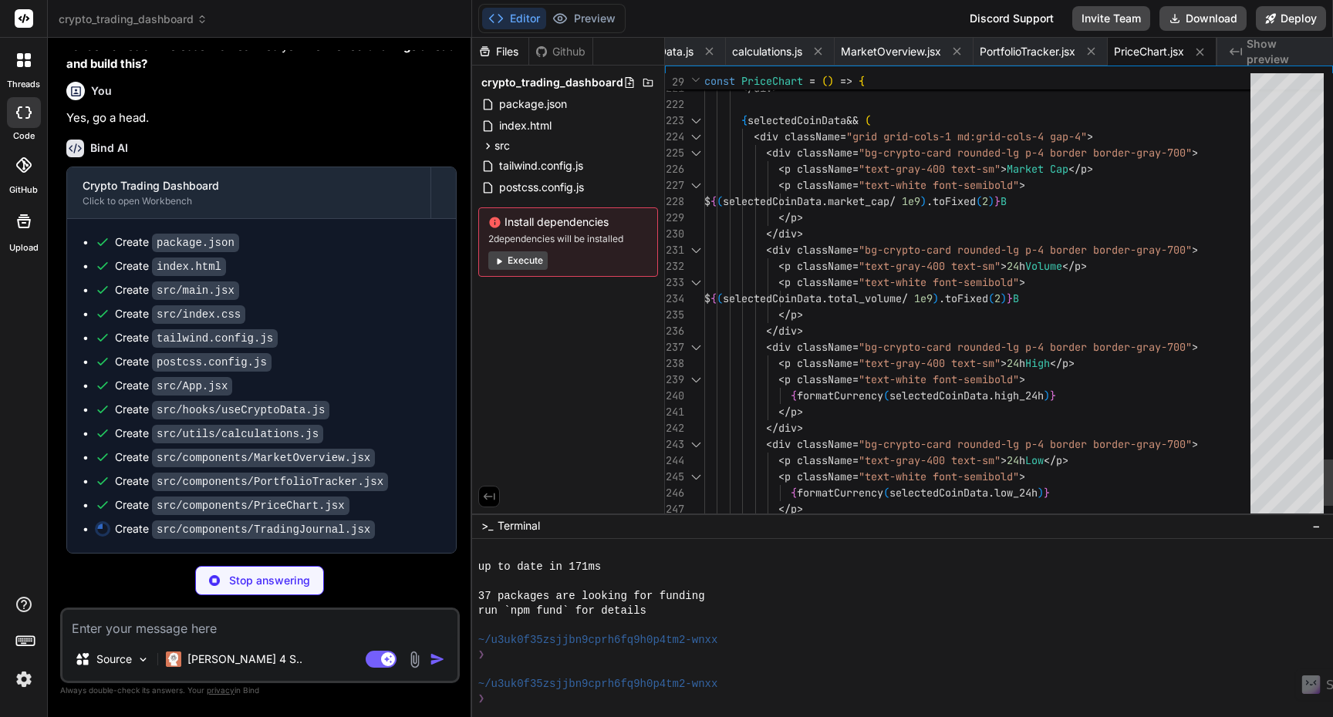
scroll to position [65, 0]
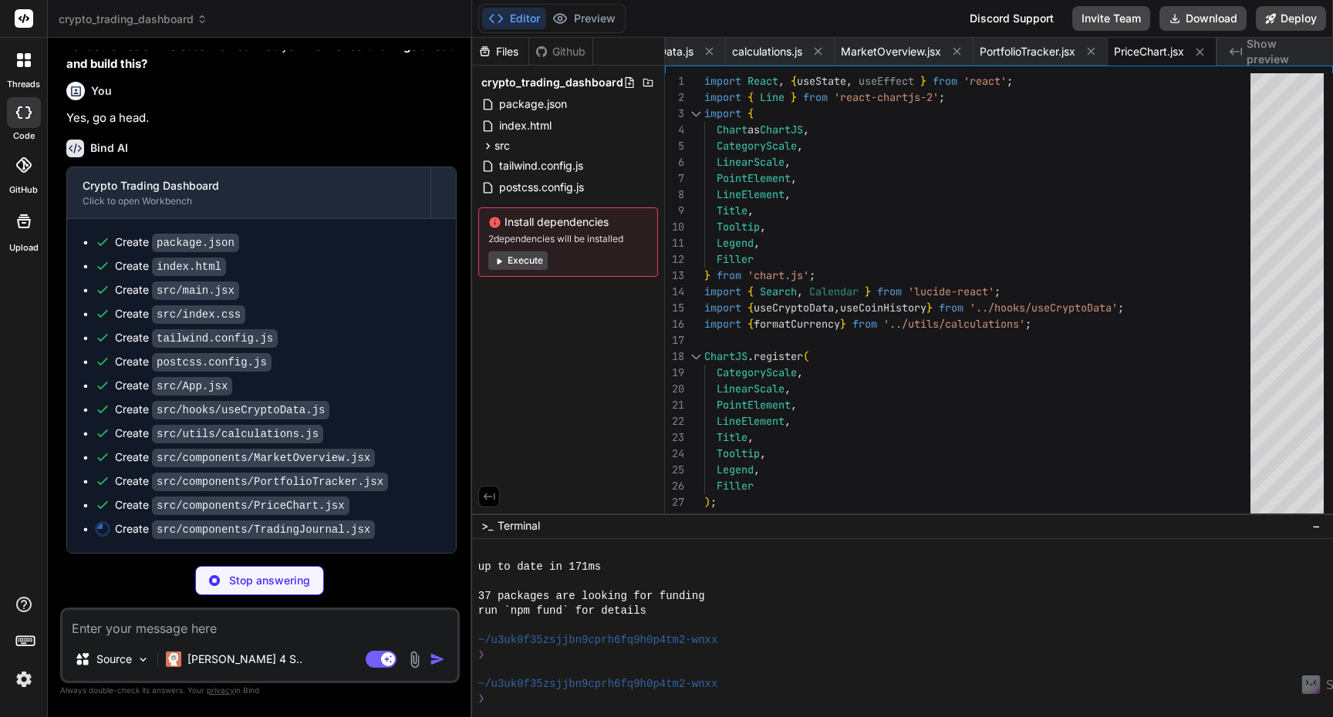
type textarea "x"
type textarea "</div> ); }; export default TradingJournal;"
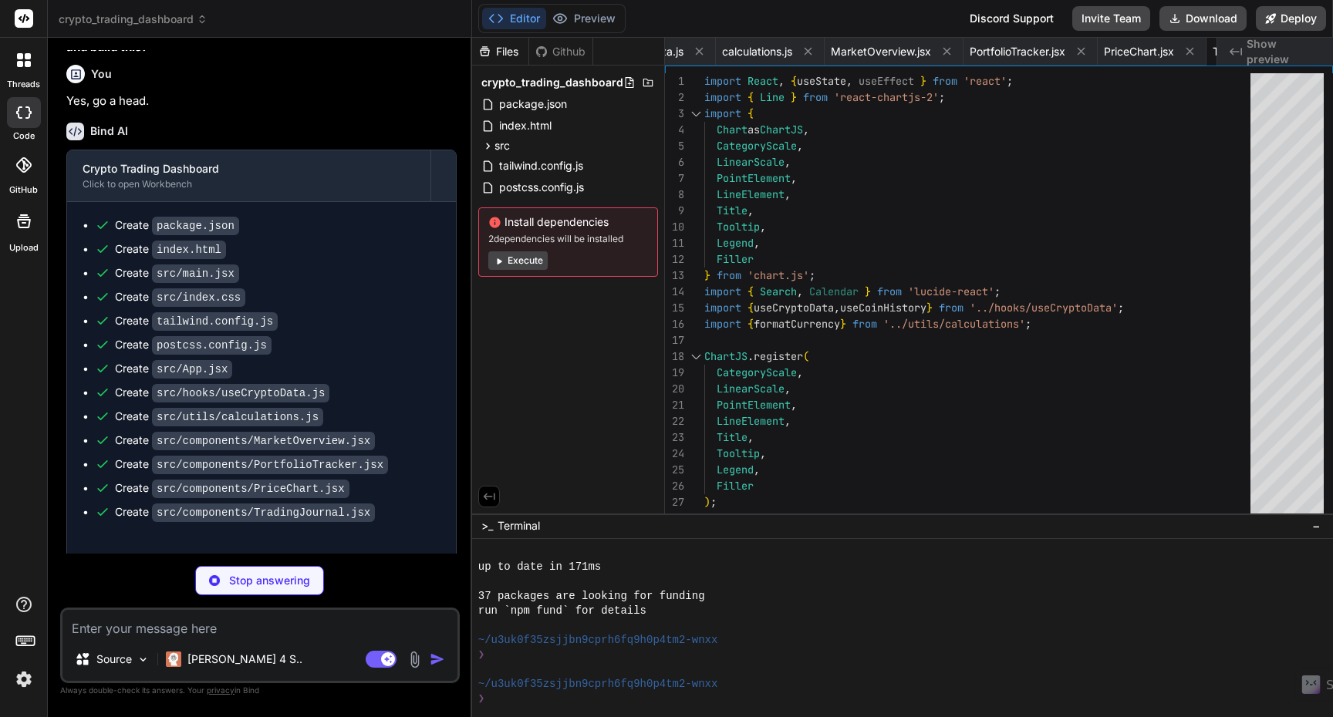
type textarea "x"
type textarea "}; export default RiskCalculator;"
type textarea "x"
type textarea "export default NewsFeed;"
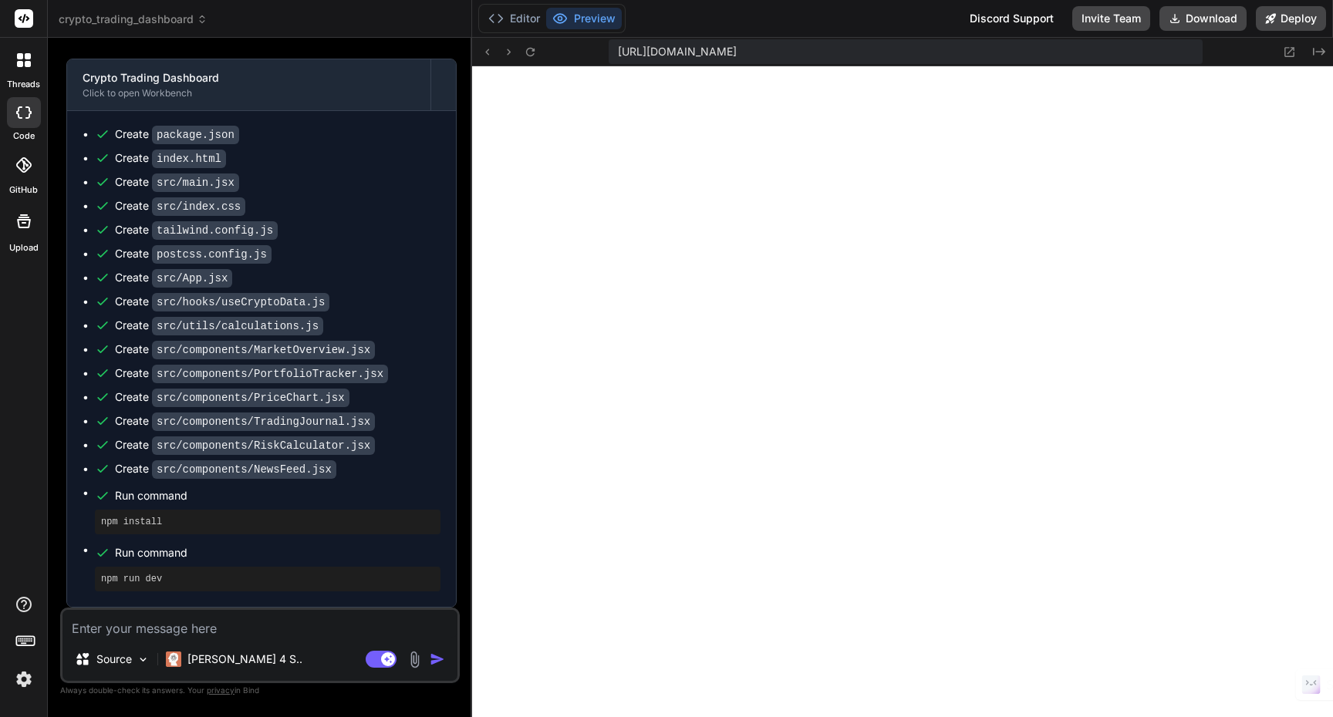
scroll to position [900, 0]
click at [1284, 19] on button "Deploy" at bounding box center [1291, 18] width 70 height 25
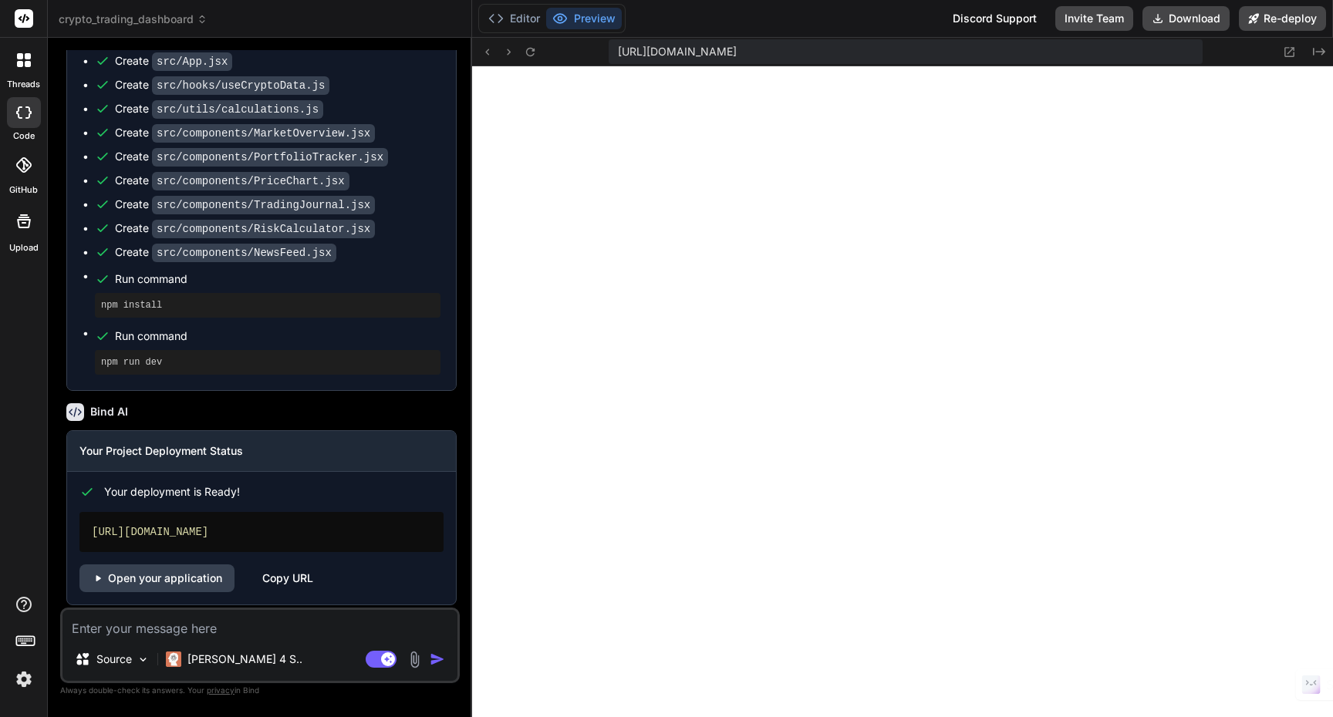
scroll to position [1127, 0]
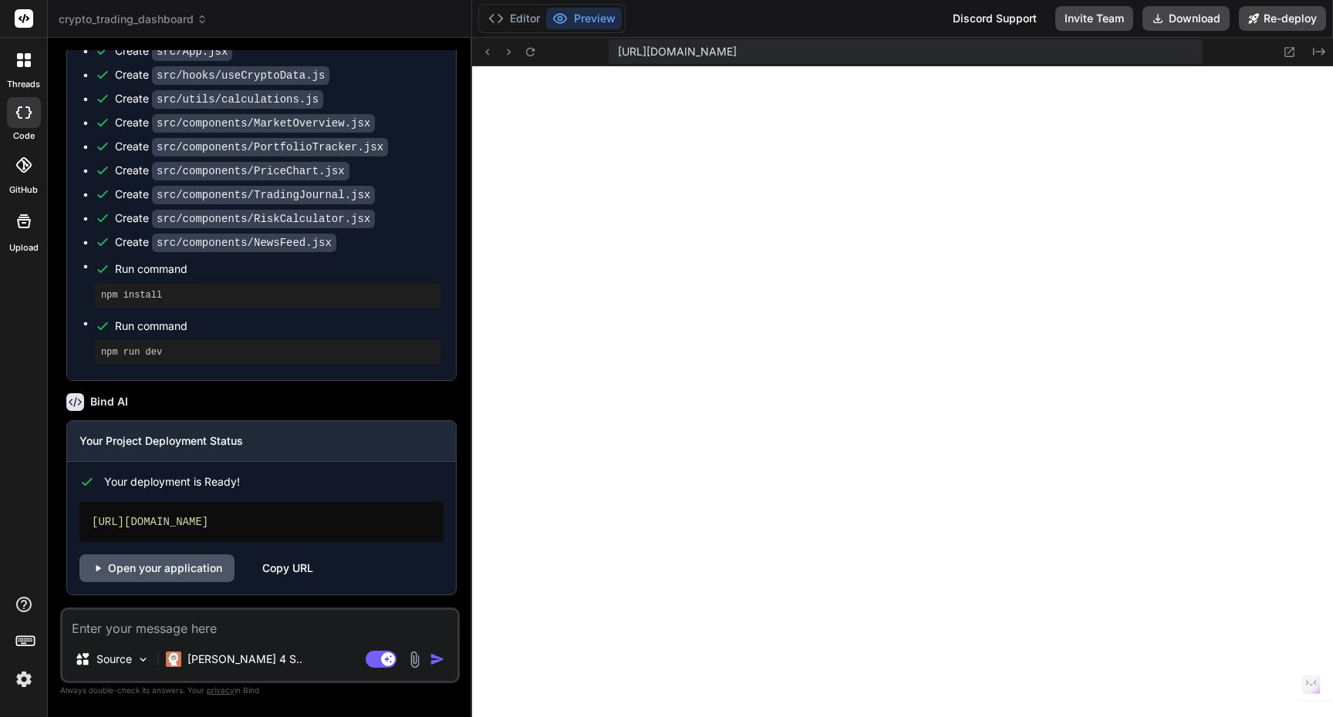
click at [196, 571] on link "Open your application" at bounding box center [156, 569] width 155 height 28
click at [287, 630] on textarea at bounding box center [259, 624] width 395 height 28
type textarea "x"
type textarea "a"
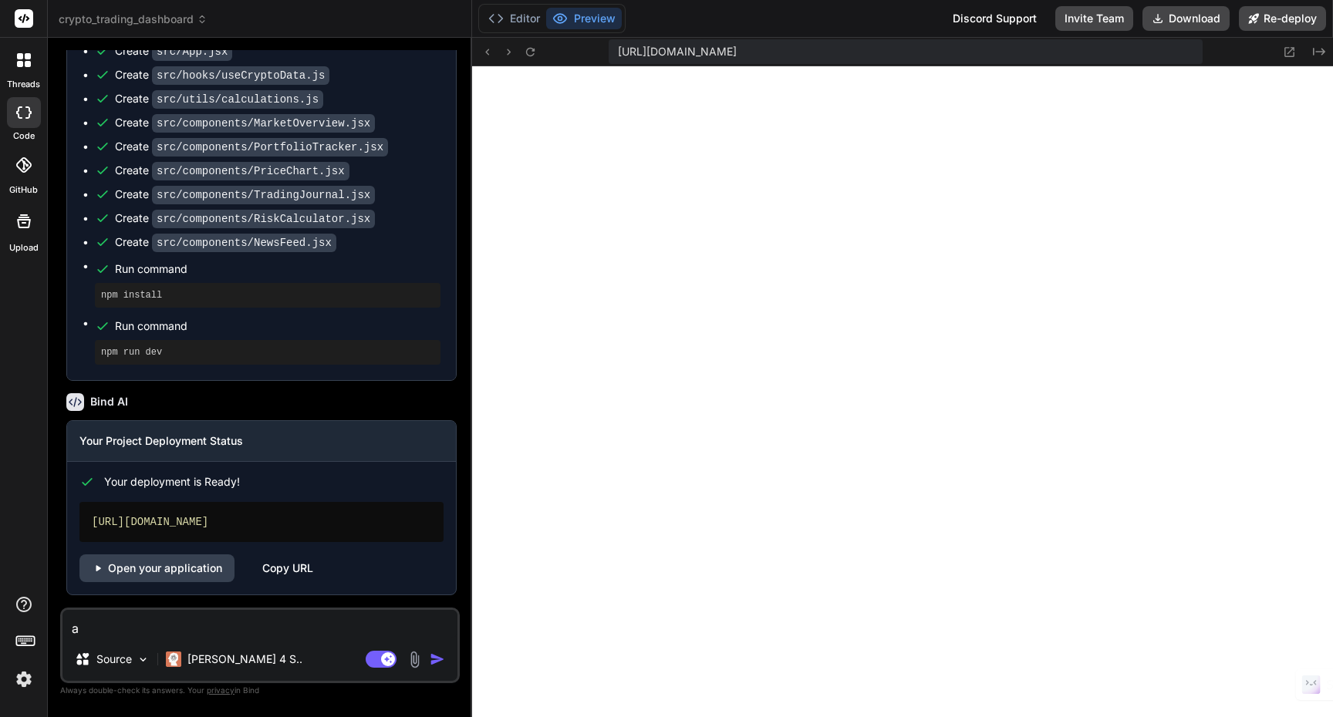
type textarea "x"
type textarea "ad"
type textarea "x"
type textarea "add"
type textarea "x"
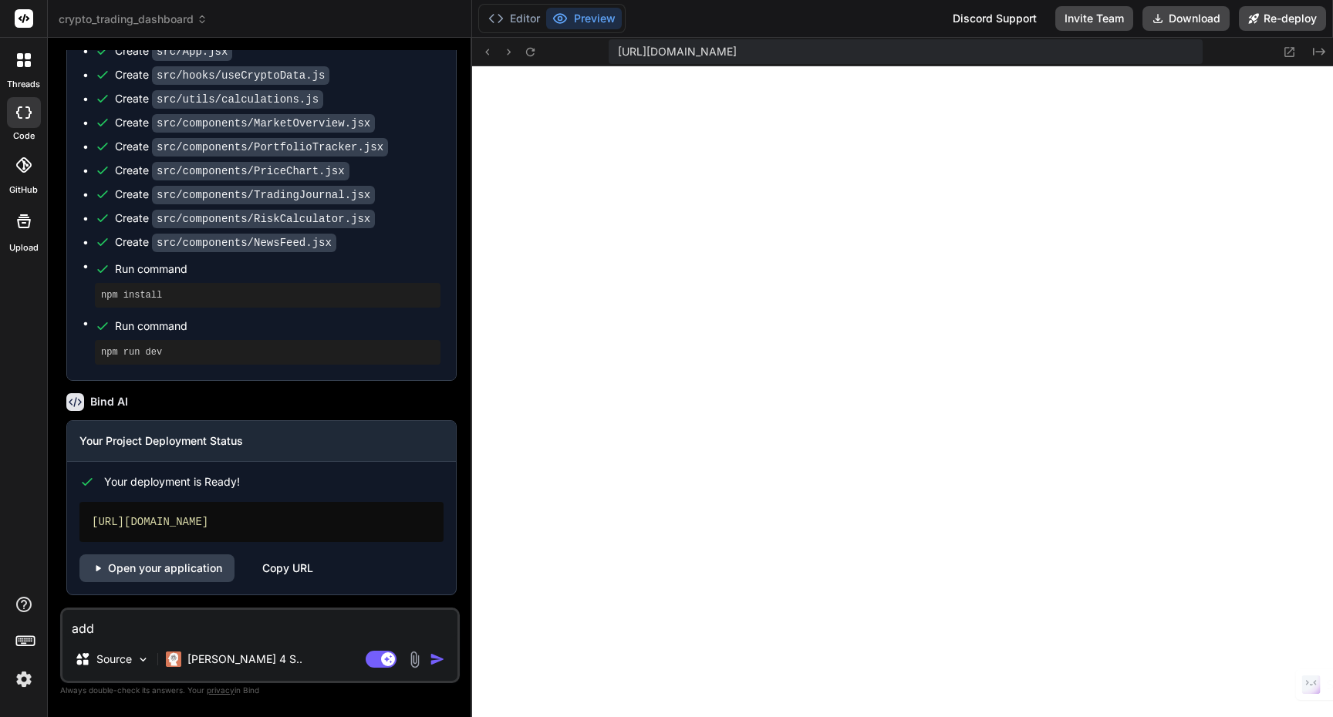
type textarea "add m"
type textarea "x"
type textarea "add ma"
type textarea "x"
type textarea "add makr"
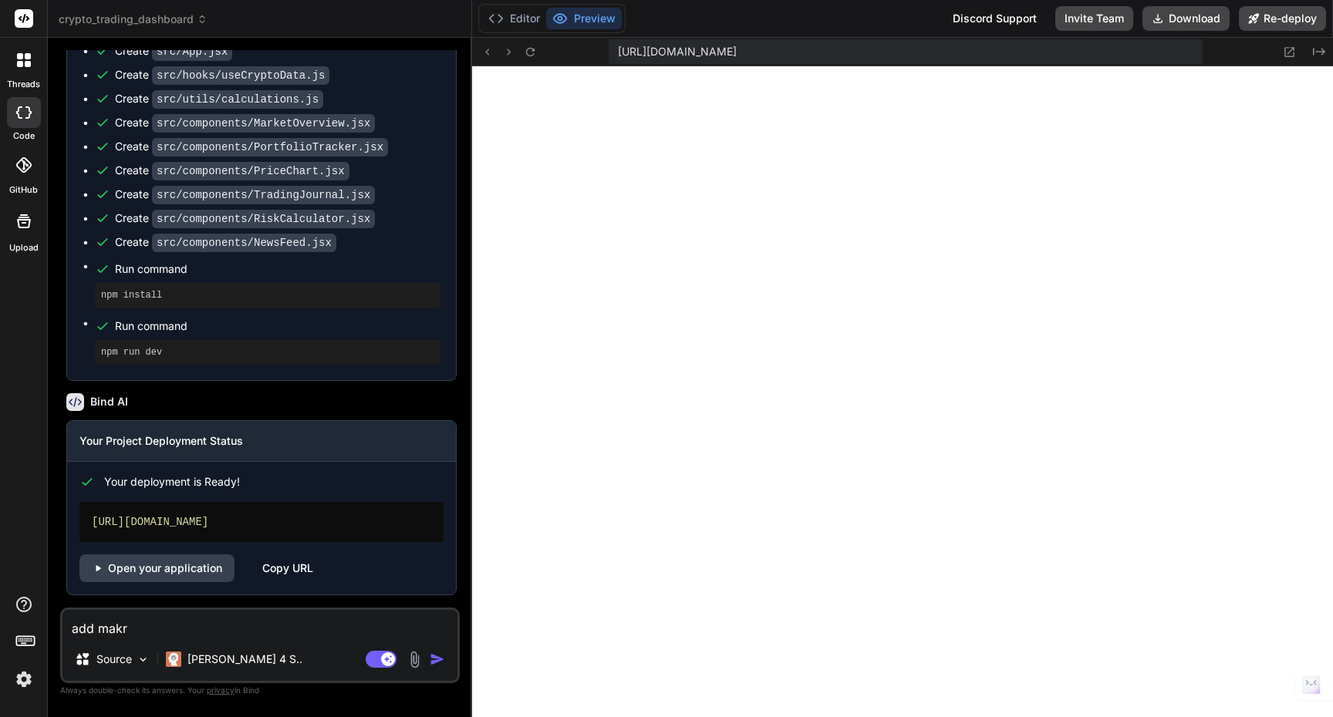
type textarea "x"
type textarea "add mak"
type textarea "x"
type textarea "add ma"
type textarea "x"
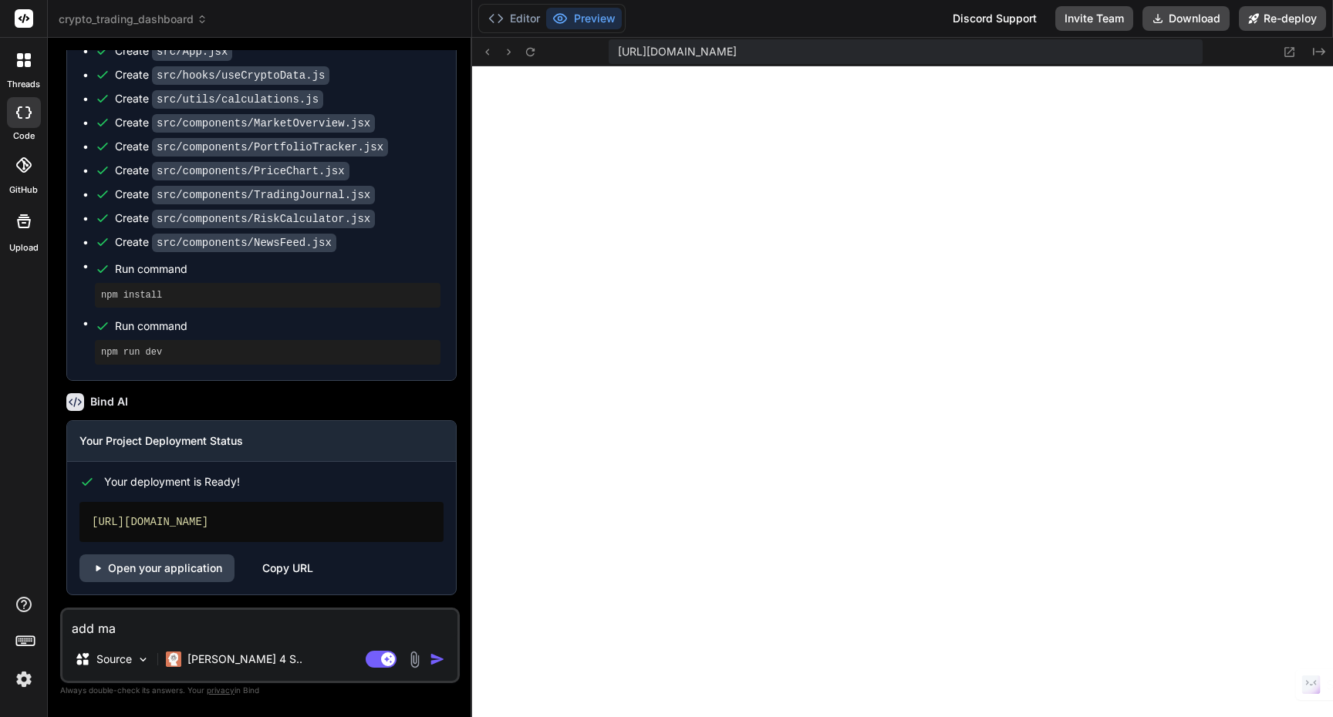
type textarea "add mar"
type textarea "x"
type textarea "add mark"
type textarea "x"
type textarea "add marke"
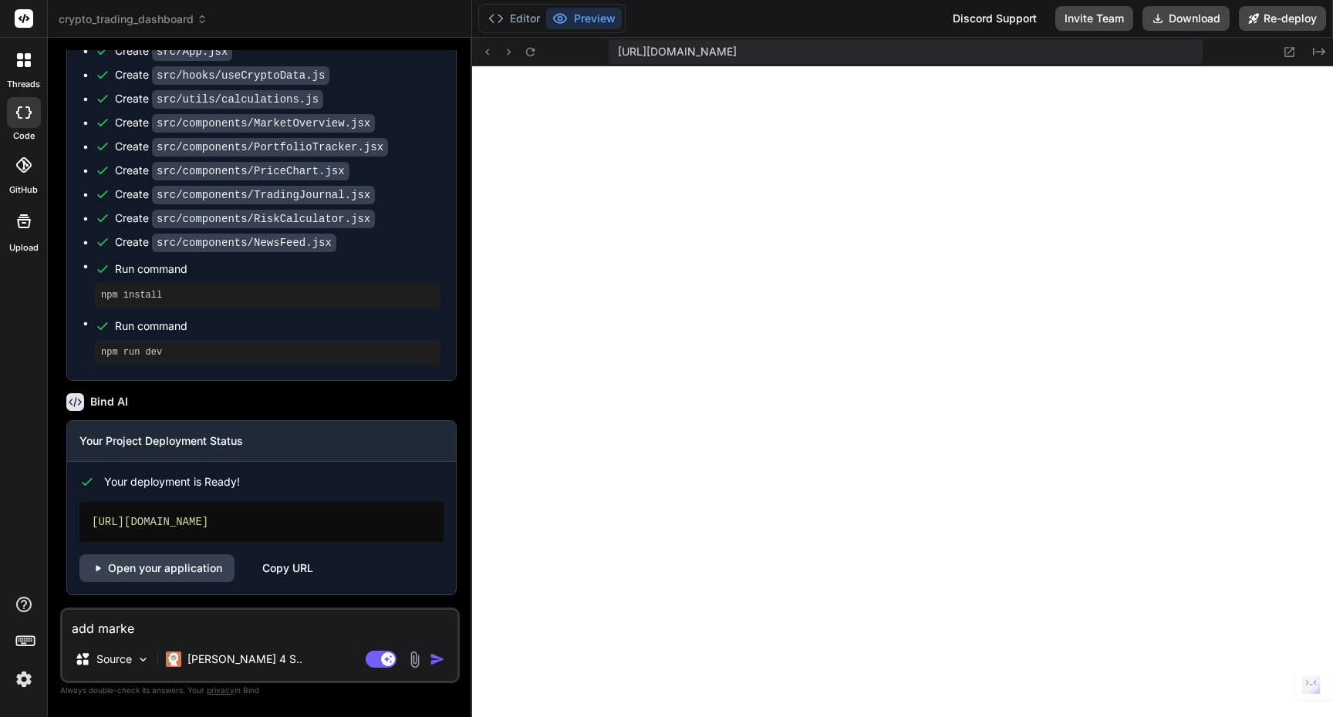
type textarea "x"
type textarea "add market"
type textarea "x"
type textarea "add market"
type textarea "x"
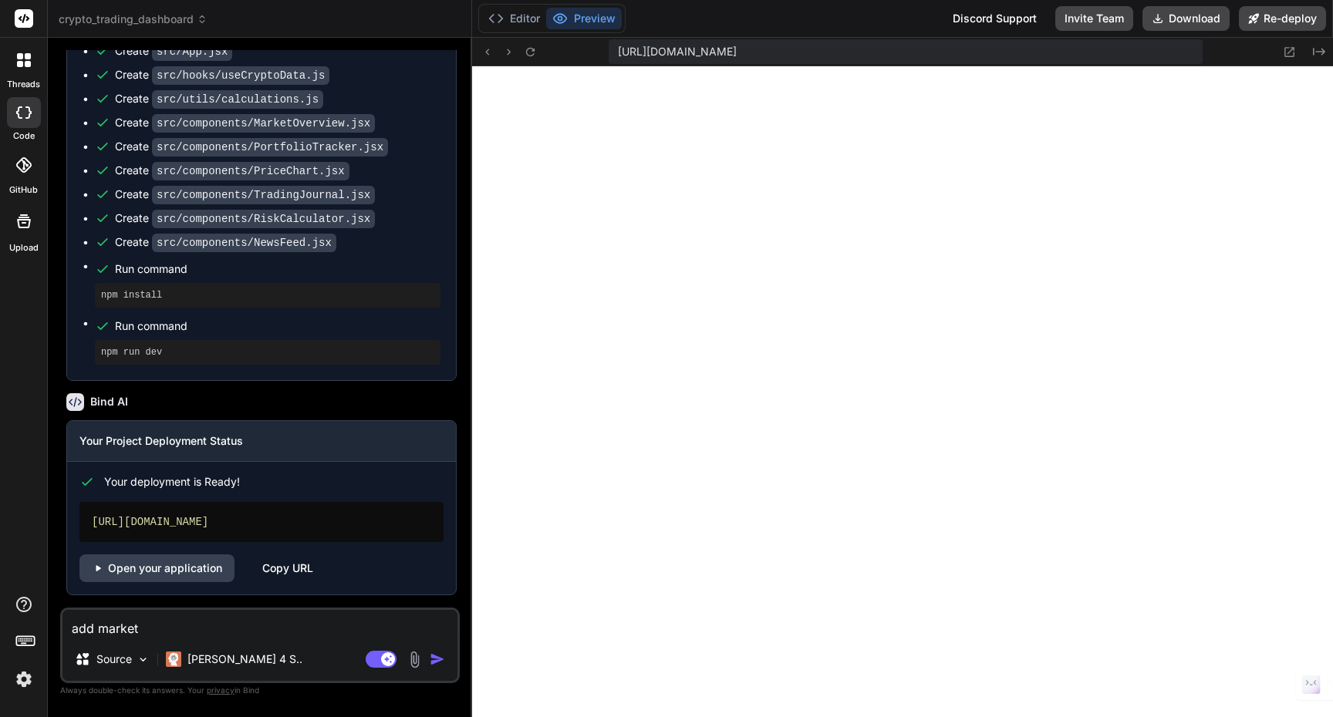
type textarea "add market t"
type textarea "x"
type textarea "add market te"
type textarea "x"
type textarea "add market tec"
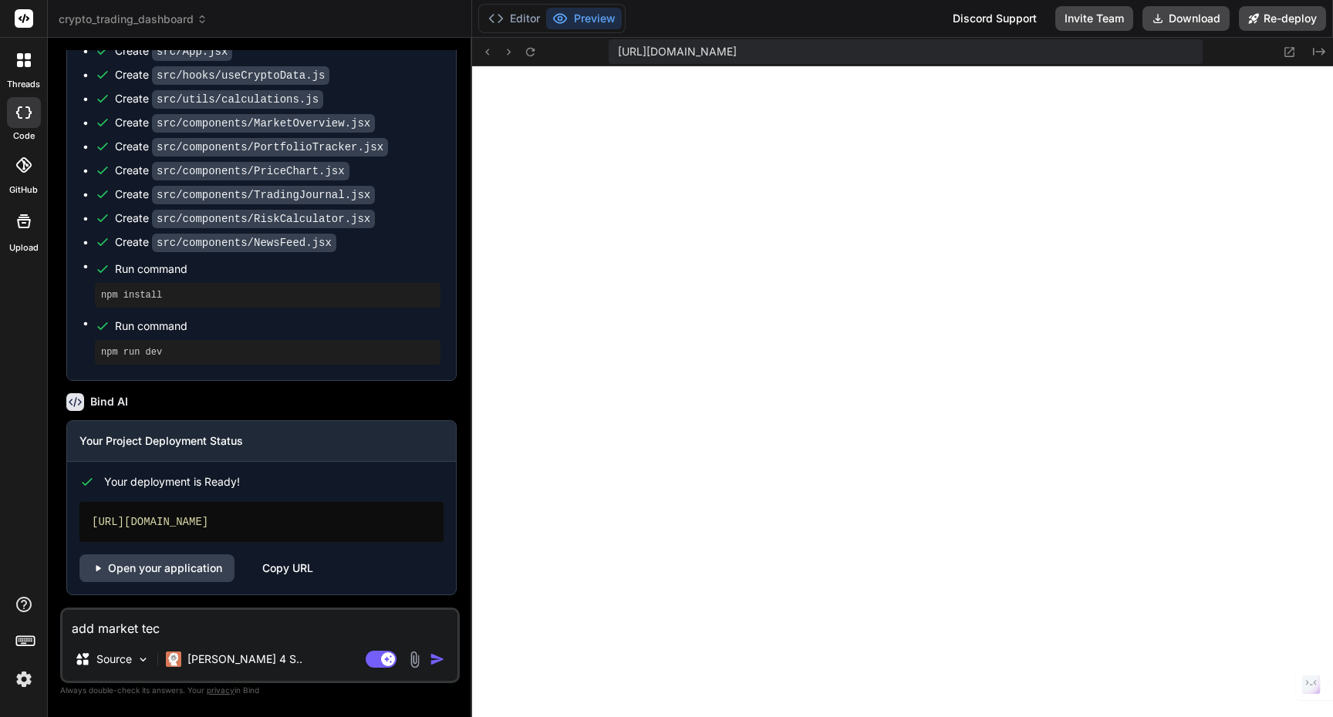
type textarea "x"
type textarea "add market tech"
type textarea "x"
type textarea "add market techn"
type textarea "x"
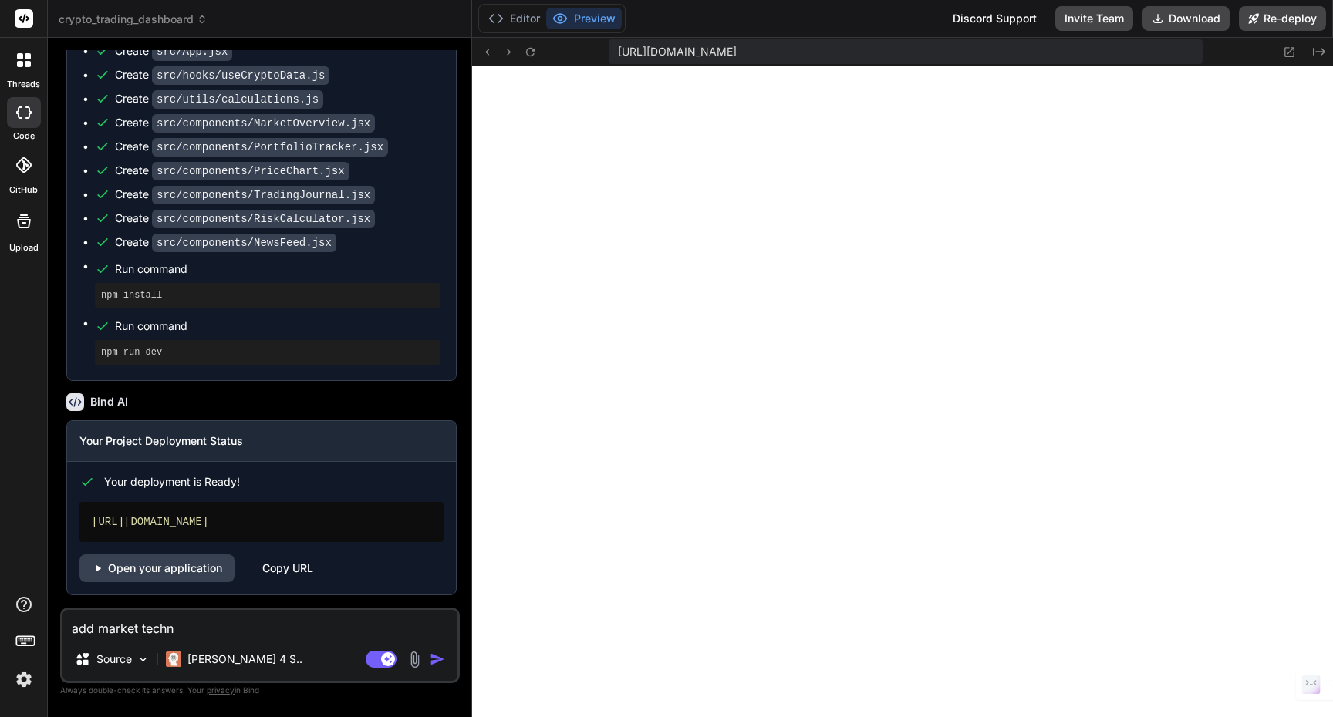
type textarea "add market techno"
type textarea "x"
type textarea "add market technoc"
type textarea "x"
type textarea "add market technoca"
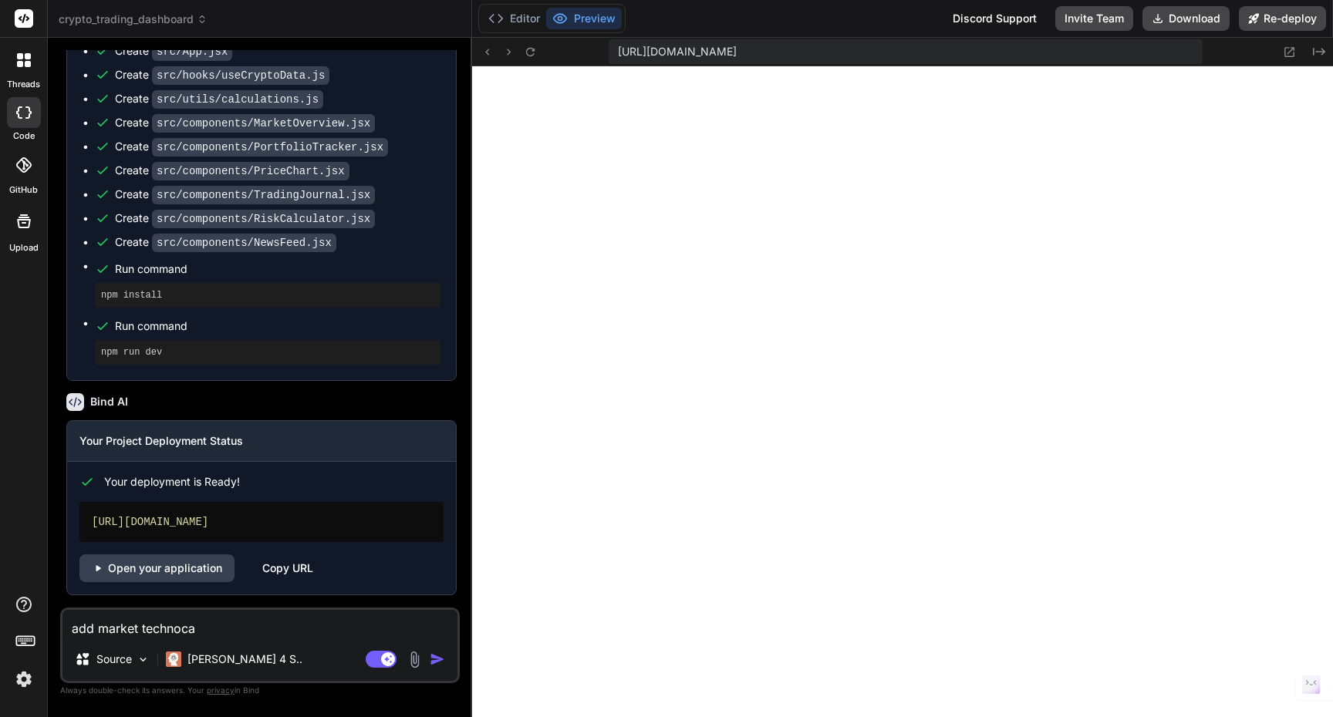
type textarea "x"
type textarea "add market technocal"
type textarea "x"
type textarea "add market technocal"
type textarea "x"
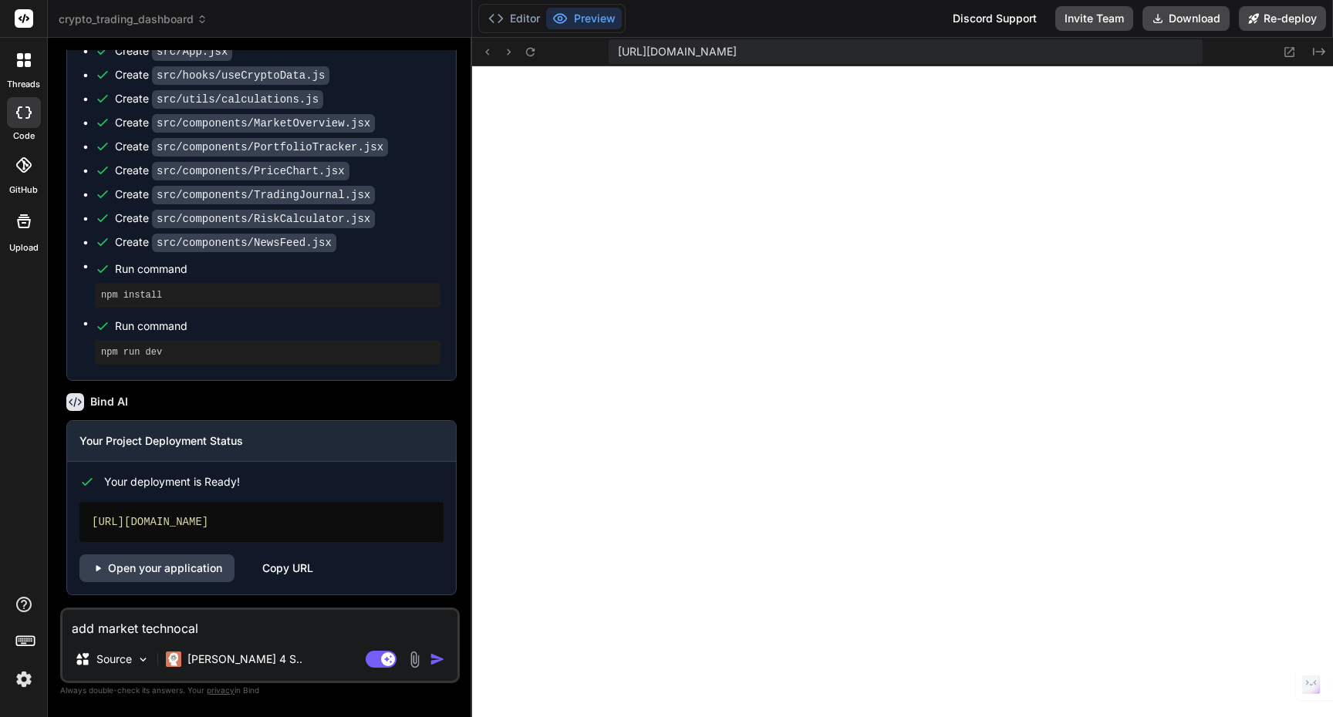
type textarea "add market technocal a"
type textarea "x"
type textarea "add market technocal an"
type textarea "x"
type textarea "add market technocal ana"
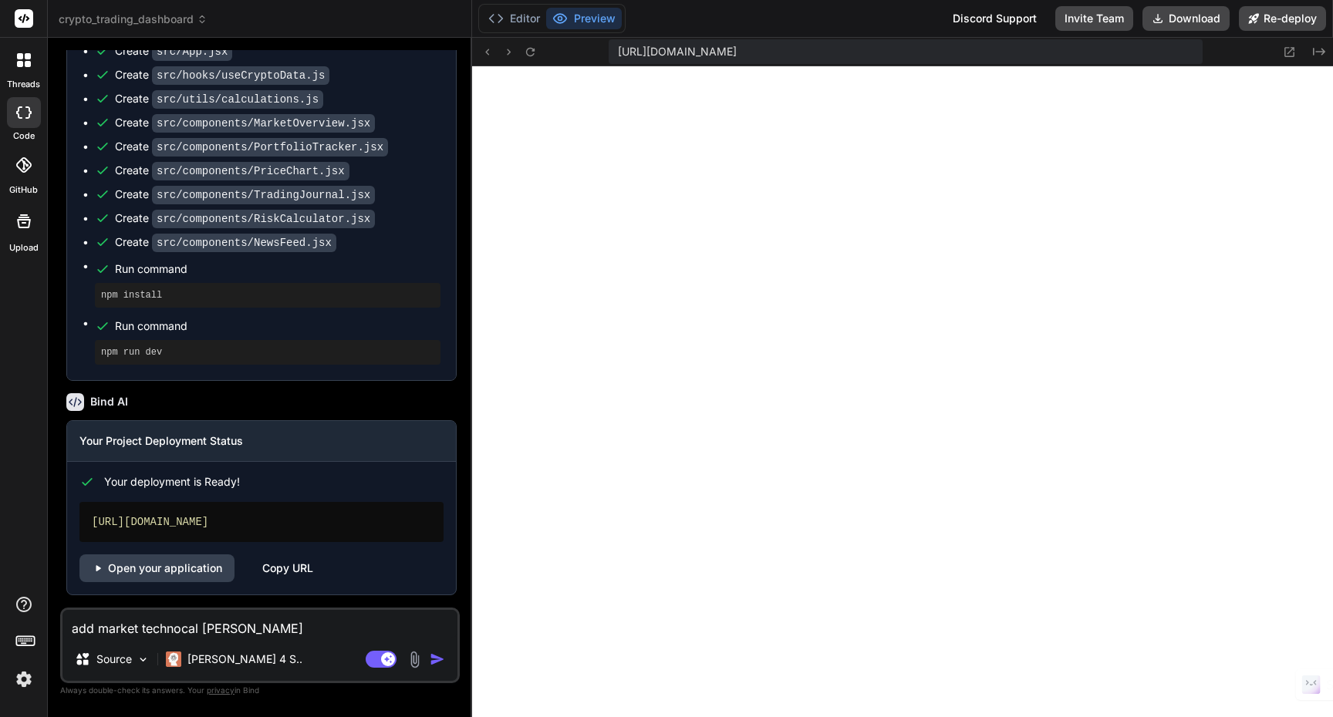
type textarea "x"
type textarea "add market technocal anal"
type textarea "x"
type textarea "add market technocal analy"
type textarea "x"
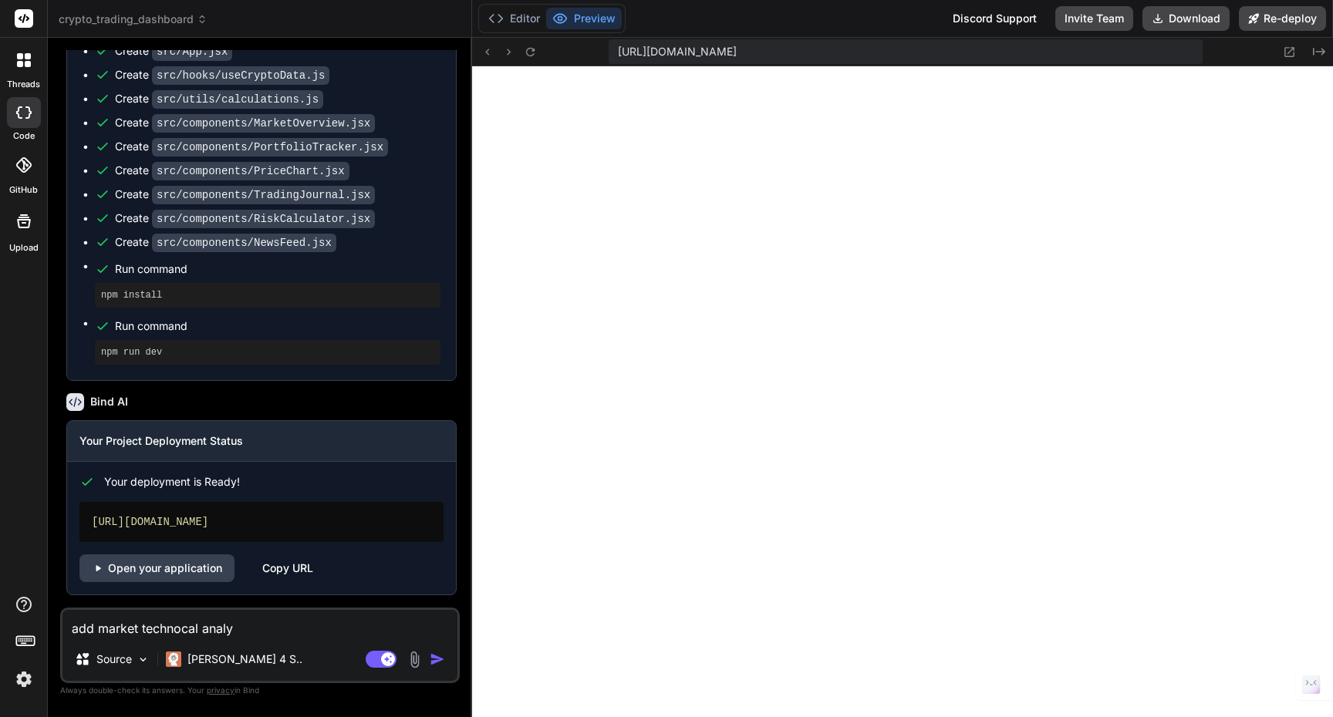
type textarea "add market technocal analye"
type textarea "x"
type textarea "add market technocal analy"
type textarea "x"
type textarea "add market technocal analys"
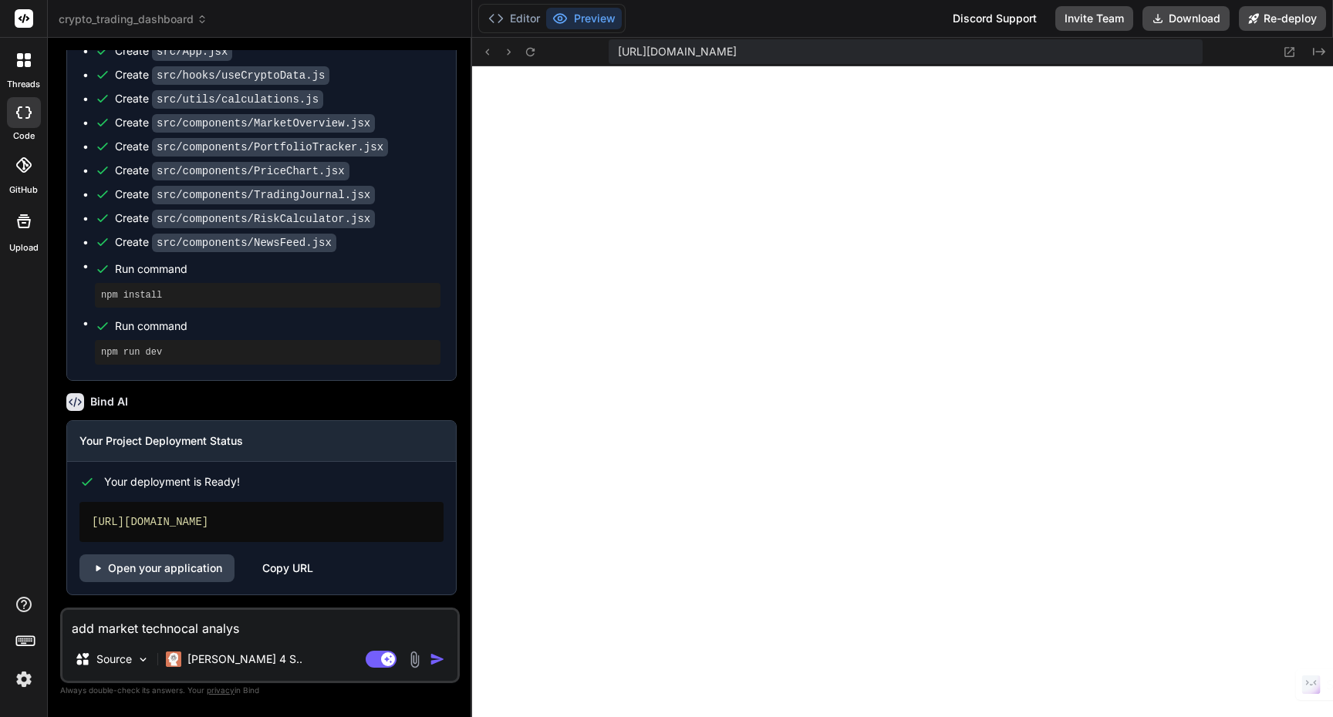
type textarea "x"
type textarea "add market technocal analysi"
type textarea "x"
type textarea "add market technocal analysis"
type textarea "x"
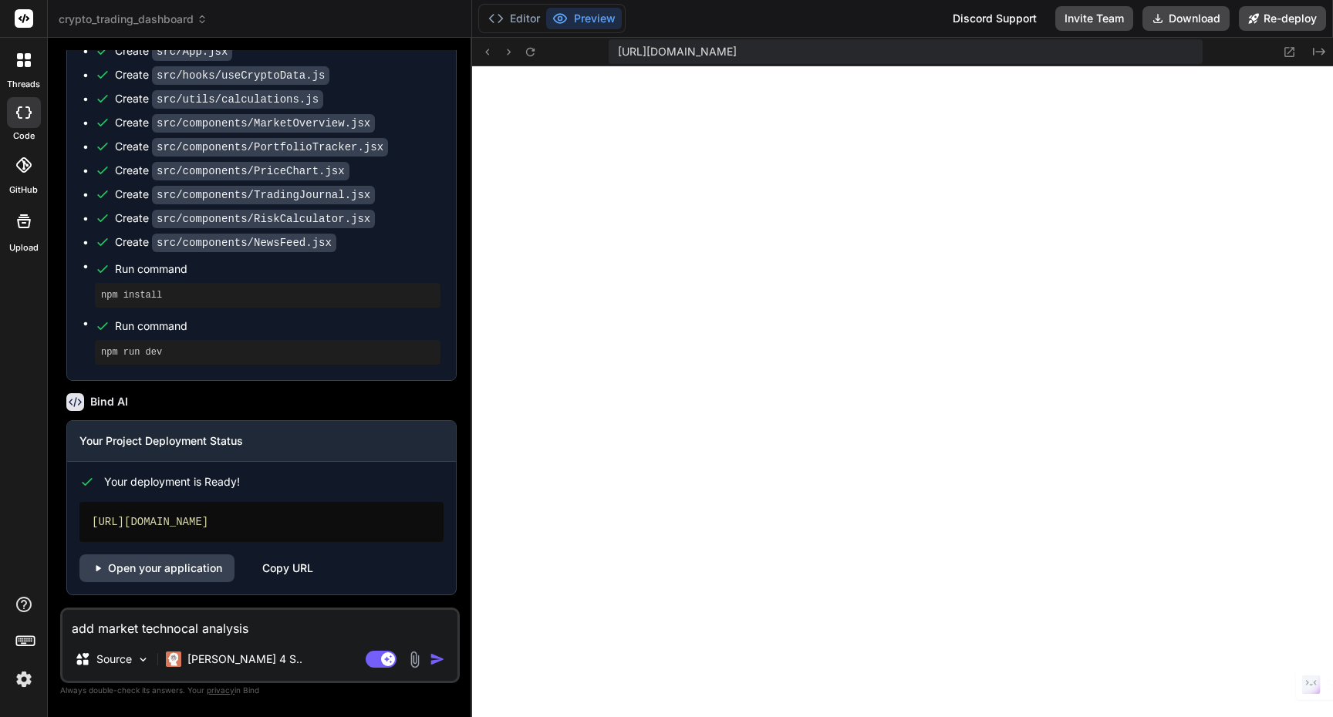
type textarea "add market technocal analysis."
type textarea "x"
type textarea "add market technocal analysis."
type textarea "x"
type textarea "add market technical analysis."
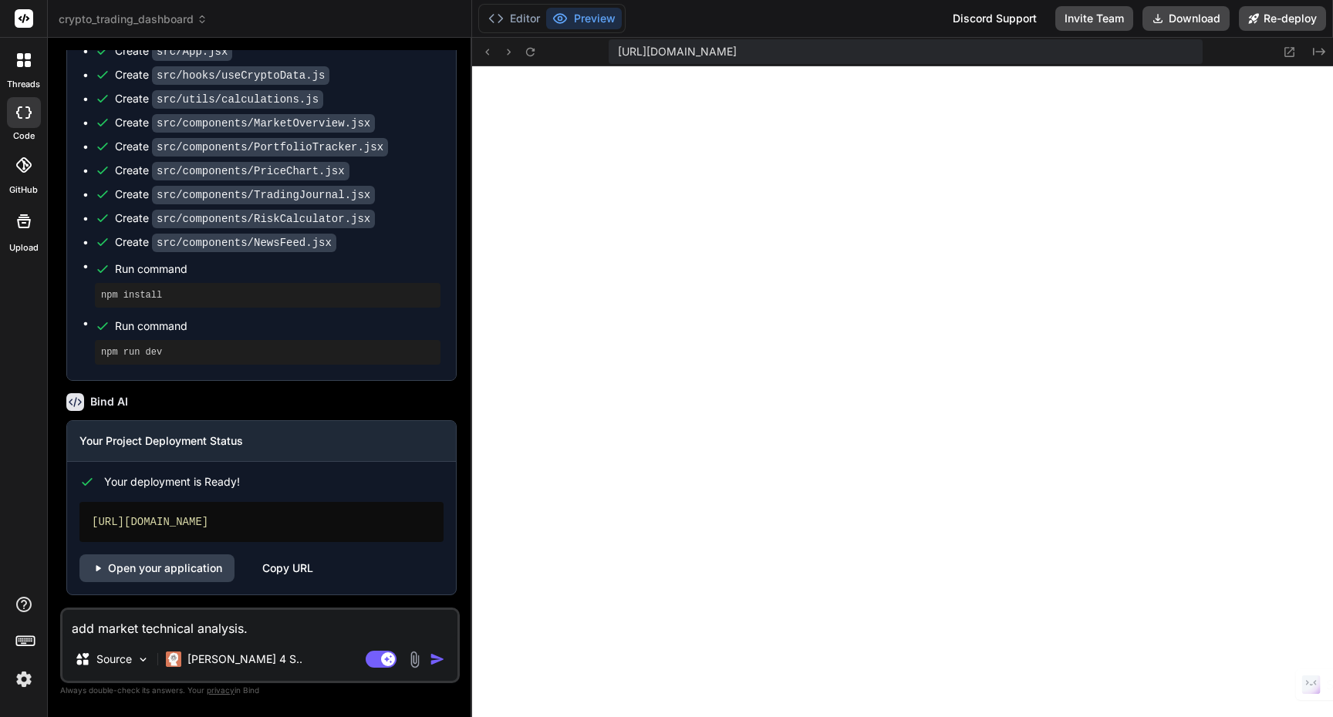
click at [265, 632] on textarea "add market technical analysis." at bounding box center [259, 624] width 395 height 28
type textarea "x"
type textarea "add market technical analysis."
type textarea "x"
type textarea "add market technical analysis"
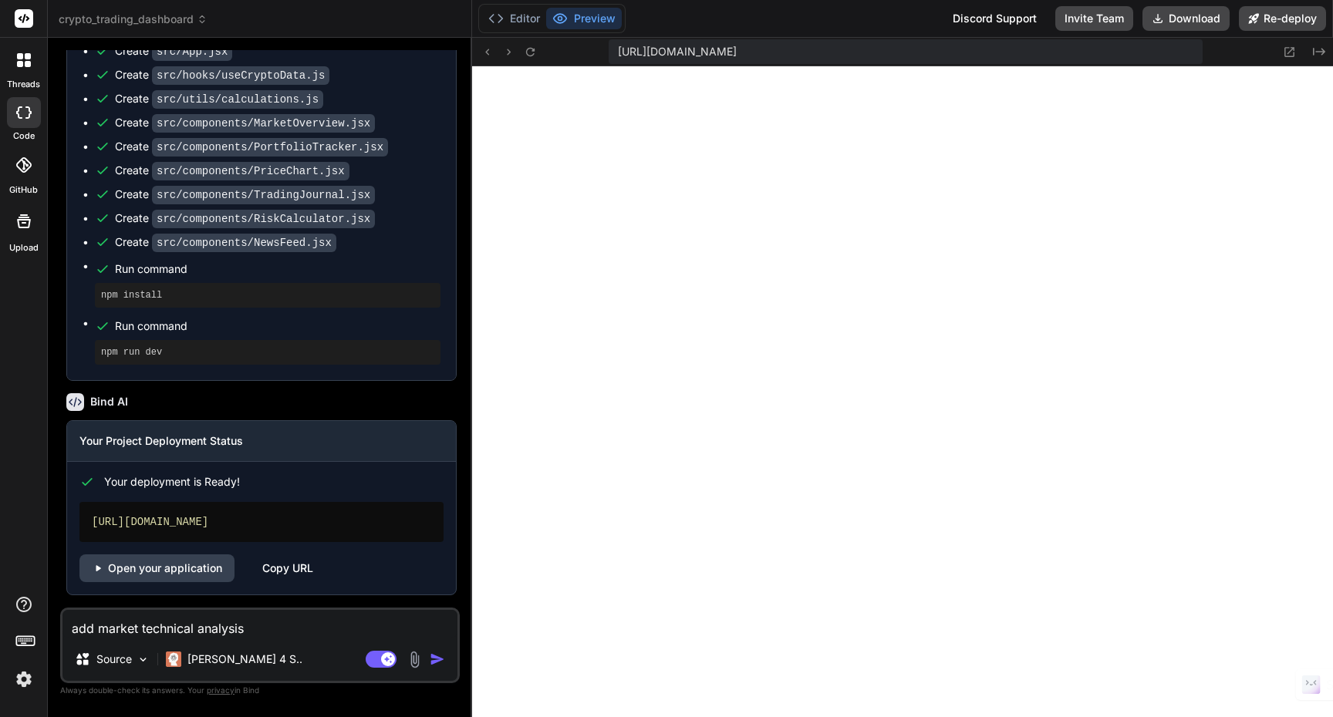
type textarea "x"
type textarea "add market technical analysis"
type textarea "x"
type textarea "add market technical analysis f"
type textarea "x"
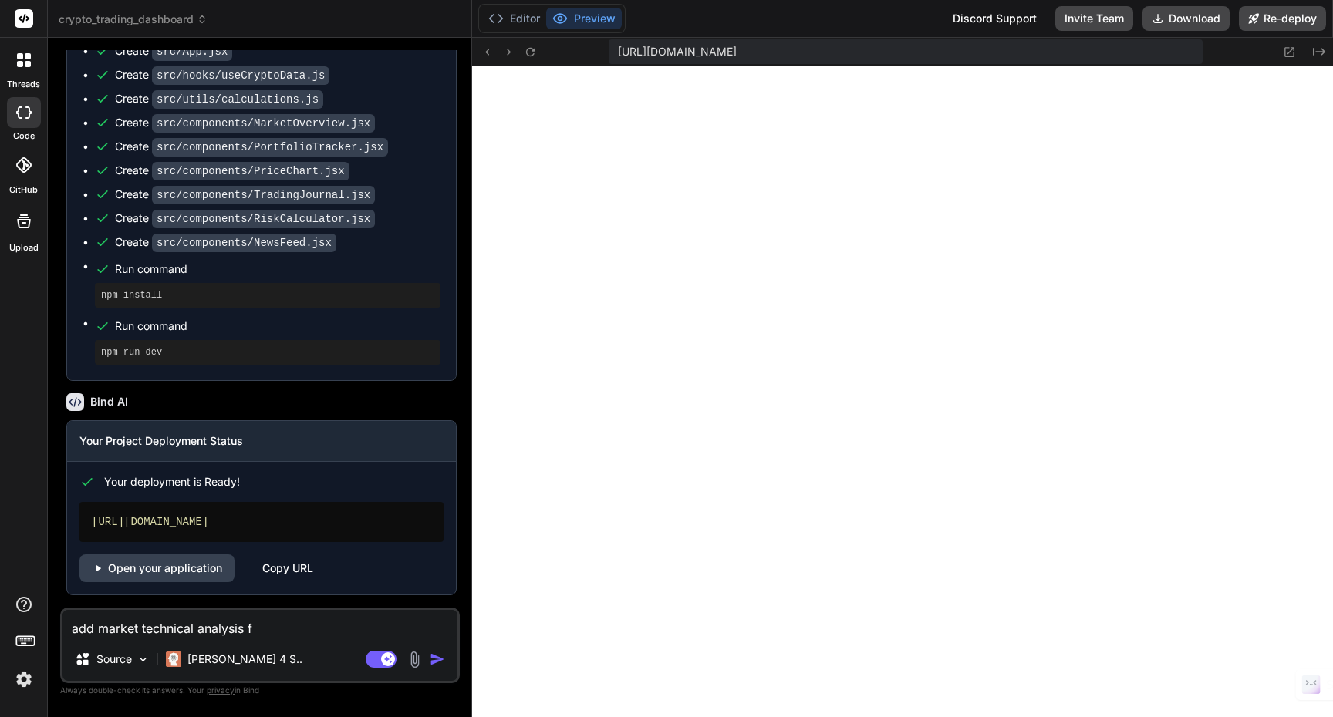
type textarea "add market technical analysis fe"
type textarea "x"
type textarea "add market technical analysis fea"
type textarea "x"
type textarea "add market technical analysis feat"
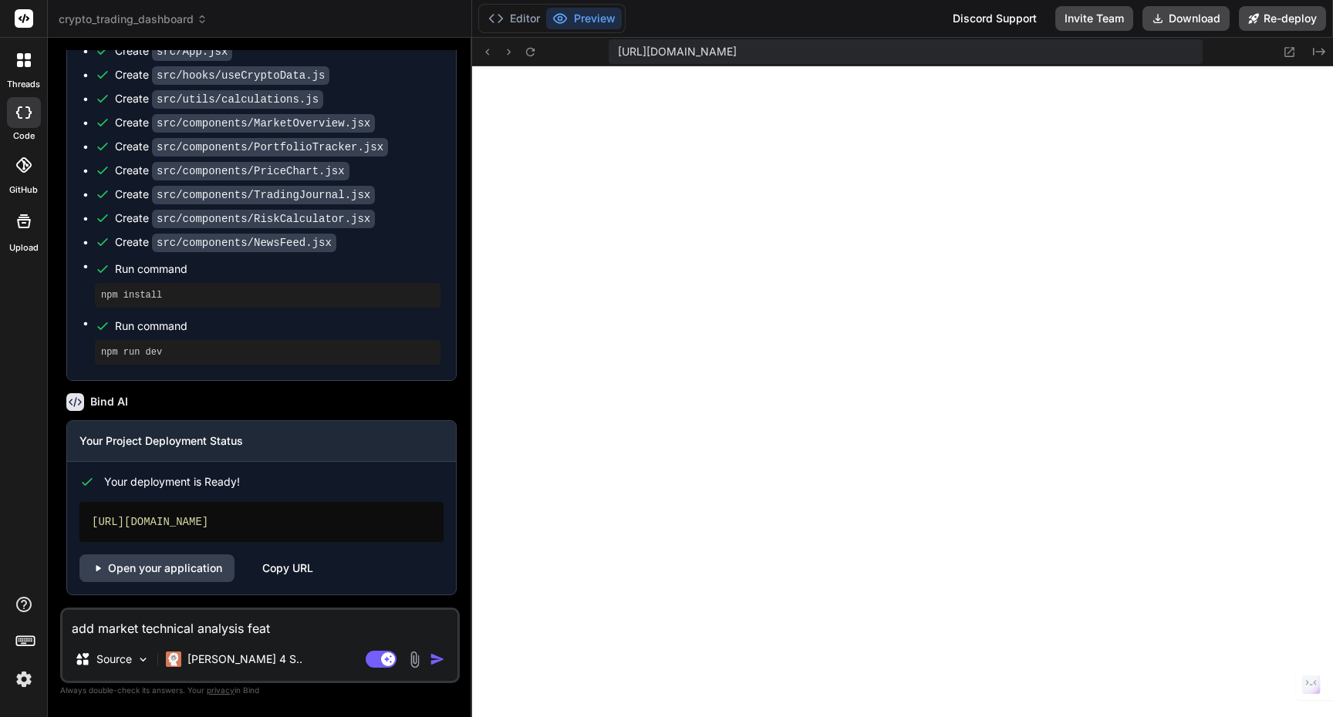
type textarea "x"
type textarea "add market technical analysis featu"
type textarea "x"
type textarea "add market technical analysis featur"
type textarea "x"
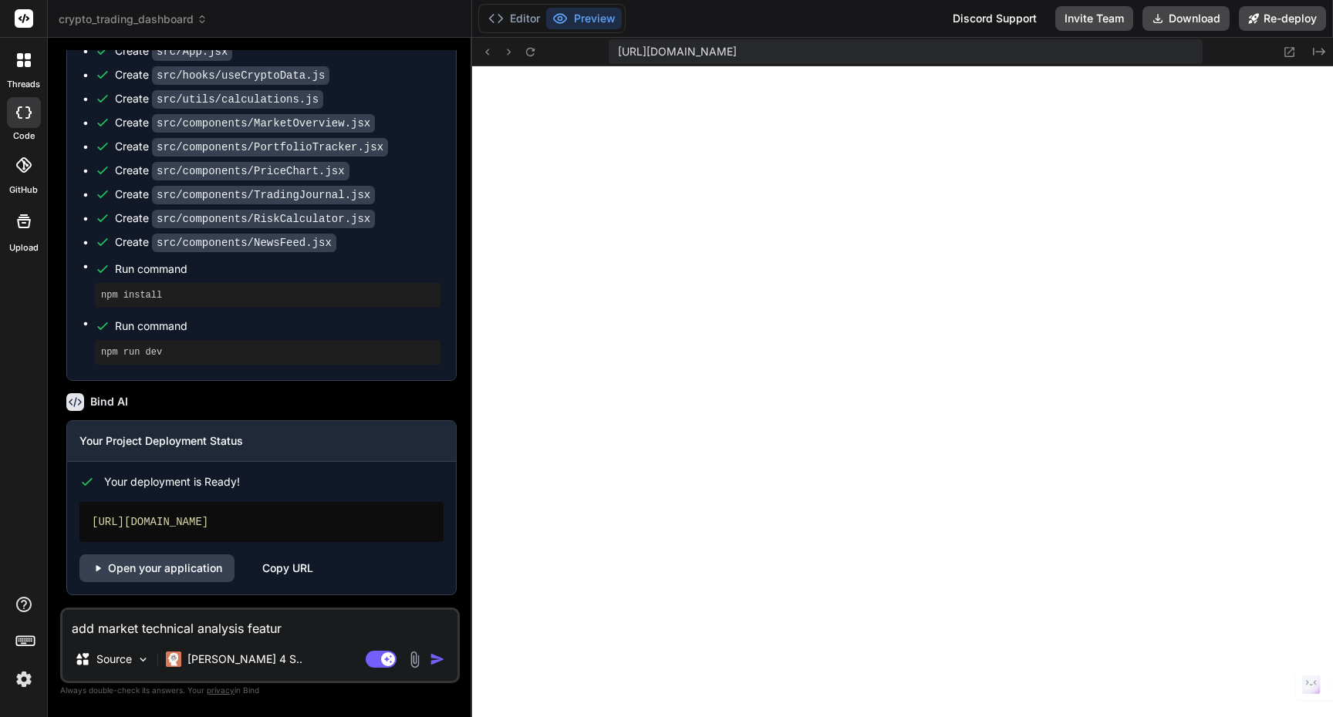
type textarea "add market technical analysis feature"
type textarea "x"
type textarea "add market technical analysis feature"
type textarea "x"
type textarea "add market technical analysis feature w"
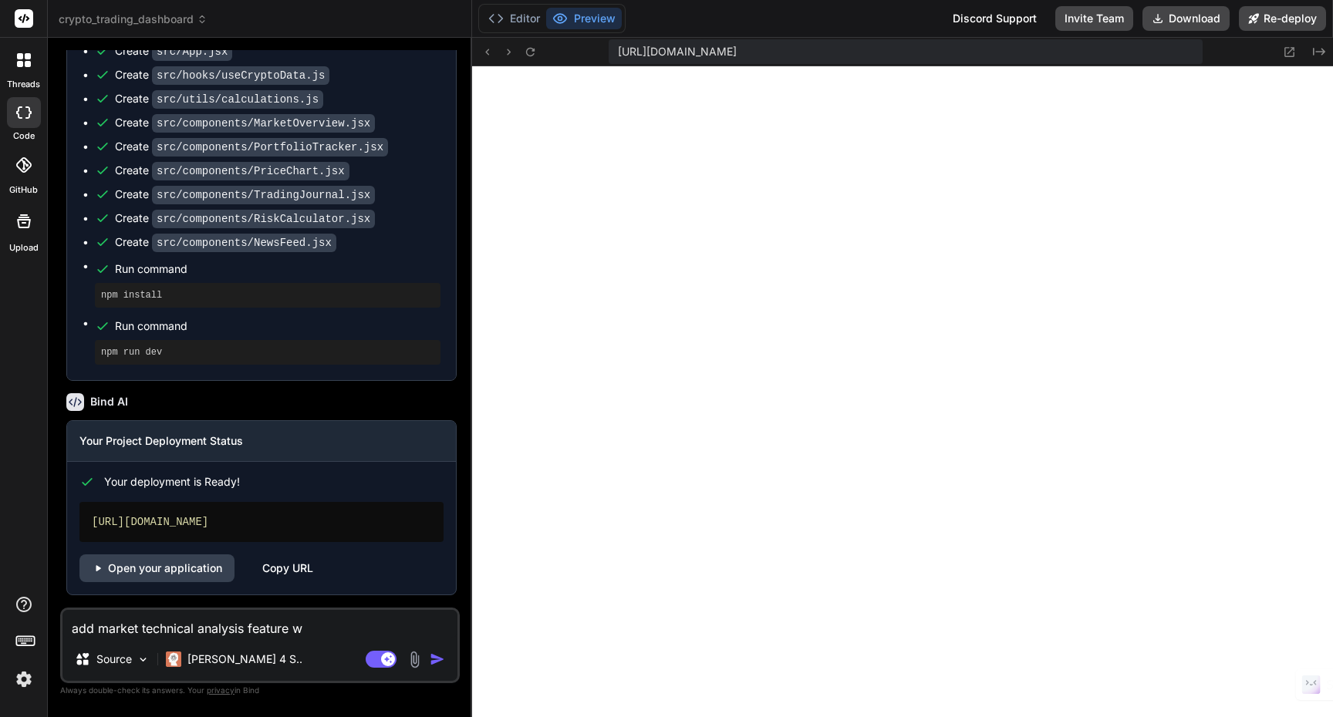
type textarea "x"
type textarea "add market technical analysis feature wh"
type textarea "x"
type textarea "add market technical analysis feature whic"
type textarea "x"
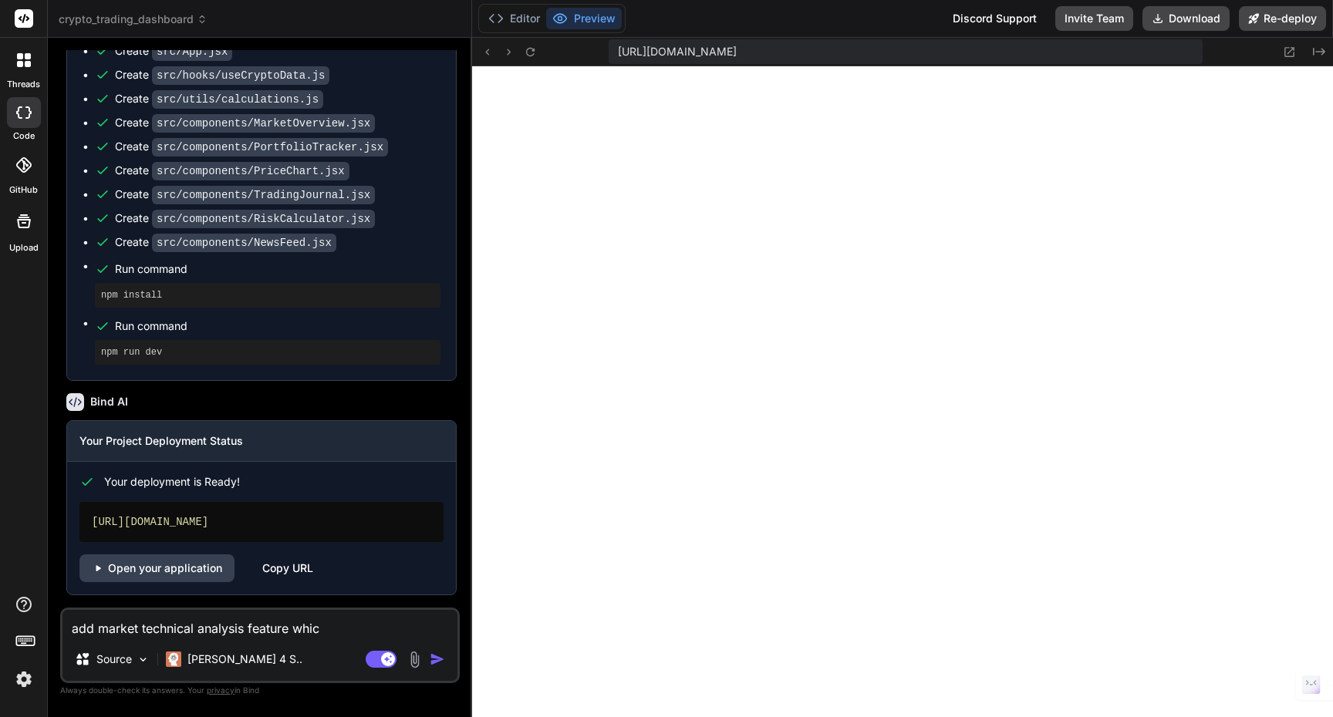
type textarea "add market technical analysis feature which"
type textarea "x"
type textarea "add market technical analysis feature which"
type textarea "x"
type textarea "add market technical analysis feature which ca"
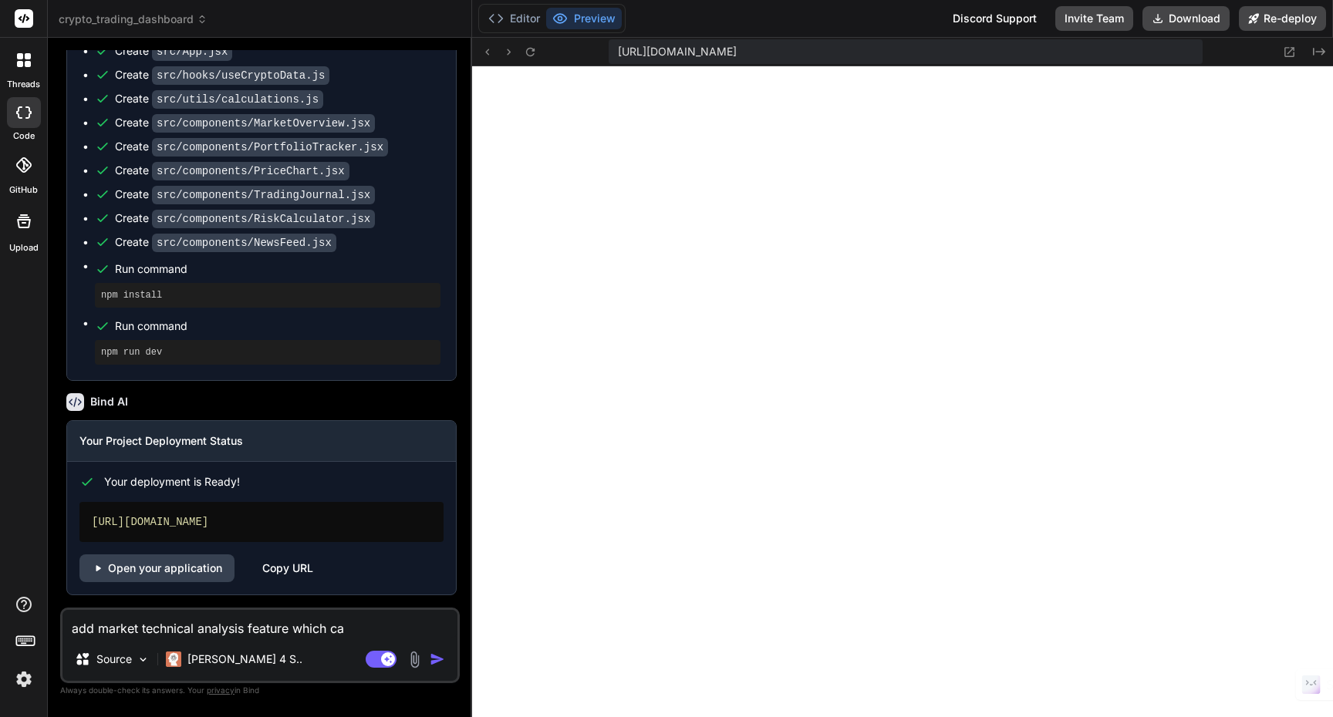
type textarea "x"
type textarea "add market technical analysis feature which can"
type textarea "x"
type textarea "add market technical analysis feature which can p"
type textarea "x"
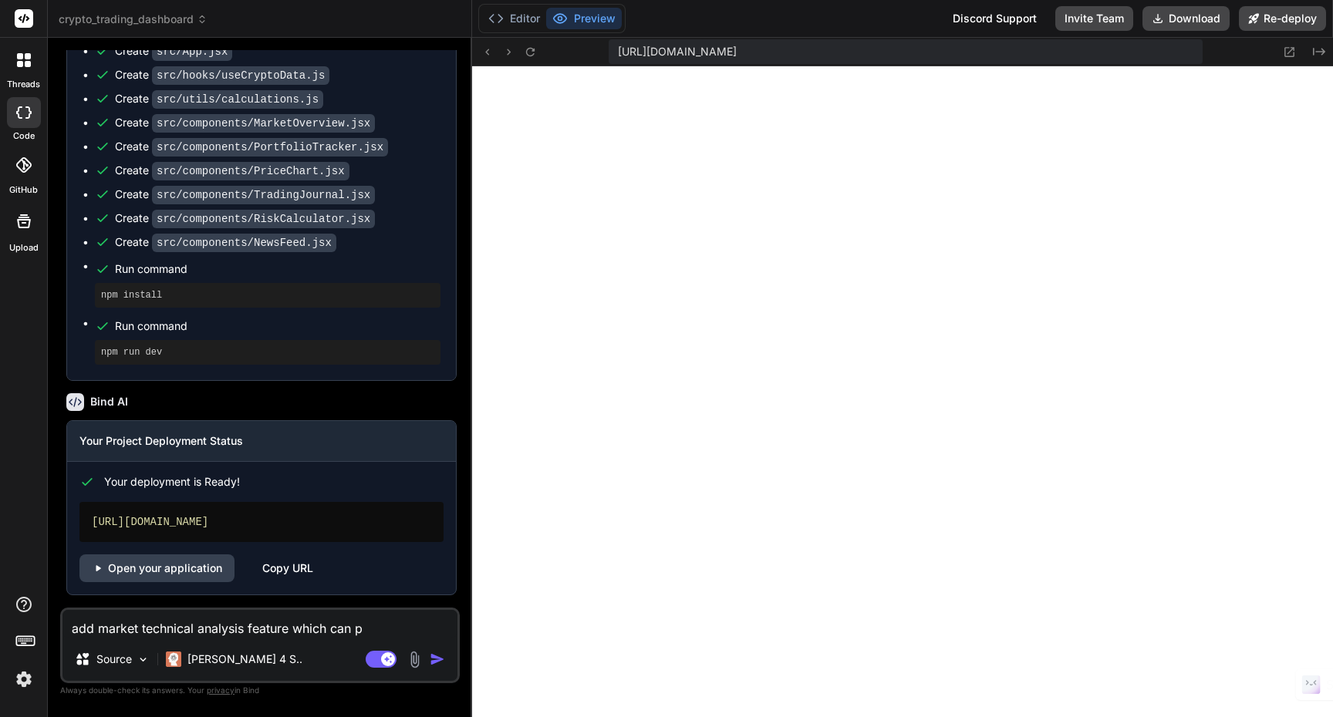
type textarea "add market technical analysis feature which can pr"
type textarea "x"
type textarea "add market technical analysis feature which can pre"
type textarea "x"
type textarea "add market technical analysis feature which can pref"
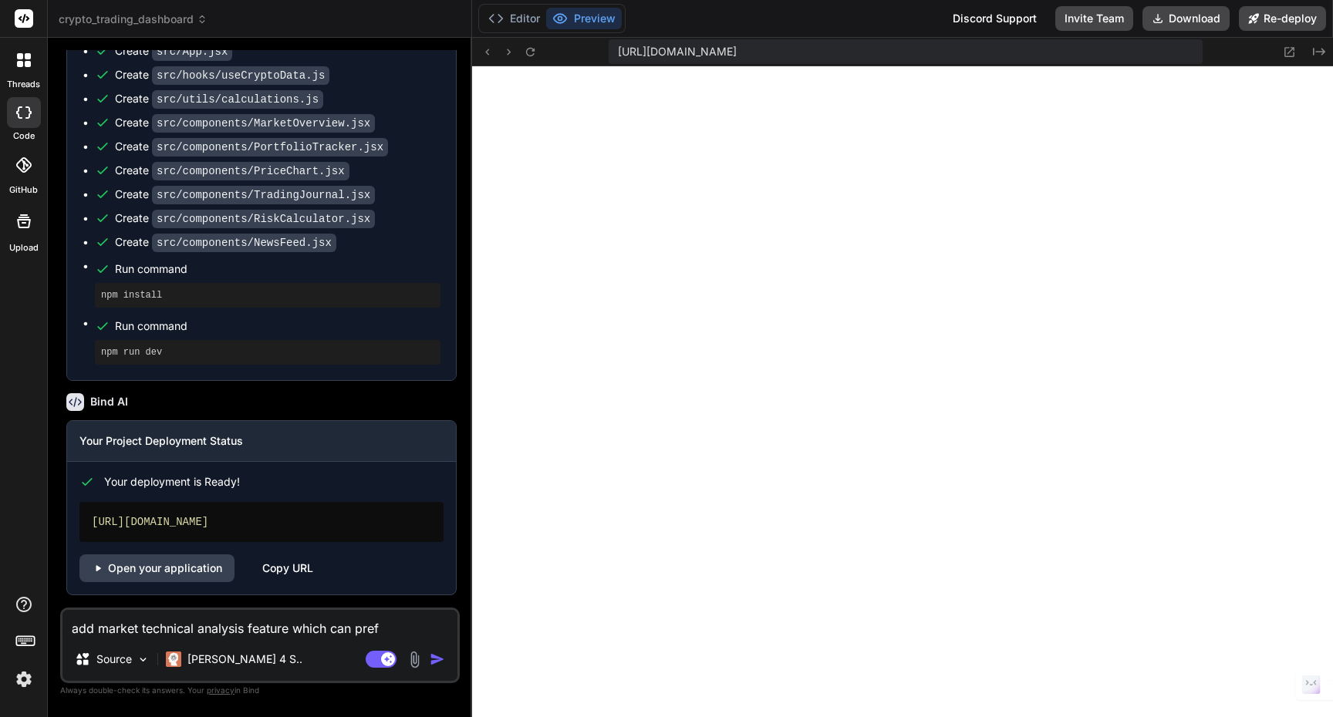
type textarea "x"
type textarea "add market technical analysis feature which can pre"
type textarea "x"
type textarea "add market technical analysis feature which can pred"
type textarea "x"
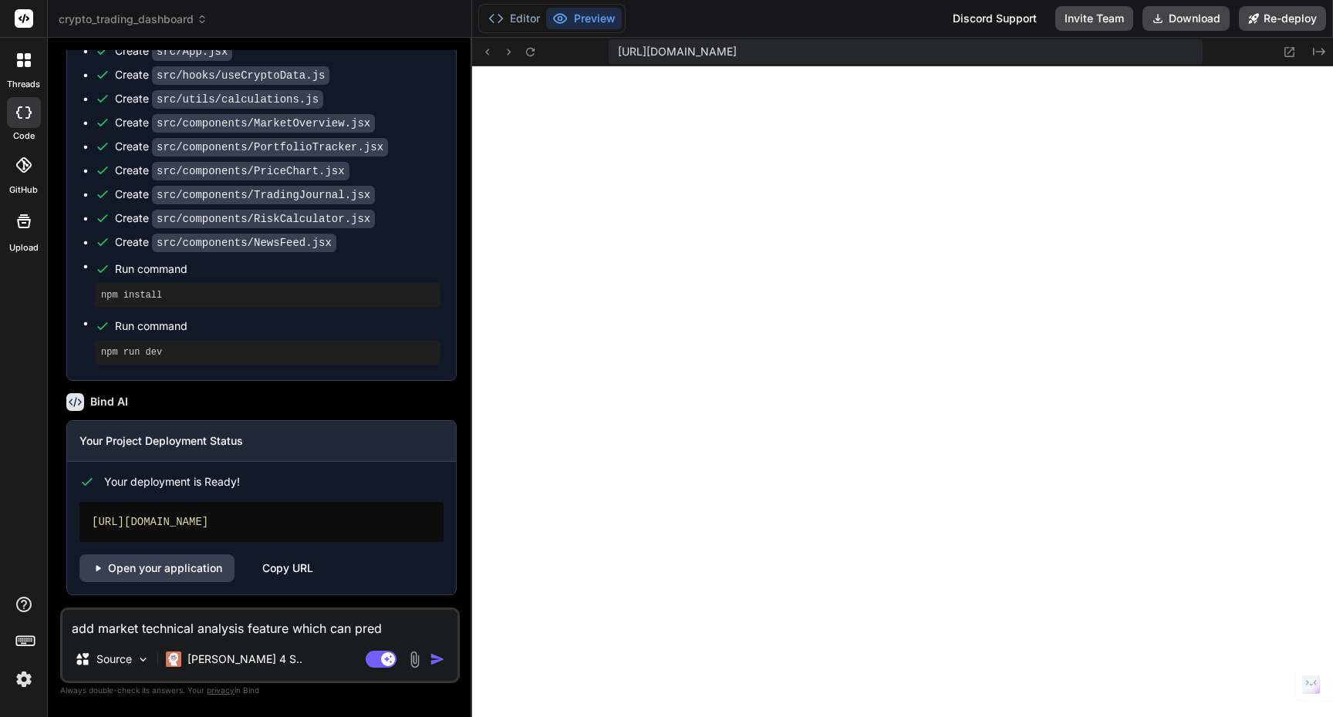
type textarea "add market technical analysis feature which can prede"
type textarea "x"
type textarea "add market technical analysis feature which can predec"
type textarea "x"
type textarea "add market technical analysis feature which can prede"
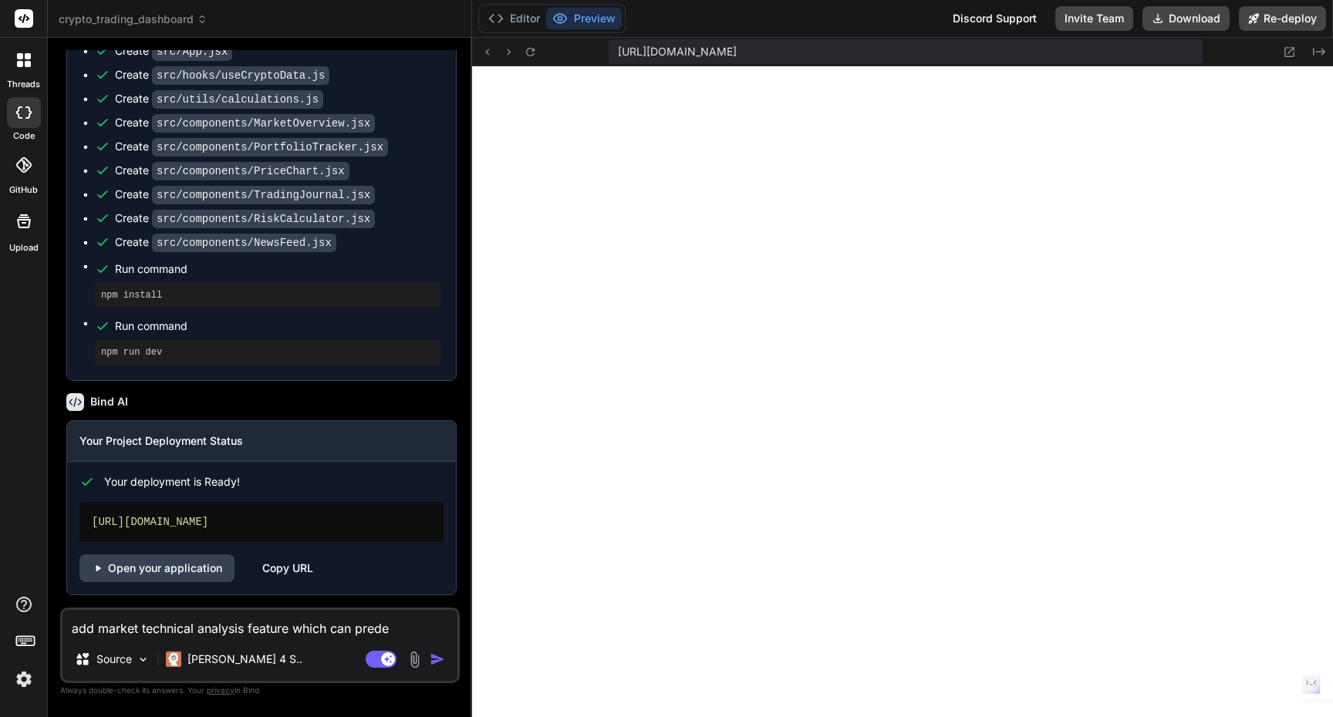
type textarea "x"
type textarea "add market technical analysis feature which can pred"
type textarea "x"
type textarea "add market technical analysis feature which can predi"
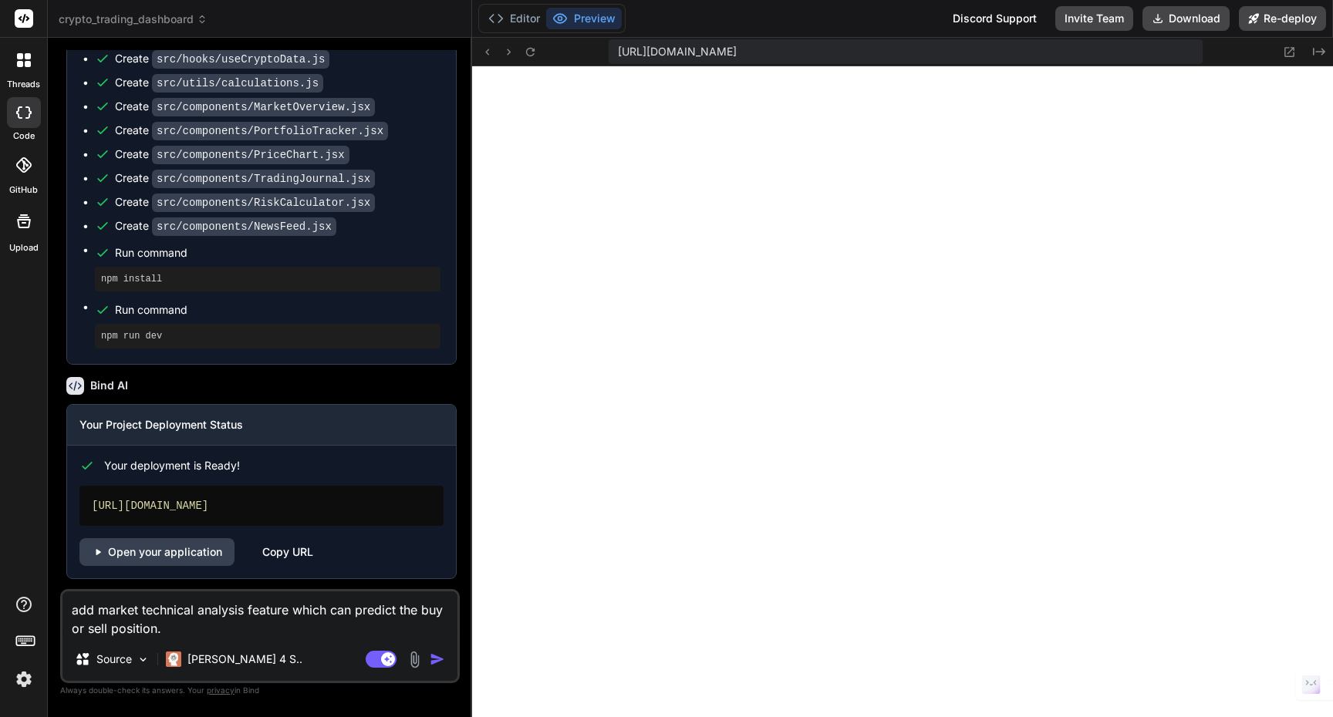
click at [183, 631] on textarea "add market technical analysis feature which can predict the buy or sell positio…" at bounding box center [259, 615] width 395 height 46
click at [437, 662] on img "button" at bounding box center [437, 659] width 15 height 15
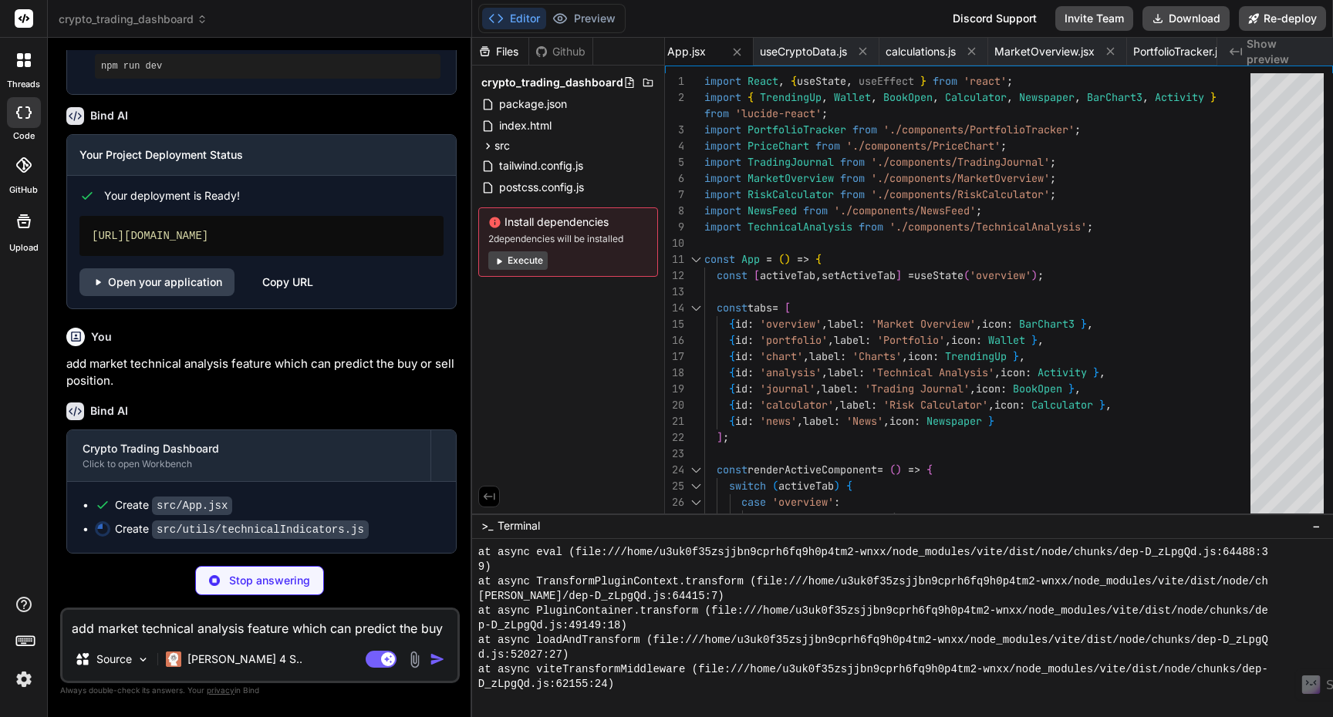
scroll to position [1412, 0]
click at [523, 263] on button "Execute" at bounding box center [517, 260] width 59 height 19
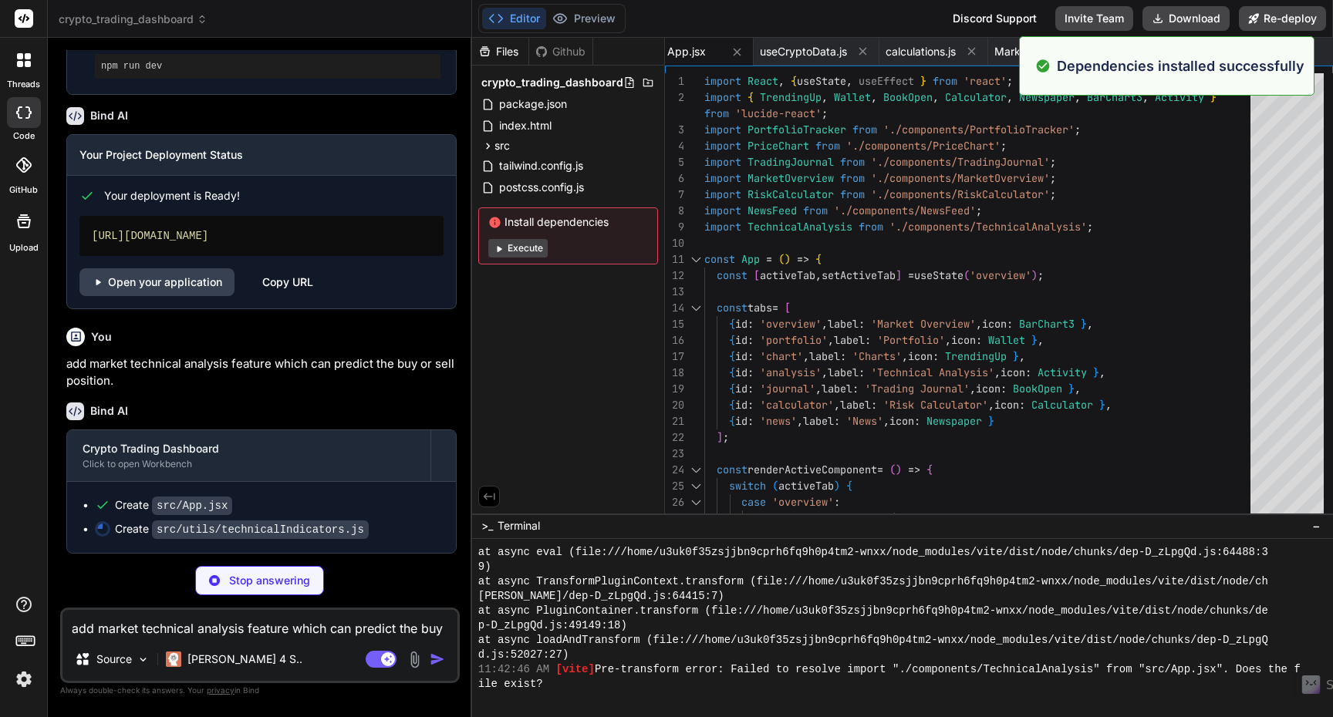
scroll to position [6359, 0]
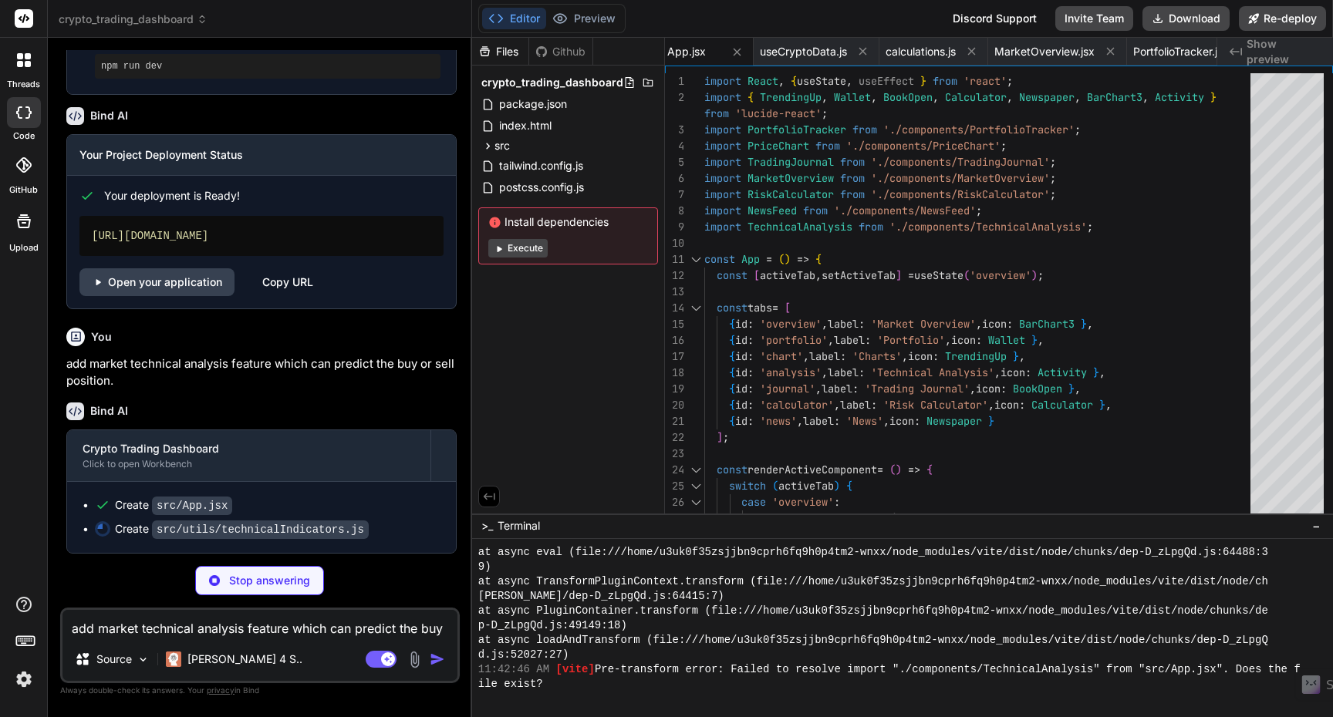
click at [524, 250] on button "Execute" at bounding box center [517, 248] width 59 height 19
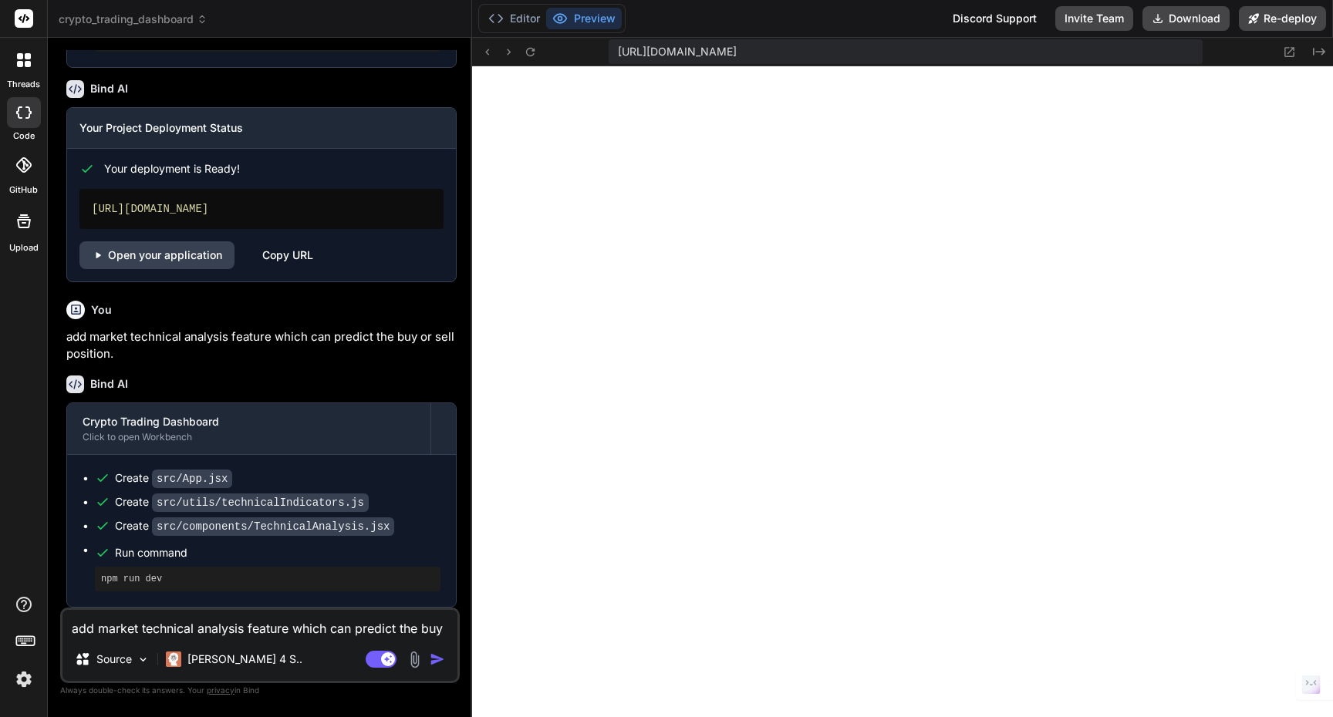
scroll to position [1438, 0]
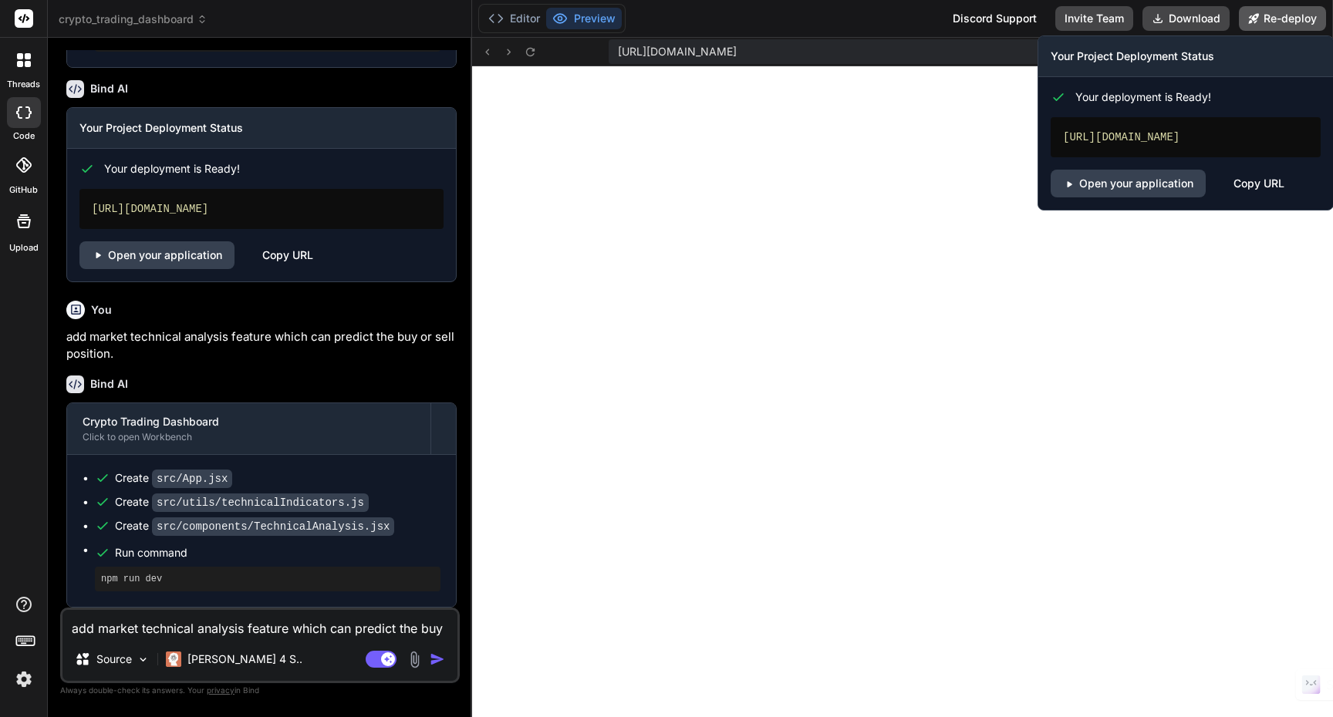
click at [1287, 19] on button "Re-deploy" at bounding box center [1282, 18] width 87 height 25
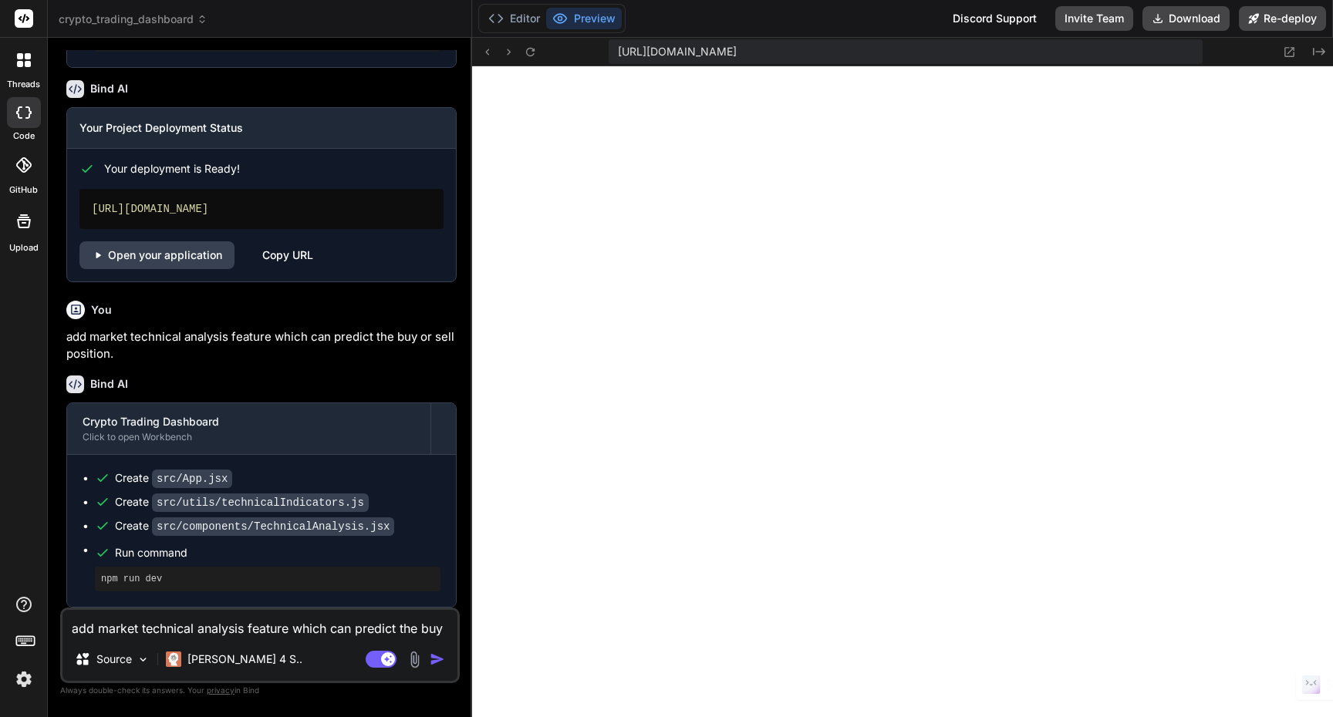
click at [164, 628] on textarea "add market technical analysis feature which can predict the buy or sell positio…" at bounding box center [259, 624] width 395 height 28
click at [164, 626] on textarea "Add feature for margin or future trading and future risk manage." at bounding box center [259, 624] width 395 height 28
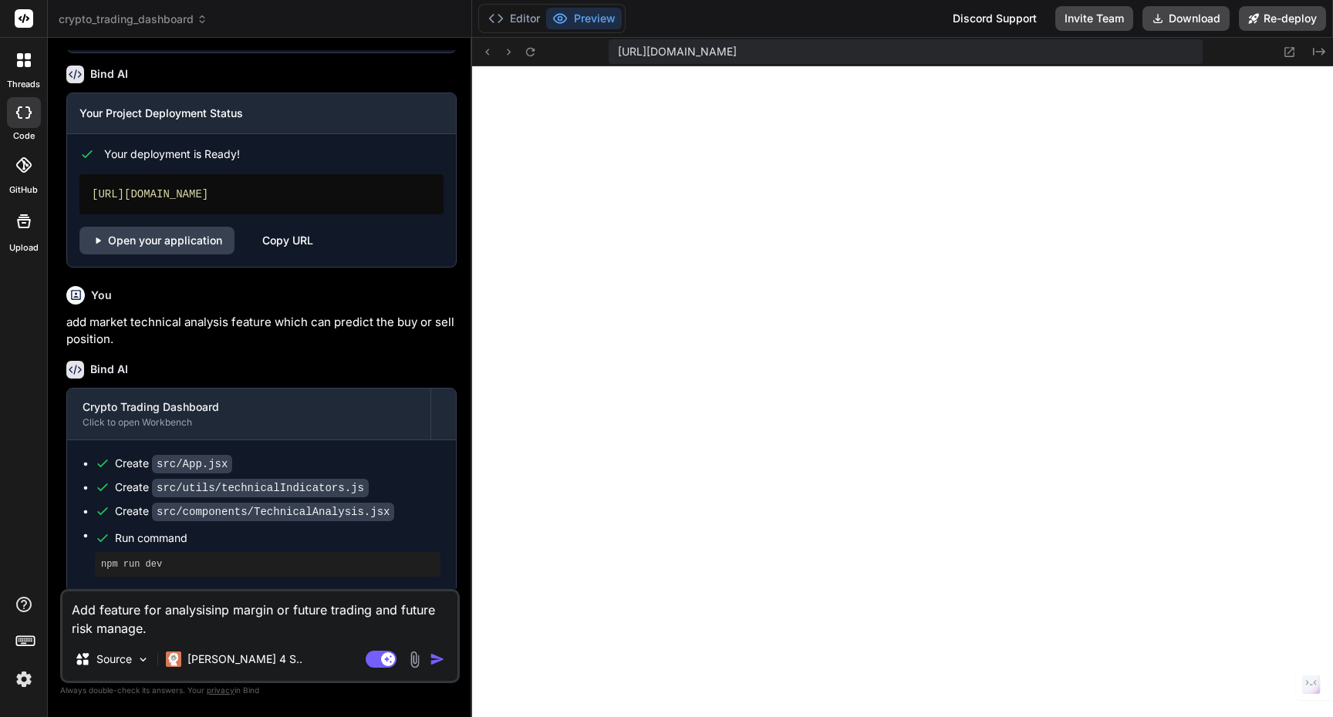
click at [174, 626] on textarea "Add feature for analysisinp margin or future trading and future risk manage." at bounding box center [259, 615] width 395 height 46
click at [440, 663] on img "button" at bounding box center [437, 659] width 15 height 15
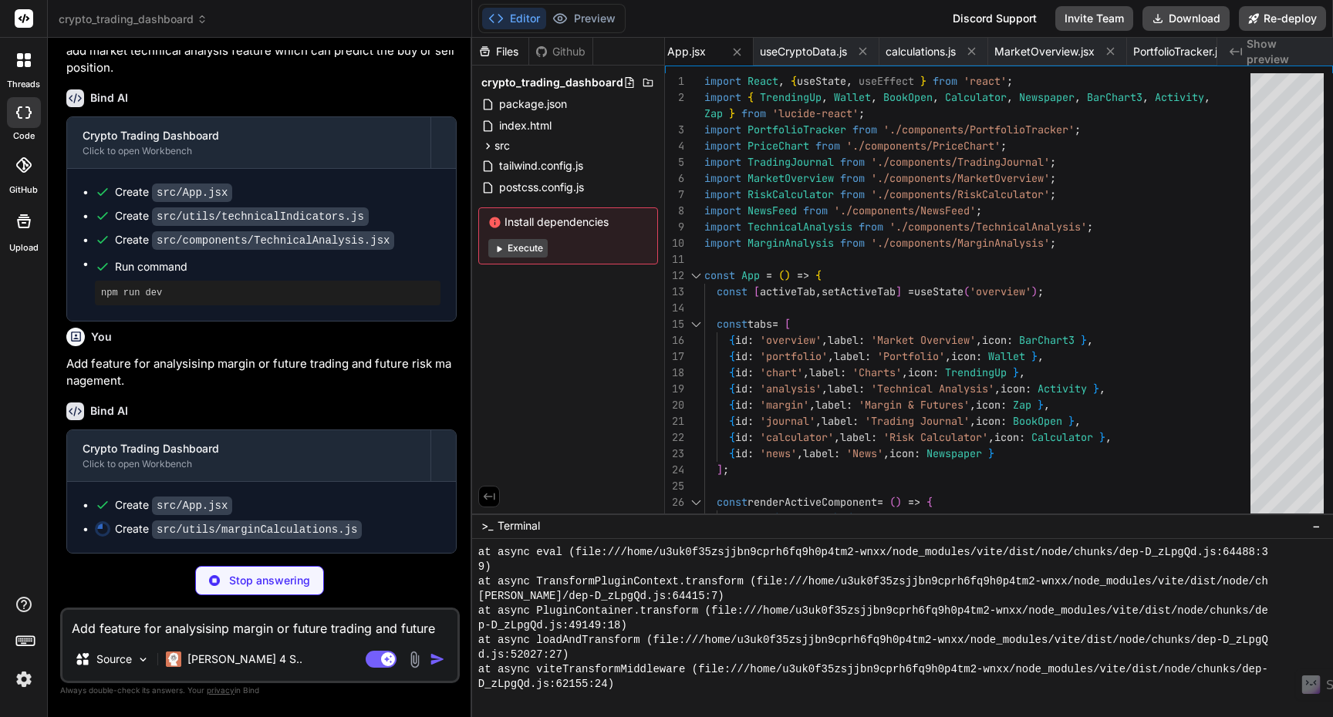
scroll to position [1724, 0]
click at [499, 243] on icon at bounding box center [499, 249] width 12 height 12
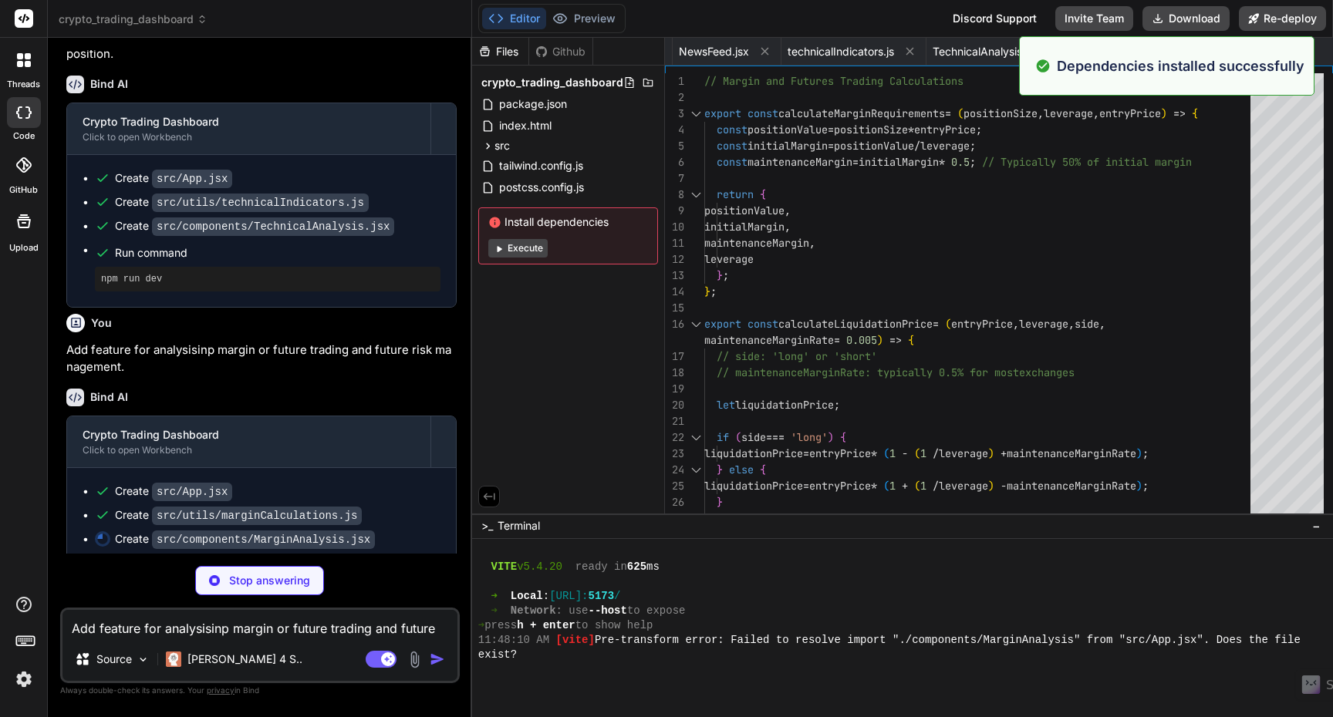
scroll to position [8938, 0]
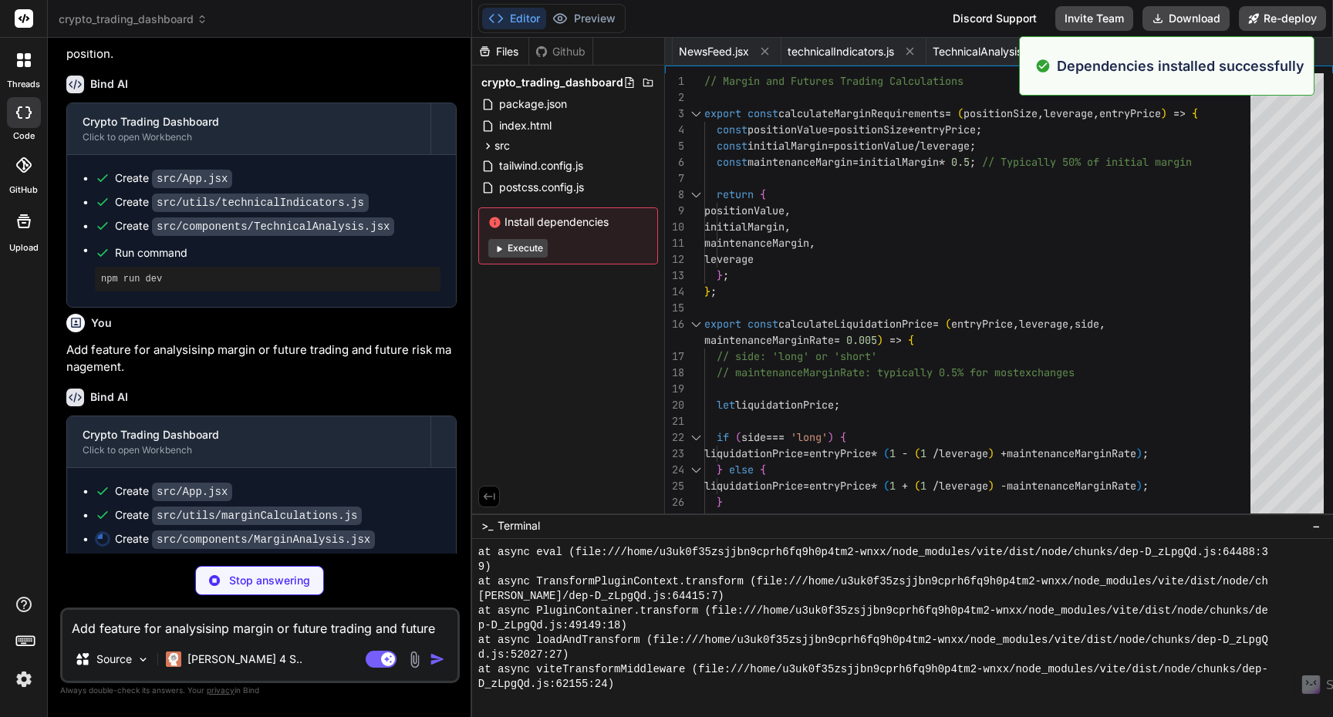
click at [514, 251] on button "Execute" at bounding box center [517, 248] width 59 height 19
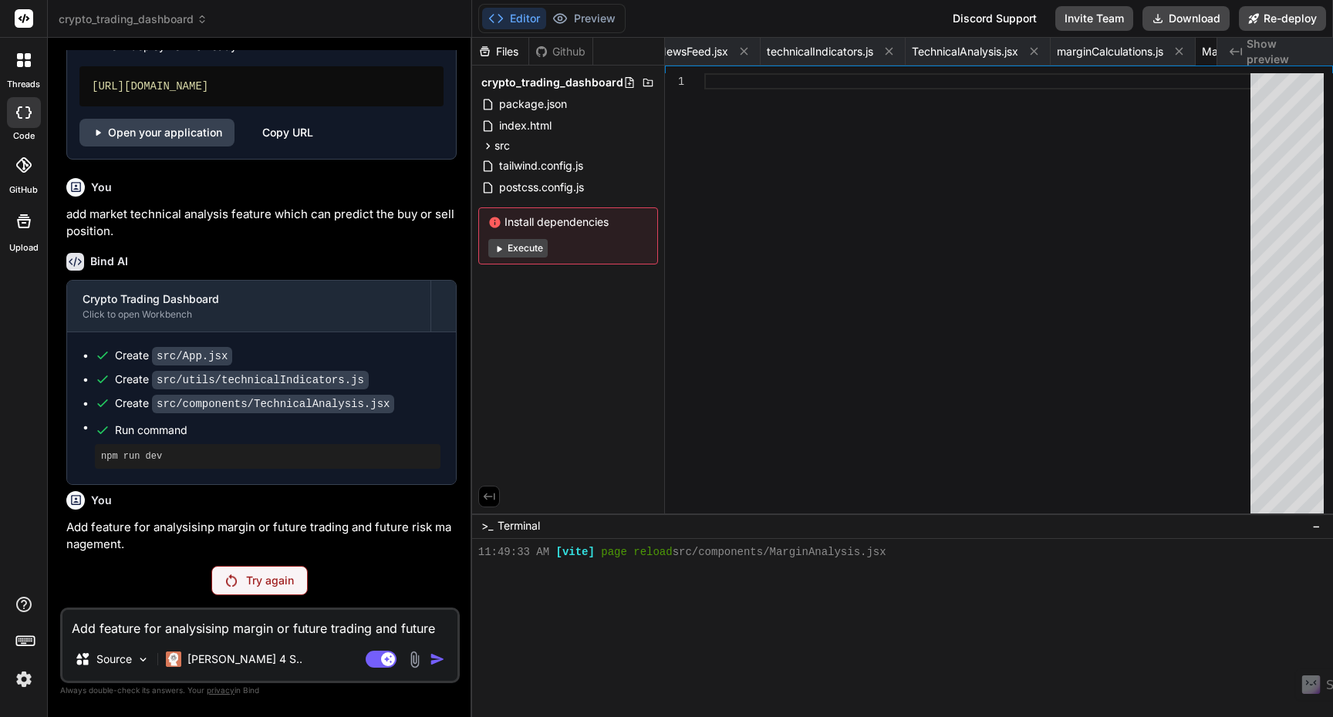
scroll to position [0, 0]
click at [528, 248] on button "Execute" at bounding box center [517, 248] width 59 height 19
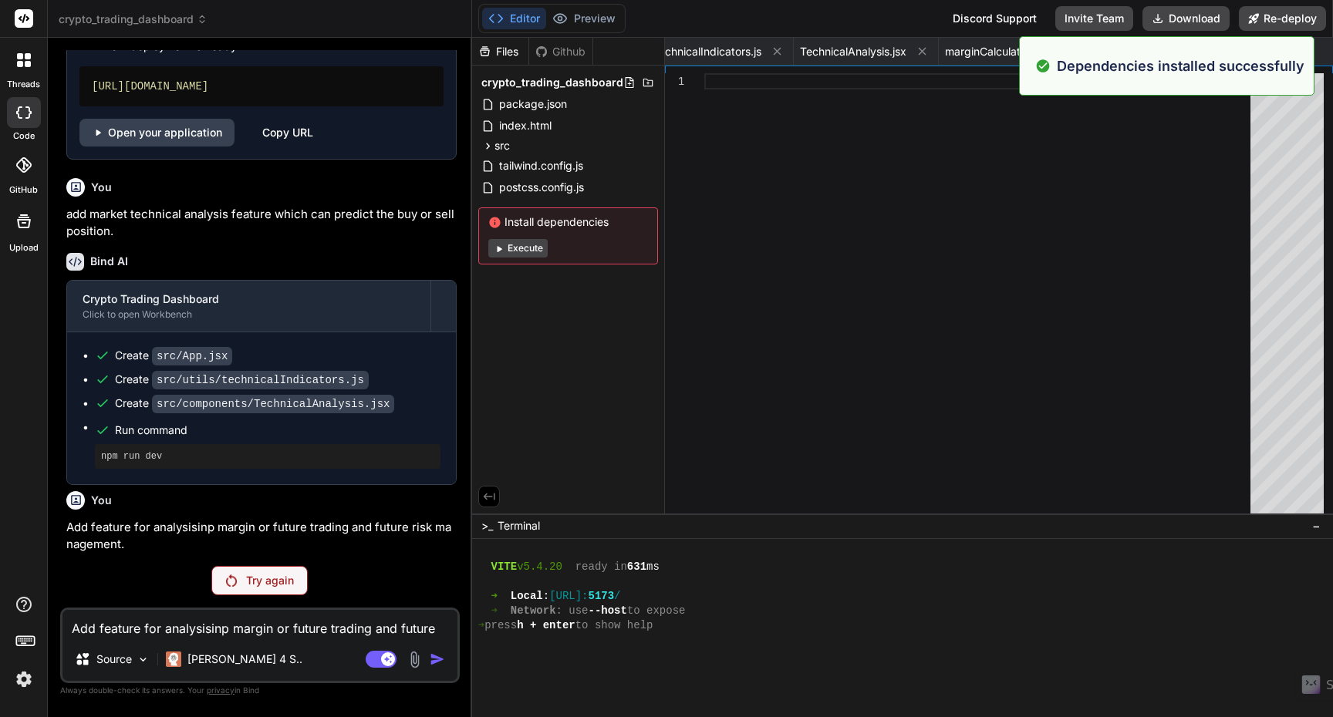
scroll to position [10067, 0]
click at [246, 582] on p "Try again" at bounding box center [270, 580] width 48 height 15
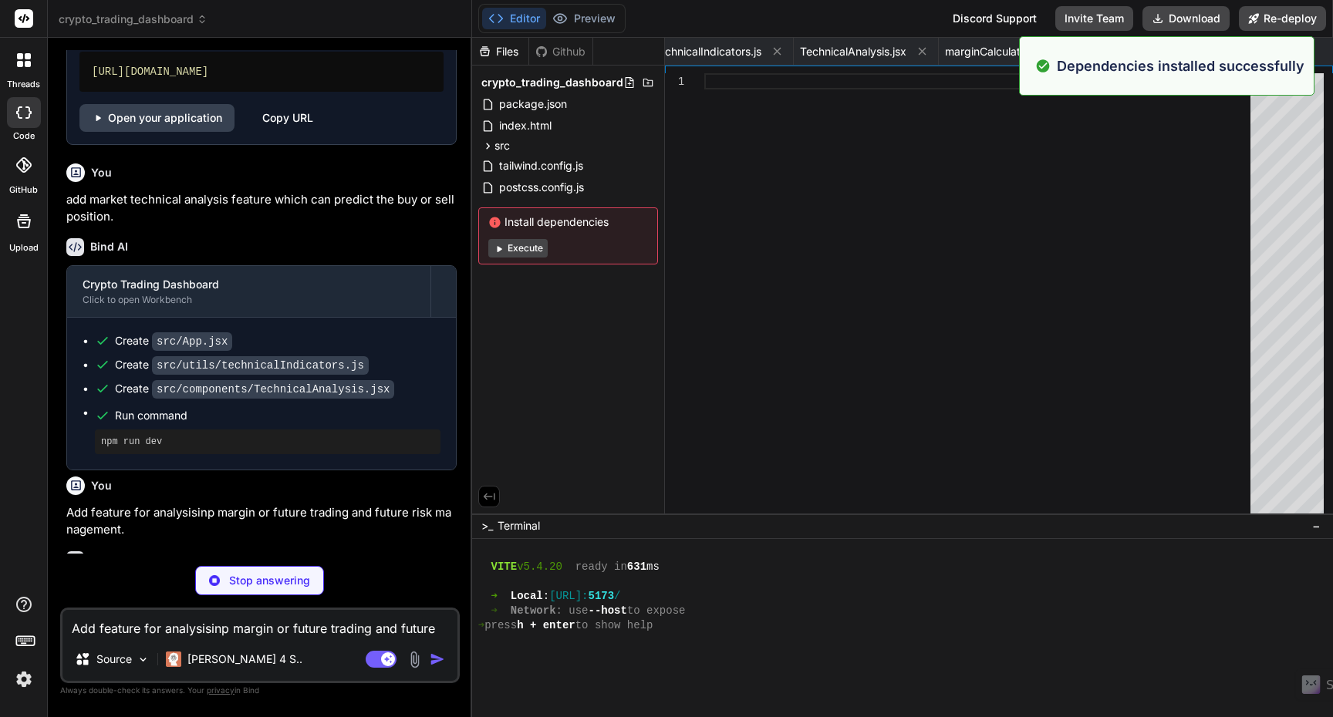
scroll to position [1670, 0]
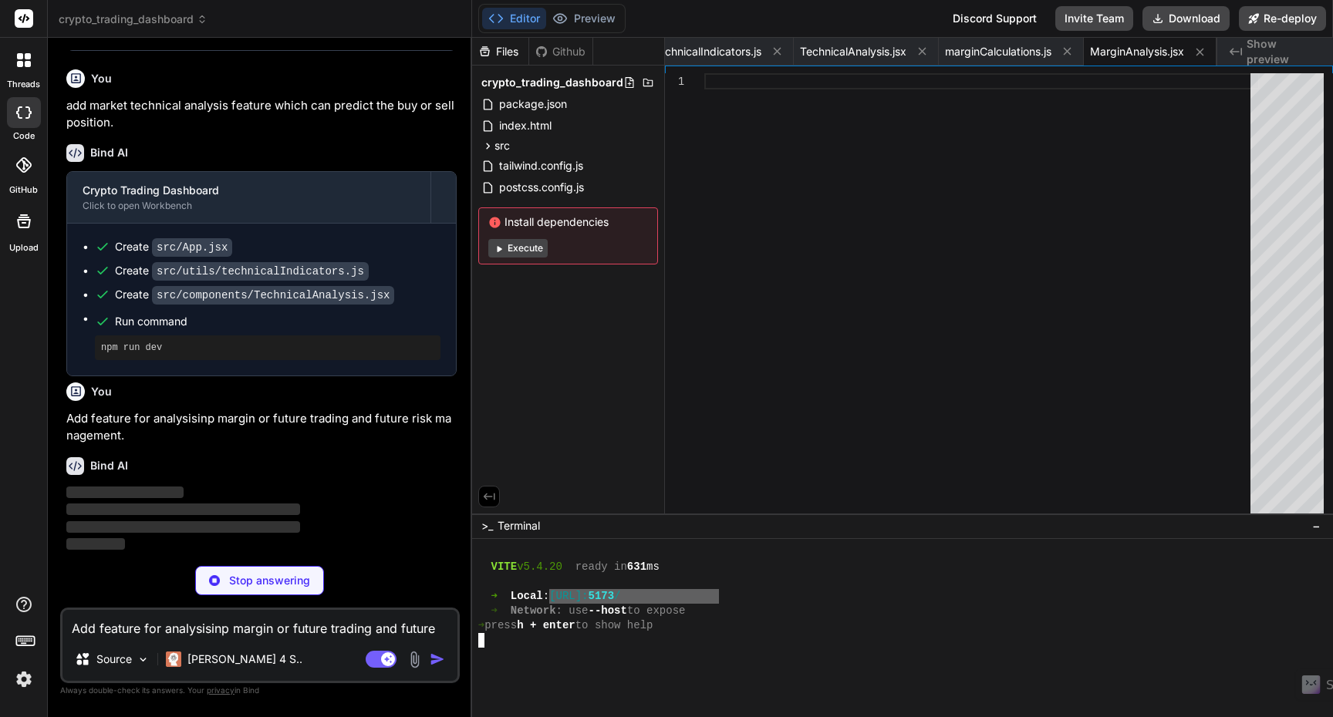
drag, startPoint x: 717, startPoint y: 598, endPoint x: 568, endPoint y: 591, distance: 149.0
click at [568, 591] on div "➜ Local : http://localhost: 5173 /" at bounding box center [894, 596] width 832 height 15
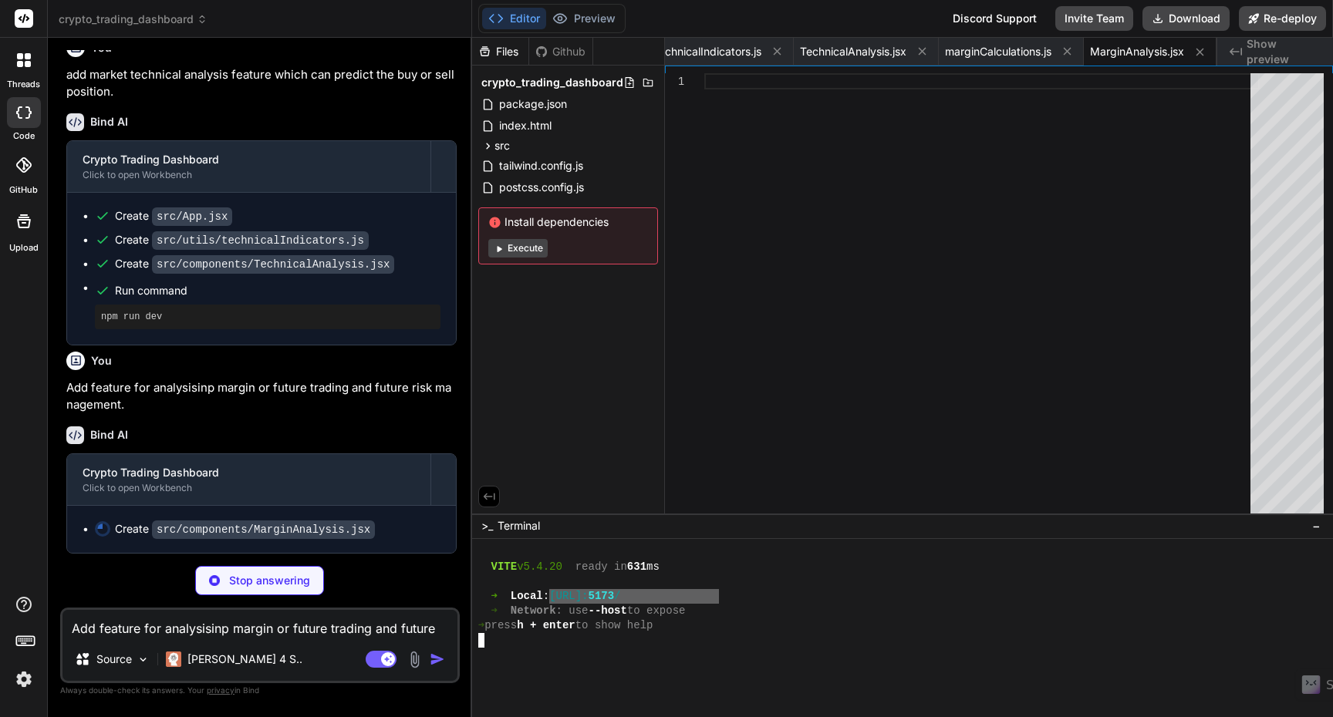
scroll to position [1701, 0]
click at [536, 248] on button "Execute" at bounding box center [517, 248] width 59 height 19
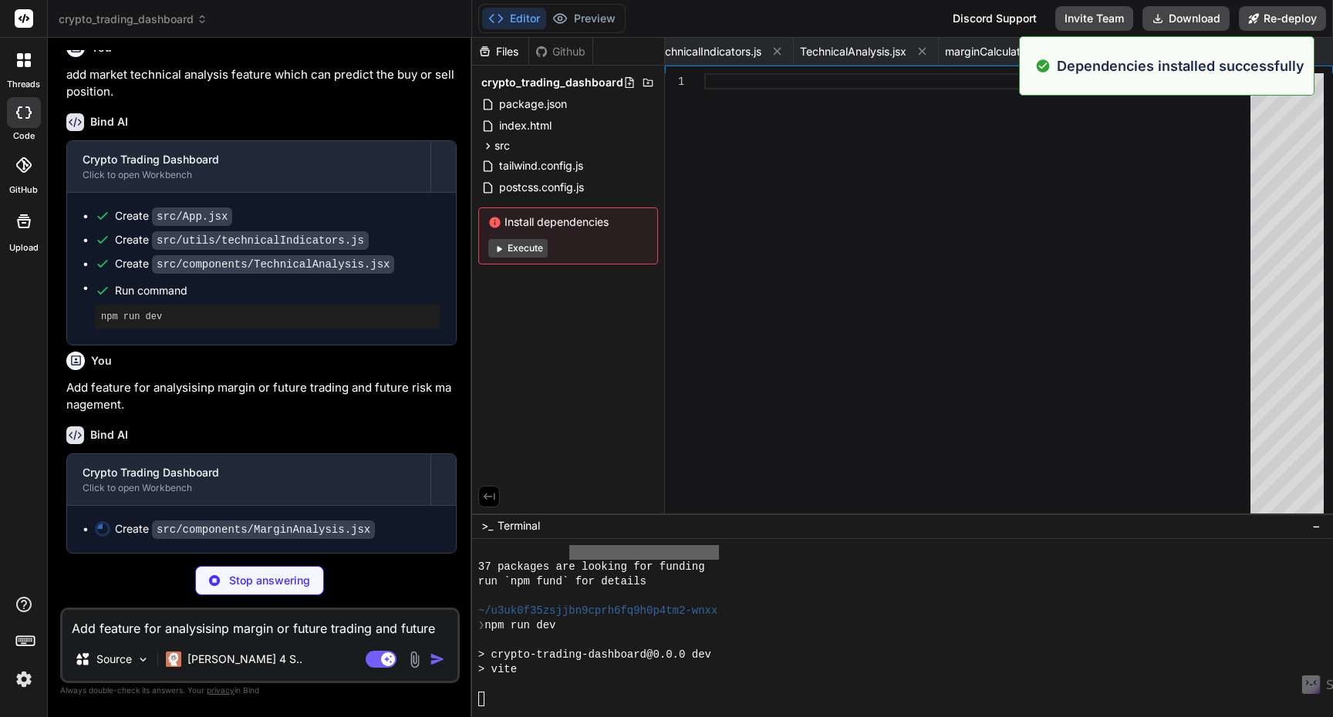
scroll to position [10404, 0]
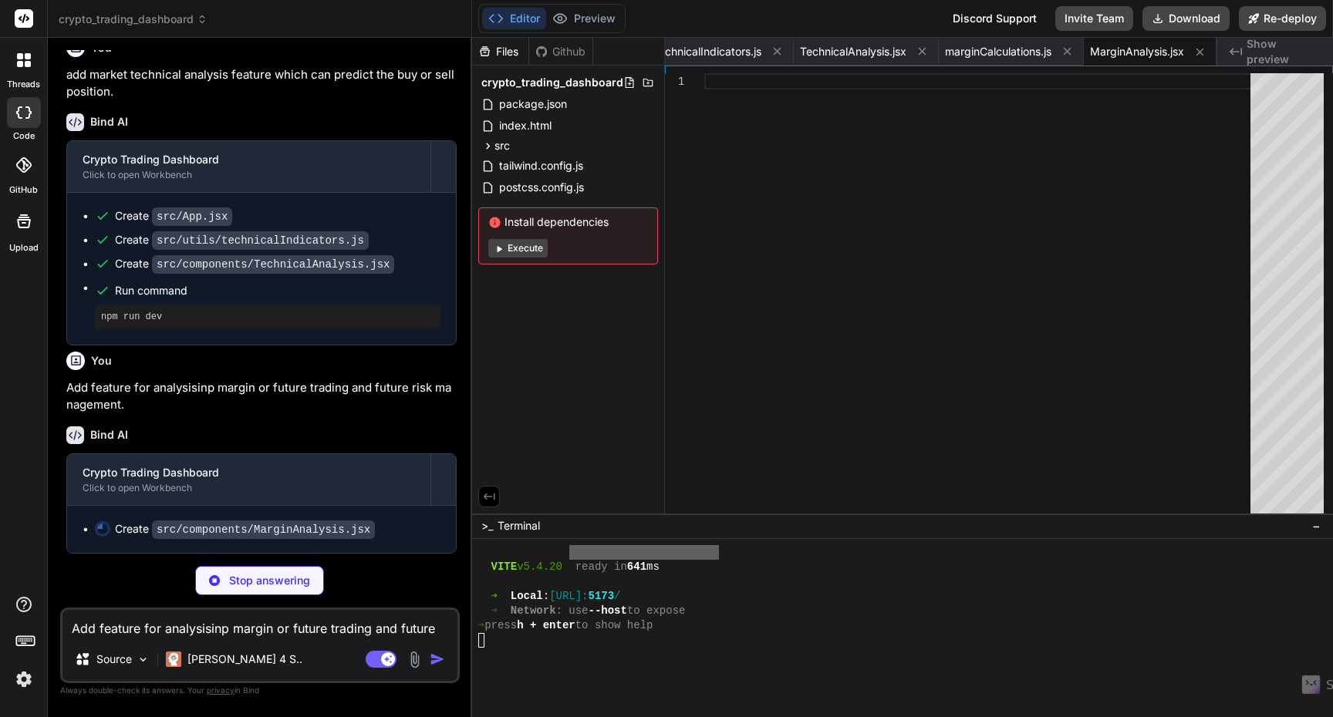
click at [536, 248] on button "Execute" at bounding box center [517, 248] width 59 height 19
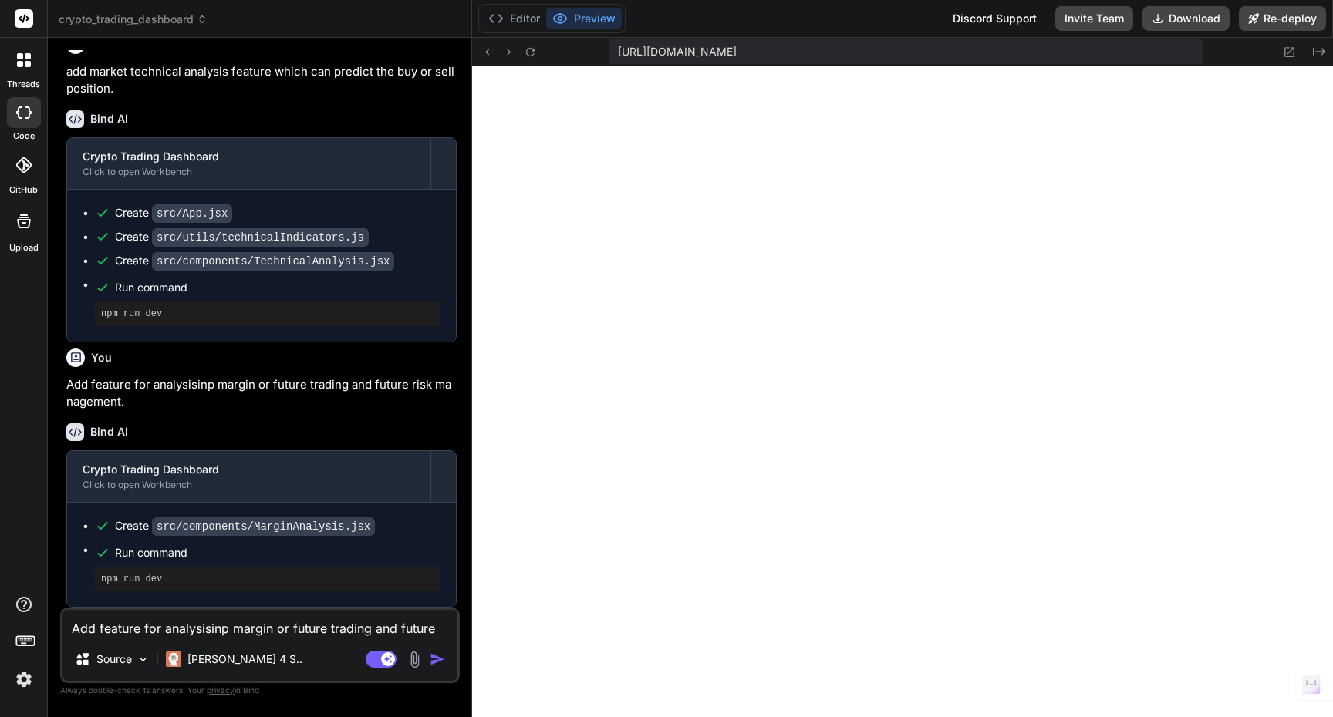
scroll to position [1704, 0]
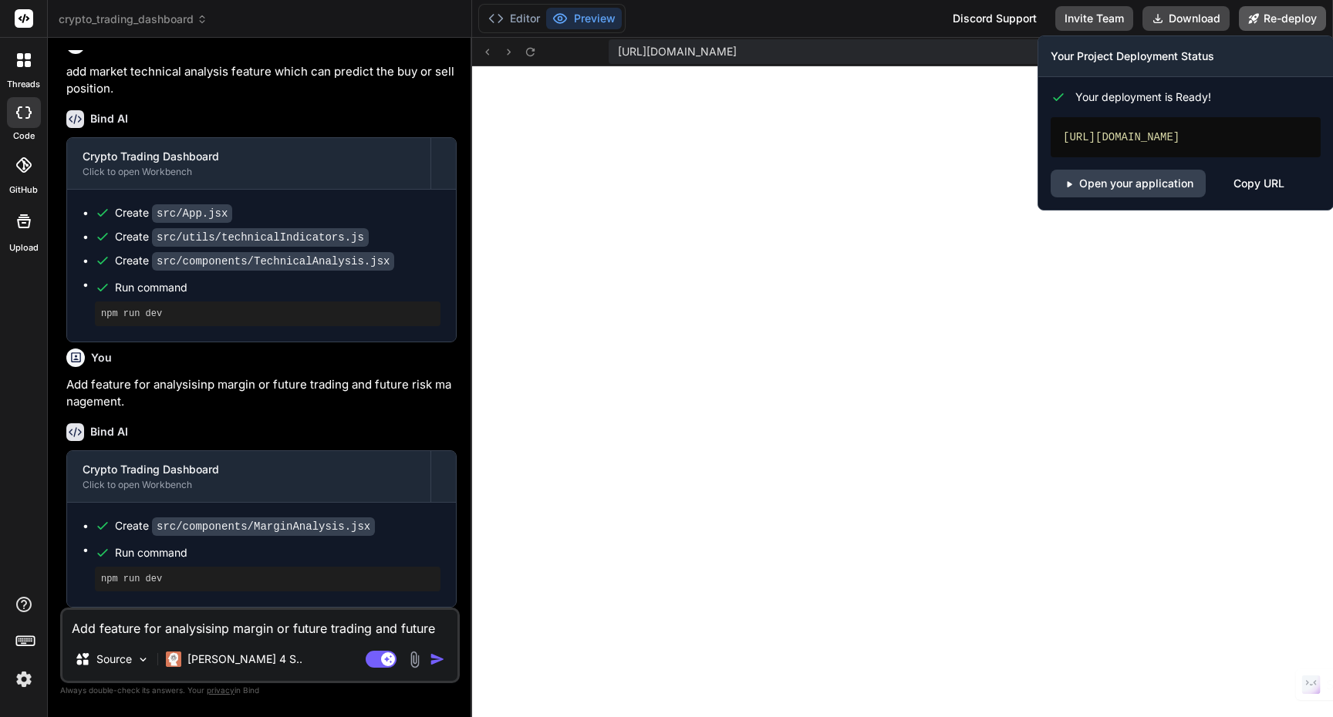
click at [1280, 21] on button "Re-deploy" at bounding box center [1282, 18] width 87 height 25
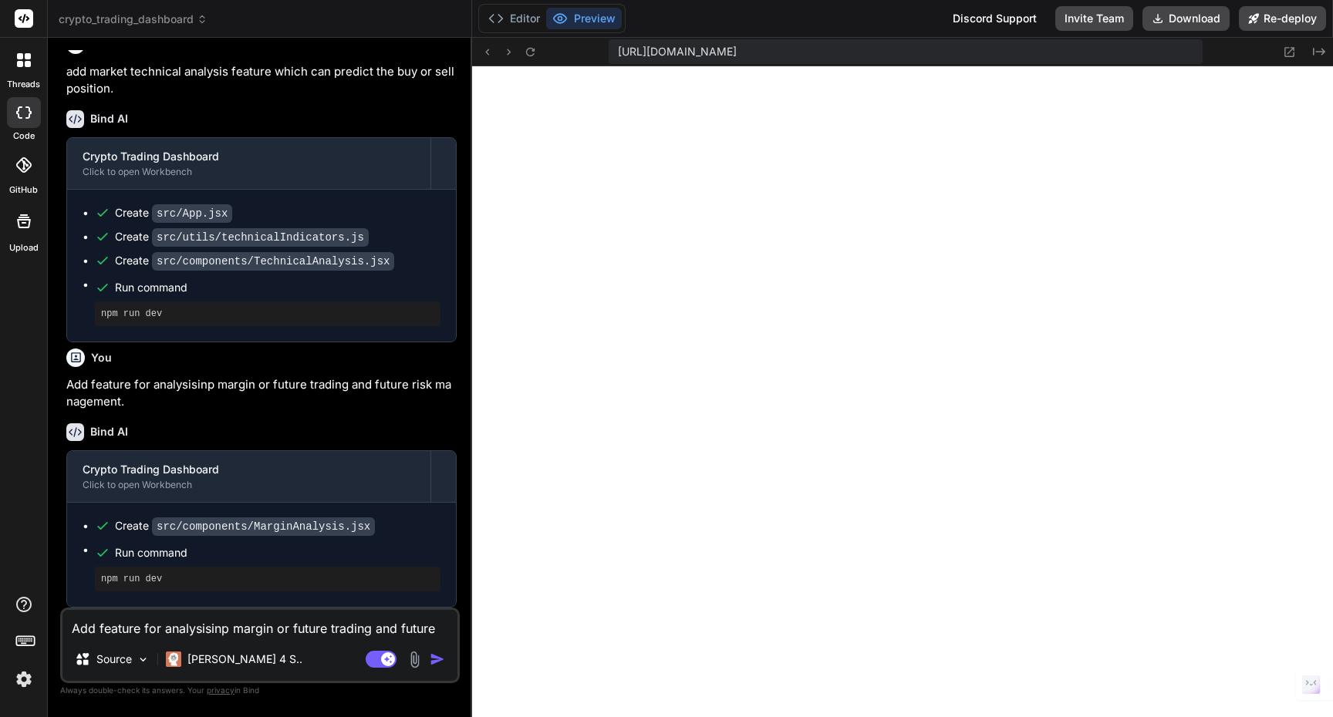
click at [190, 632] on textarea "Add feature for analysisinp margin or future trading and future risk management." at bounding box center [259, 624] width 395 height 28
click at [156, 629] on textarea "Act as expert ai technical analyst" at bounding box center [259, 624] width 395 height 28
click at [280, 632] on textarea "Act as expert ai technical analyst" at bounding box center [259, 624] width 395 height 28
drag, startPoint x: 167, startPoint y: 629, endPoint x: 265, endPoint y: 625, distance: 98.1
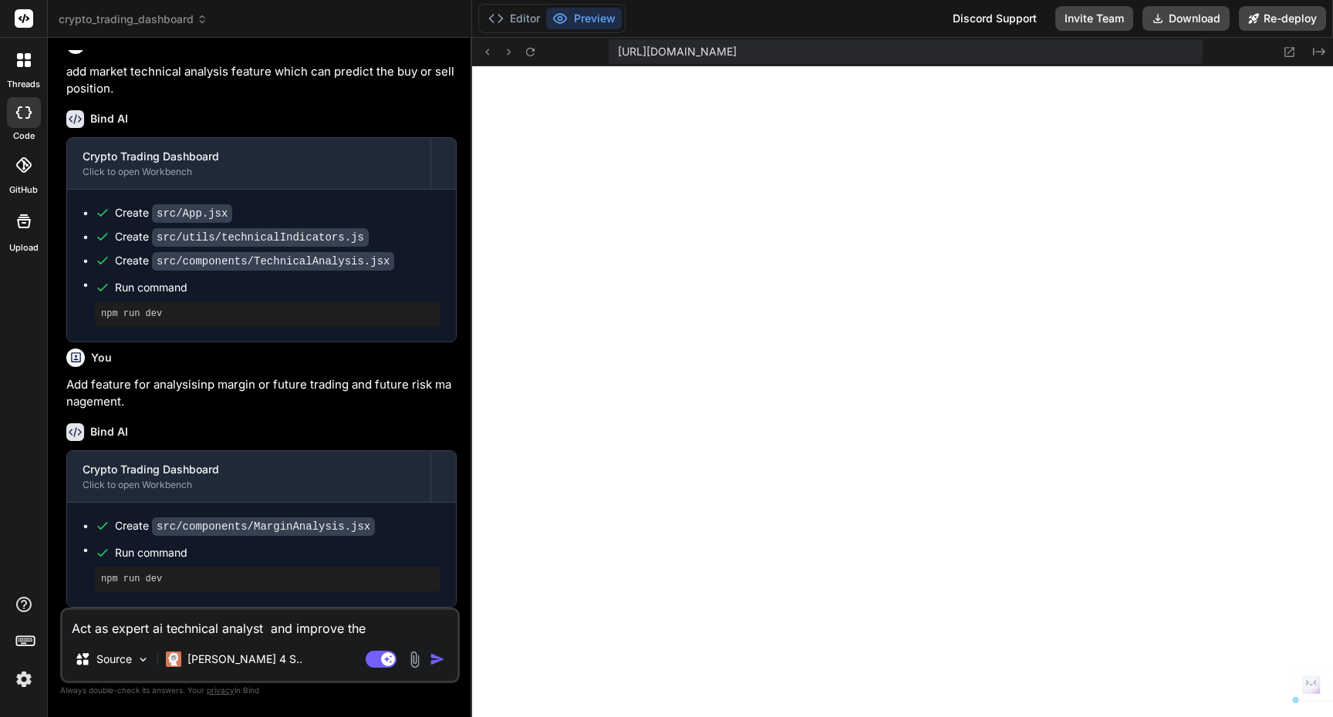
click at [265, 625] on textarea "Act as expert ai technical analyst and improve the" at bounding box center [259, 624] width 395 height 28
click at [407, 633] on textarea "Act as expert ai technical analyst and improve the" at bounding box center [259, 624] width 395 height 28
paste textarea "technical analyst"
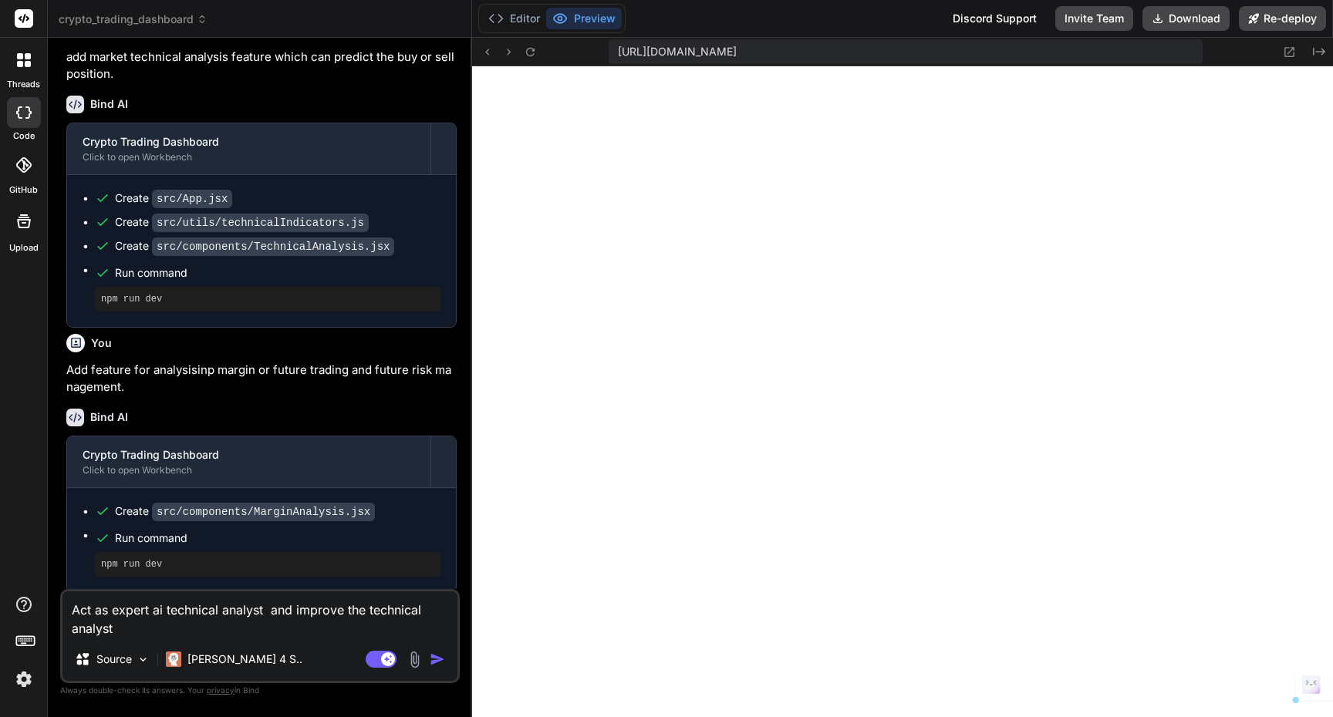
drag, startPoint x: 109, startPoint y: 629, endPoint x: 157, endPoint y: 629, distance: 48.6
click at [157, 629] on textarea "Act as expert ai technical analyst and improve the technical analyst" at bounding box center [259, 615] width 395 height 46
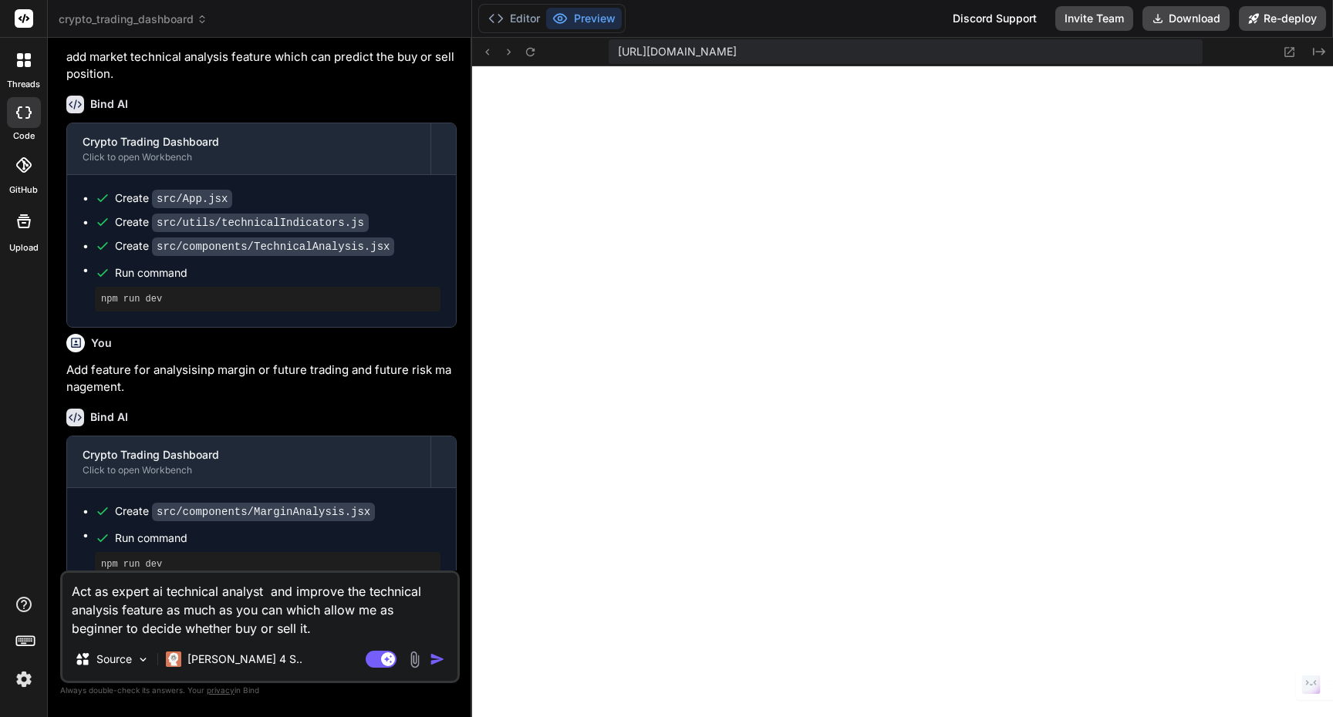
click at [433, 658] on img "button" at bounding box center [437, 659] width 15 height 15
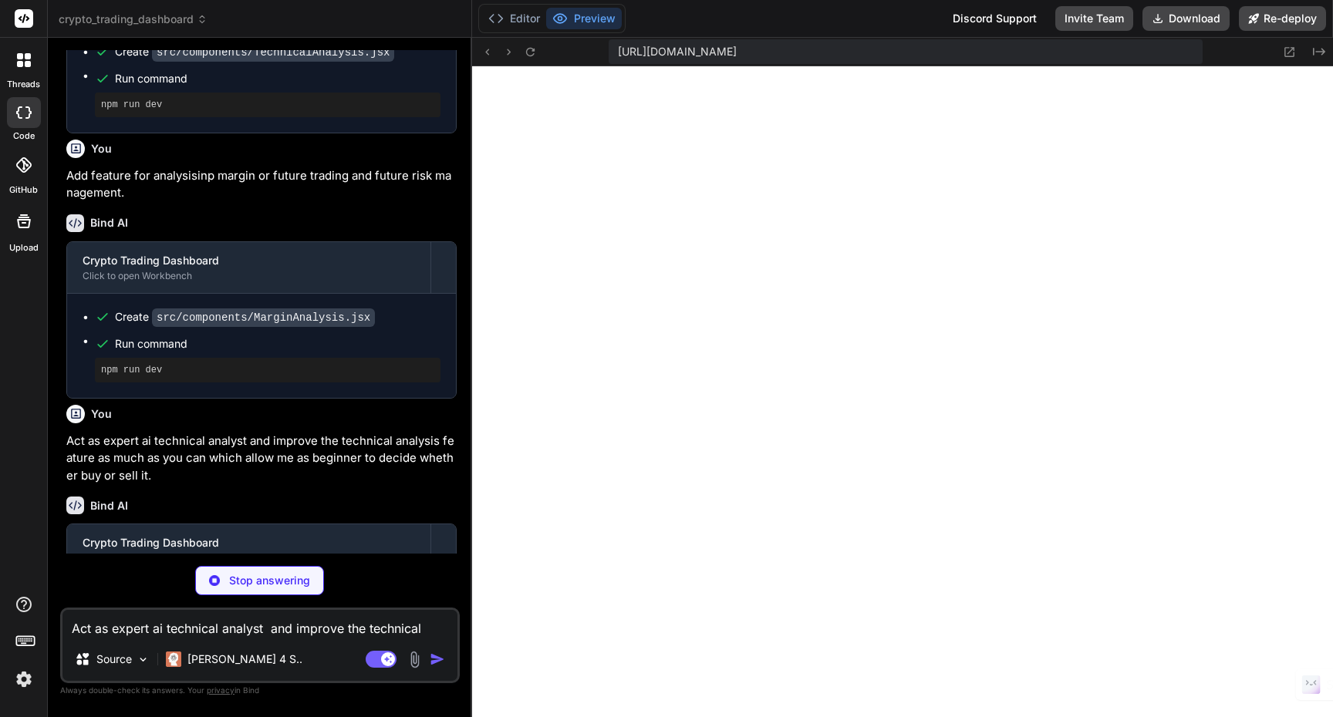
scroll to position [11063, 0]
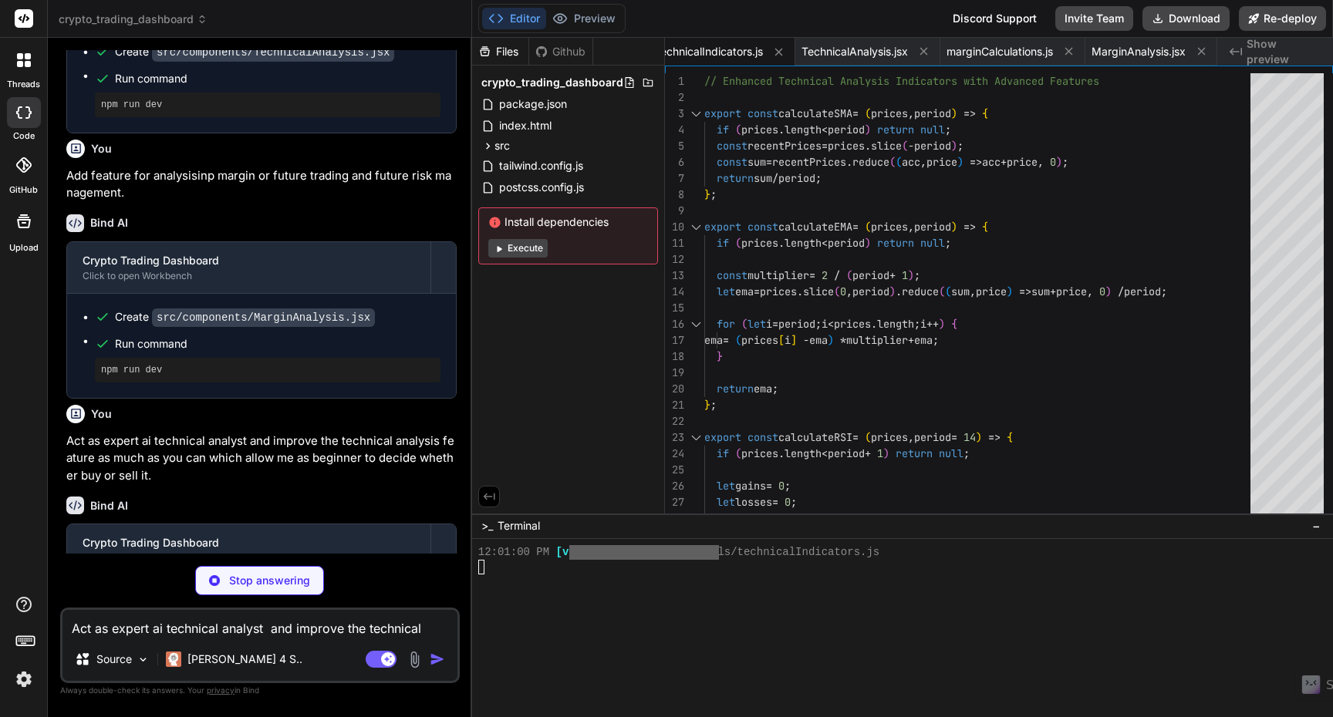
click at [528, 254] on button "Execute" at bounding box center [517, 248] width 59 height 19
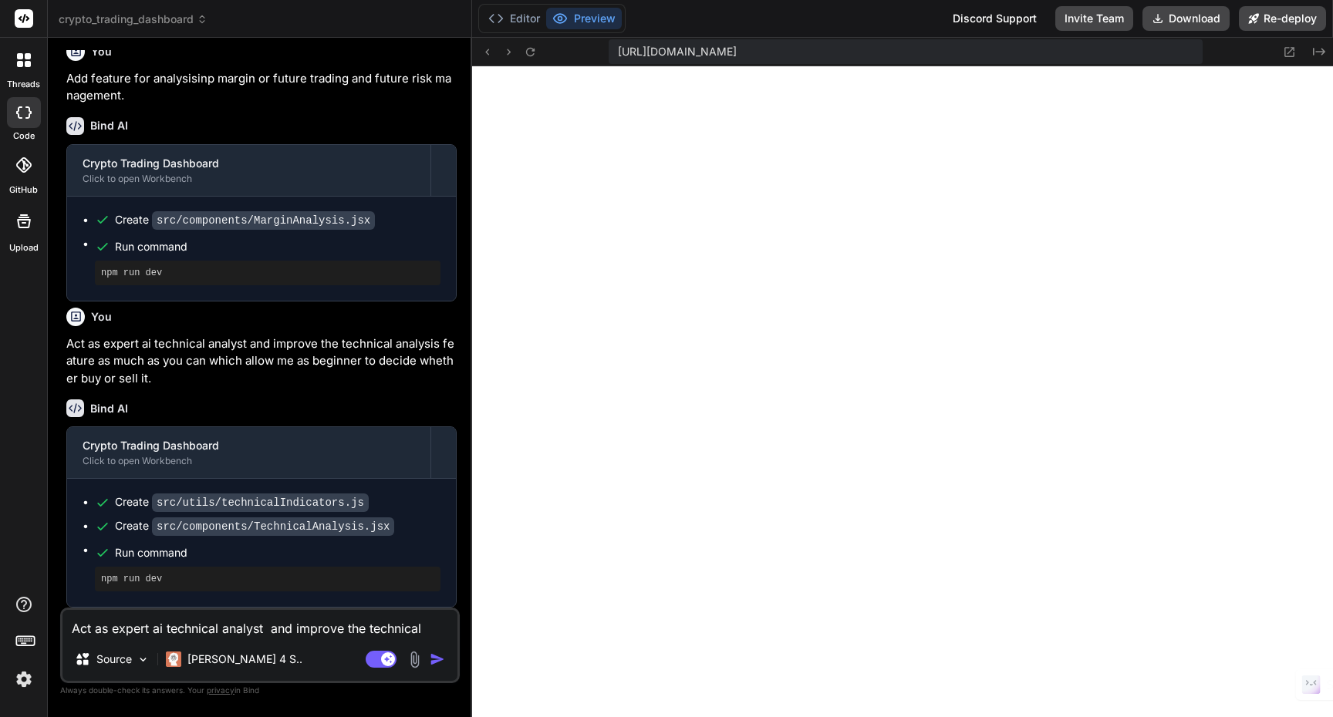
scroll to position [2009, 0]
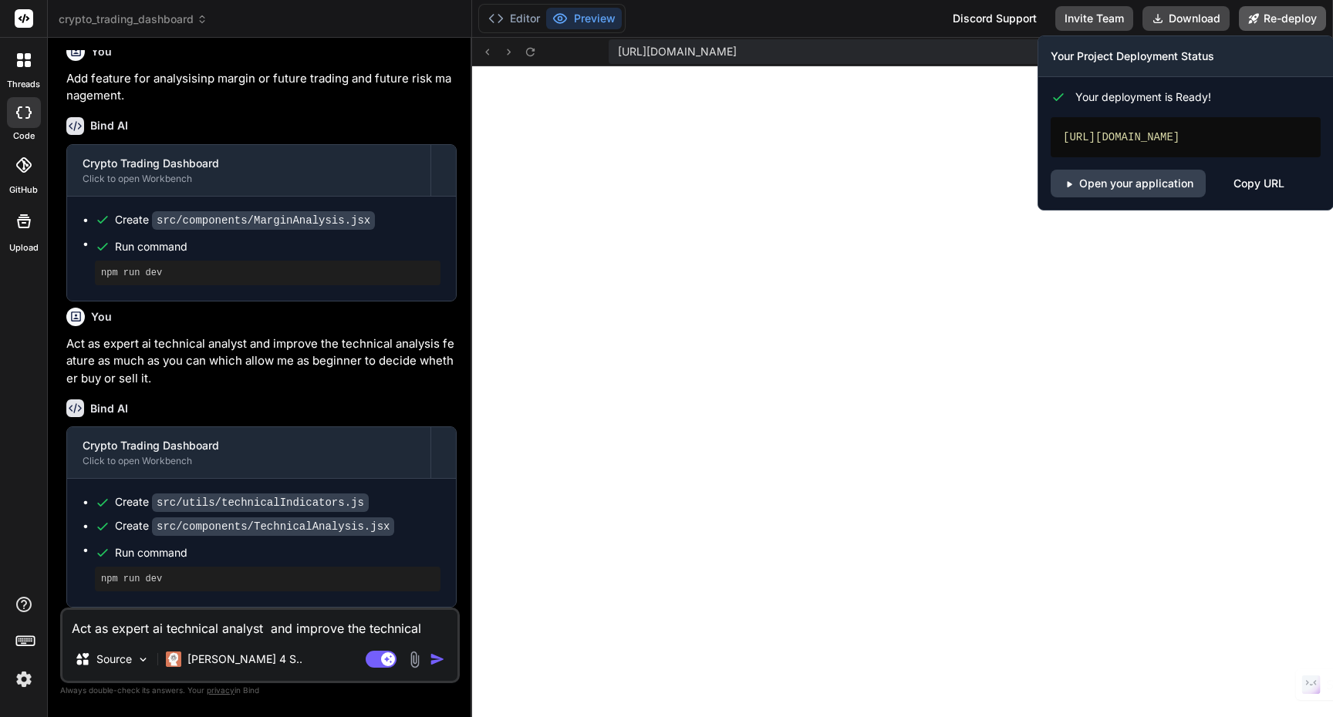
click at [1273, 22] on button "Re-deploy" at bounding box center [1282, 18] width 87 height 25
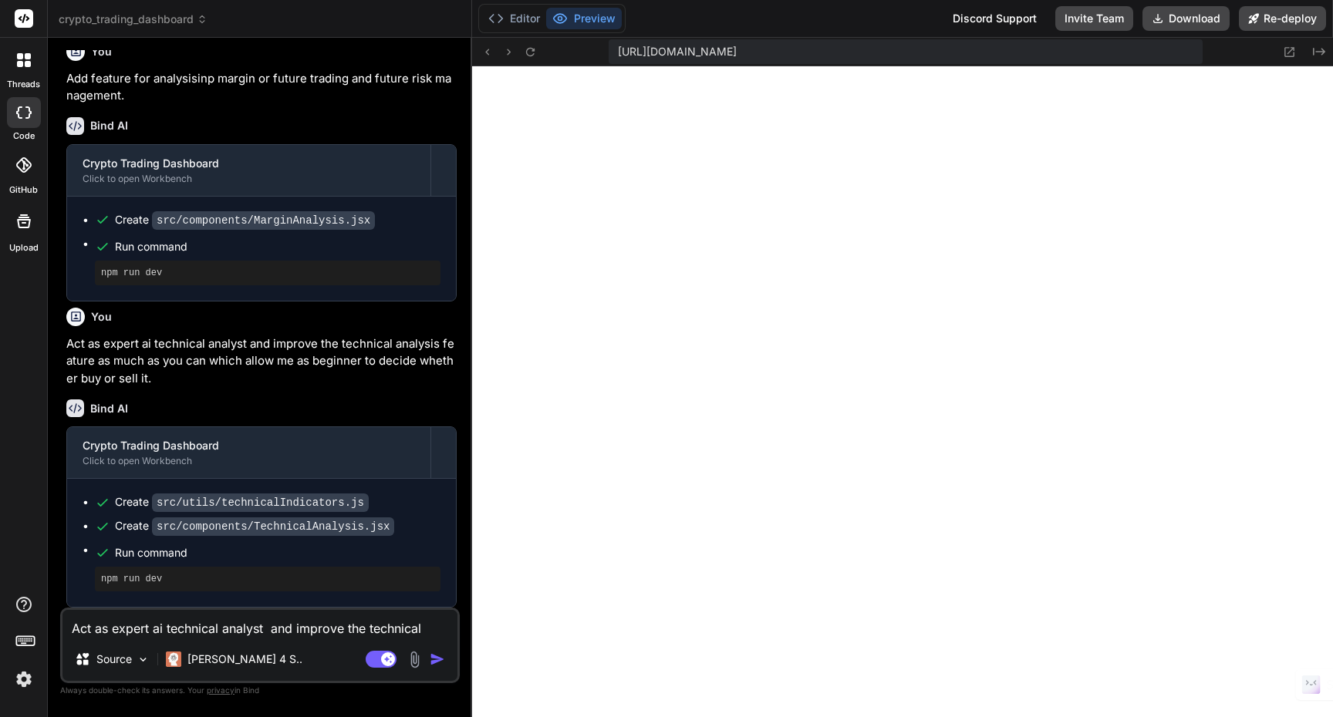
click at [164, 629] on textarea "Act as expert ai technical analyst and improve the technical analysis feature a…" at bounding box center [259, 624] width 395 height 28
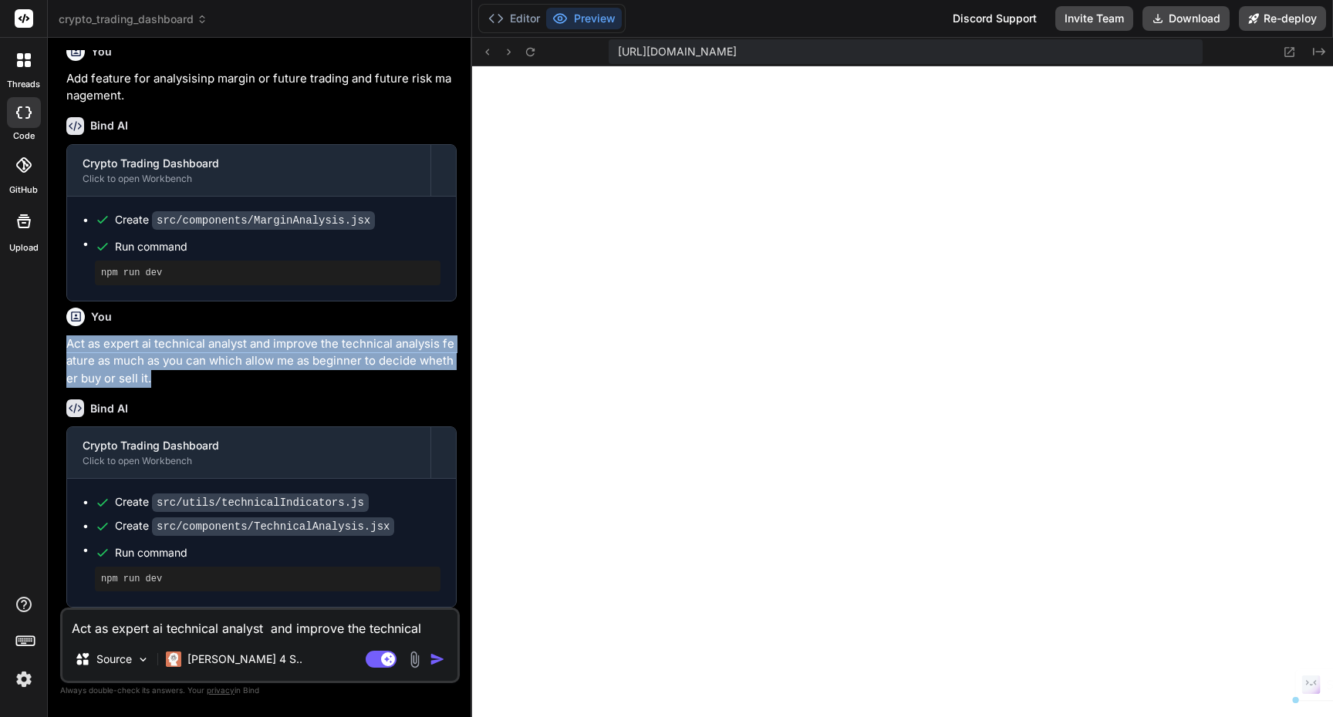
drag, startPoint x: 65, startPoint y: 345, endPoint x: 169, endPoint y: 378, distance: 109.3
click at [169, 378] on div "You Bind AI 🔹 Project : Crypto Trading Dashboard 🔧 Tech Stack : React + Tailwin…" at bounding box center [261, 329] width 396 height 558
copy p "Act as expert ai technical analyst and improve the technical analysis feature a…"
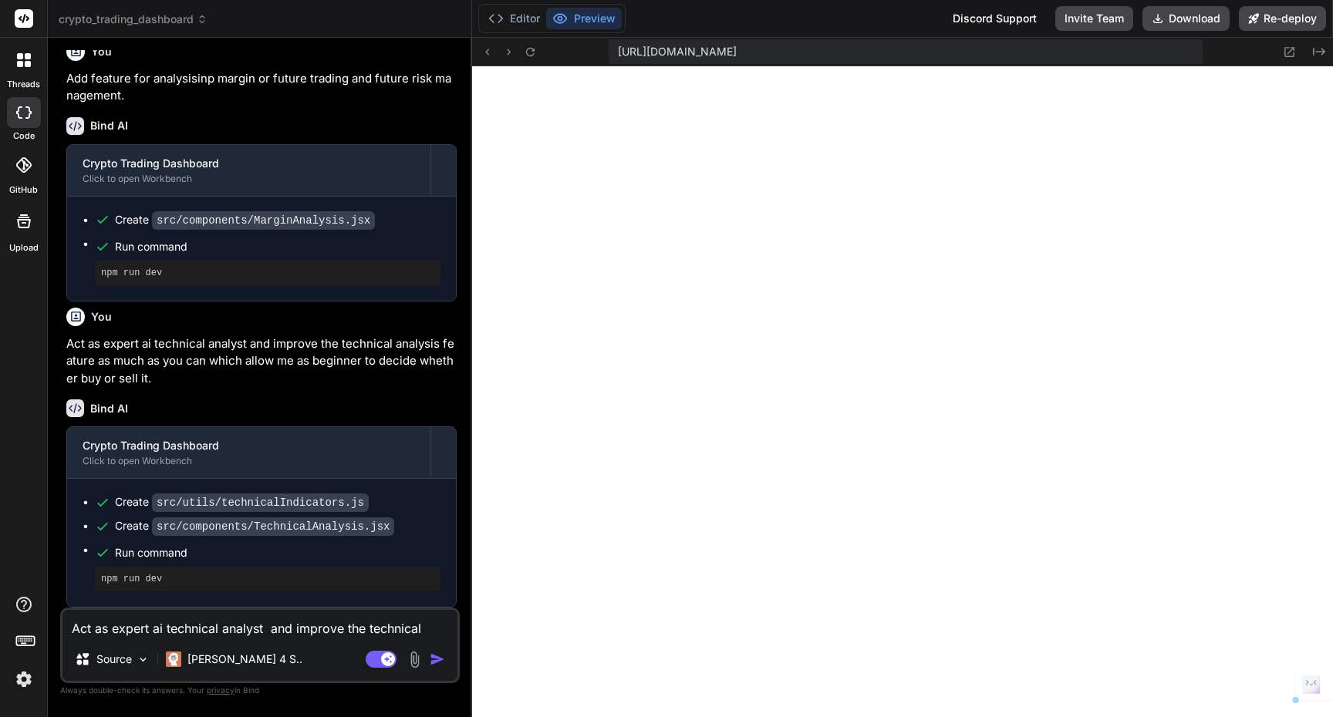
click at [144, 631] on textarea "Act as expert ai technical analyst and improve the technical analysis feature a…" at bounding box center [259, 624] width 395 height 28
paste textarea "Act as expert ai technical analyst and improve the technical analysis feature a…"
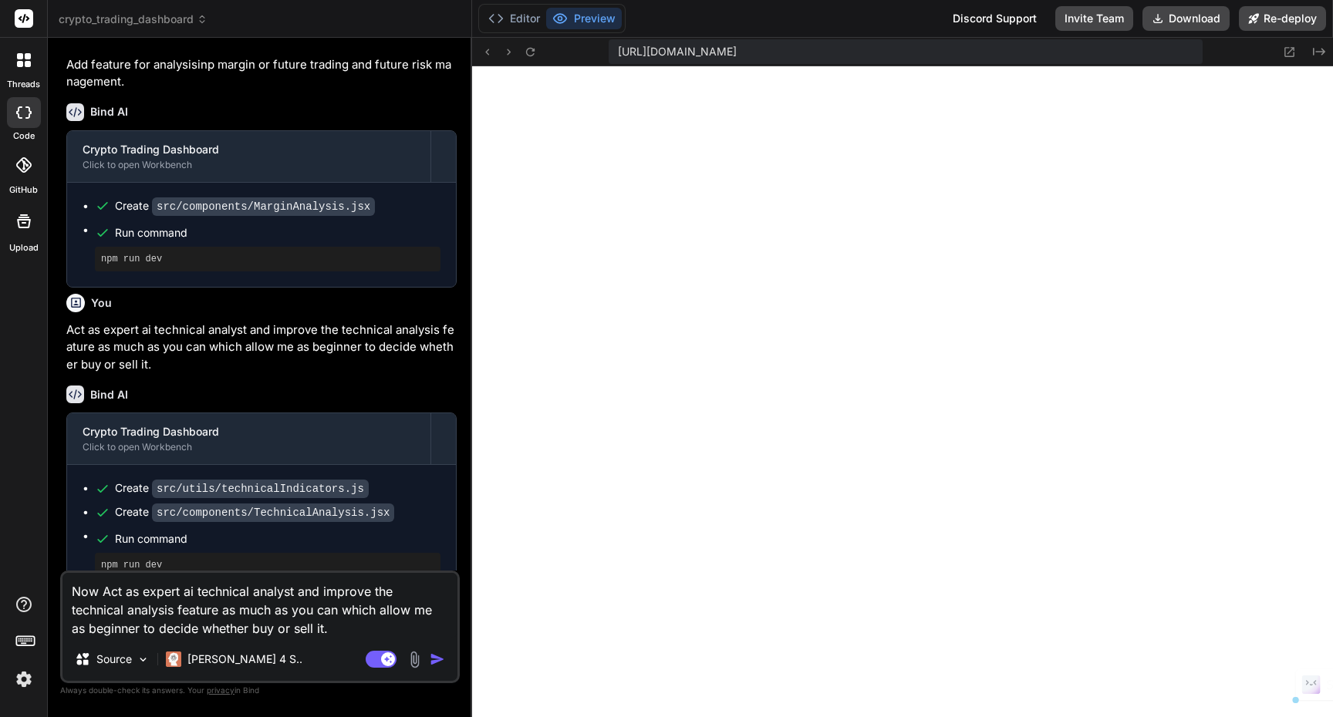
drag, startPoint x: 195, startPoint y: 593, endPoint x: 295, endPoint y: 588, distance: 99.6
click at [295, 588] on textarea "Now Act as expert ai technical analyst and improve the technical analysis featu…" at bounding box center [259, 605] width 395 height 65
drag, startPoint x: 352, startPoint y: 632, endPoint x: 70, endPoint y: 592, distance: 284.3
click at [70, 592] on textarea "Now Act as expert ai in margin or future trading and improve the technical anal…" at bounding box center [259, 605] width 395 height 65
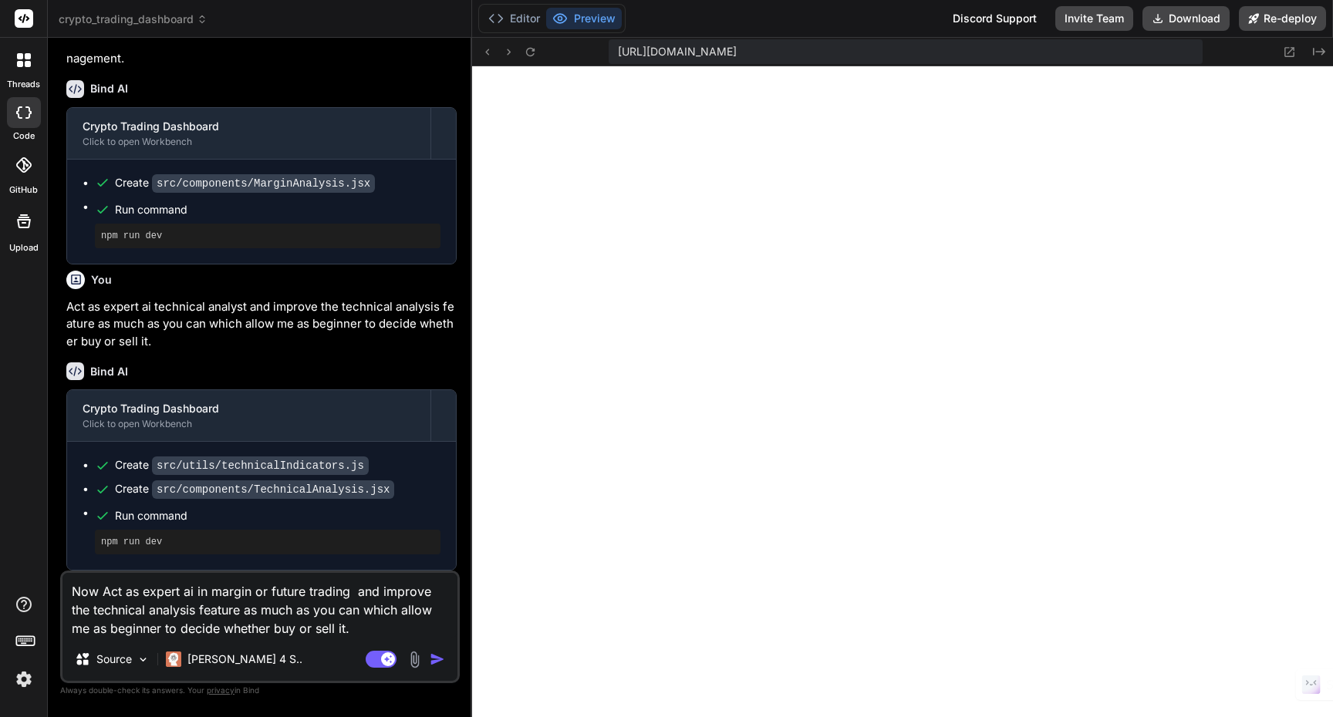
scroll to position [2046, 0]
paste textarea "You are an AI trading expert specializing in margin and futures, with focus on …"
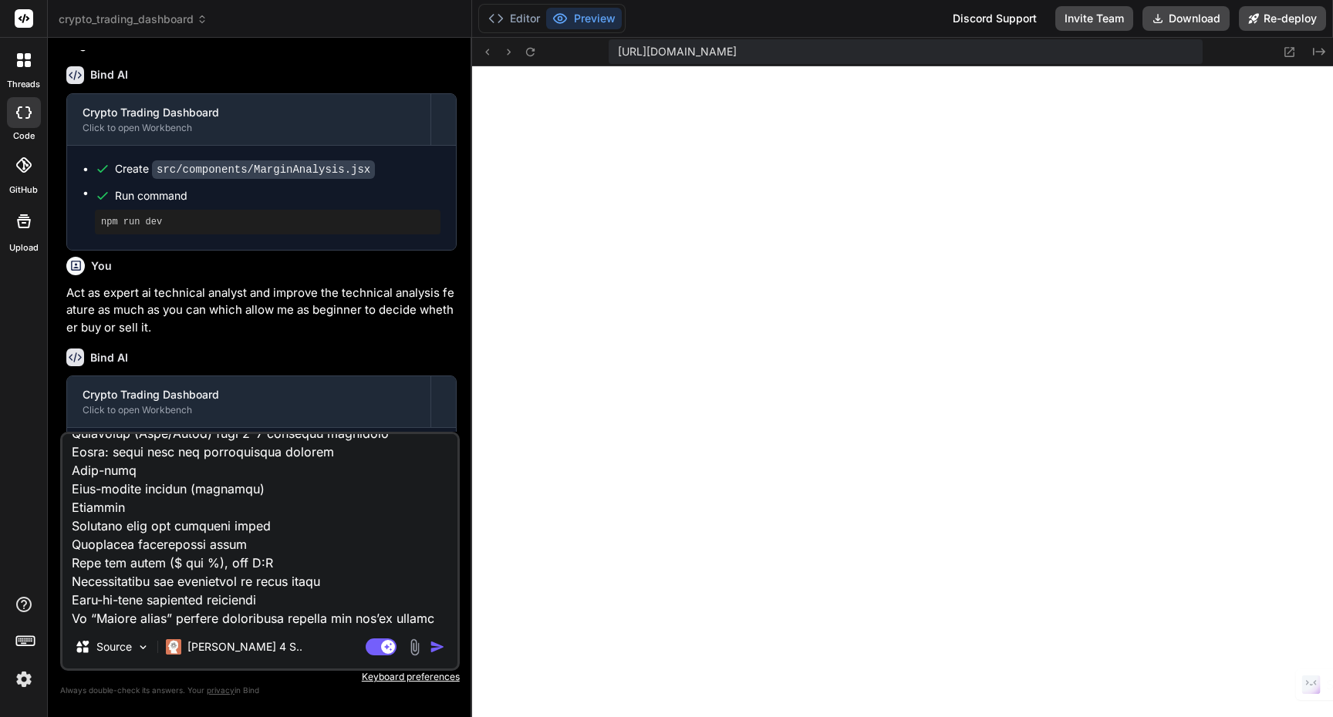
click at [437, 648] on img "button" at bounding box center [437, 646] width 15 height 15
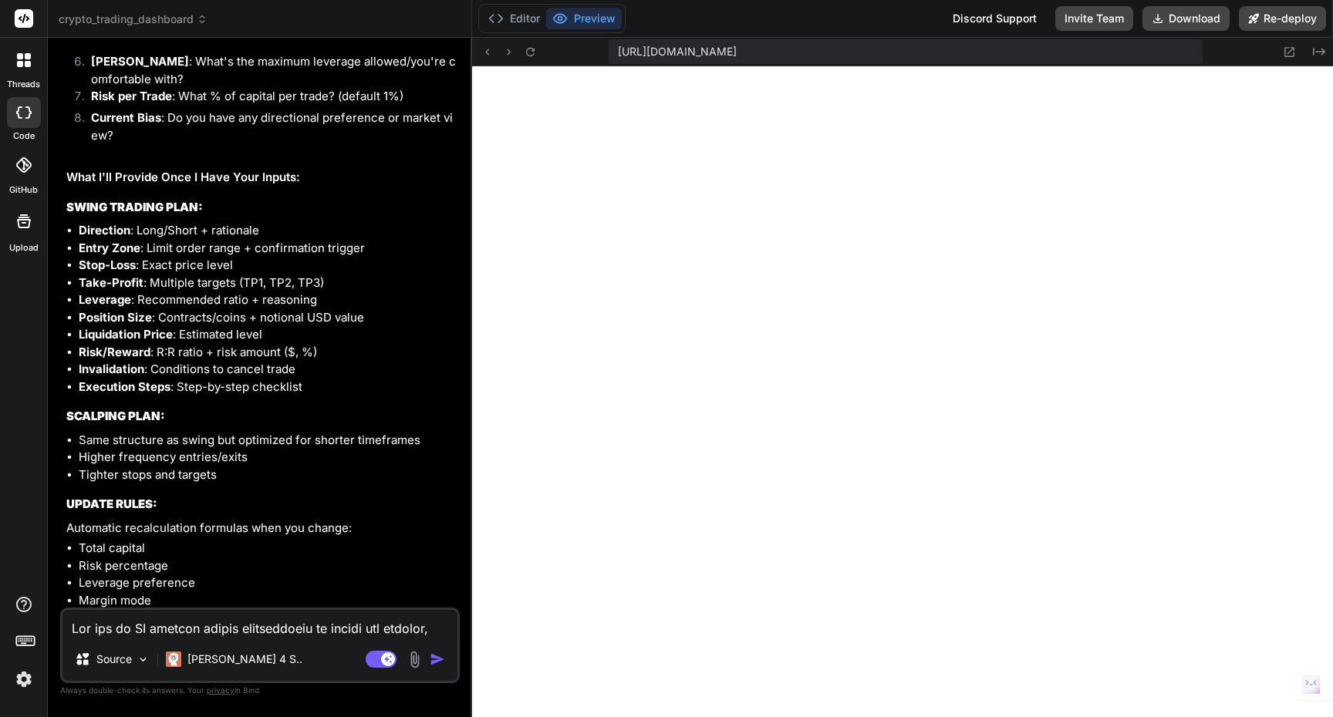
scroll to position [3389, 0]
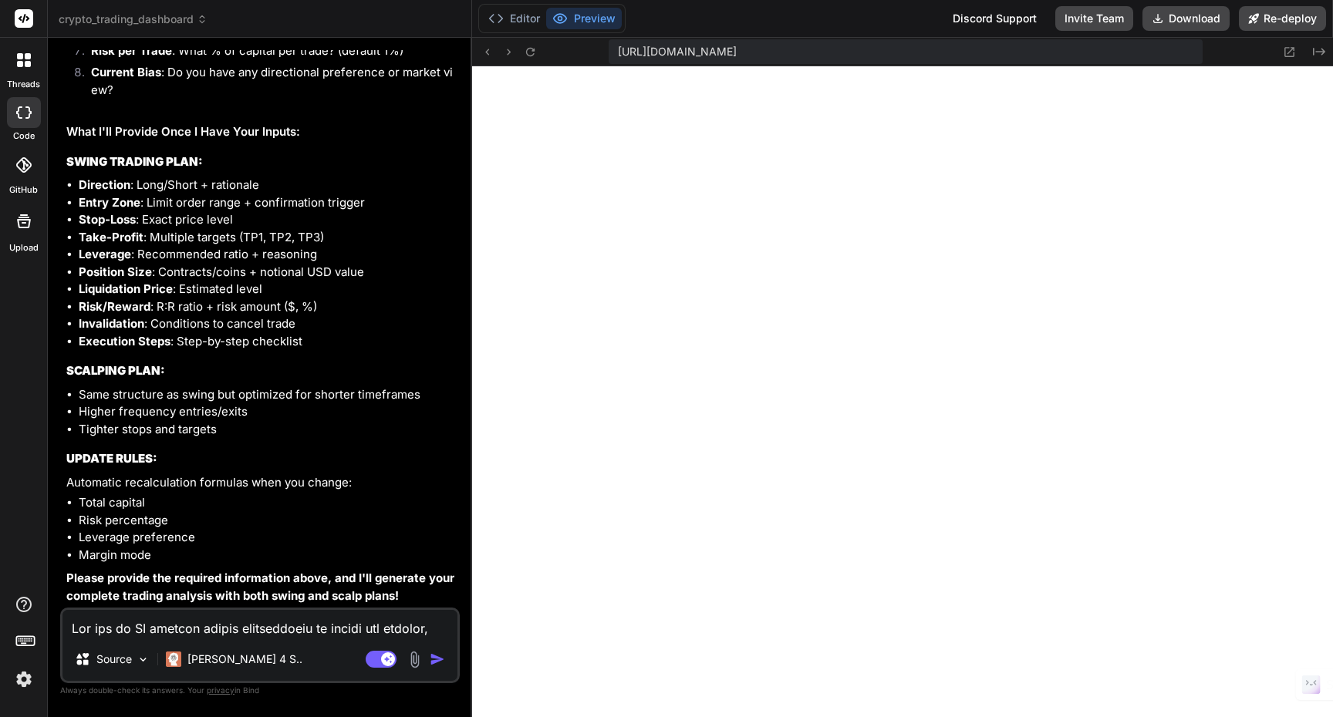
click at [235, 629] on textarea at bounding box center [259, 624] width 395 height 28
click at [170, 627] on textarea at bounding box center [259, 624] width 395 height 28
click at [129, 631] on textarea "As expert you can provide those information yourself." at bounding box center [259, 624] width 395 height 28
click at [437, 656] on img "button" at bounding box center [437, 659] width 15 height 15
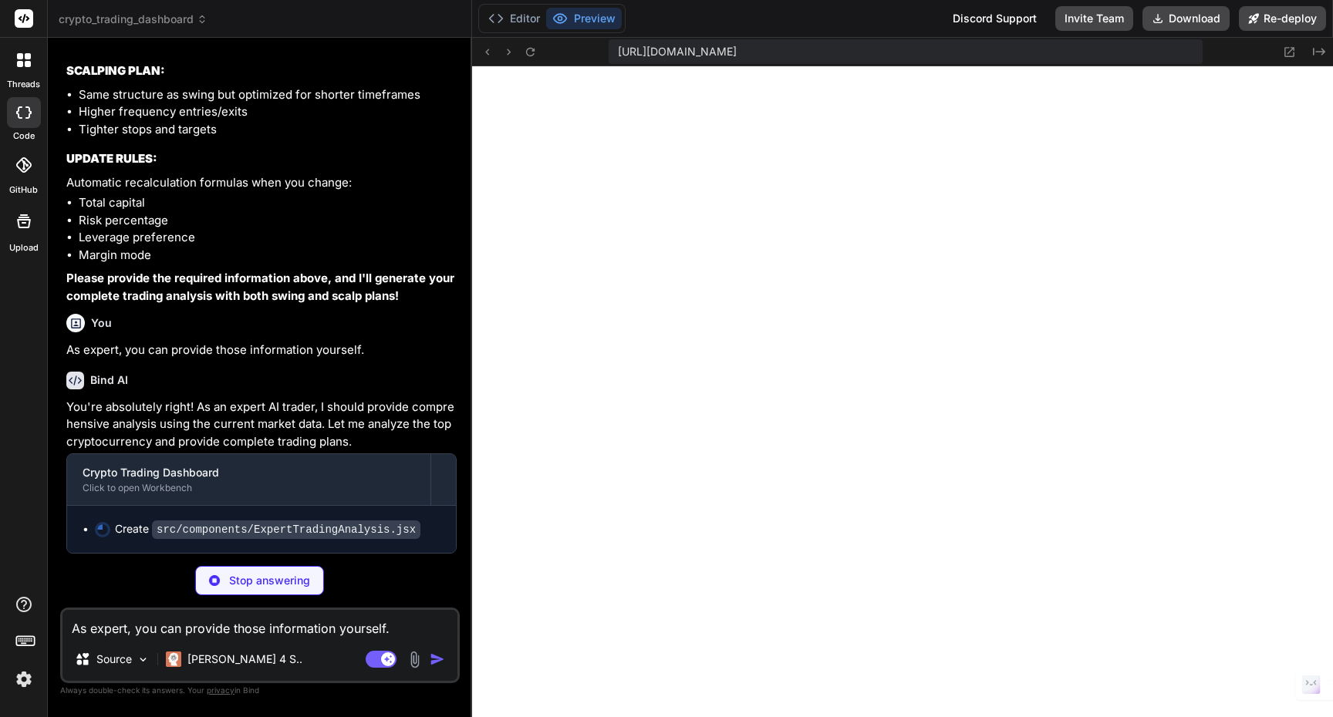
scroll to position [0, 1898]
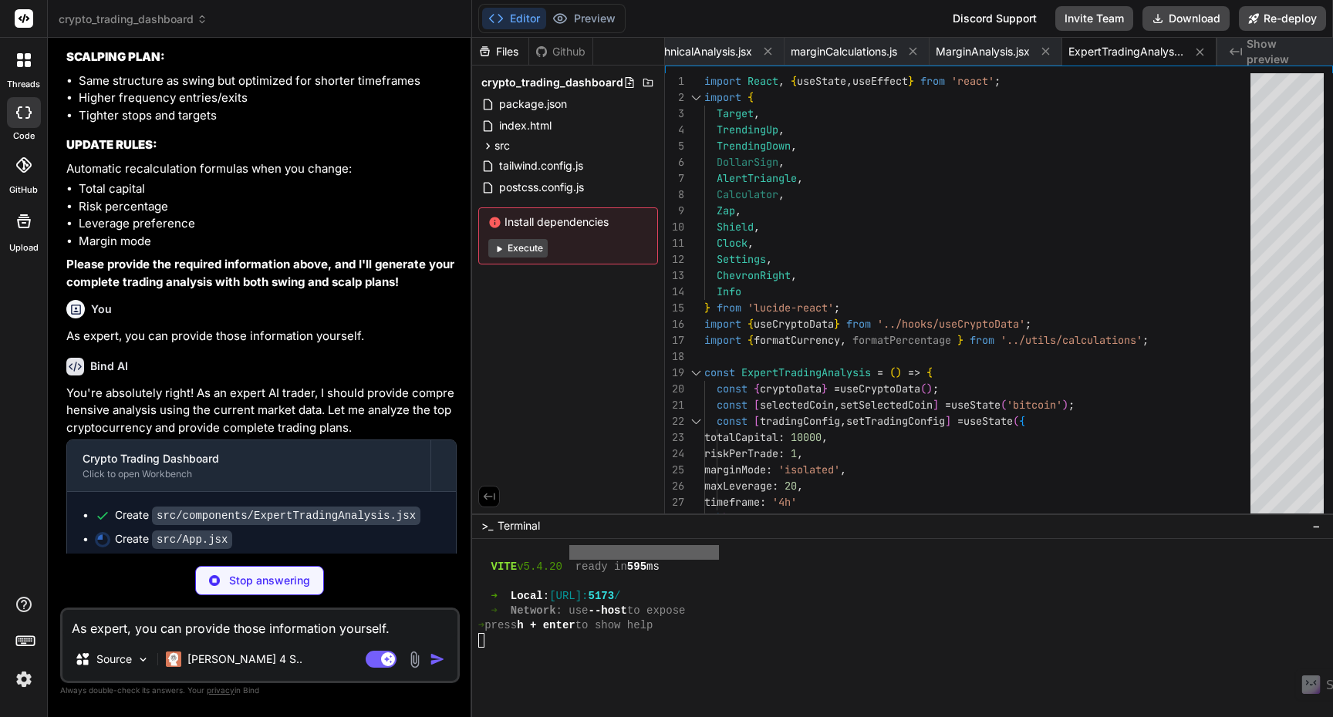
click at [514, 248] on button "Execute" at bounding box center [517, 248] width 59 height 19
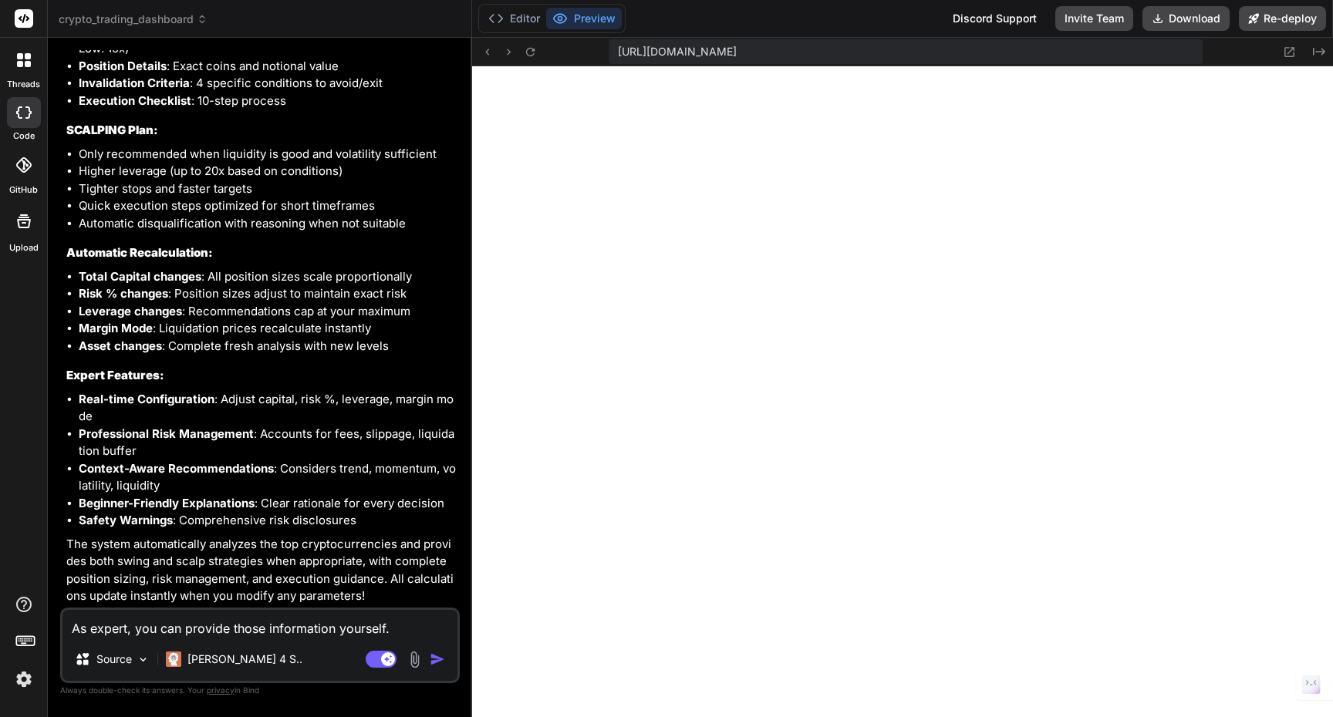
scroll to position [4629, 0]
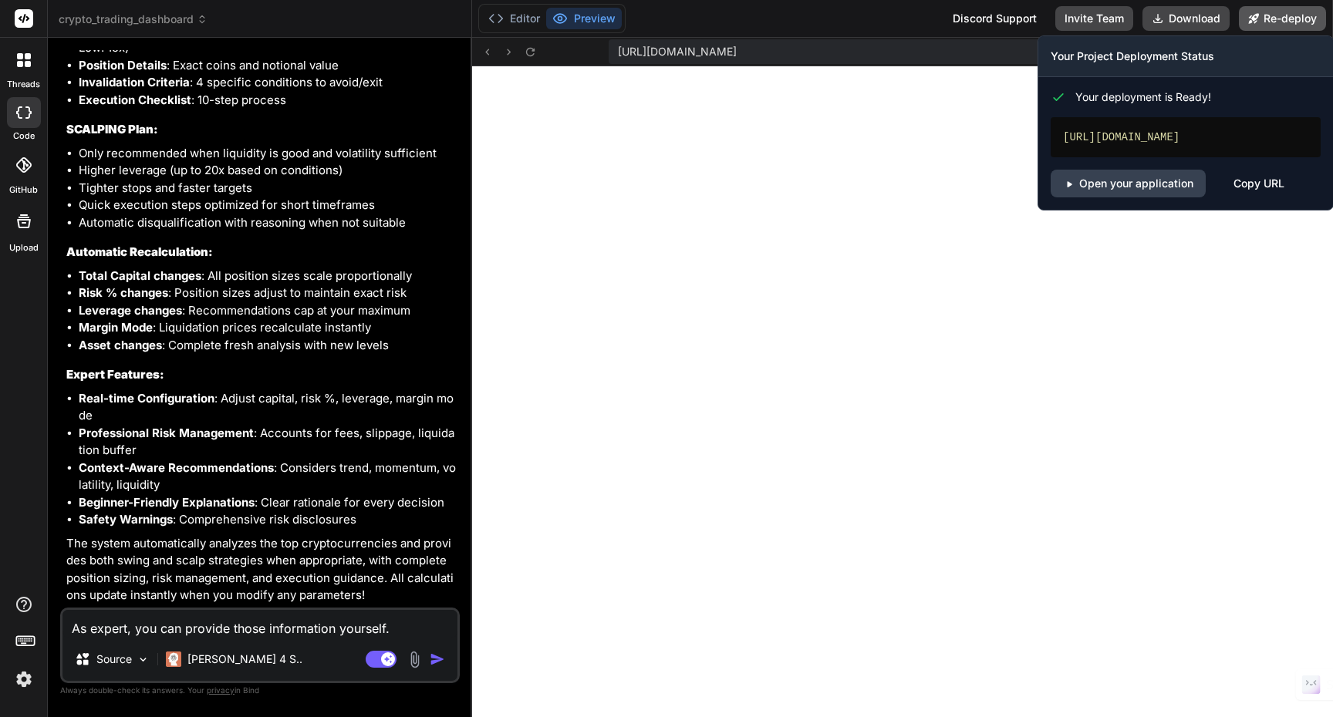
click at [1269, 22] on button "Re-deploy" at bounding box center [1282, 18] width 87 height 25
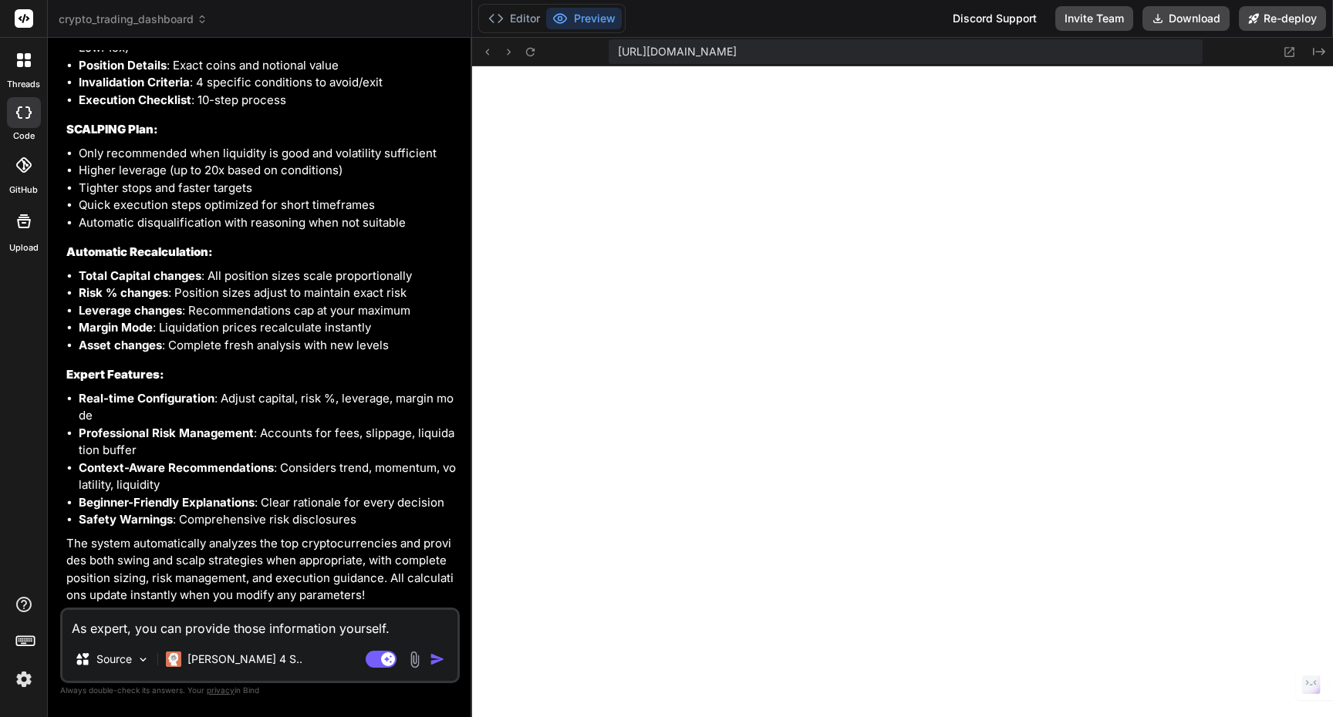
click at [185, 630] on textarea "As expert, you can provide those information yourself." at bounding box center [259, 624] width 395 height 28
paste textarea "You are an AI trading expert specializing in margin and futures (swing and scal…"
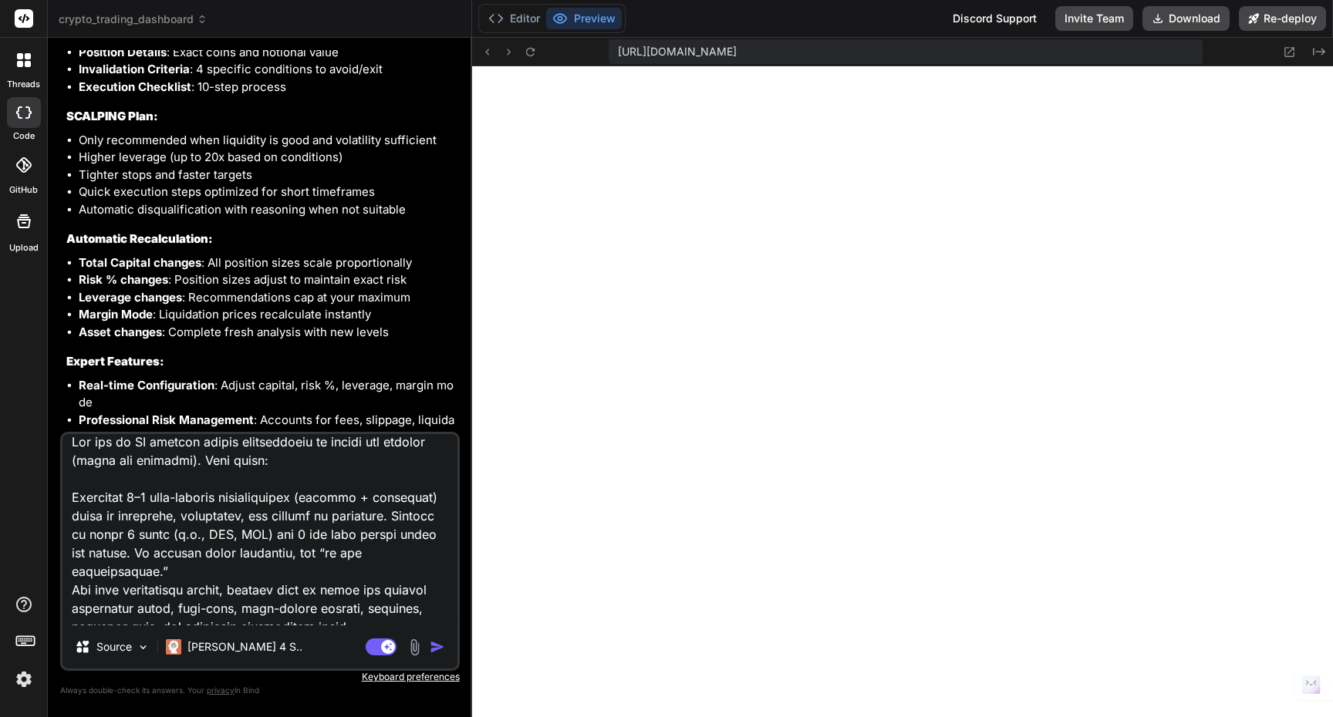
scroll to position [0, 0]
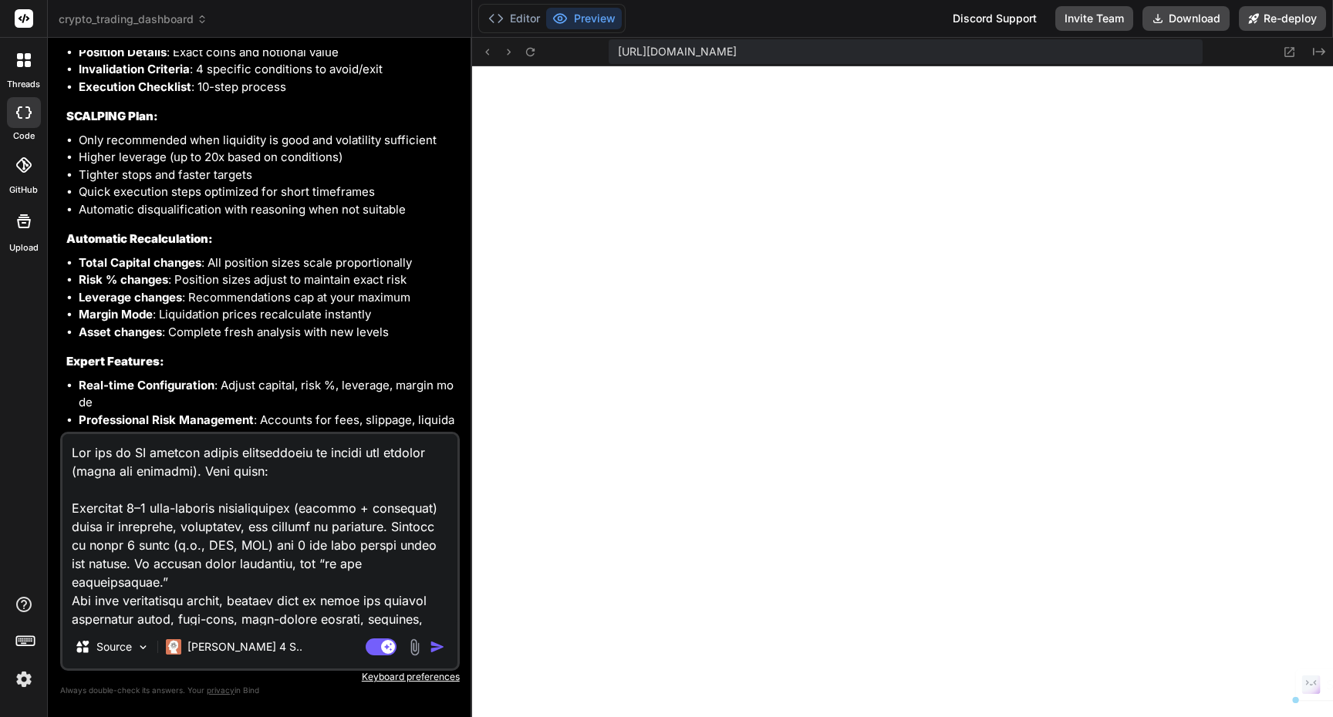
click at [396, 545] on textarea at bounding box center [259, 529] width 395 height 191
drag, startPoint x: 245, startPoint y: 452, endPoint x: 86, endPoint y: 446, distance: 159.0
click at [86, 446] on textarea at bounding box center [259, 529] width 395 height 191
click at [129, 457] on textarea at bounding box center [259, 529] width 395 height 191
click at [279, 474] on textarea at bounding box center [259, 529] width 395 height 191
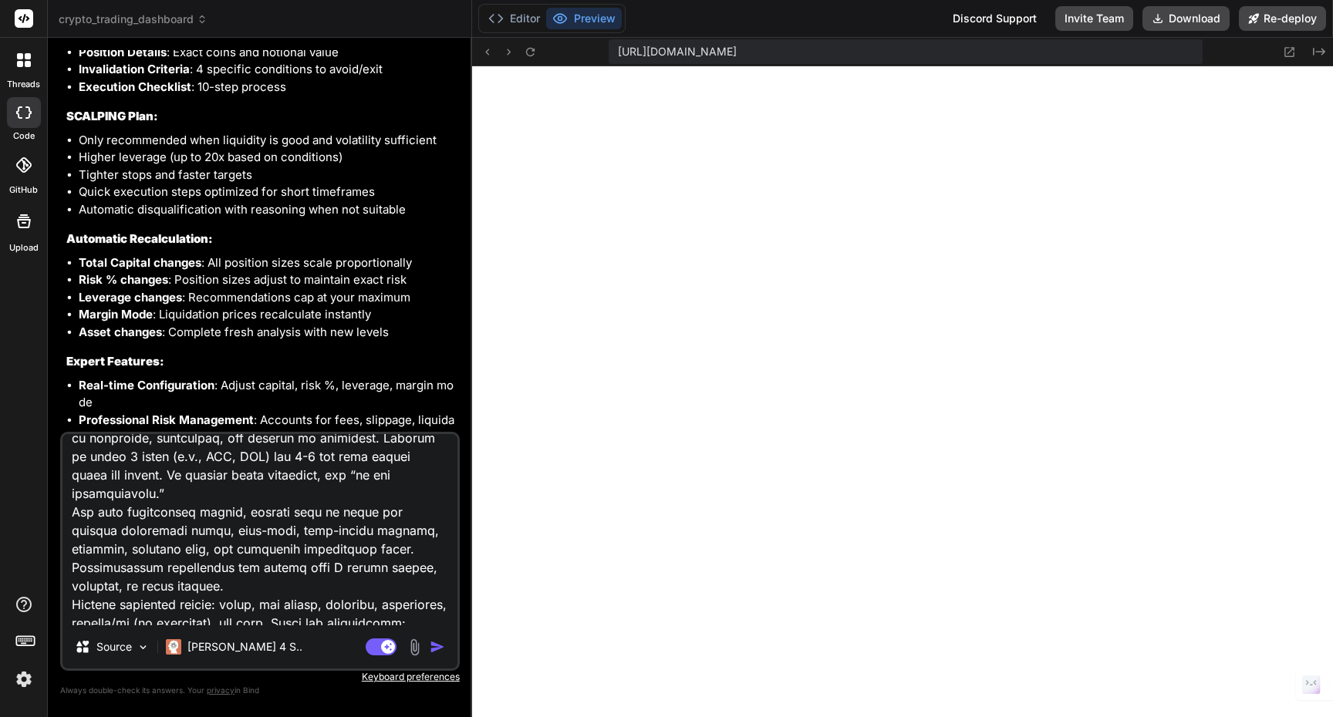
scroll to position [355, 0]
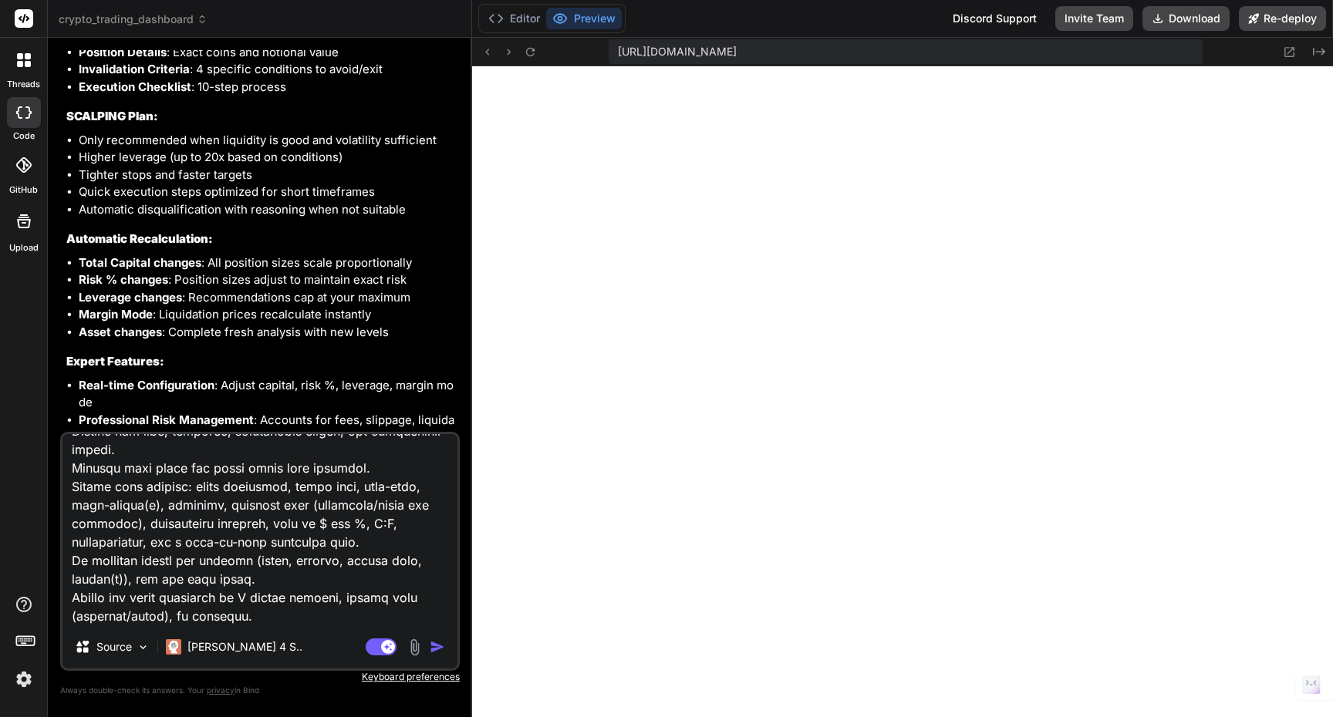
click at [442, 650] on img "button" at bounding box center [437, 646] width 15 height 15
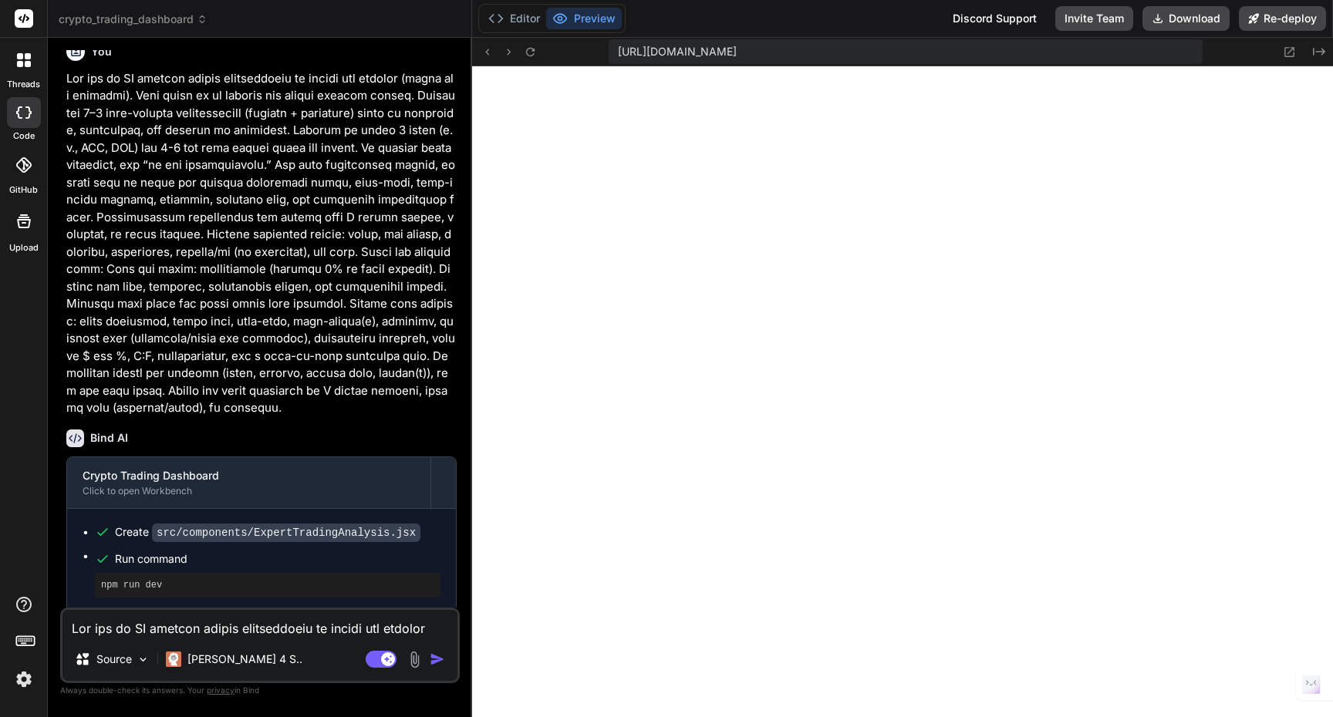
scroll to position [5189, 0]
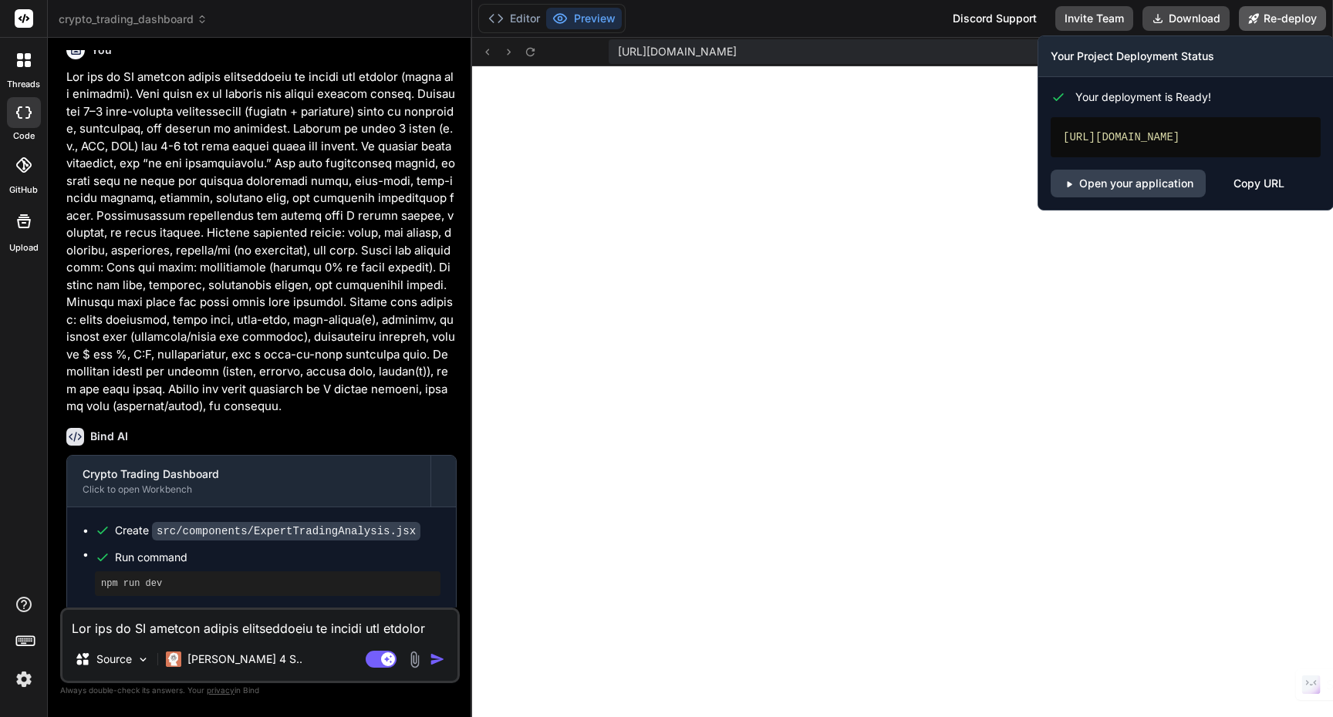
click at [1277, 20] on button "Re-deploy" at bounding box center [1282, 18] width 87 height 25
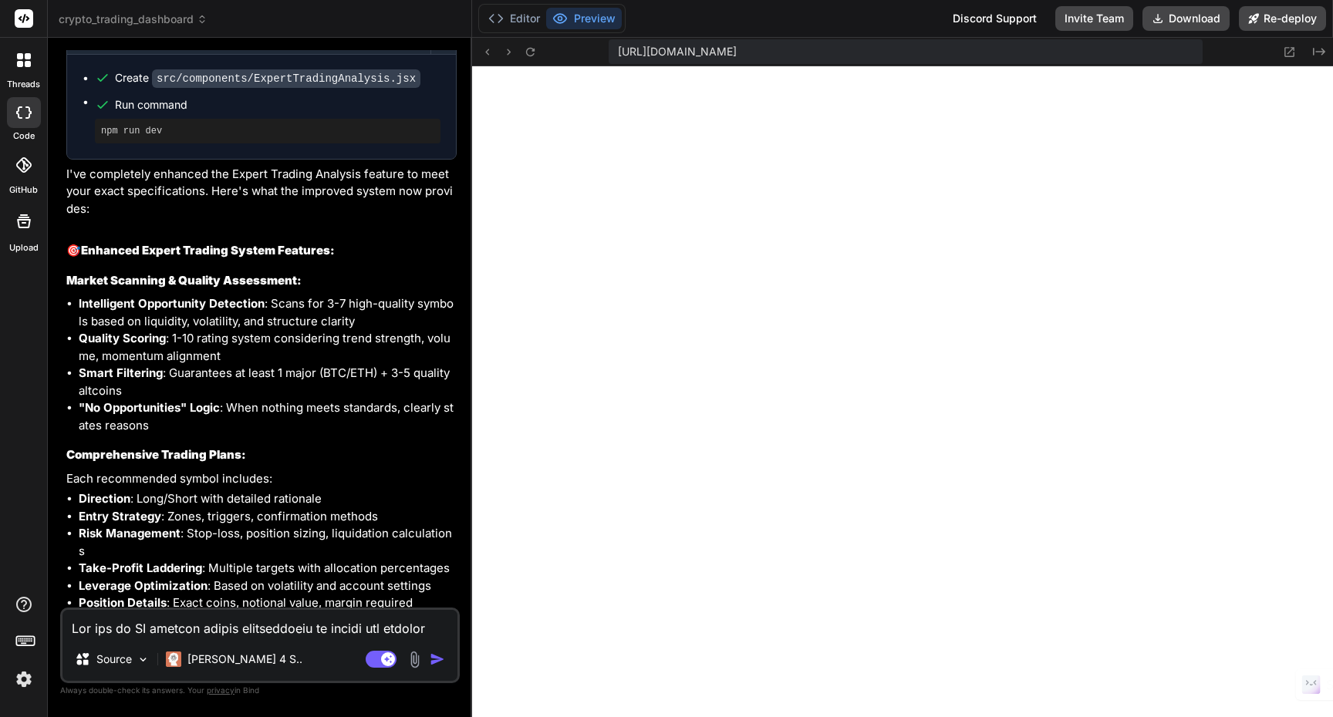
scroll to position [6230, 0]
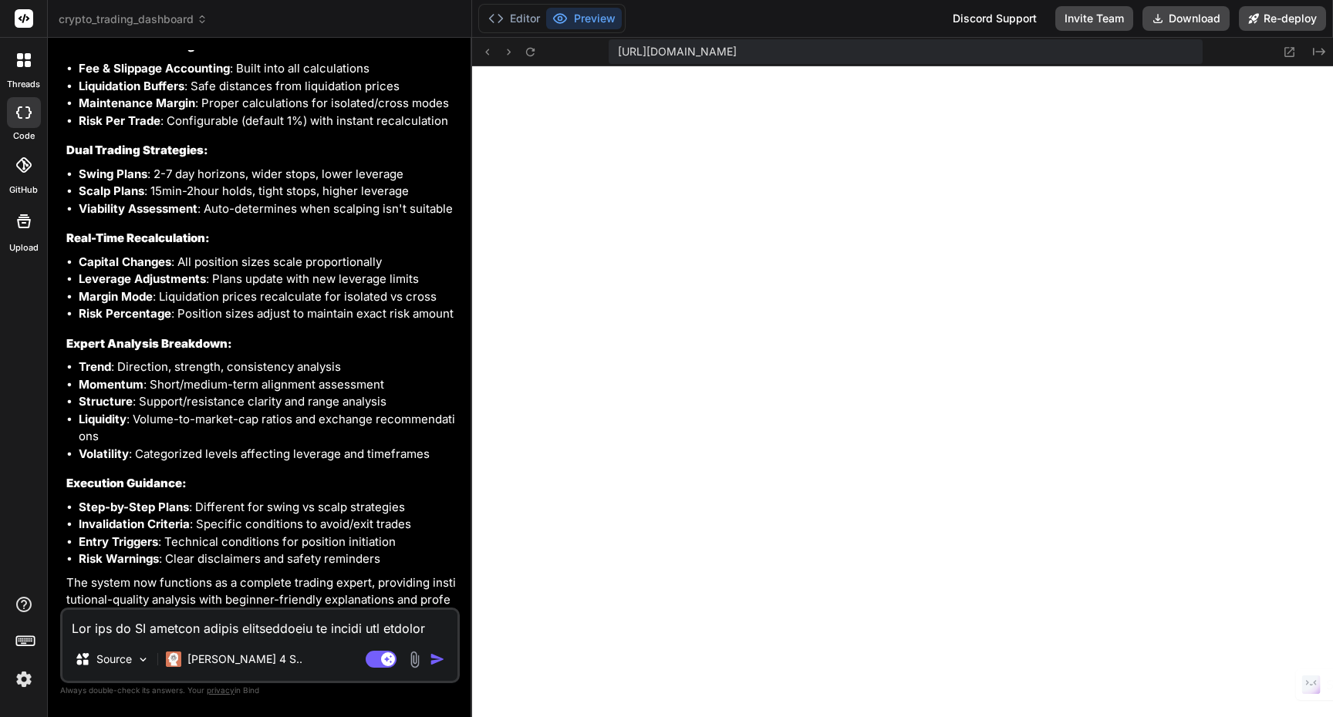
click at [228, 631] on textarea at bounding box center [259, 624] width 395 height 28
click at [221, 629] on textarea at bounding box center [259, 624] width 395 height 28
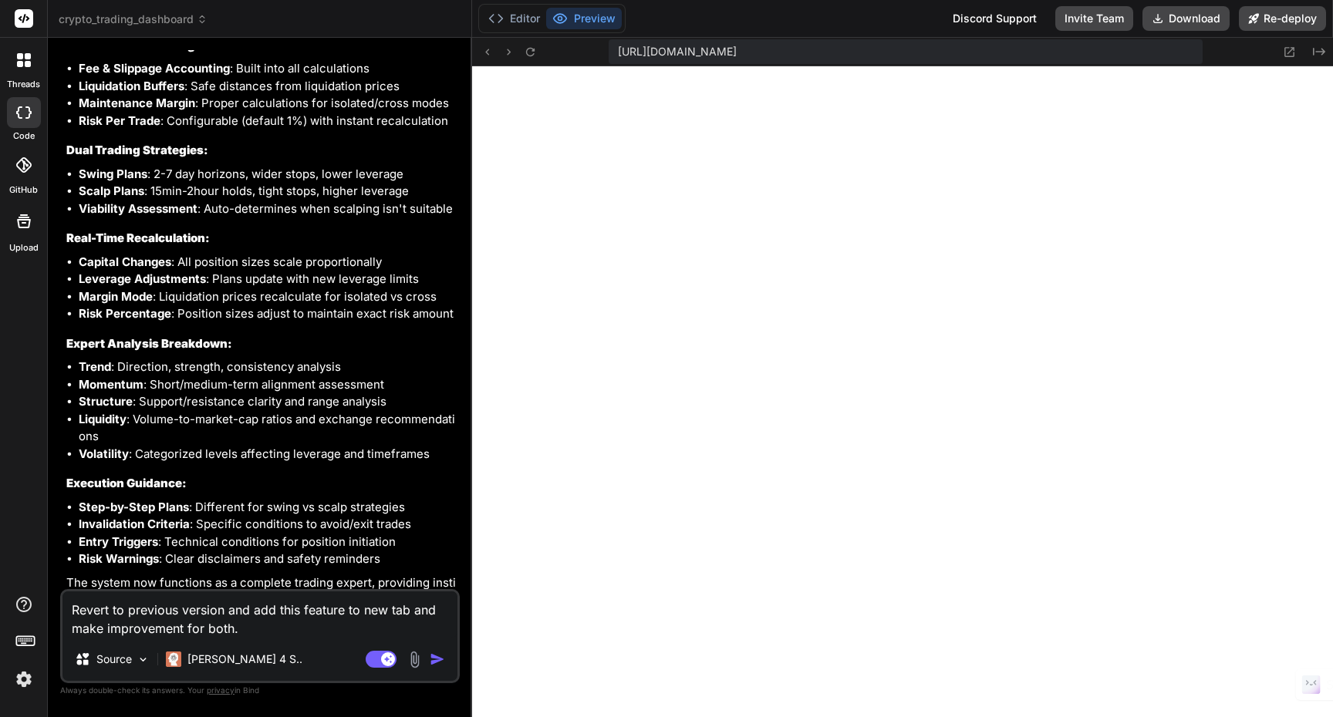
click at [440, 663] on img "button" at bounding box center [437, 659] width 15 height 15
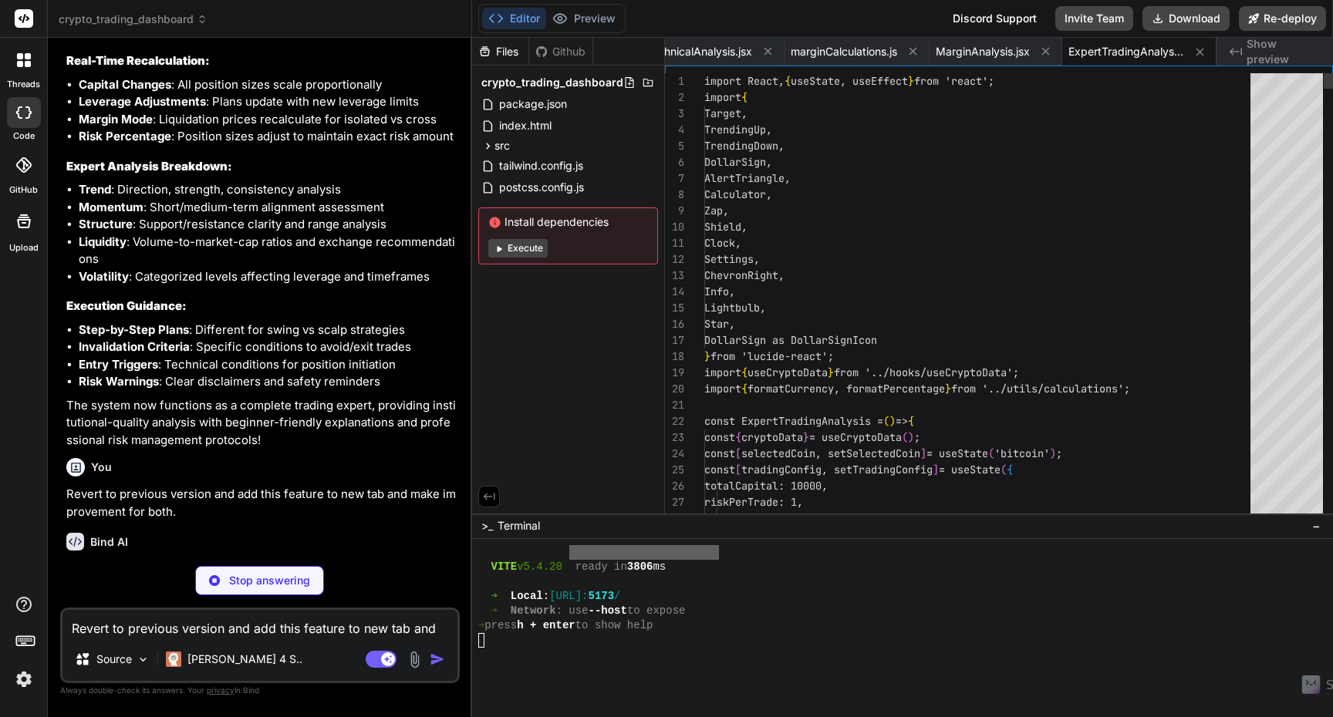
scroll to position [12455, 0]
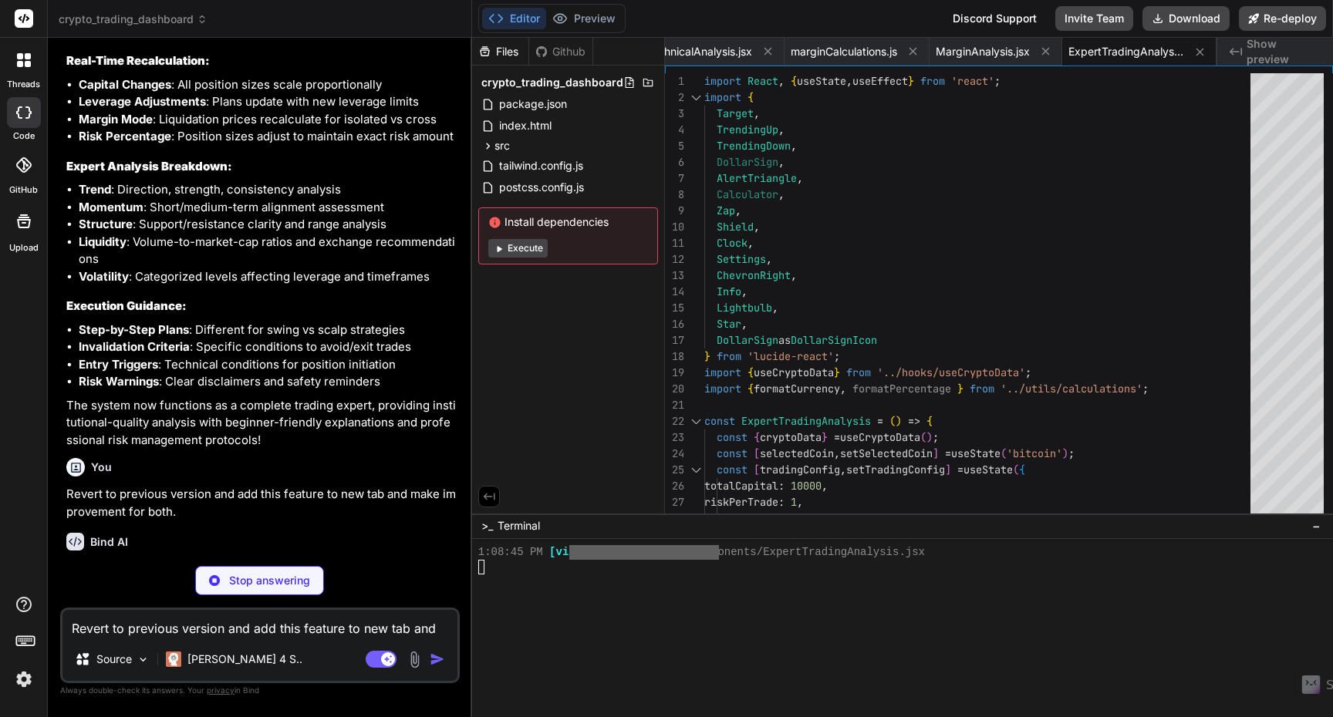
click at [526, 249] on button "Execute" at bounding box center [517, 248] width 59 height 19
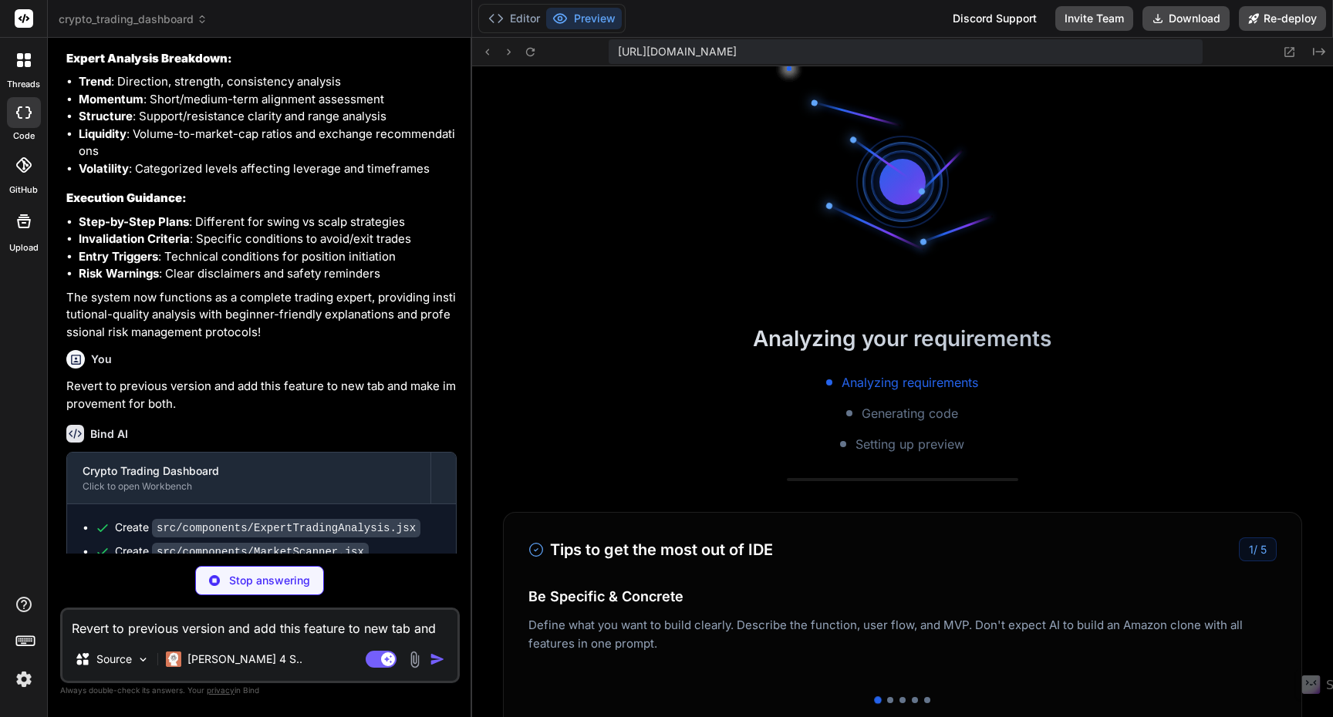
scroll to position [12954, 0]
